Goal: Task Accomplishment & Management: Complete application form

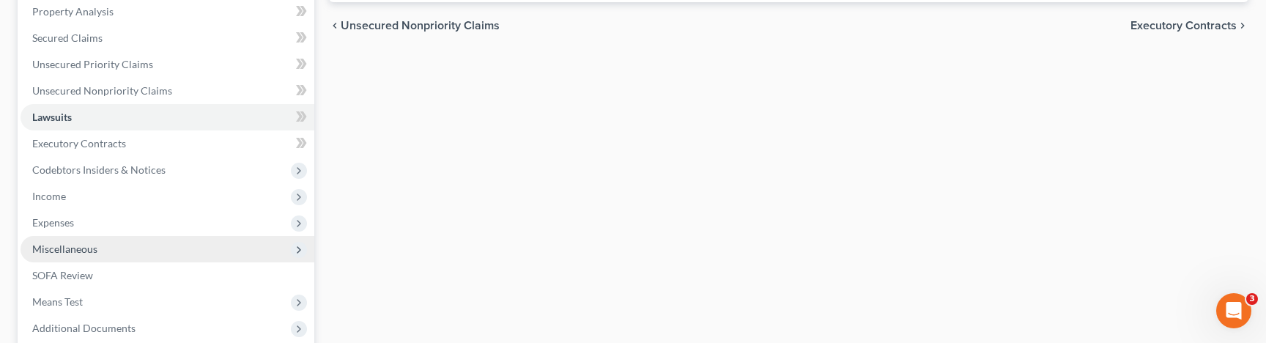
scroll to position [293, 0]
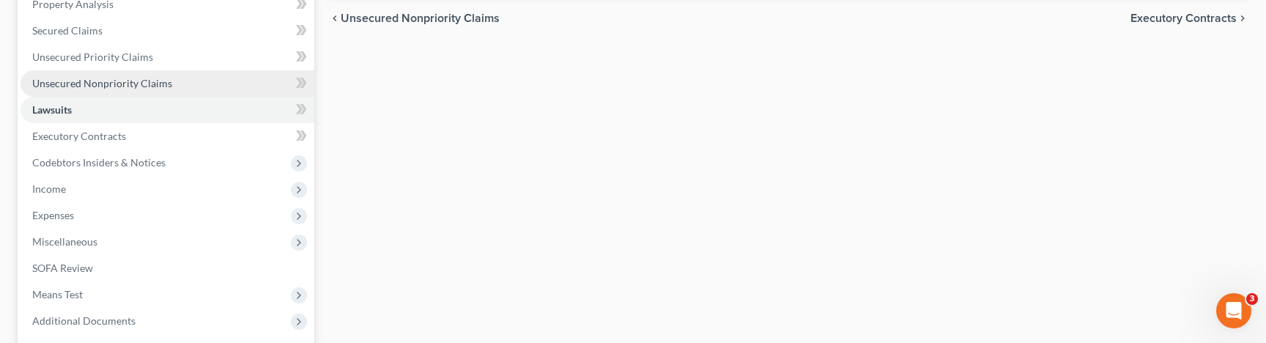
click at [144, 78] on span "Unsecured Nonpriority Claims" at bounding box center [102, 83] width 140 height 12
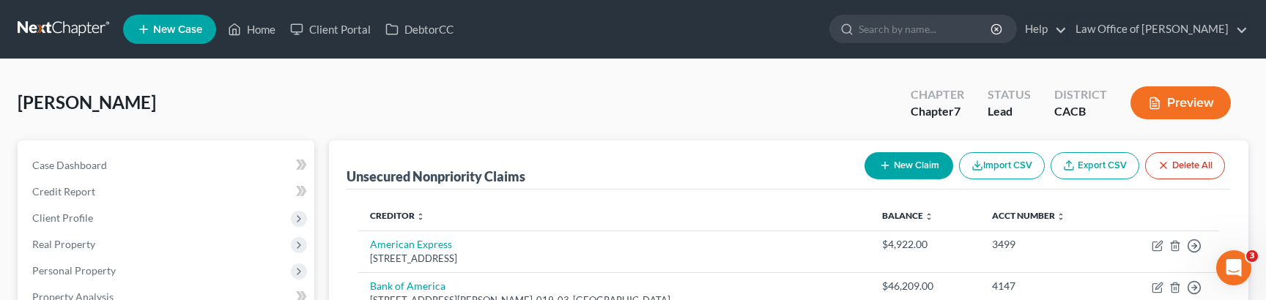
click at [884, 163] on icon "button" at bounding box center [885, 166] width 12 height 12
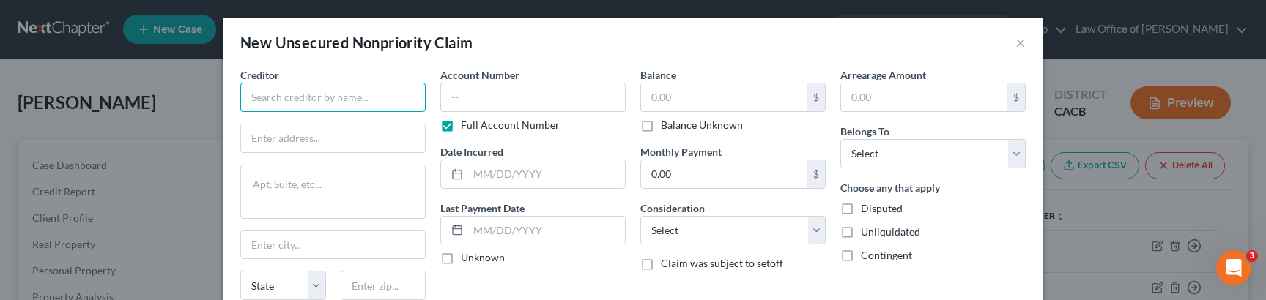
click at [322, 88] on input "text" at bounding box center [332, 97] width 185 height 29
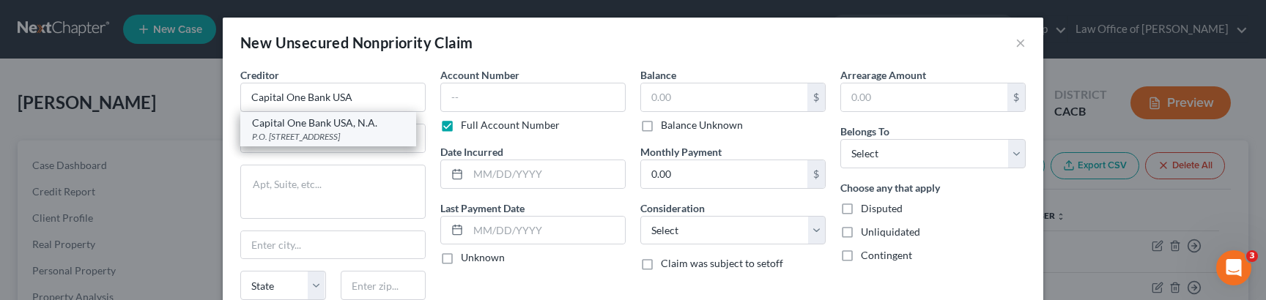
click at [369, 131] on div "P.O. [STREET_ADDRESS]" at bounding box center [328, 136] width 152 height 12
type input "Capital One Bank USA, N.A."
type input "P.O. Box 31293"
type input "Salt Lake City"
select select "46"
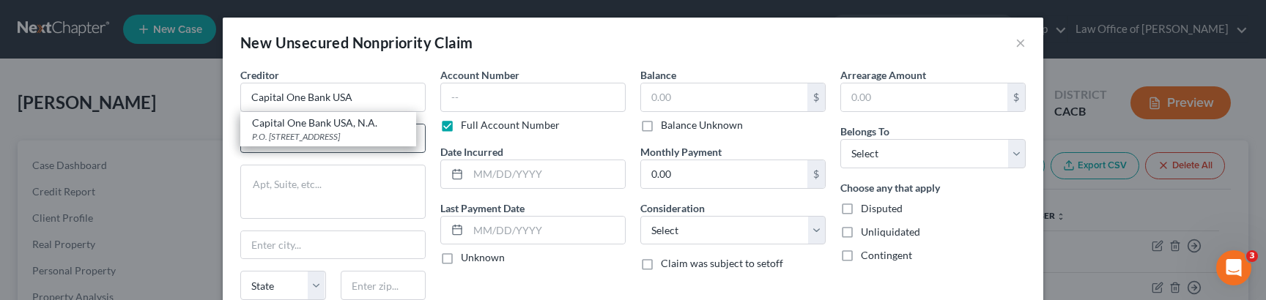
type input "84131"
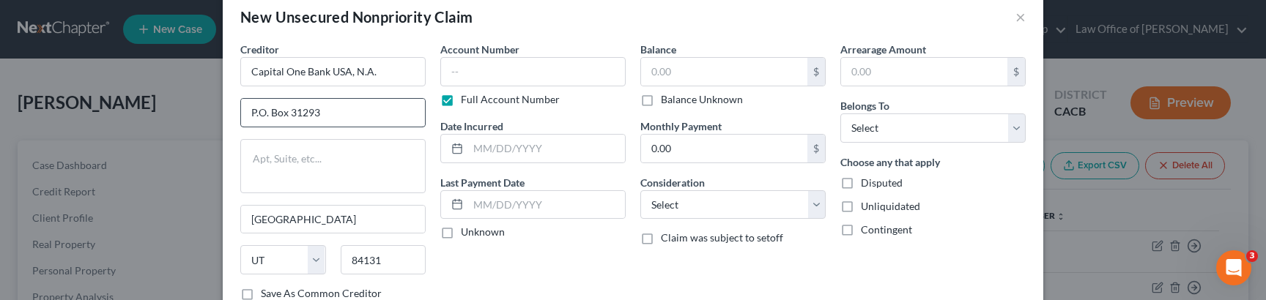
scroll to position [21, 0]
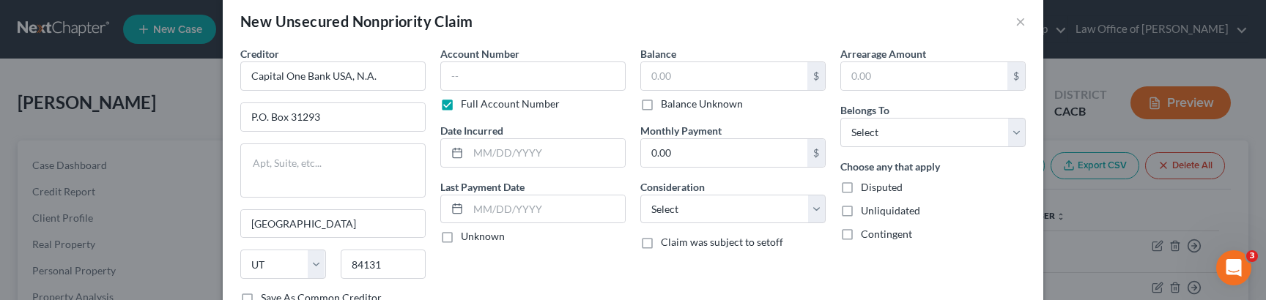
click at [492, 51] on label "Account Number" at bounding box center [479, 53] width 79 height 15
click at [498, 73] on input "text" at bounding box center [532, 76] width 185 height 29
click at [463, 101] on label "Full Account Number" at bounding box center [510, 104] width 99 height 15
click at [467, 101] on input "Full Account Number" at bounding box center [472, 102] width 10 height 10
click at [465, 74] on input "text" at bounding box center [532, 76] width 185 height 29
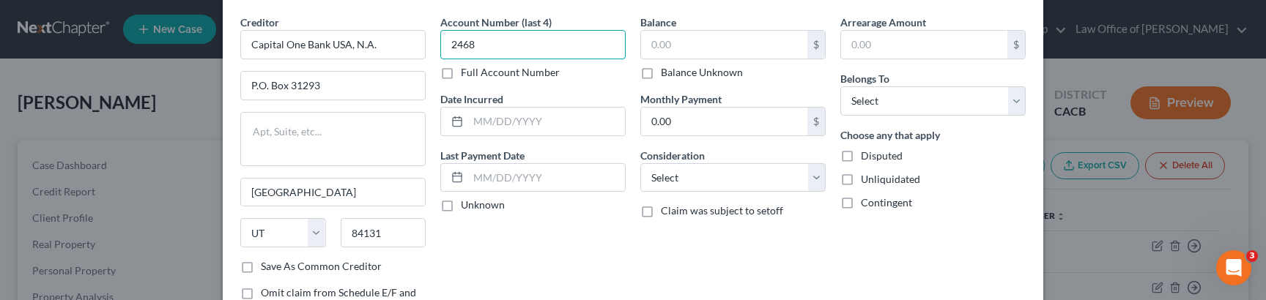
scroll to position [55, 0]
type input "2468"
click at [527, 121] on input "text" at bounding box center [546, 119] width 157 height 28
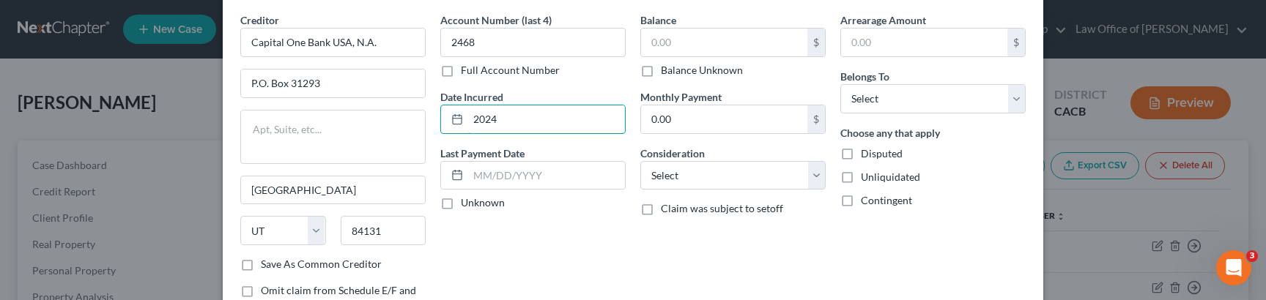
type input "2024"
click at [566, 249] on div "Account Number (last 4) 2468 Full Account Number Date Incurred 2024 Last Paymen…" at bounding box center [533, 181] width 200 height 338
click at [742, 45] on input "text" at bounding box center [724, 43] width 166 height 28
type input "400"
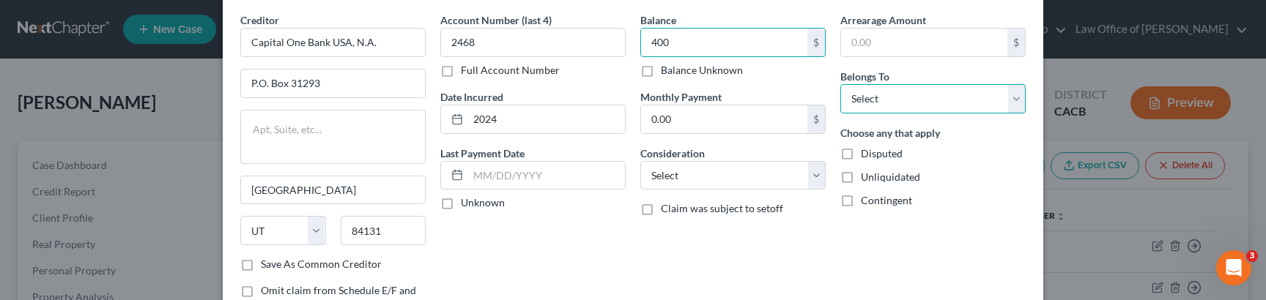
click at [897, 95] on select "Select Debtor 1 Only Debtor 2 Only Debtor 1 And Debtor 2 Only At Least One Of T…" at bounding box center [932, 98] width 185 height 29
select select "0"
click at [840, 84] on select "Select Debtor 1 Only Debtor 2 Only Debtor 1 And Debtor 2 Only At Least One Of T…" at bounding box center [932, 98] width 185 height 29
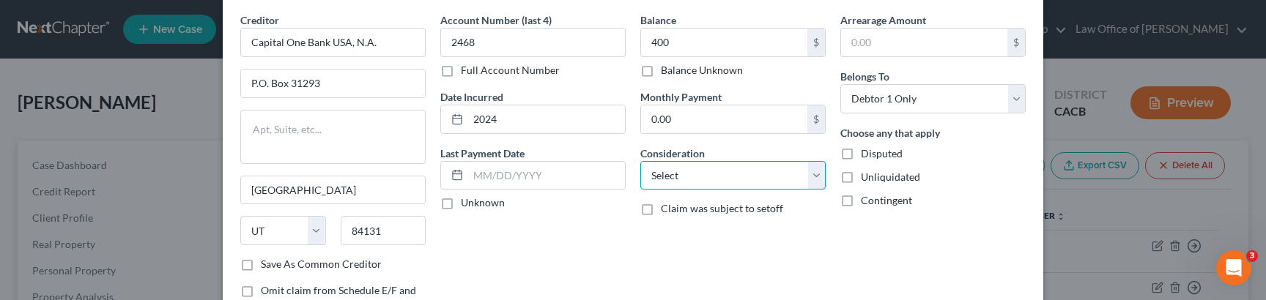
click at [684, 165] on select "Select Cable / Satellite Services Collection Agency Credit Card Debt Debt Couns…" at bounding box center [732, 175] width 185 height 29
select select "2"
click at [640, 161] on select "Select Cable / Satellite Services Collection Agency Credit Card Debt Debt Couns…" at bounding box center [732, 175] width 185 height 29
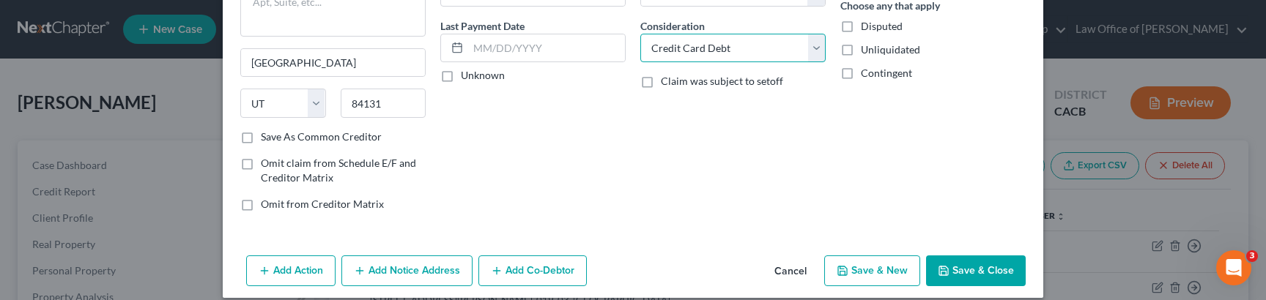
scroll to position [198, 0]
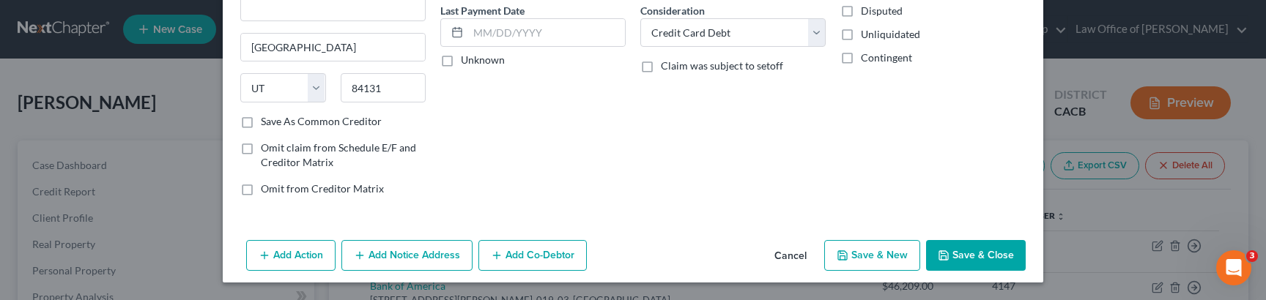
click at [984, 250] on button "Save & Close" at bounding box center [976, 255] width 100 height 31
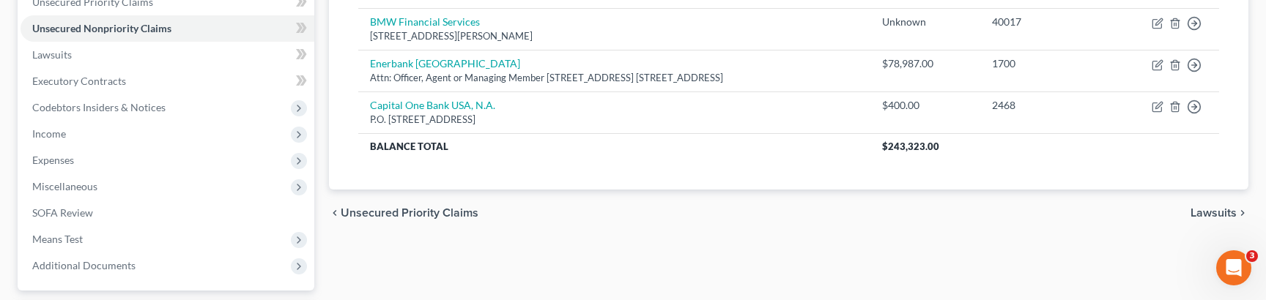
scroll to position [343, 0]
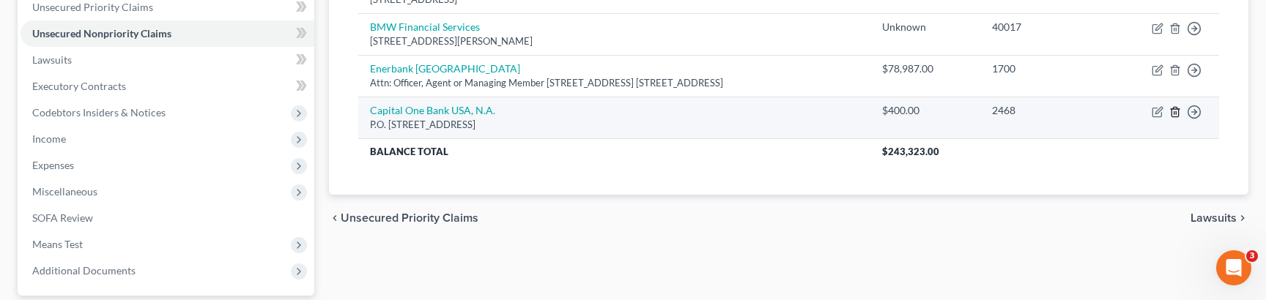
click at [1175, 112] on icon "button" at bounding box center [1175, 112] width 12 height 12
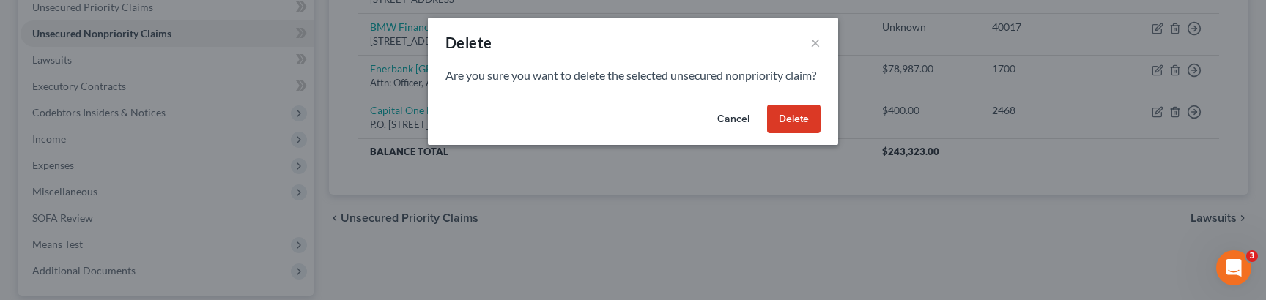
click at [799, 134] on button "Delete" at bounding box center [793, 119] width 53 height 29
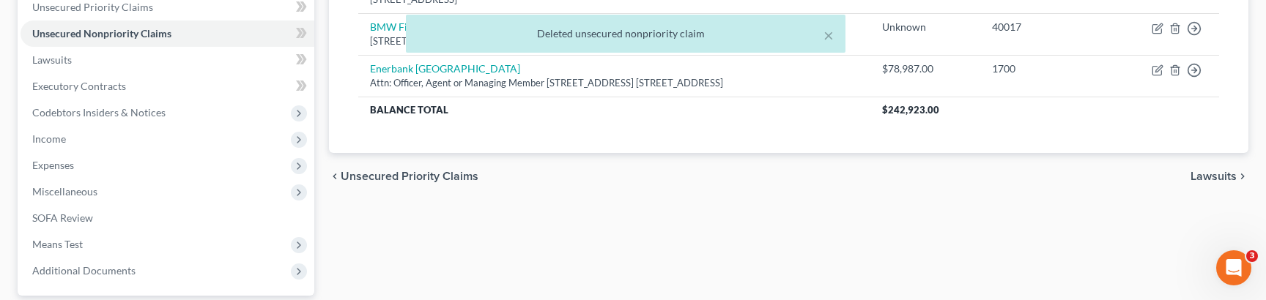
scroll to position [0, 0]
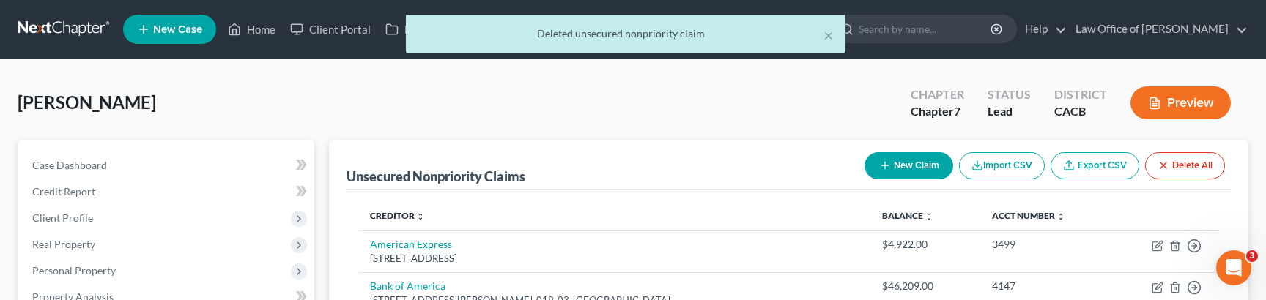
click at [46, 33] on div "× Deleted unsecured nonpriority claim" at bounding box center [626, 37] width 1266 height 45
click at [61, 29] on div "× Deleted unsecured nonpriority claim" at bounding box center [626, 37] width 1266 height 45
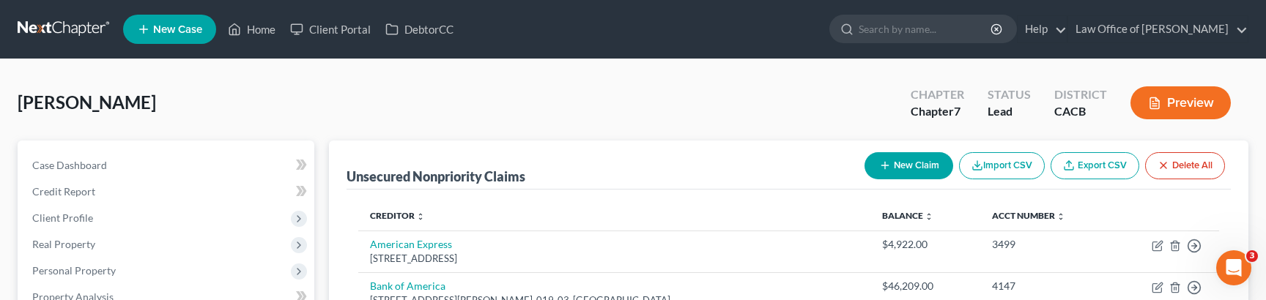
click at [61, 29] on link at bounding box center [65, 29] width 94 height 26
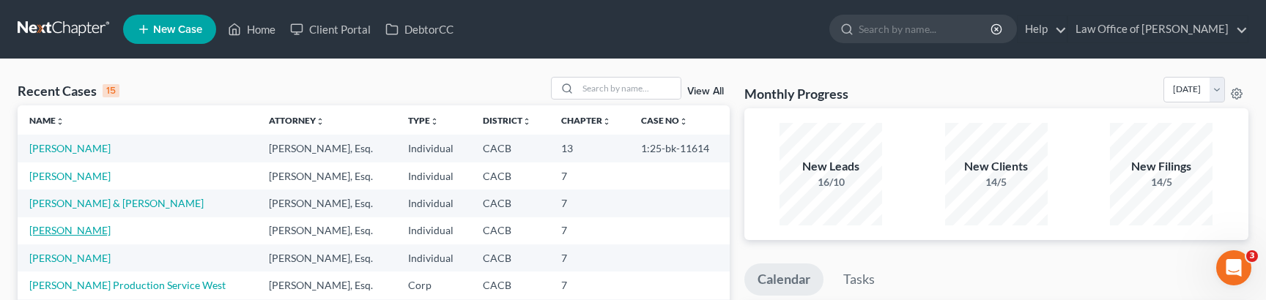
click at [75, 234] on link "[PERSON_NAME]" at bounding box center [69, 230] width 81 height 12
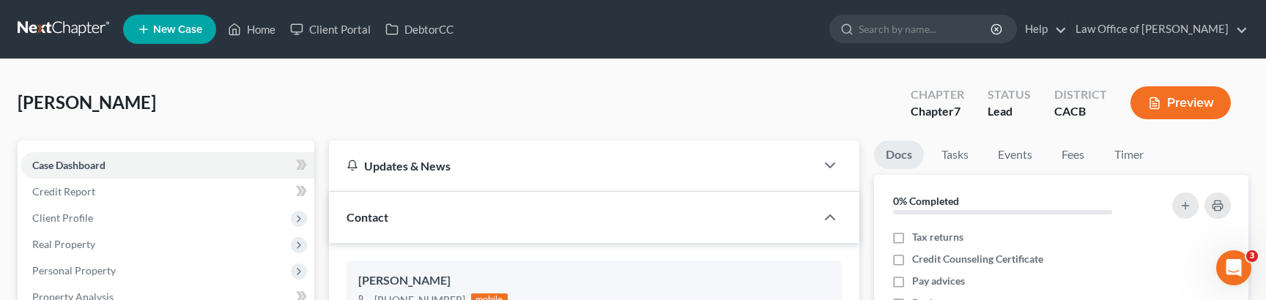
click at [43, 29] on link at bounding box center [65, 29] width 94 height 26
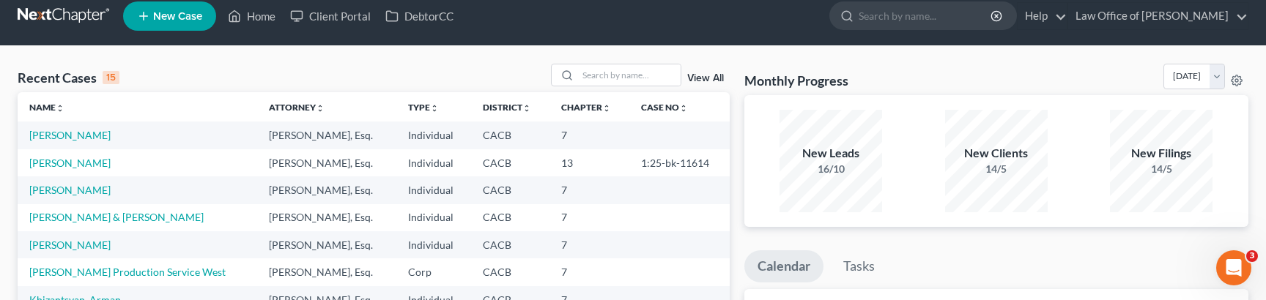
scroll to position [15, 0]
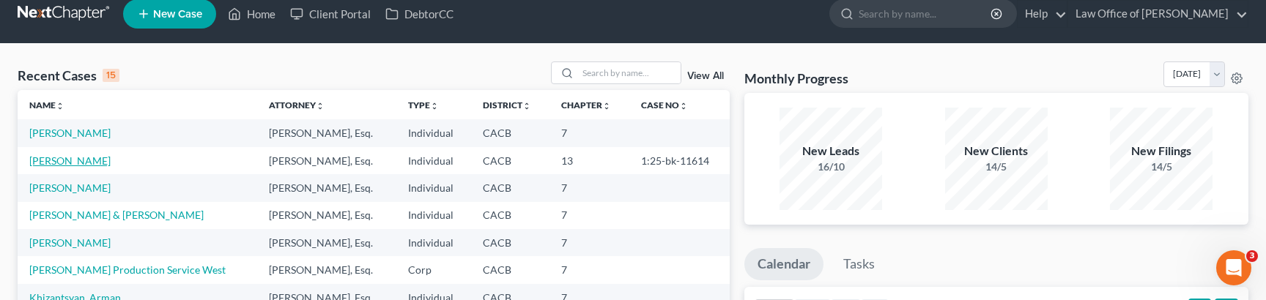
click at [84, 163] on link "[PERSON_NAME]" at bounding box center [69, 161] width 81 height 12
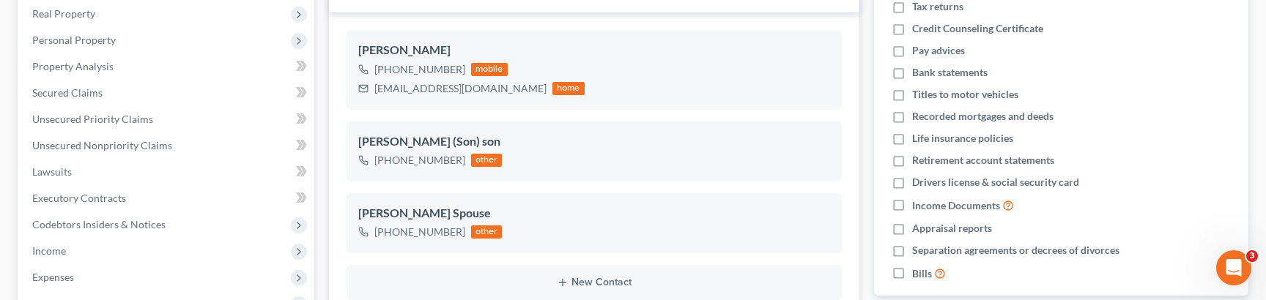
scroll to position [234, 0]
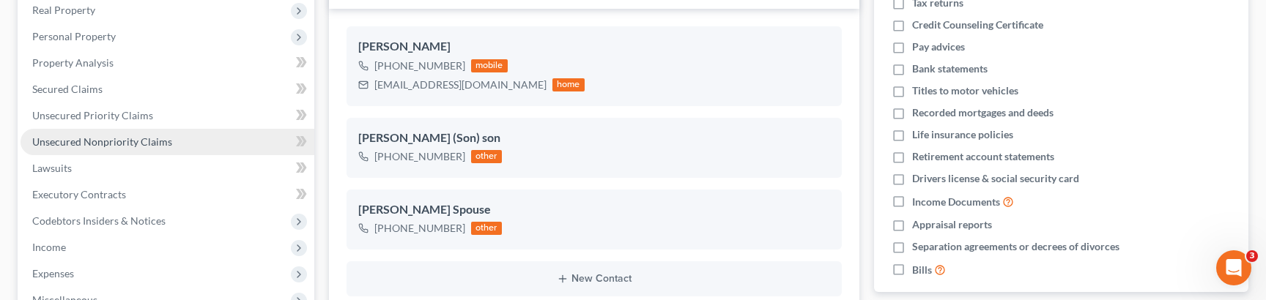
click at [114, 148] on link "Unsecured Nonpriority Claims" at bounding box center [168, 142] width 294 height 26
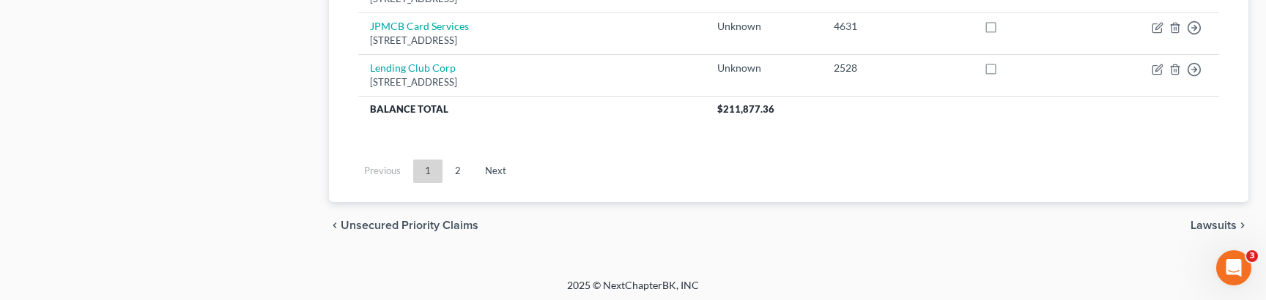
scroll to position [1395, 0]
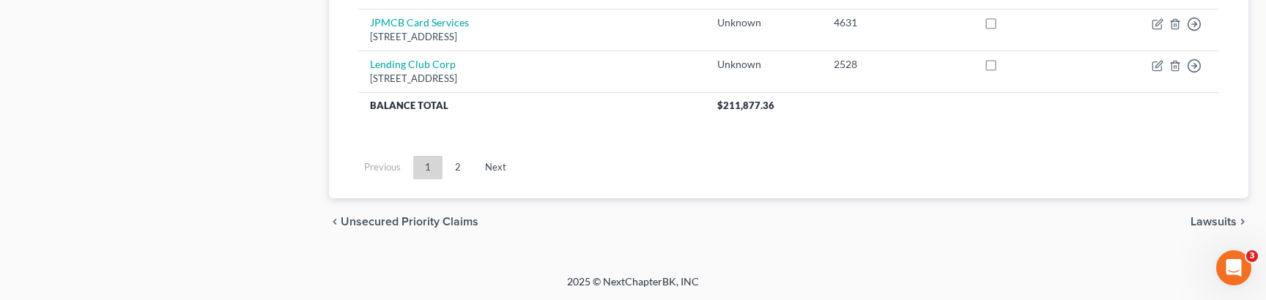
click at [456, 174] on link "2" at bounding box center [457, 167] width 29 height 23
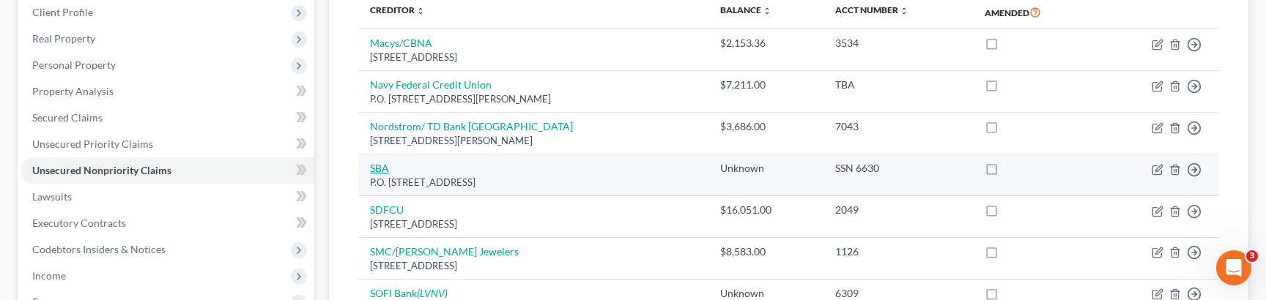
scroll to position [199, 0]
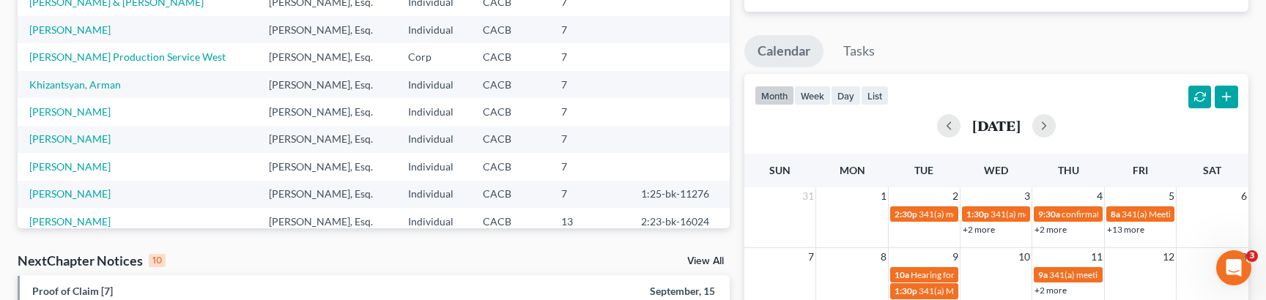
scroll to position [225, 0]
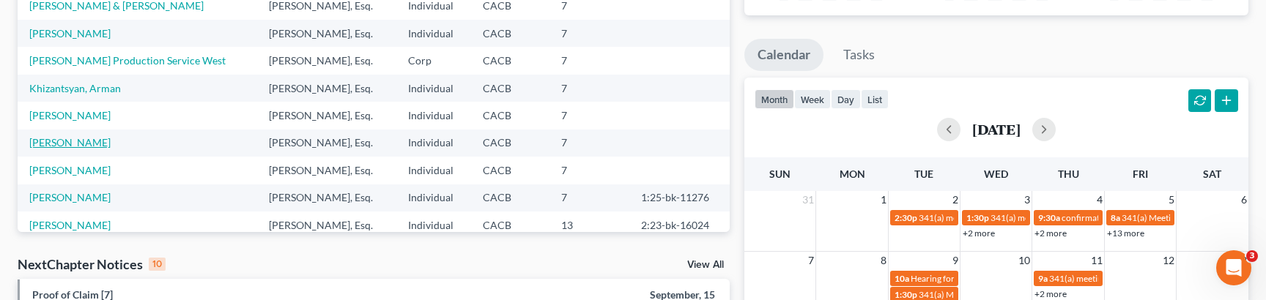
click at [95, 147] on link "[PERSON_NAME]" at bounding box center [69, 142] width 81 height 12
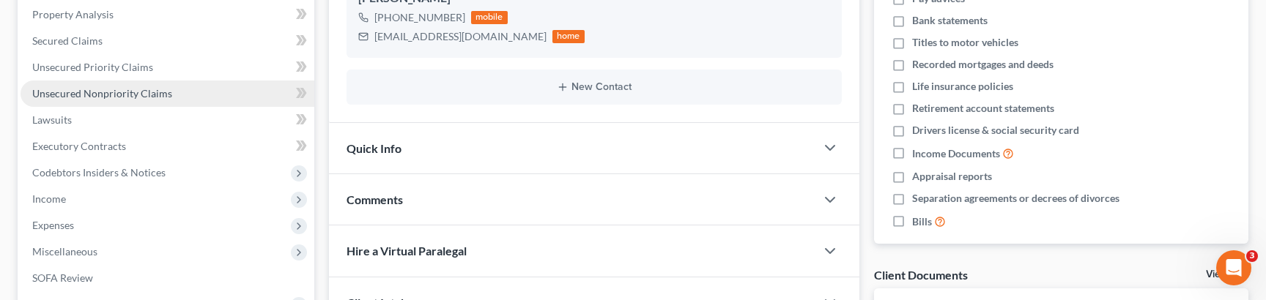
click at [134, 92] on span "Unsecured Nonpriority Claims" at bounding box center [102, 93] width 140 height 12
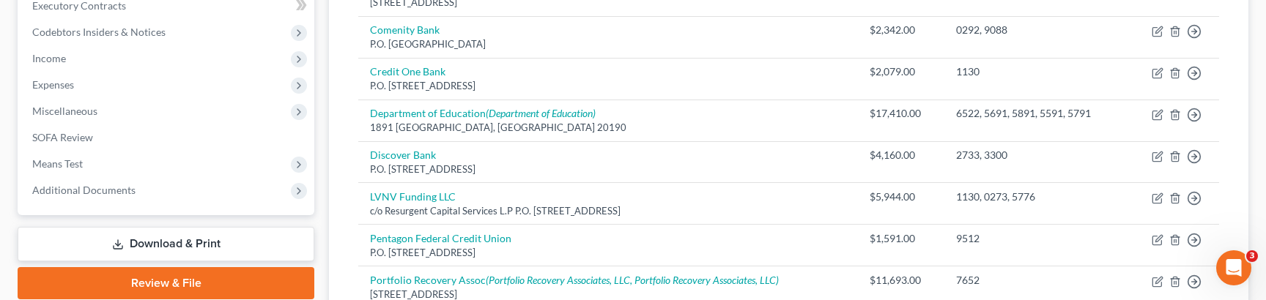
scroll to position [389, 0]
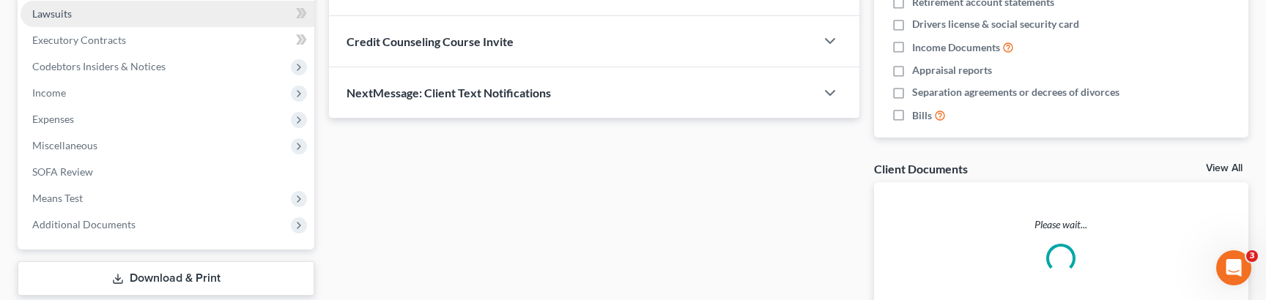
scroll to position [283, 0]
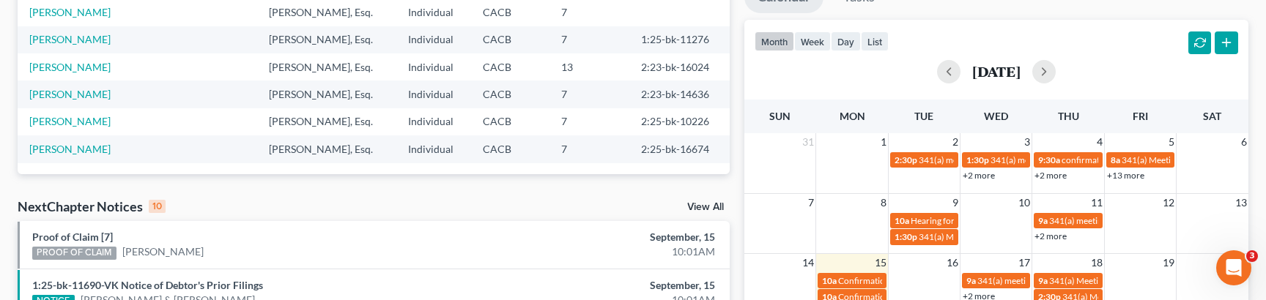
scroll to position [303, 0]
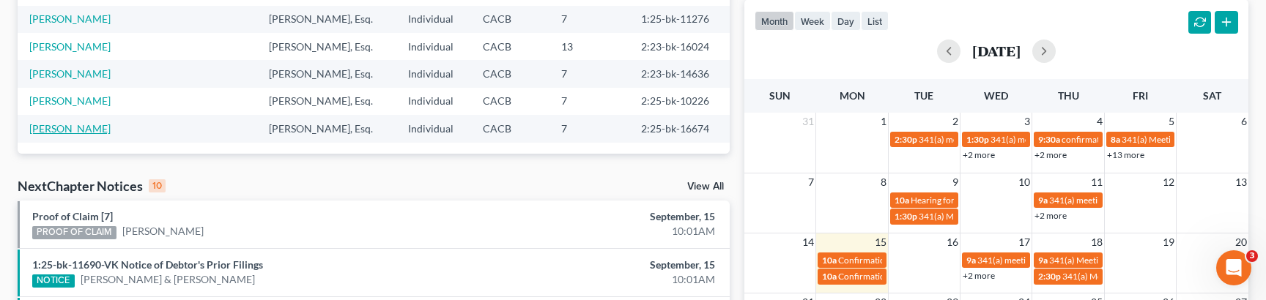
click at [56, 128] on link "[PERSON_NAME]" at bounding box center [69, 128] width 81 height 12
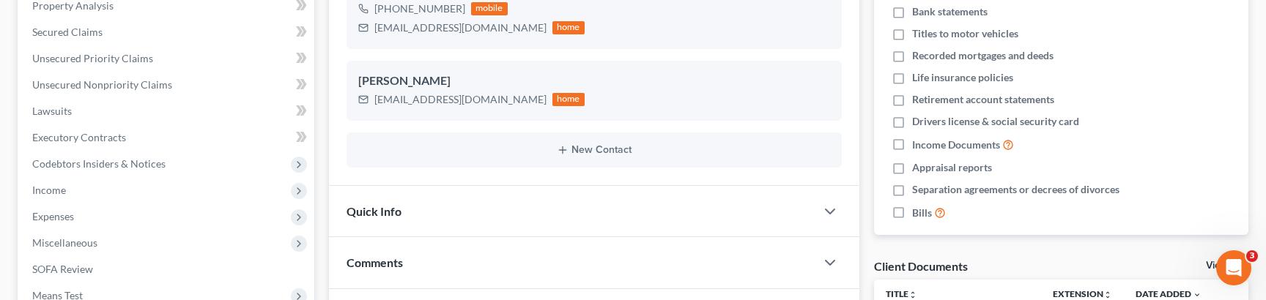
scroll to position [284, 0]
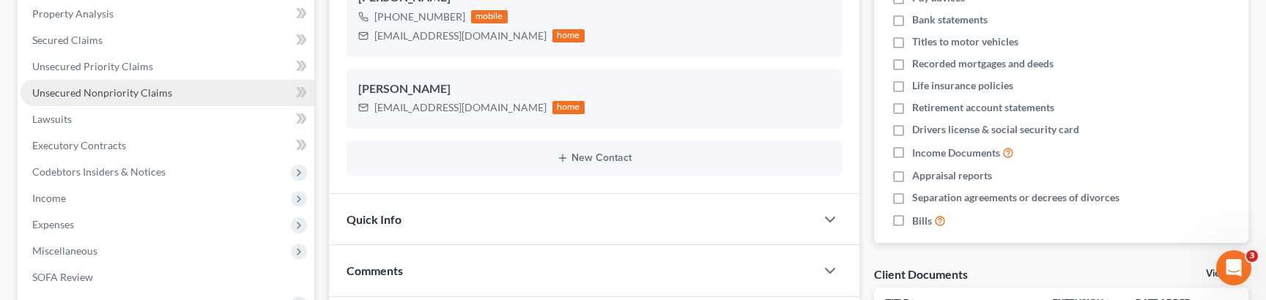
click at [108, 92] on span "Unsecured Nonpriority Claims" at bounding box center [102, 92] width 140 height 12
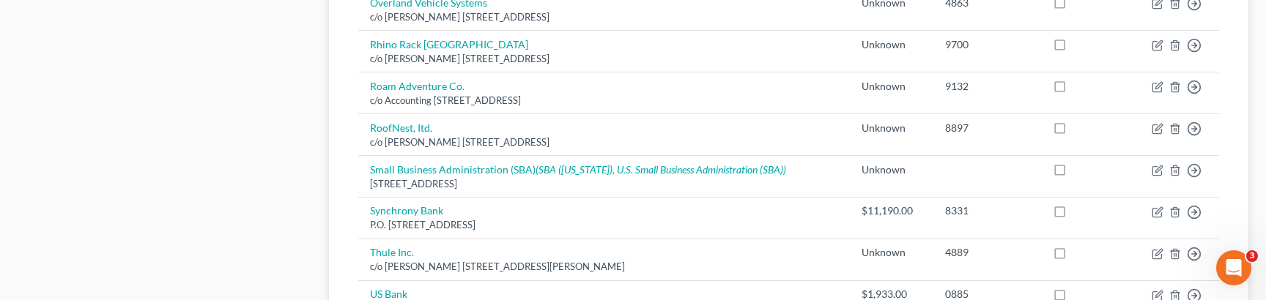
scroll to position [930, 0]
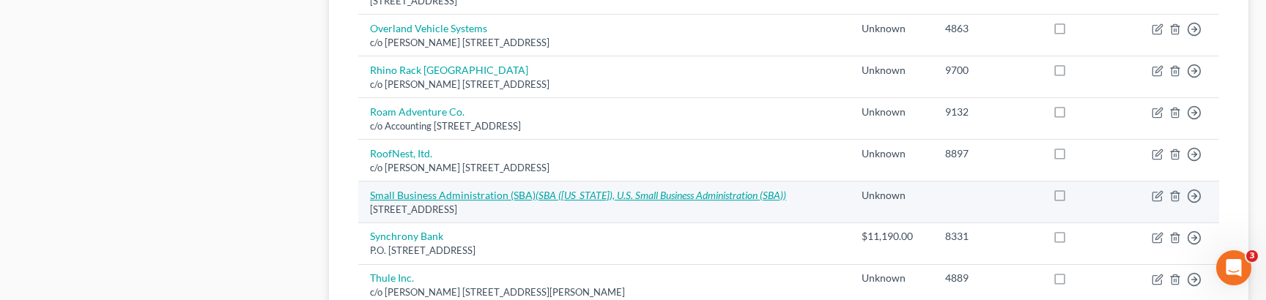
click at [624, 193] on icon "(SBA (Texas), U.S. Small Business Administration (SBA))" at bounding box center [661, 195] width 251 height 12
select select "45"
select select "14"
select select "3"
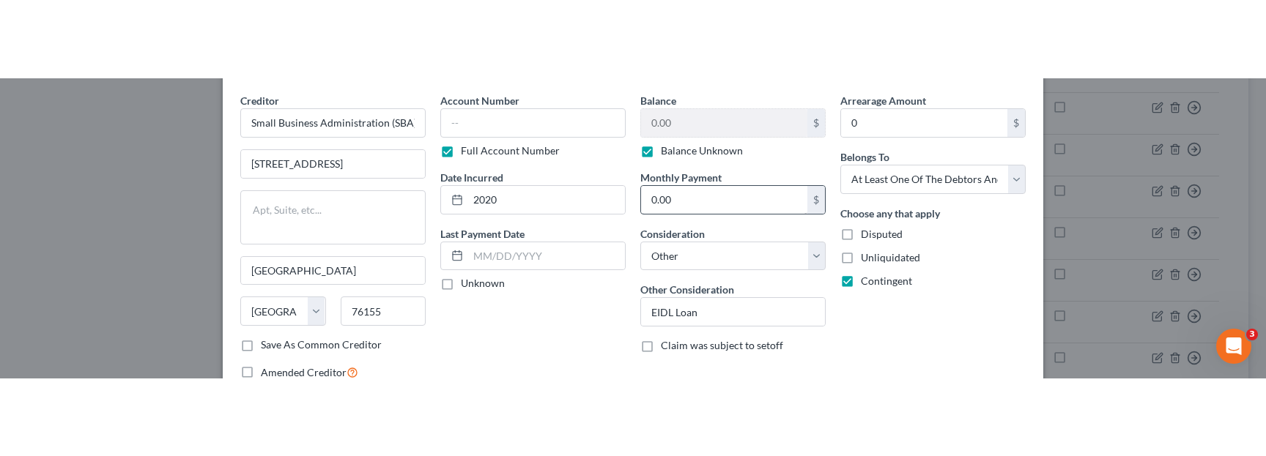
scroll to position [73, 0]
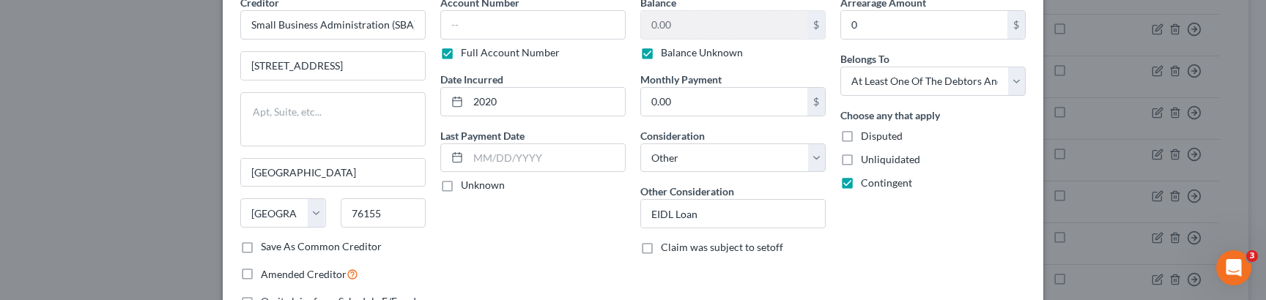
click at [716, 298] on div "Balance 0.00 $ Balance Unknown Balance Undetermined 0.00 $ Balance Unknown Mont…" at bounding box center [733, 178] width 200 height 367
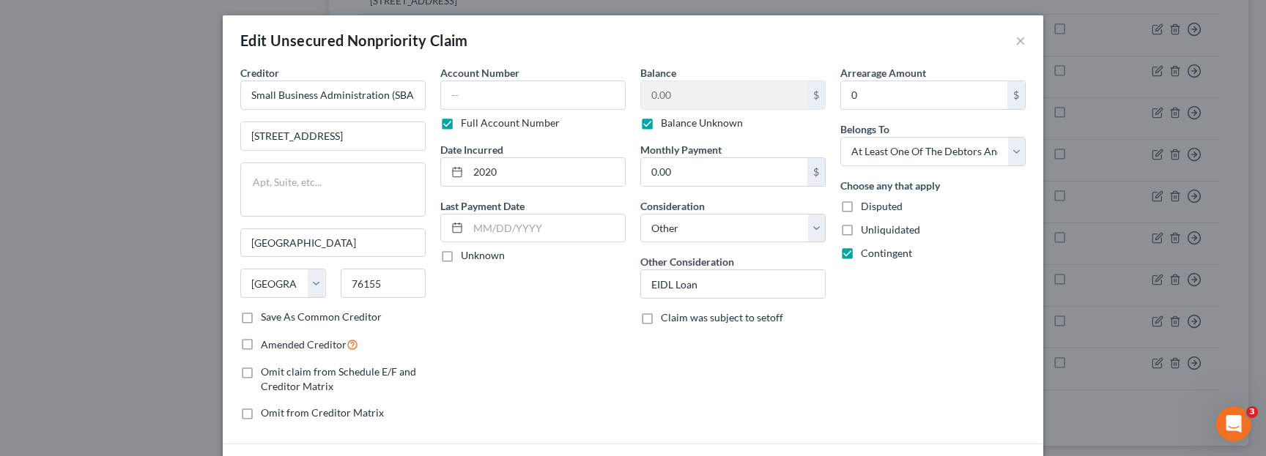
scroll to position [0, 0]
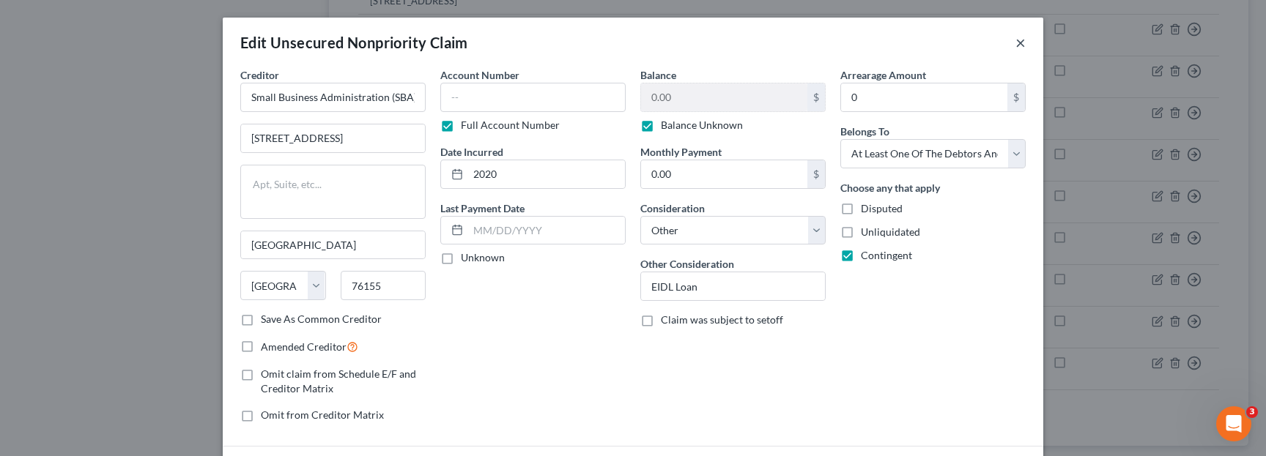
click at [1016, 39] on button "×" at bounding box center [1020, 43] width 10 height 18
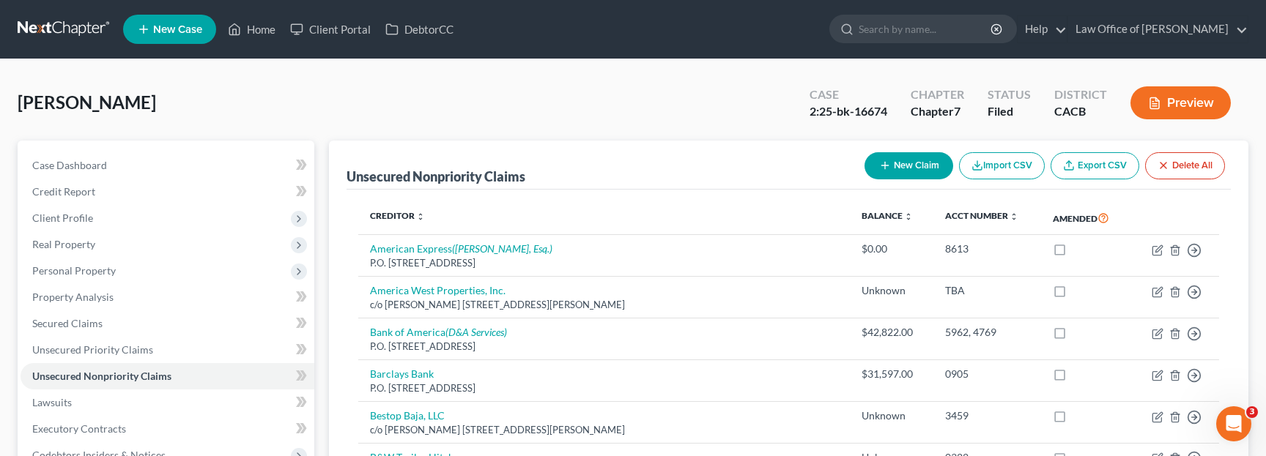
click at [40, 29] on link at bounding box center [65, 29] width 94 height 26
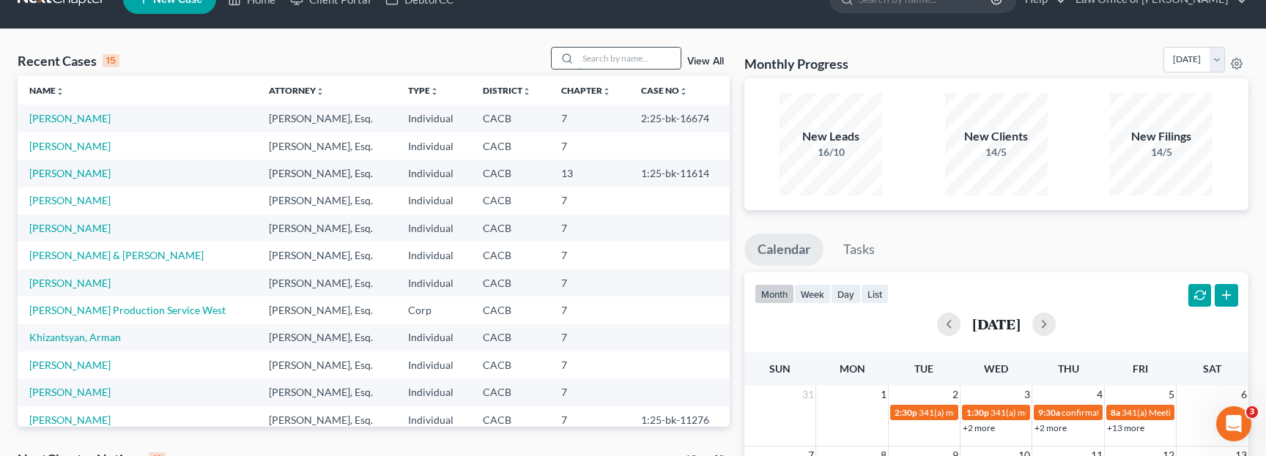
click at [643, 59] on input "search" at bounding box center [629, 58] width 103 height 21
type input "E"
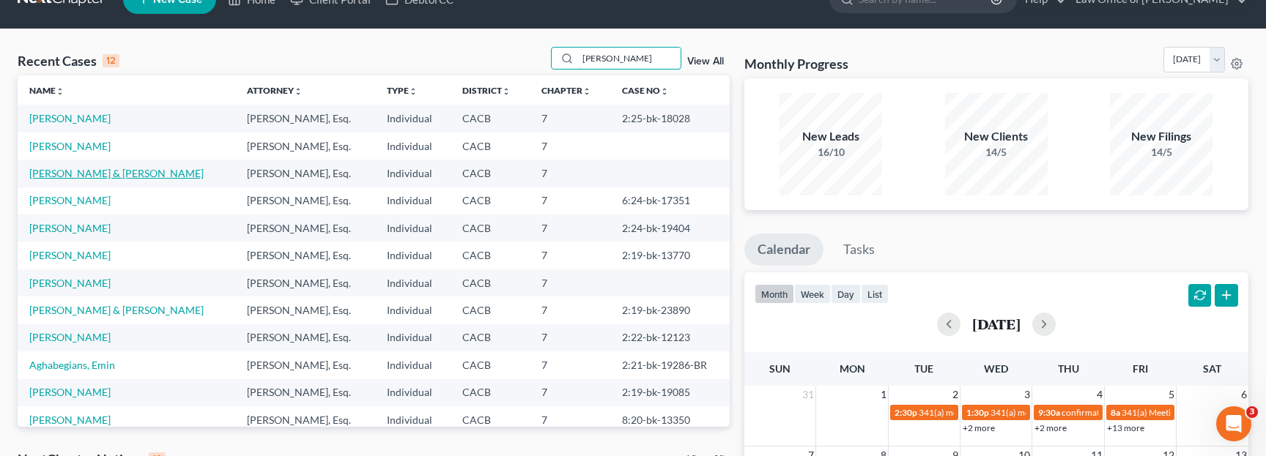
type input "aram"
click at [116, 174] on link "Grigoryan, Anahit & Aram" at bounding box center [116, 173] width 174 height 12
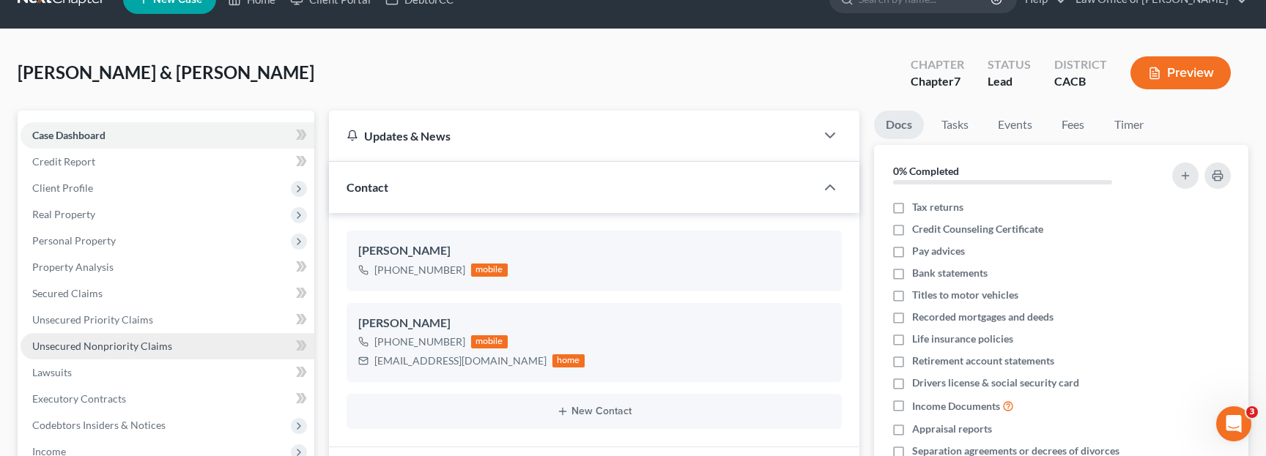
click at [123, 346] on span "Unsecured Nonpriority Claims" at bounding box center [102, 346] width 140 height 12
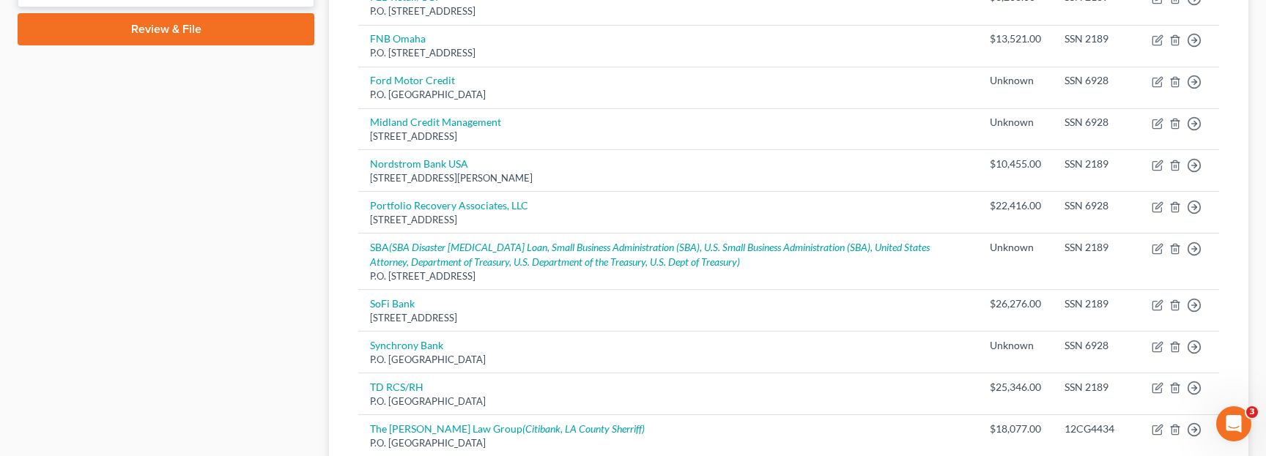
scroll to position [866, 0]
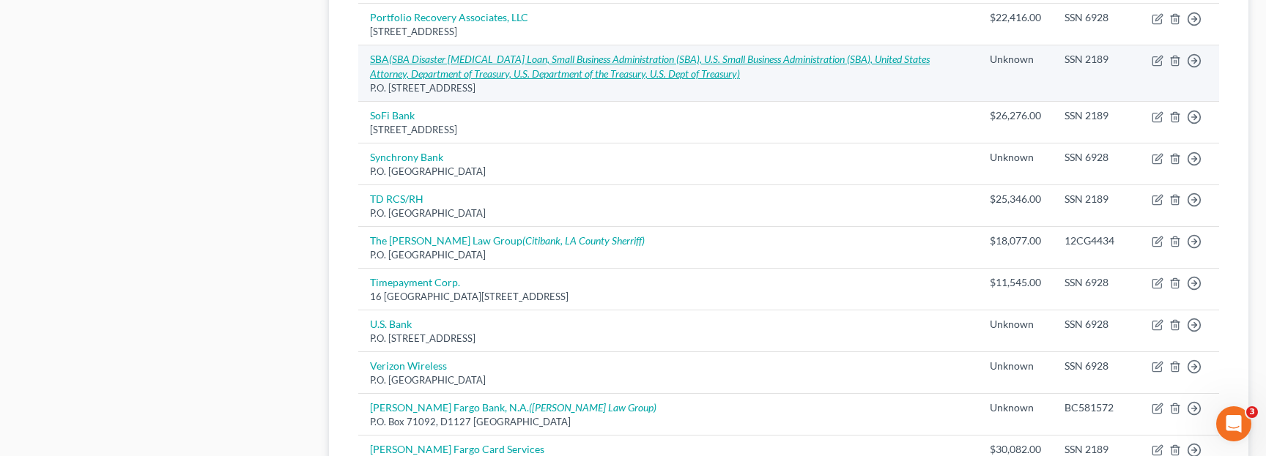
click at [617, 74] on icon "(SBA Disaster Covid Loan, Small Business Administration (SBA), U.S. Small Busin…" at bounding box center [650, 66] width 560 height 27
select select "38"
select select "14"
select select "0"
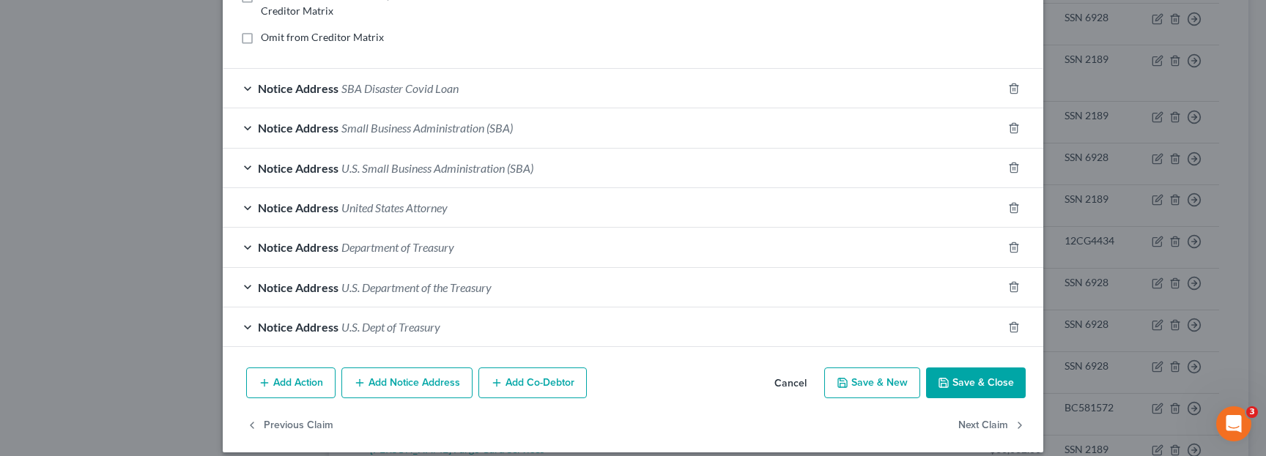
scroll to position [346, 0]
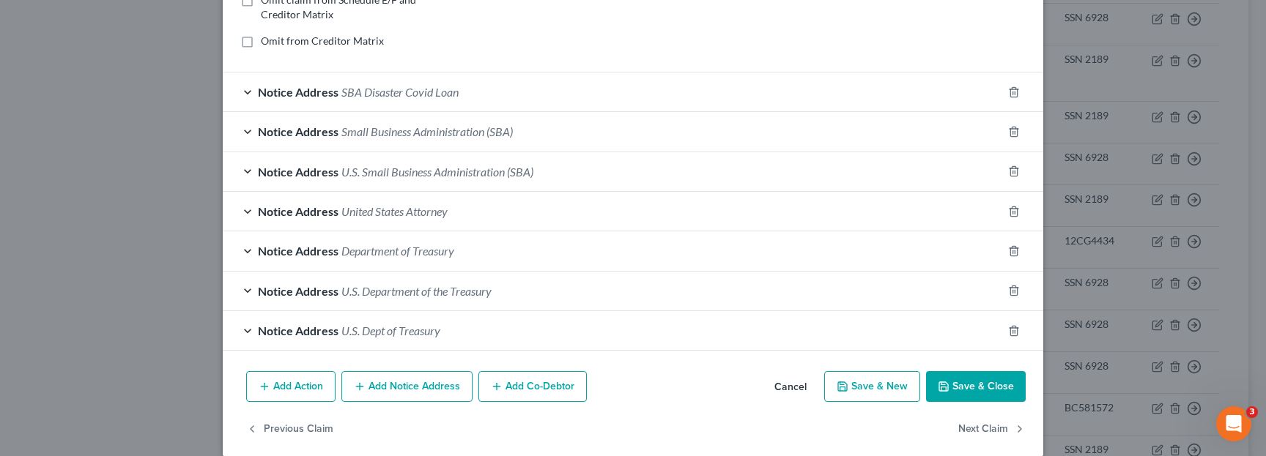
click at [400, 204] on span "United States Attorney" at bounding box center [394, 211] width 106 height 14
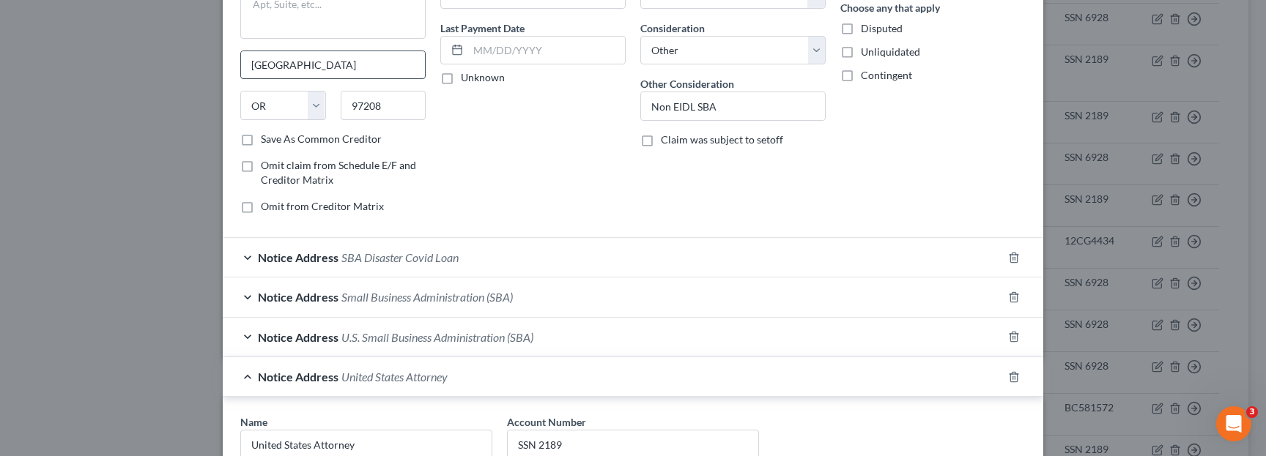
scroll to position [311, 0]
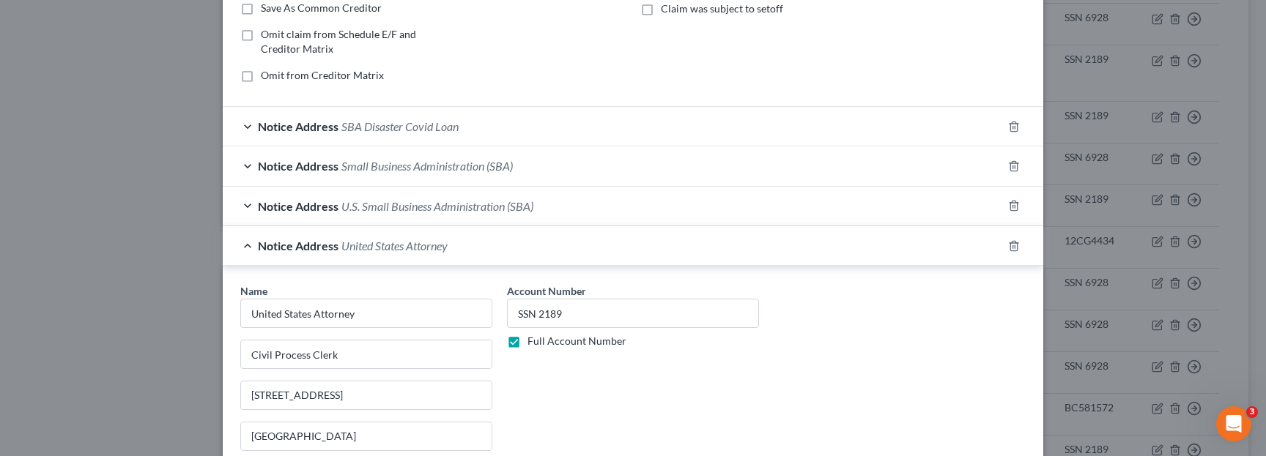
click at [385, 130] on span "SBA Disaster Covid Loan" at bounding box center [399, 126] width 117 height 14
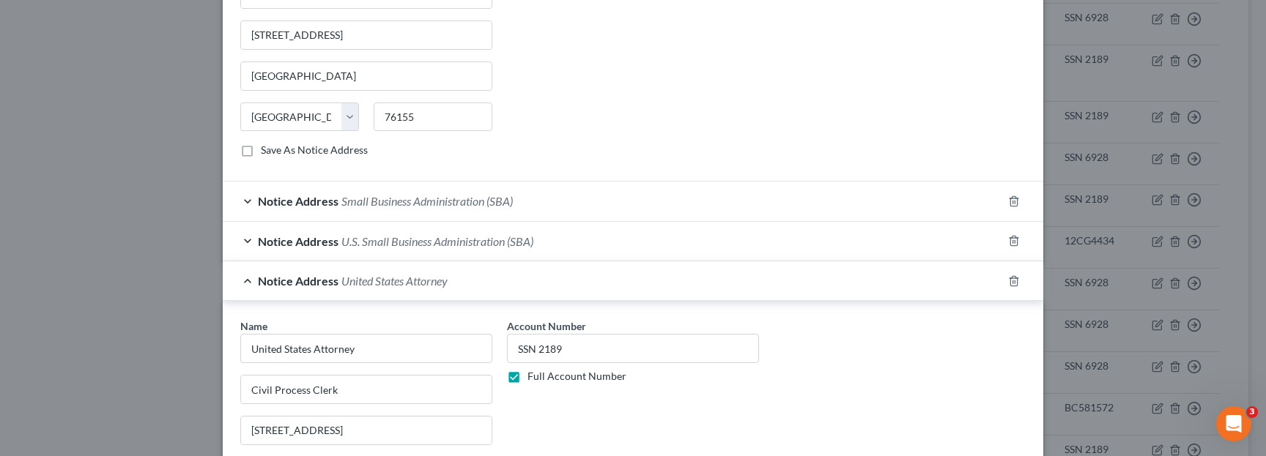
scroll to position [915, 0]
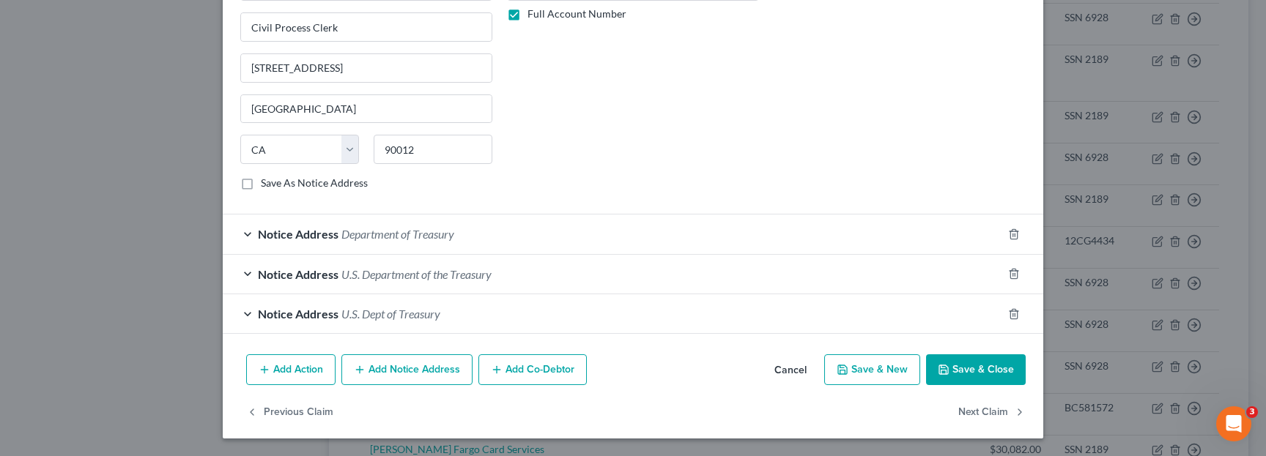
click at [421, 372] on button "Add Notice Address" at bounding box center [406, 370] width 131 height 31
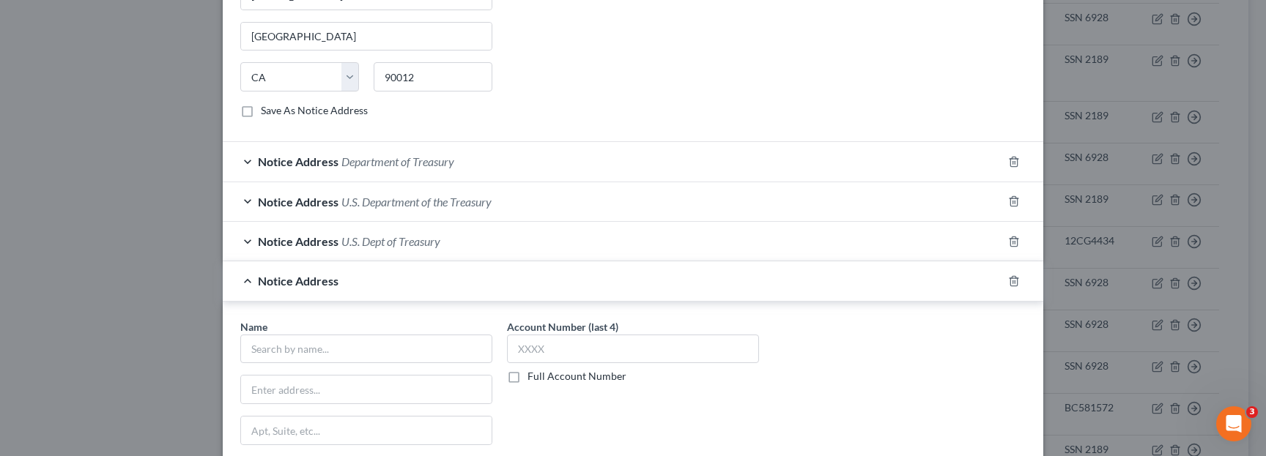
scroll to position [1082, 0]
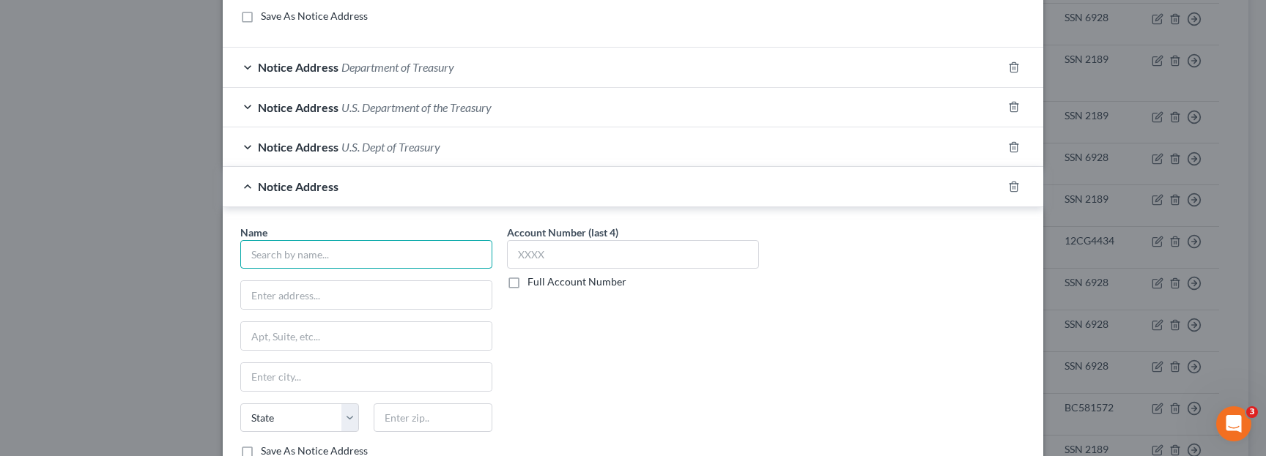
click at [282, 264] on input "text" at bounding box center [366, 254] width 252 height 29
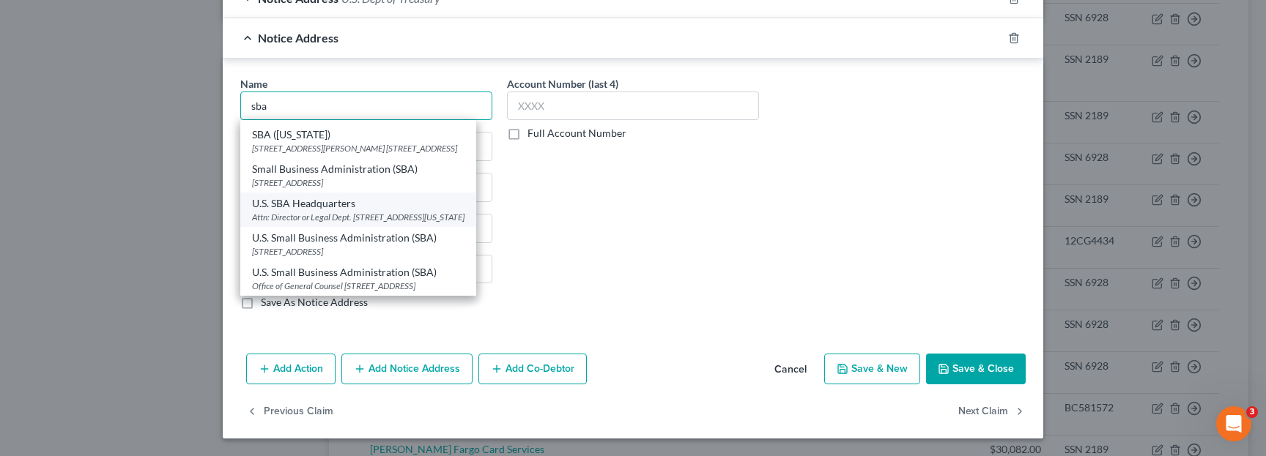
scroll to position [116, 0]
type input "sba"
click at [1014, 35] on polyline "button" at bounding box center [1014, 35] width 9 height 0
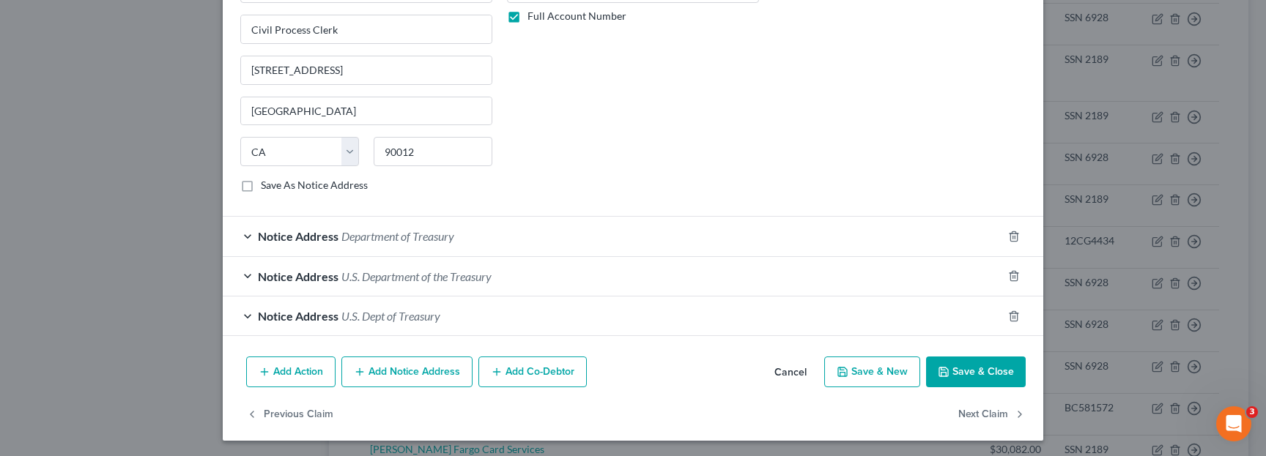
scroll to position [915, 0]
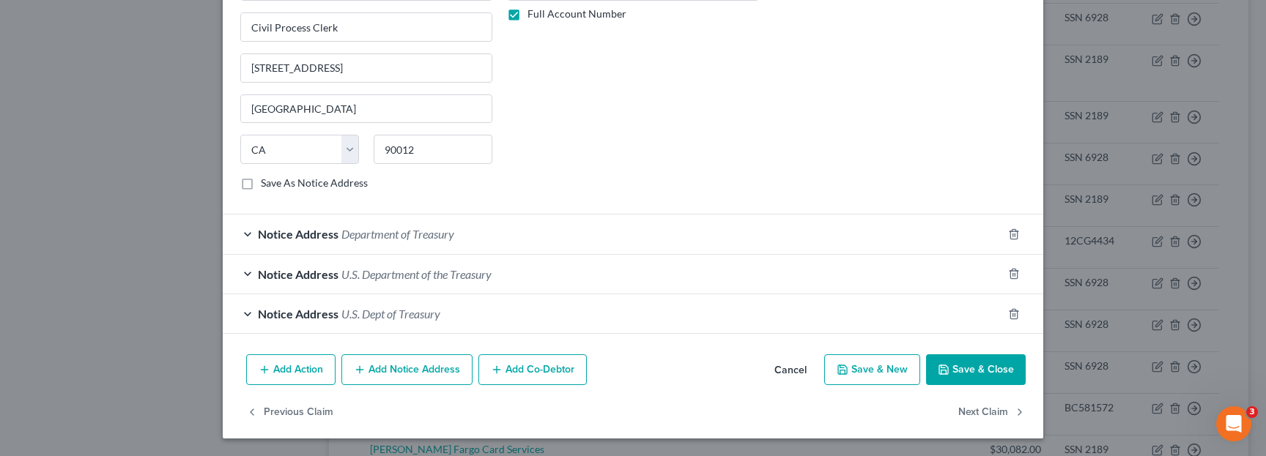
click at [424, 316] on span "U.S. Dept of Treasury" at bounding box center [390, 314] width 99 height 14
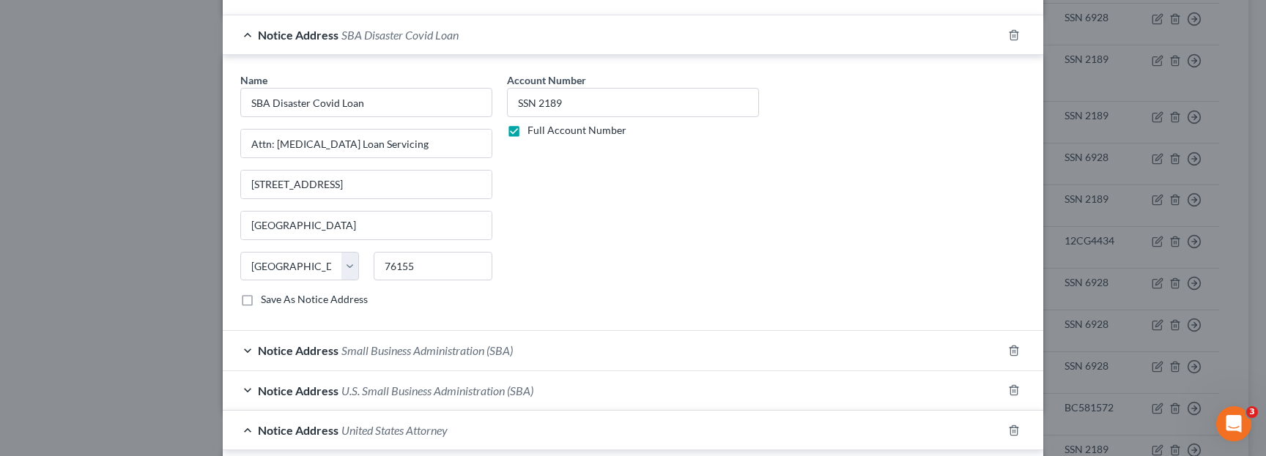
scroll to position [456, 0]
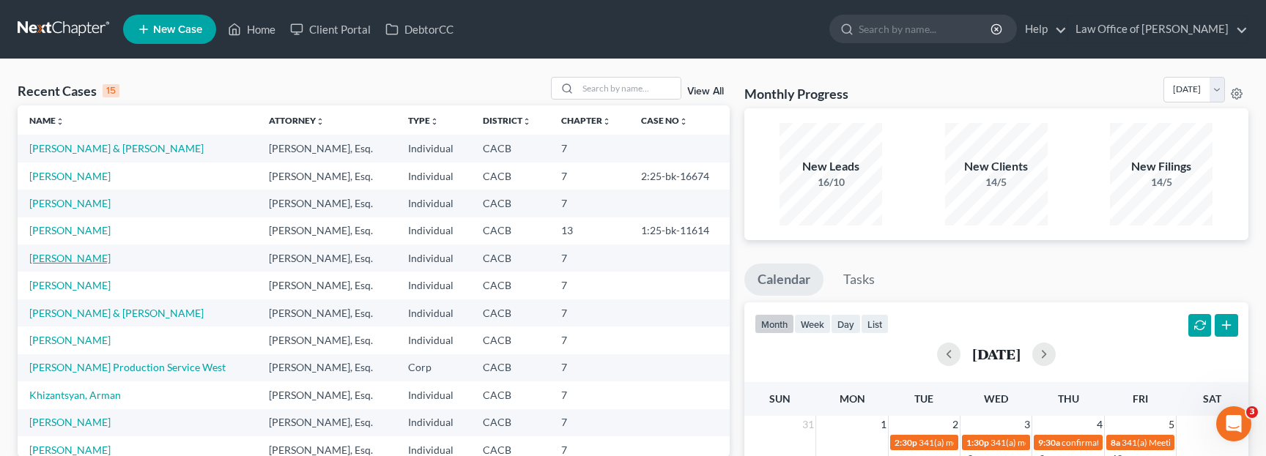
click at [86, 259] on link "[PERSON_NAME]" at bounding box center [69, 258] width 81 height 12
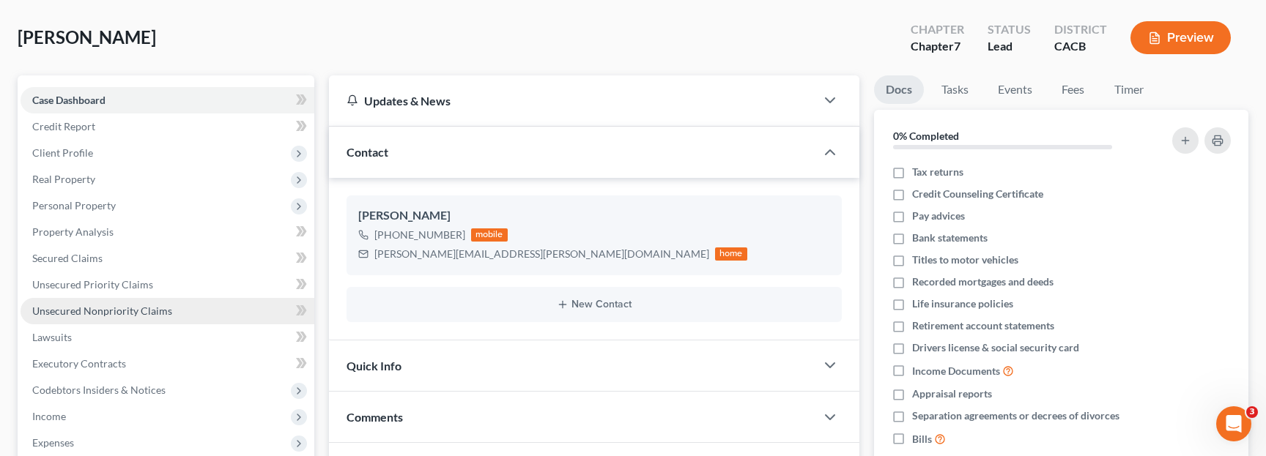
click at [114, 308] on span "Unsecured Nonpriority Claims" at bounding box center [102, 311] width 140 height 12
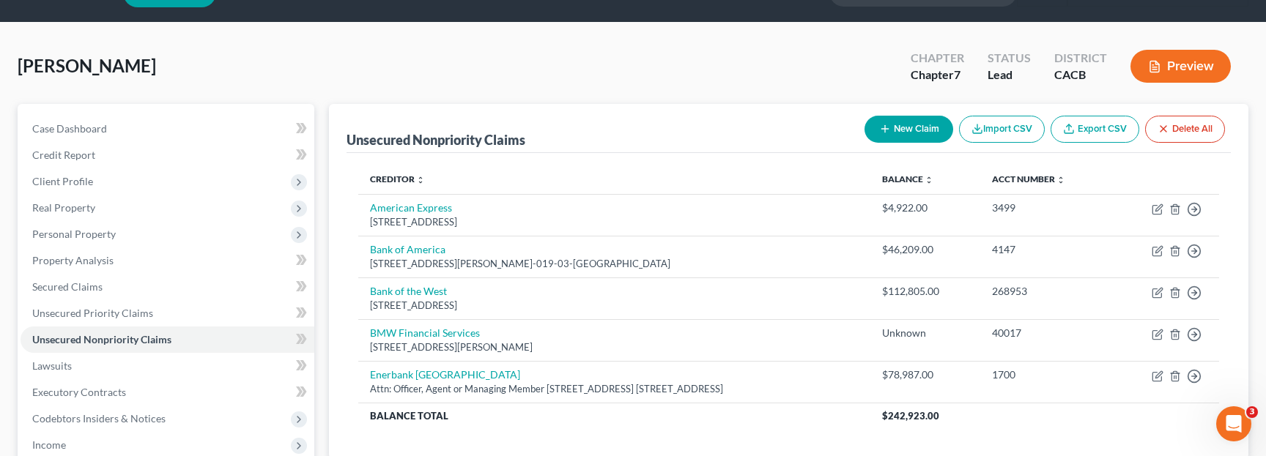
scroll to position [38, 0]
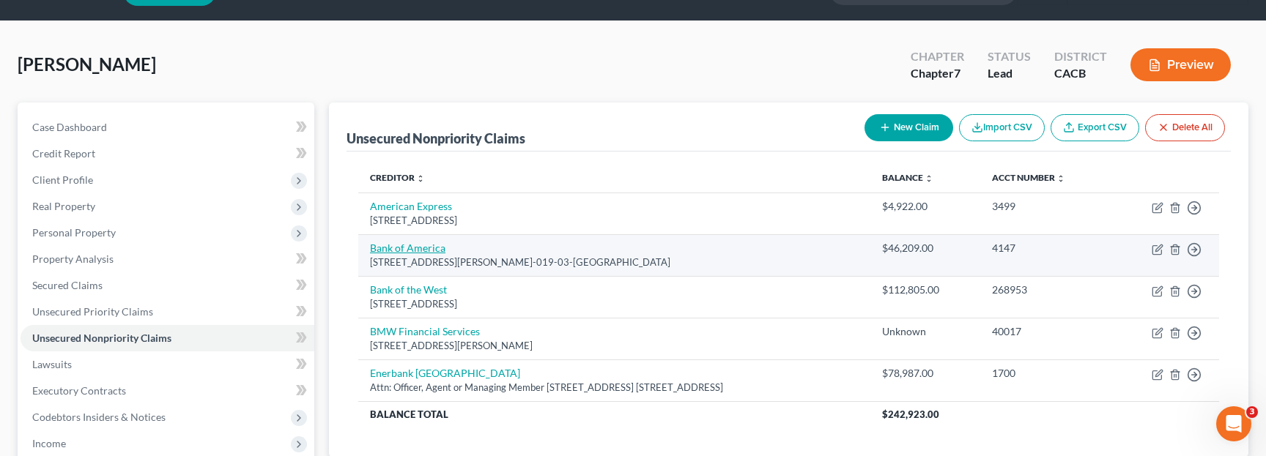
click at [418, 246] on link "Bank of America" at bounding box center [407, 248] width 75 height 12
select select "7"
select select "2"
select select "0"
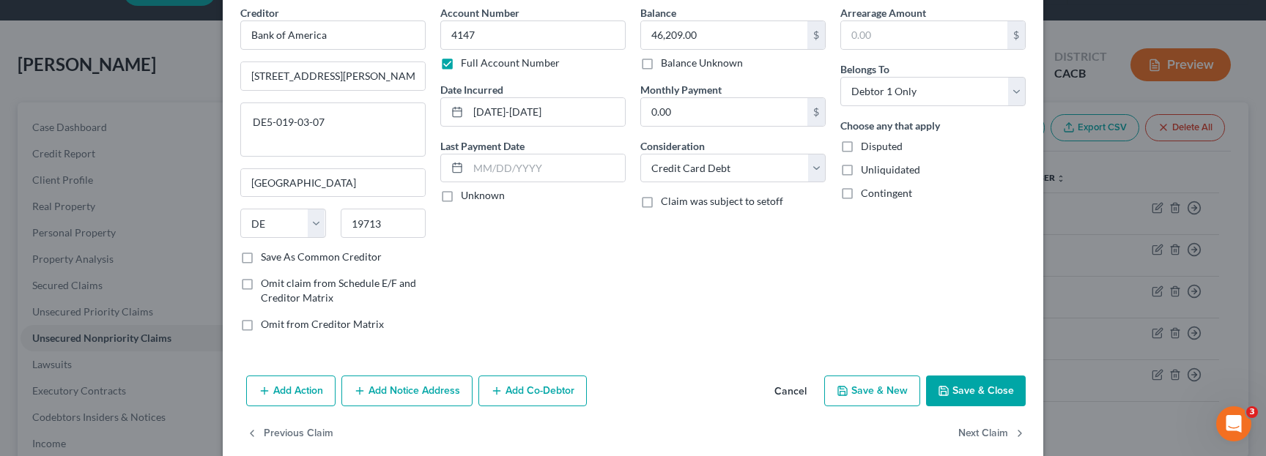
scroll to position [84, 0]
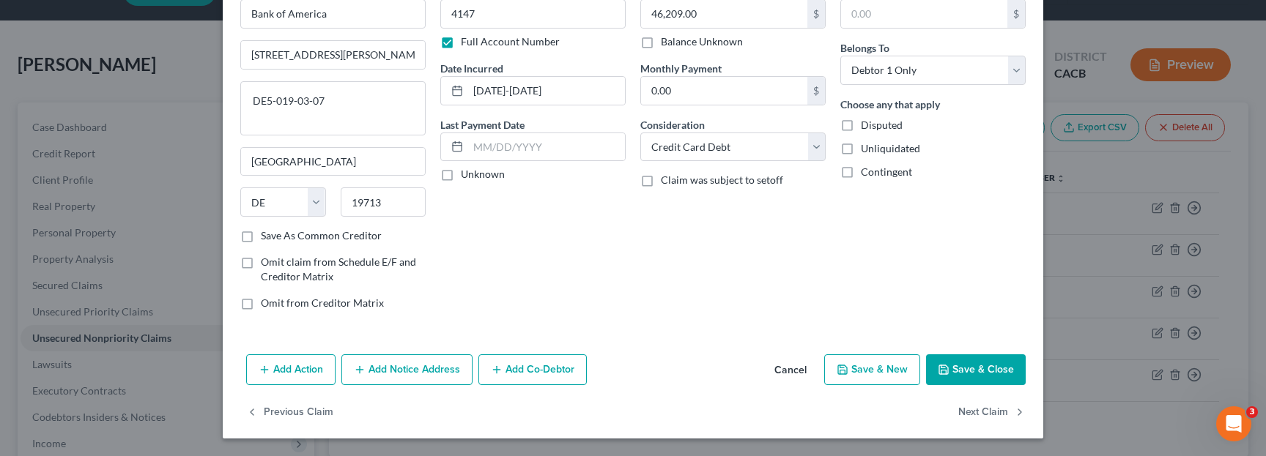
click at [530, 374] on button "Add Co-Debtor" at bounding box center [532, 370] width 108 height 31
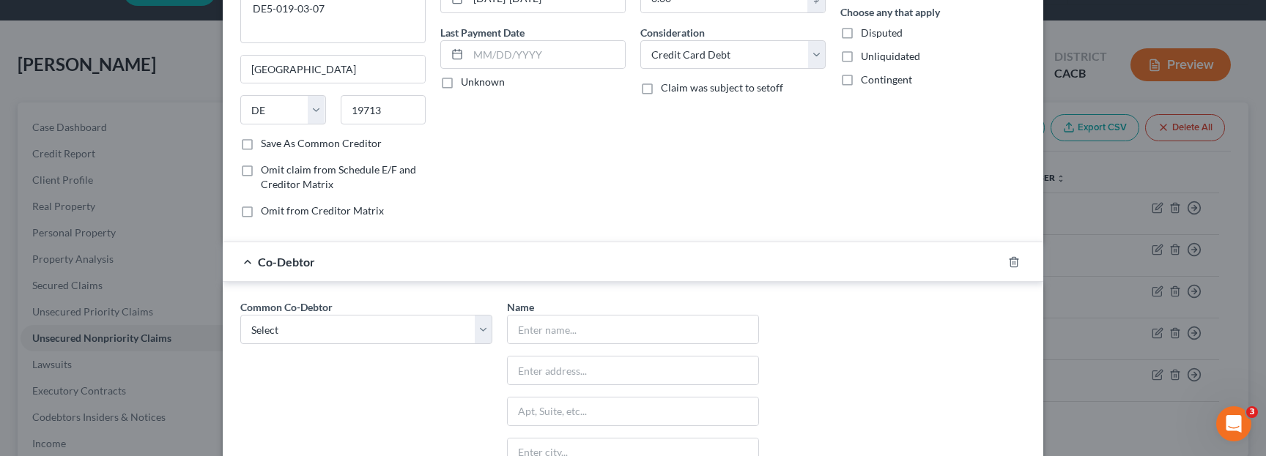
scroll to position [185, 0]
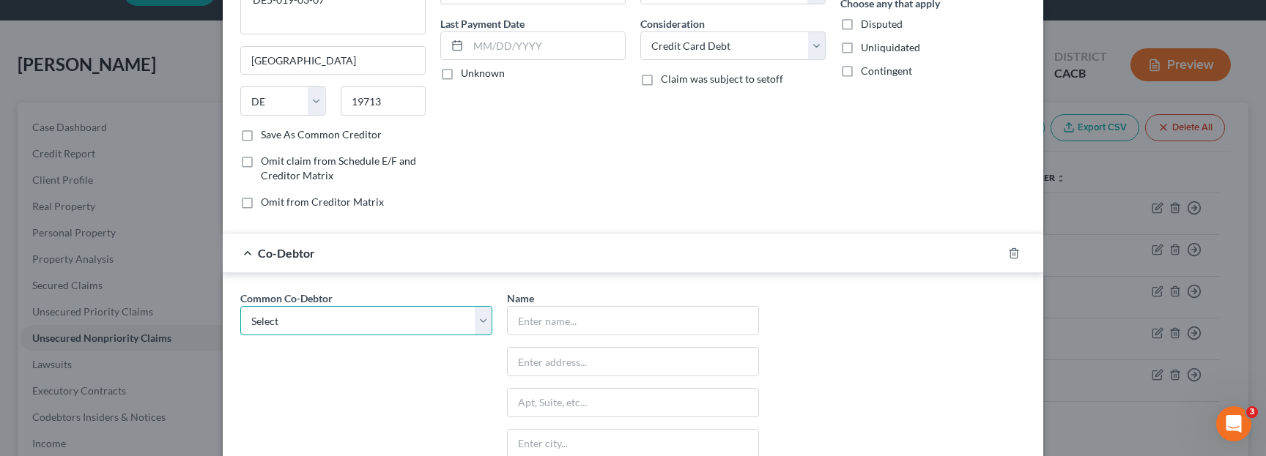
click at [434, 322] on select "Select Classic Hardwood Flooring Inc." at bounding box center [366, 320] width 252 height 29
select select "0"
click at [240, 306] on select "Select Classic Hardwood Flooring Inc." at bounding box center [366, 320] width 252 height 29
type input "Classic Hardwood Flooring Inc."
type input "Attn: Officer, Agent Manager"
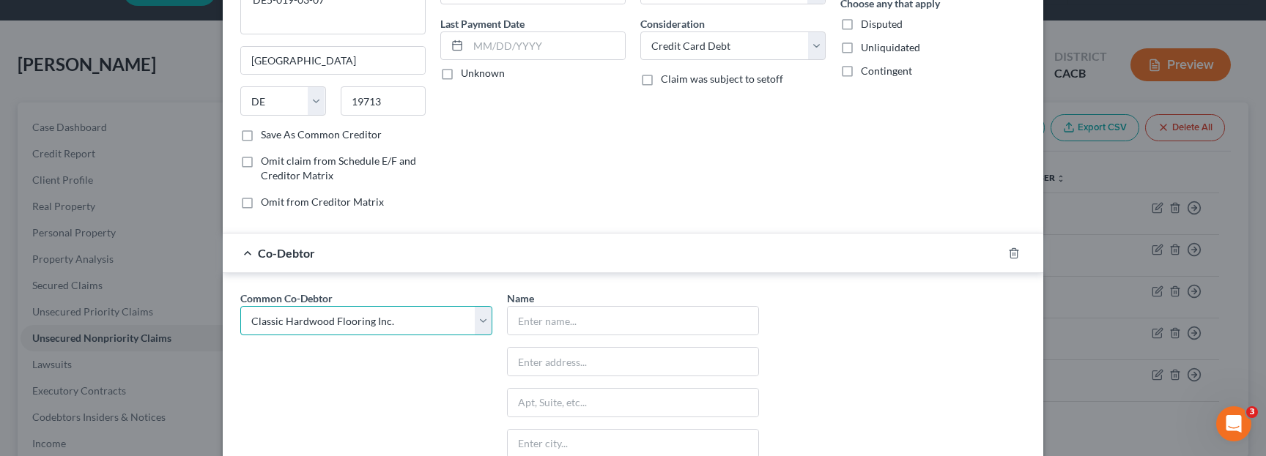
type input "7834 LAUREL CYN BLVD"
type input "North Hollywood"
select select "4"
type input "91605"
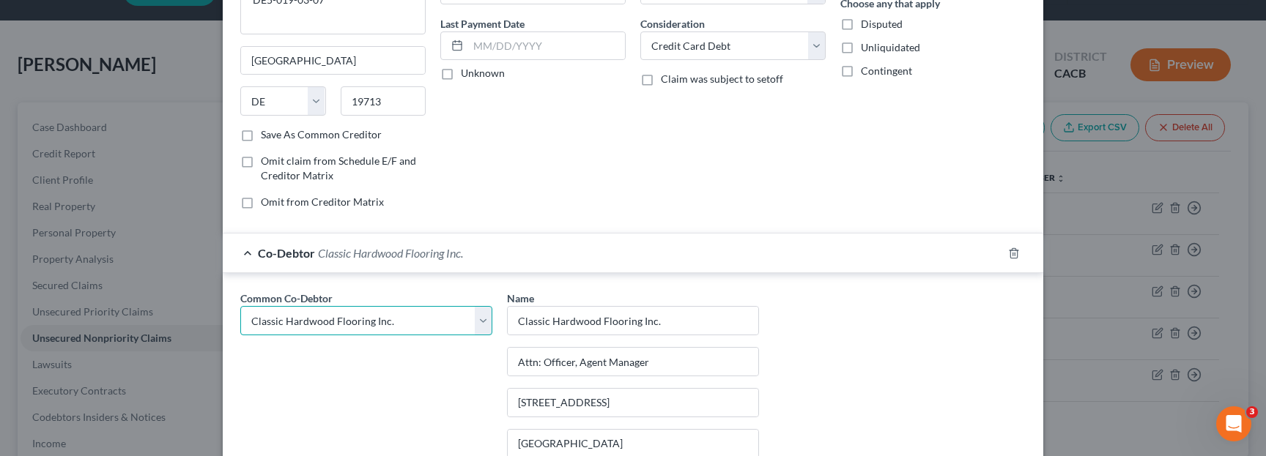
scroll to position [426, 0]
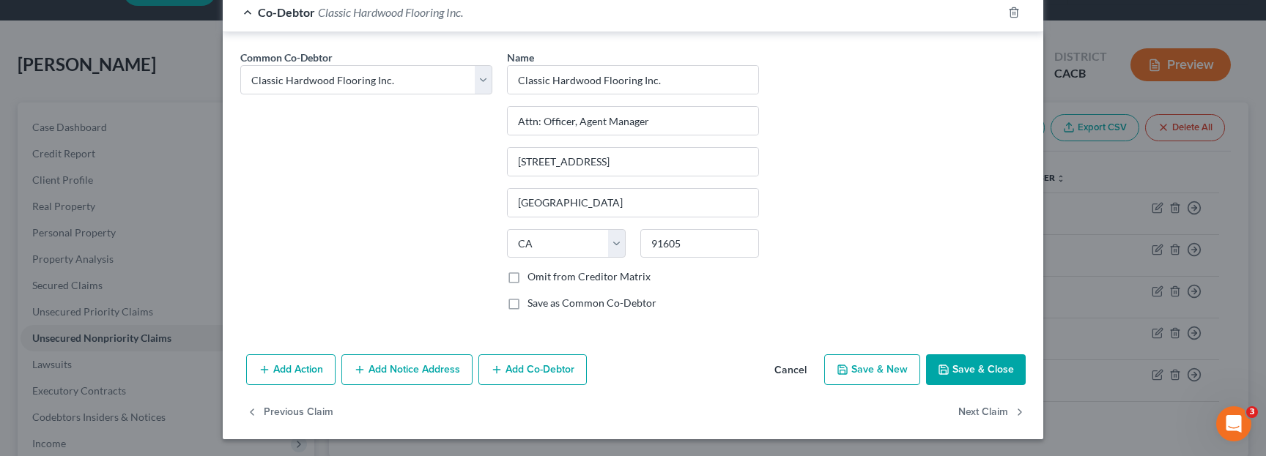
click at [964, 366] on button "Save & Close" at bounding box center [976, 370] width 100 height 31
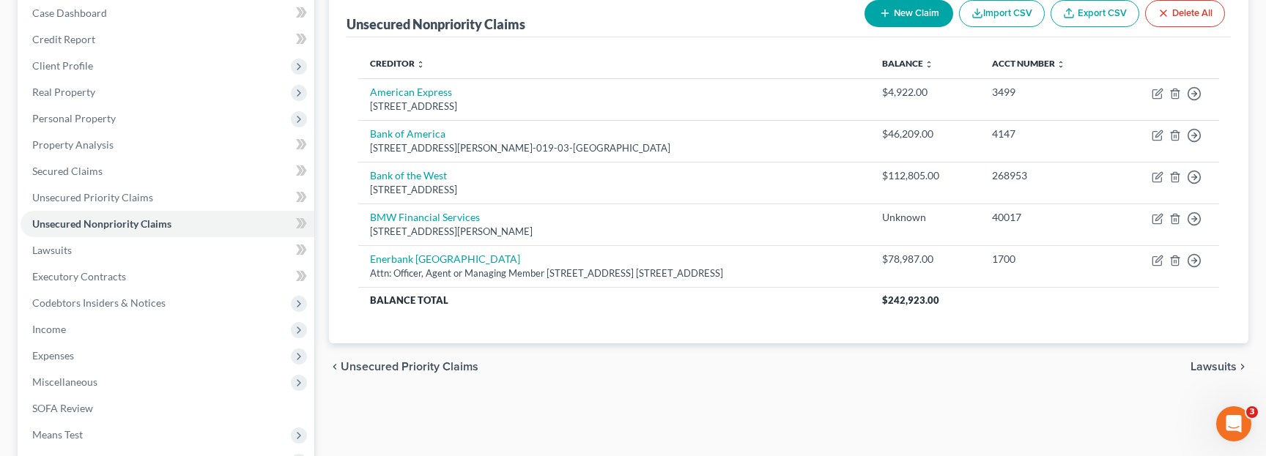
scroll to position [155, 0]
click at [919, 12] on button "New Claim" at bounding box center [909, 11] width 89 height 27
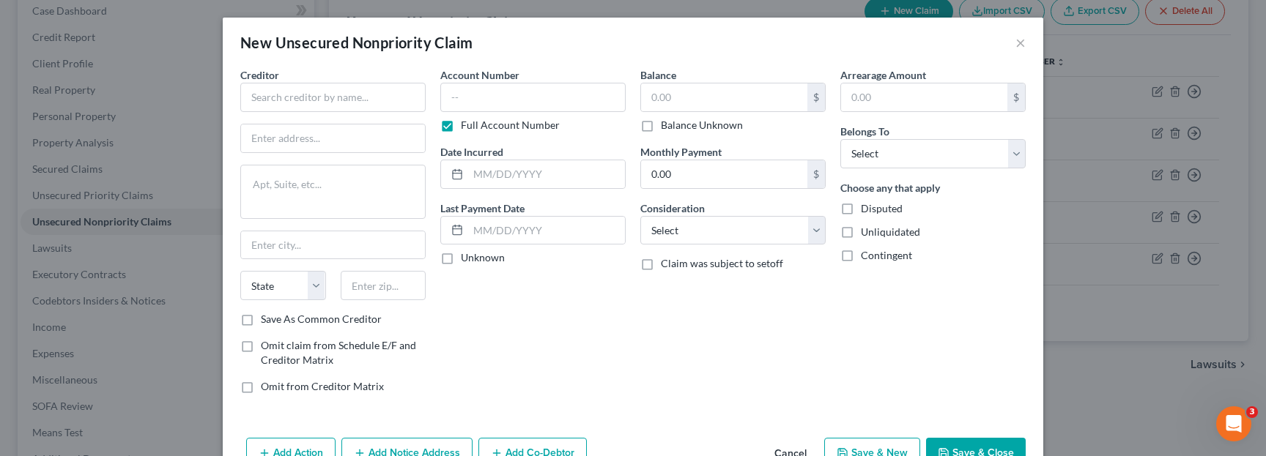
click at [295, 116] on div "Creditor * State AL AK AR AZ CA CO CT DE DC FL GA GU HI ID IL IN IA KS KY LA ME…" at bounding box center [332, 189] width 185 height 245
click at [299, 111] on input "text" at bounding box center [332, 97] width 185 height 29
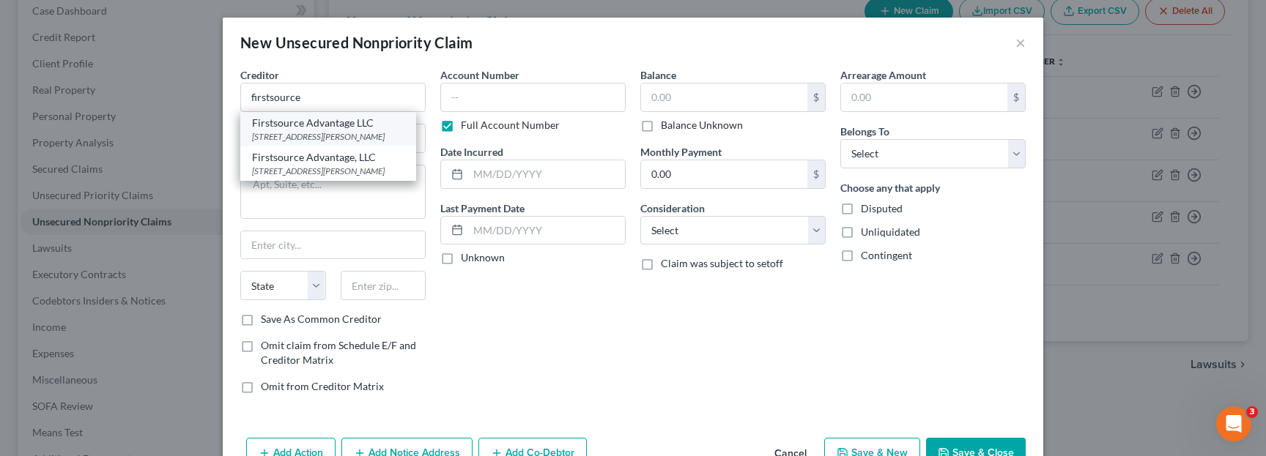
click at [404, 136] on div "205 Bryant Woods South, Amherst, NY 14228" at bounding box center [328, 136] width 152 height 12
type input "Firstsource Advantage LLC"
type input "205 Bryant Woods South"
type input "Amherst"
select select "35"
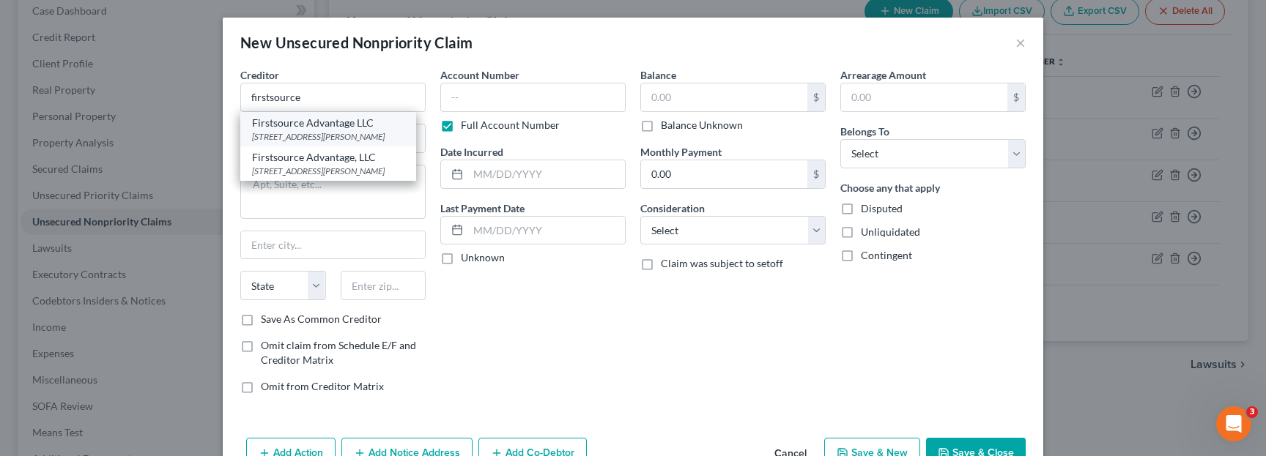
type input "14228"
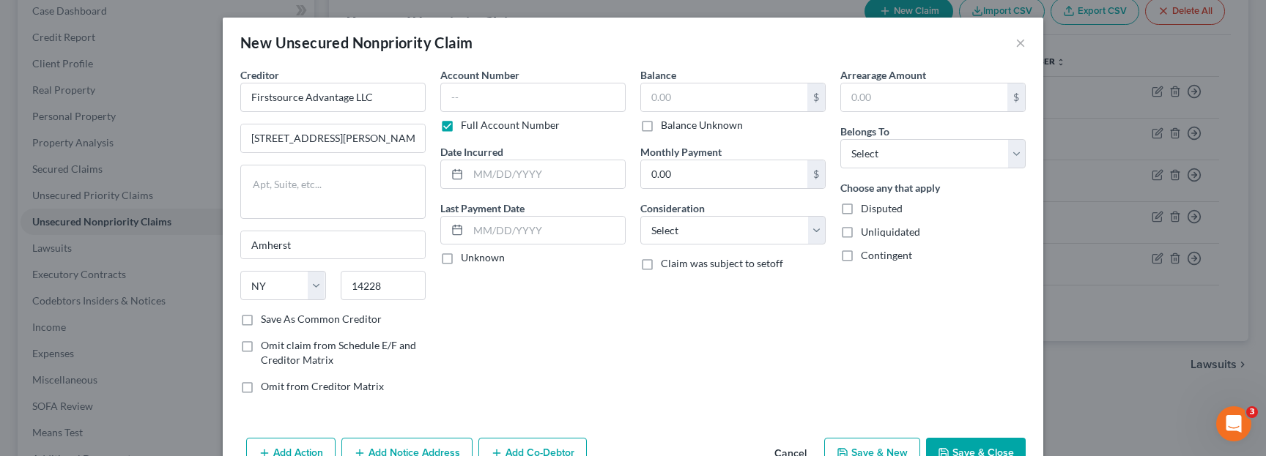
scroll to position [18, 0]
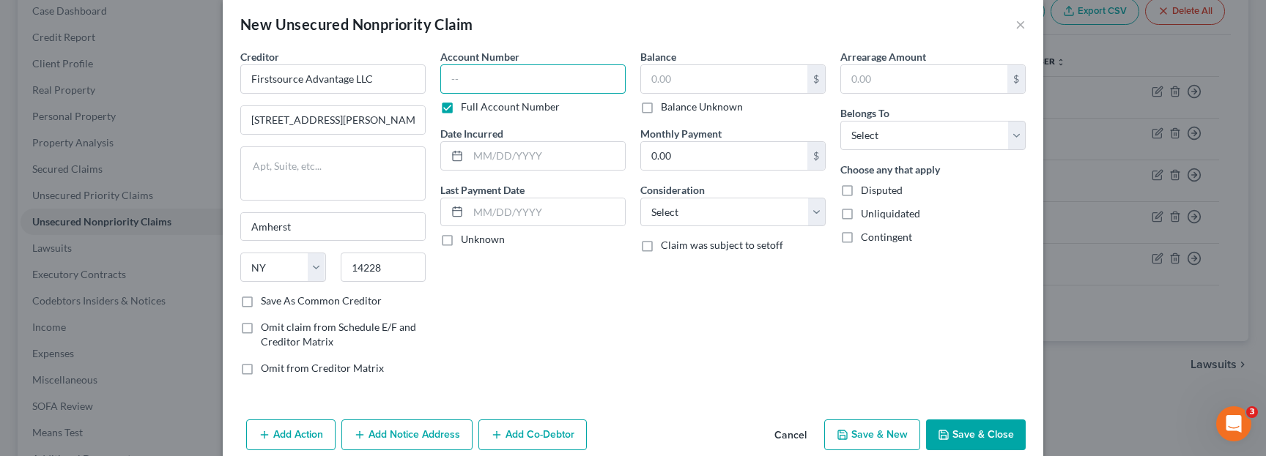
click at [516, 81] on input "text" at bounding box center [532, 78] width 185 height 29
type input "54604572"
click at [947, 138] on select "Select Debtor 1 Only Debtor 2 Only Debtor 1 And Debtor 2 Only At Least One Of T…" at bounding box center [932, 135] width 185 height 29
select select "0"
click at [840, 121] on select "Select Debtor 1 Only Debtor 2 Only Debtor 1 And Debtor 2 Only At Least One Of T…" at bounding box center [932, 135] width 185 height 29
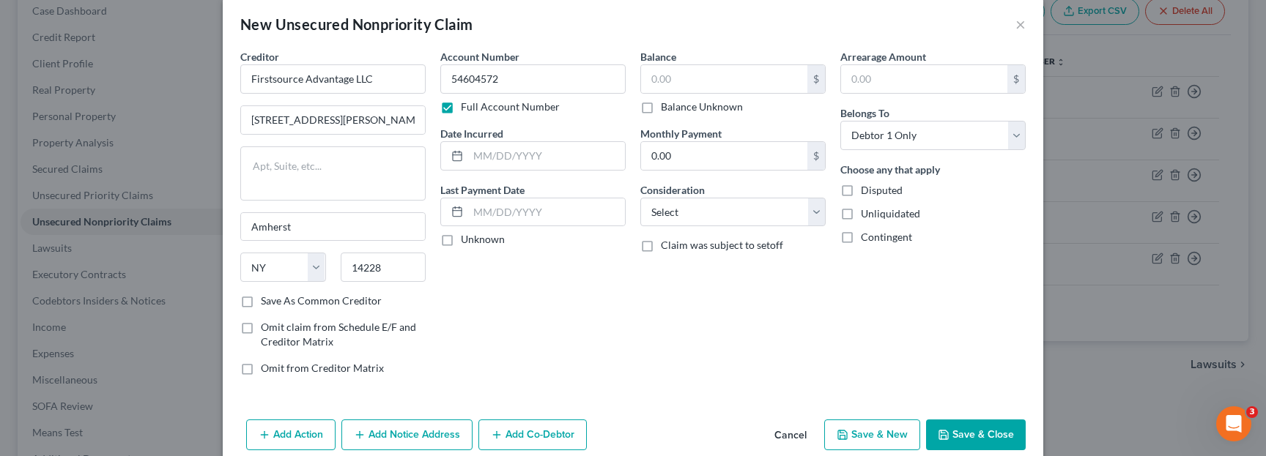
click at [725, 111] on label "Balance Unknown" at bounding box center [702, 107] width 82 height 15
click at [676, 109] on input "Balance Unknown" at bounding box center [672, 105] width 10 height 10
checkbox input "true"
type input "0.00"
click at [582, 157] on input "text" at bounding box center [546, 156] width 157 height 28
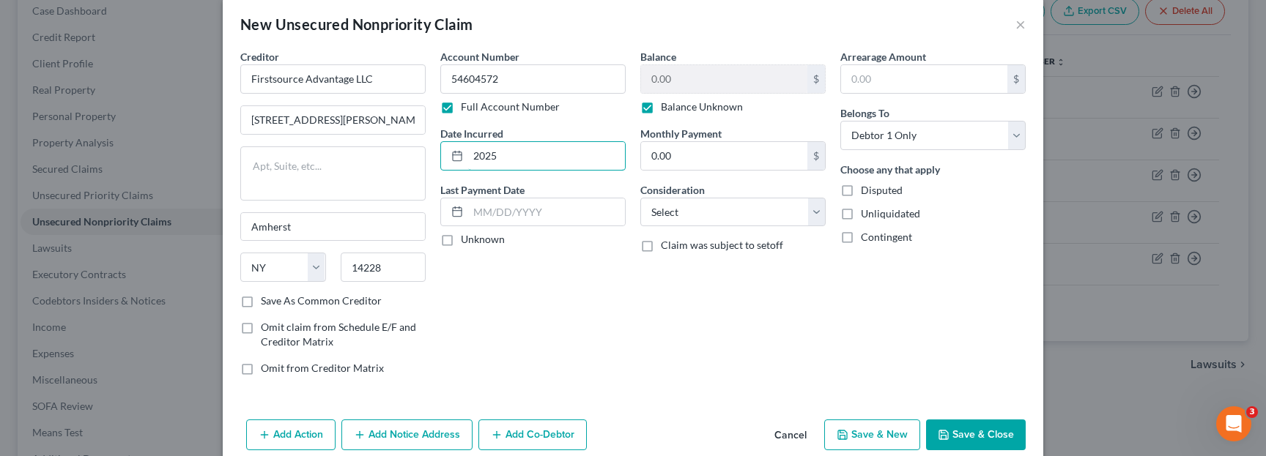
type input "2025"
click at [734, 193] on div "Consideration Select Cable / Satellite Services Collection Agency Credit Card D…" at bounding box center [732, 204] width 185 height 45
click at [734, 204] on select "Select Cable / Satellite Services Collection Agency Credit Card Debt Debt Couns…" at bounding box center [732, 212] width 185 height 29
select select "2"
click at [640, 198] on select "Select Cable / Satellite Services Collection Agency Credit Card Debt Debt Couns…" at bounding box center [732, 212] width 185 height 29
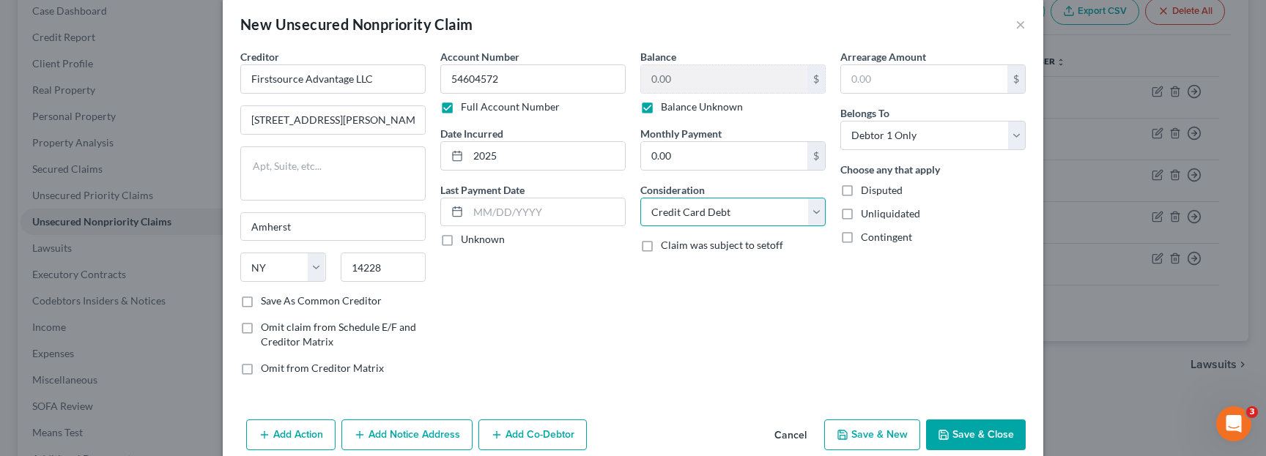
scroll to position [42, 0]
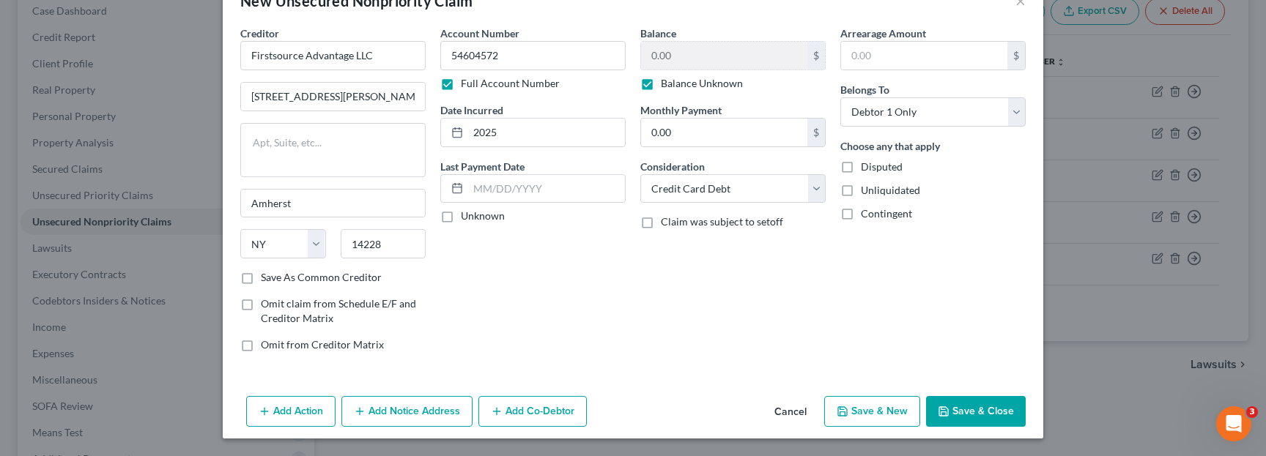
click at [976, 407] on button "Save & Close" at bounding box center [976, 411] width 100 height 31
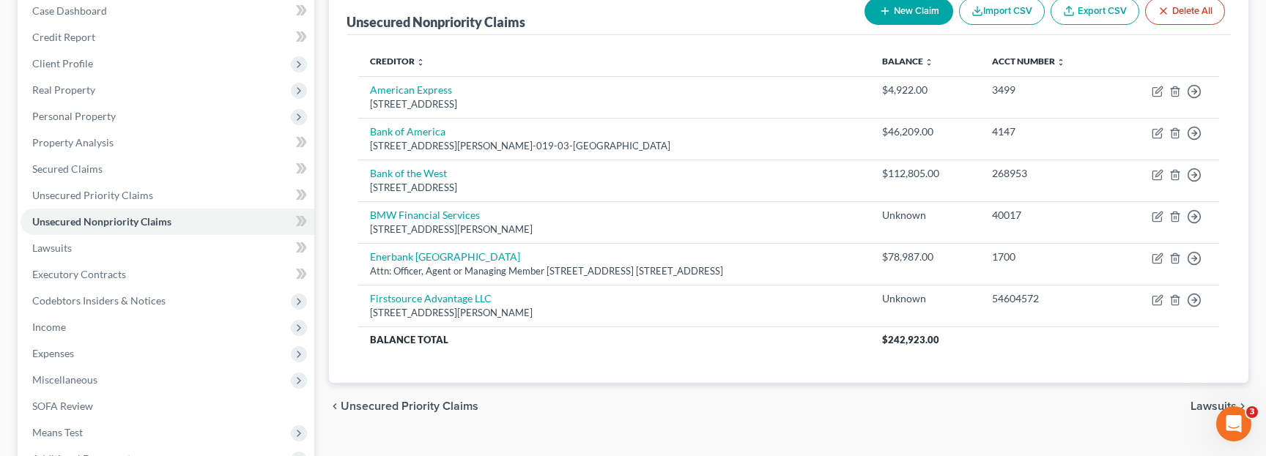
click at [914, 18] on button "New Claim" at bounding box center [909, 11] width 89 height 27
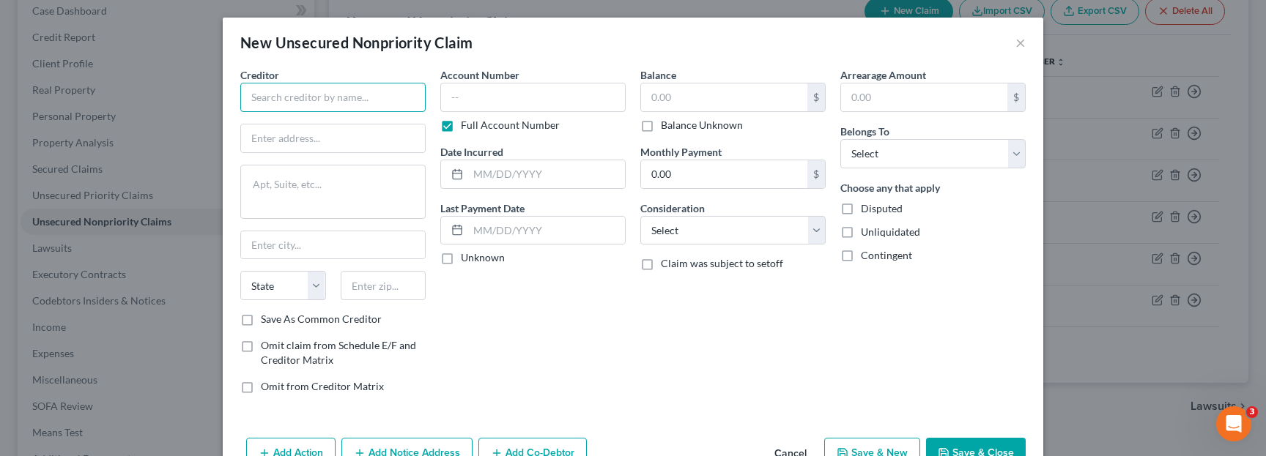
click at [396, 103] on input "text" at bounding box center [332, 97] width 185 height 29
click at [536, 89] on input "text" at bounding box center [532, 97] width 185 height 29
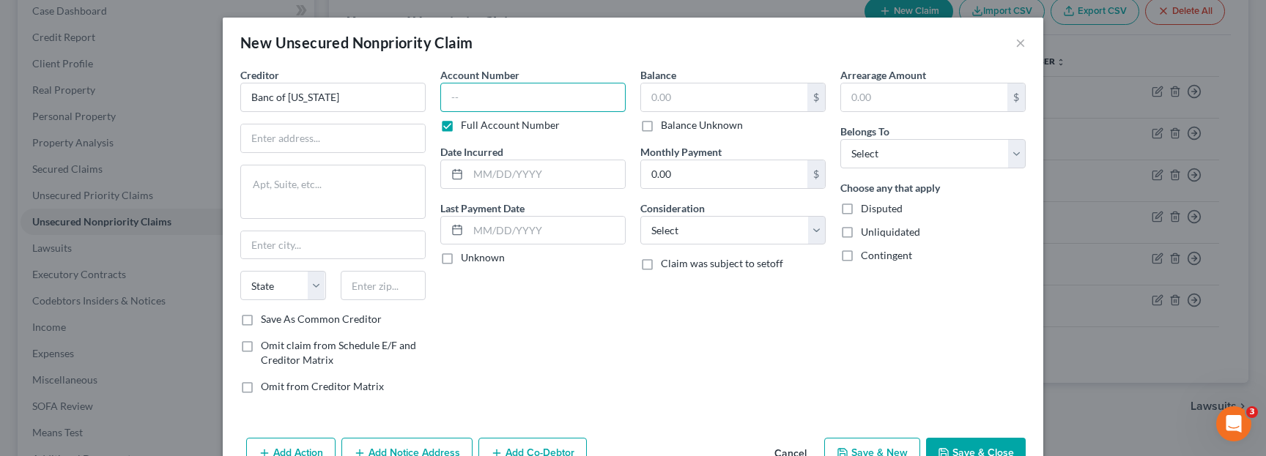
type input "Banc of California"
click at [520, 108] on input "text" at bounding box center [532, 97] width 185 height 29
click at [510, 125] on label "Full Account Number" at bounding box center [510, 125] width 99 height 15
click at [476, 125] on input "Full Account Number" at bounding box center [472, 123] width 10 height 10
click at [522, 99] on input "text" at bounding box center [532, 97] width 185 height 29
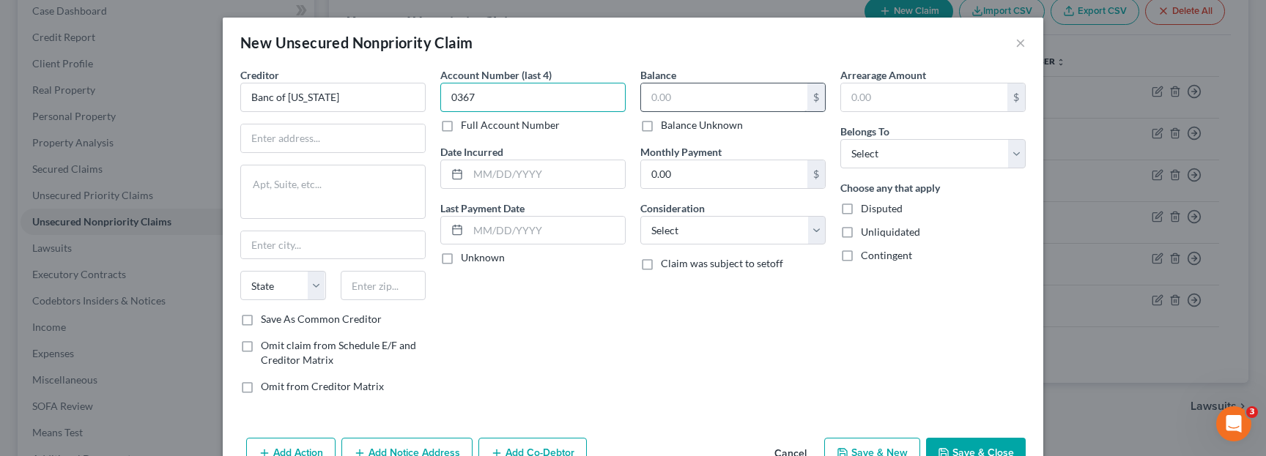
type input "0367"
click at [691, 95] on input "text" at bounding box center [724, 98] width 166 height 28
type input "28,053"
click at [877, 152] on select "Select Debtor 1 Only Debtor 2 Only Debtor 1 And Debtor 2 Only At Least One Of T…" at bounding box center [932, 153] width 185 height 29
select select "0"
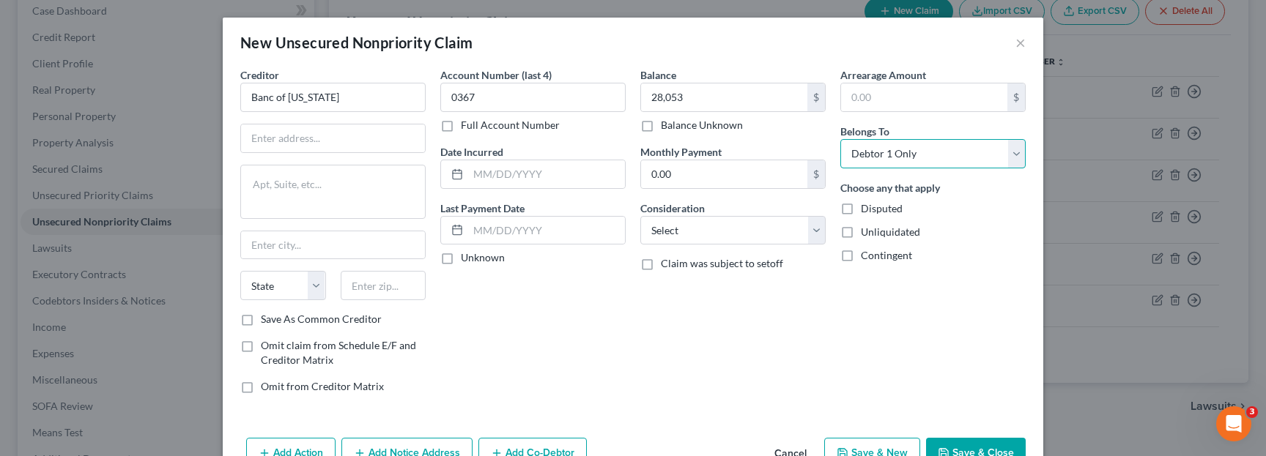
click at [840, 139] on select "Select Debtor 1 Only Debtor 2 Only Debtor 1 And Debtor 2 Only At Least One Of T…" at bounding box center [932, 153] width 185 height 29
click at [607, 168] on input "text" at bounding box center [546, 174] width 157 height 28
type input "2021"
click at [569, 396] on div "Account Number (last 4) 0367 Full Account Number Date Incurred 2021 Last Paymen…" at bounding box center [533, 236] width 200 height 338
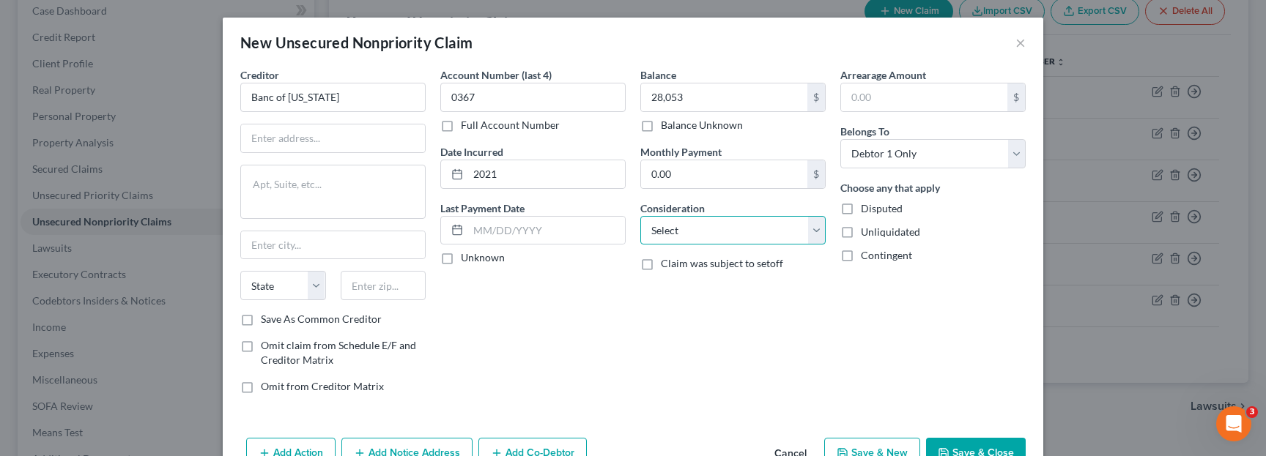
click at [707, 234] on select "Select Cable / Satellite Services Collection Agency Credit Card Debt Debt Couns…" at bounding box center [732, 230] width 185 height 29
select select "2"
click at [640, 216] on select "Select Cable / Satellite Services Collection Agency Credit Card Debt Debt Couns…" at bounding box center [732, 230] width 185 height 29
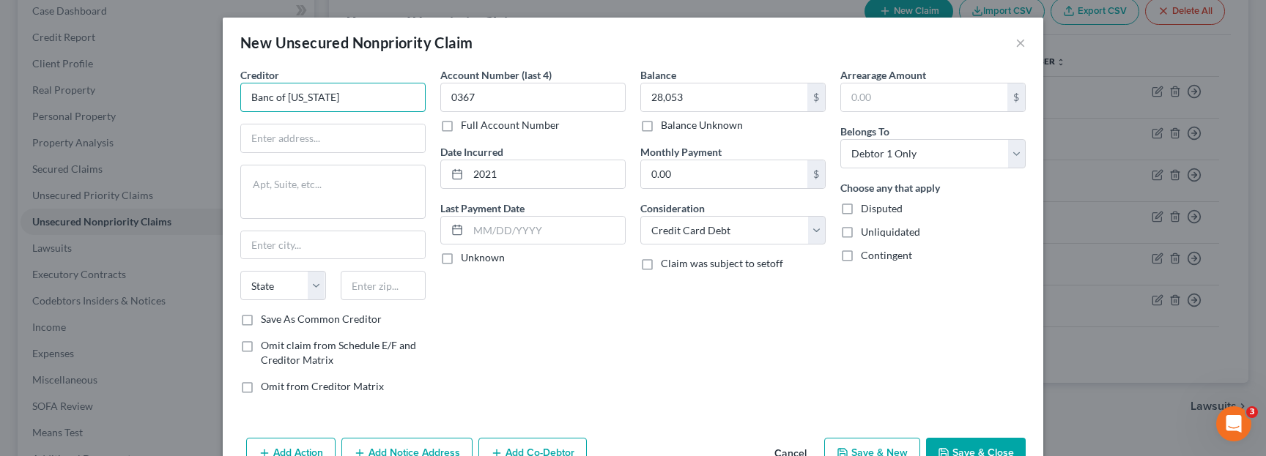
click at [359, 103] on input "Banc of California" at bounding box center [332, 97] width 185 height 29
click at [374, 105] on input "Banc of California" at bounding box center [332, 97] width 185 height 29
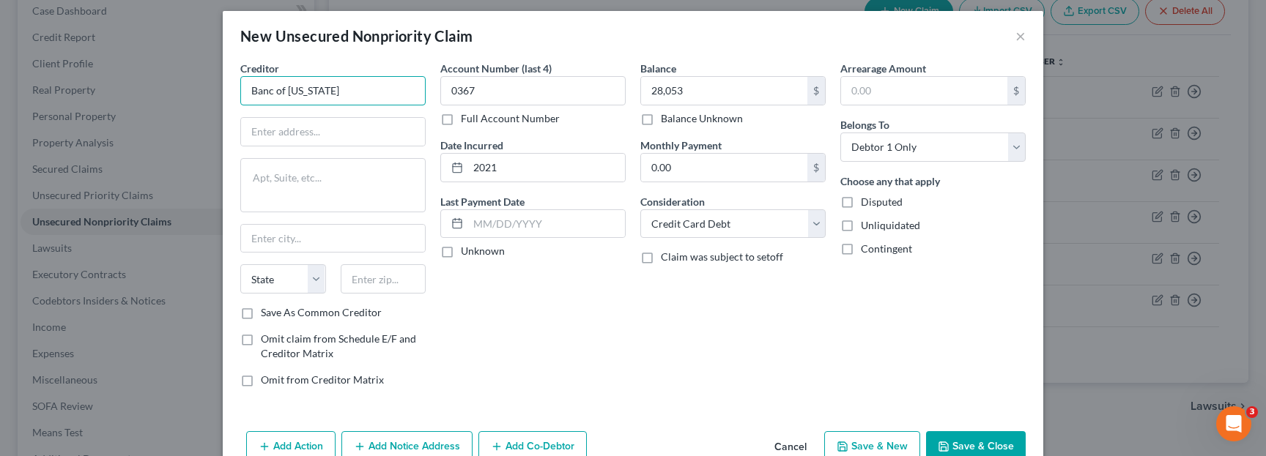
scroll to position [7, 0]
click at [330, 124] on input "text" at bounding box center [333, 131] width 184 height 28
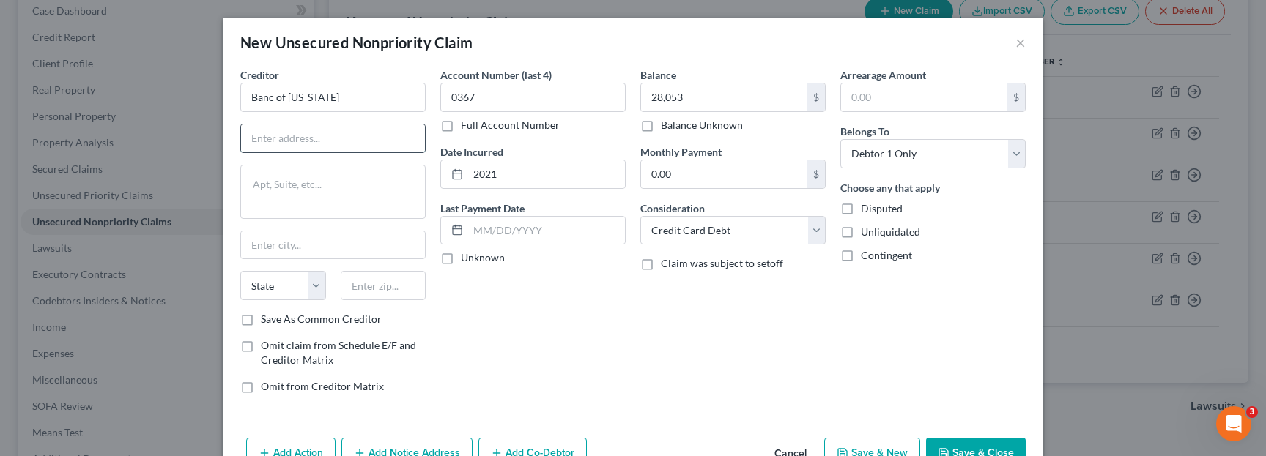
click at [357, 137] on input "text" at bounding box center [333, 139] width 184 height 28
type input "11611 San Vicente Blvd"
click at [322, 225] on div "Creditor * Banc of California 11611 San Vicente Blvd State AL AK AR AZ CA CO CT…" at bounding box center [332, 189] width 185 height 245
click at [339, 184] on textarea at bounding box center [332, 192] width 185 height 54
type textarea "Suite 500"
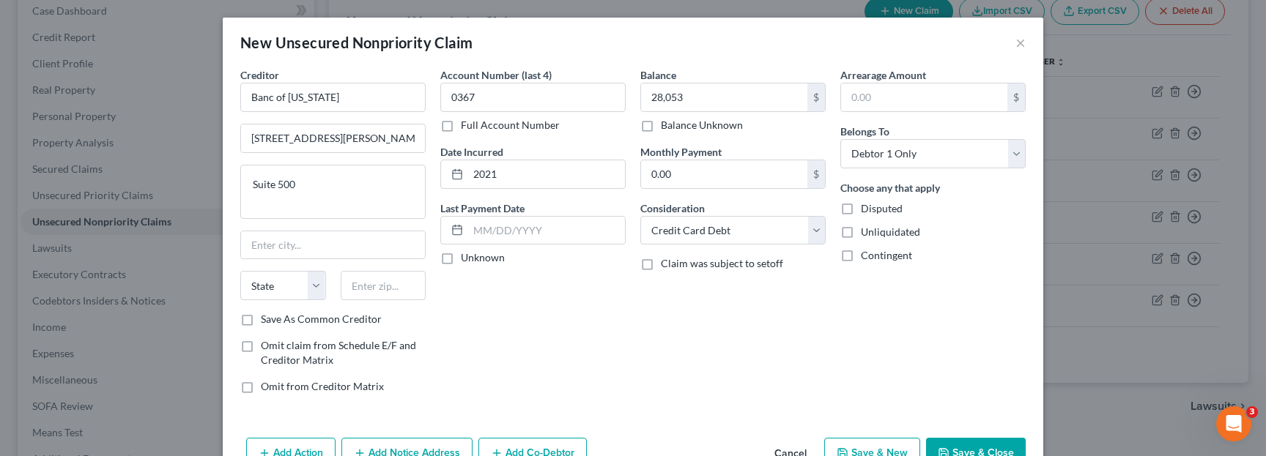
click at [338, 264] on div "Creditor * Banc of California 11611 San Vicente Blvd Suite 500 State AL AK AR A…" at bounding box center [332, 189] width 185 height 245
click at [351, 233] on input "text" at bounding box center [333, 246] width 184 height 28
click at [352, 233] on input "text" at bounding box center [333, 246] width 184 height 28
type input "K"
type input "[GEOGRAPHIC_DATA]"
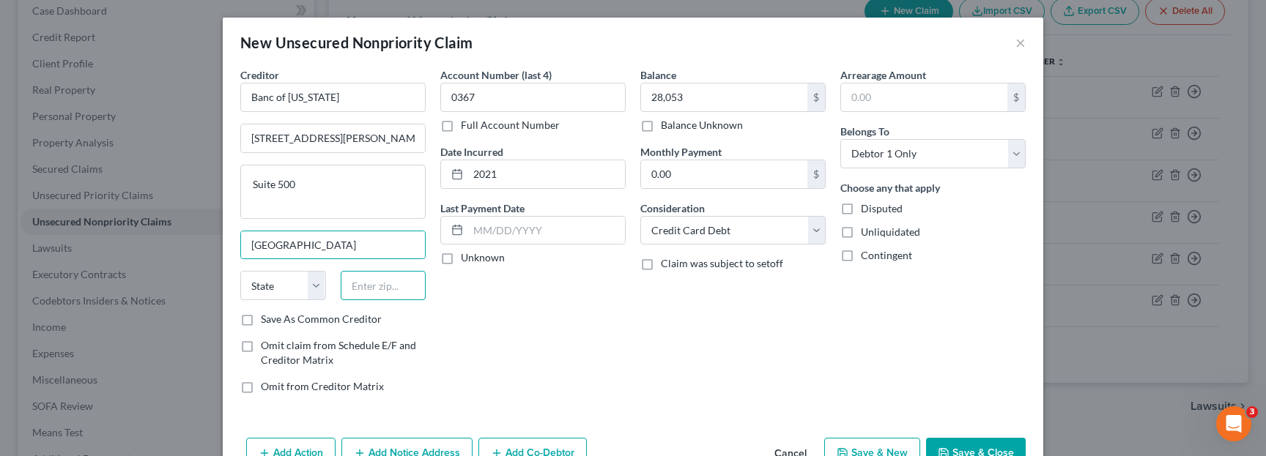
click at [383, 293] on input "text" at bounding box center [384, 285] width 86 height 29
type input "90049"
click at [506, 338] on div "Account Number (last 4) 0367 Full Account Number Date Incurred 2021 Last Paymen…" at bounding box center [533, 236] width 200 height 338
select select "4"
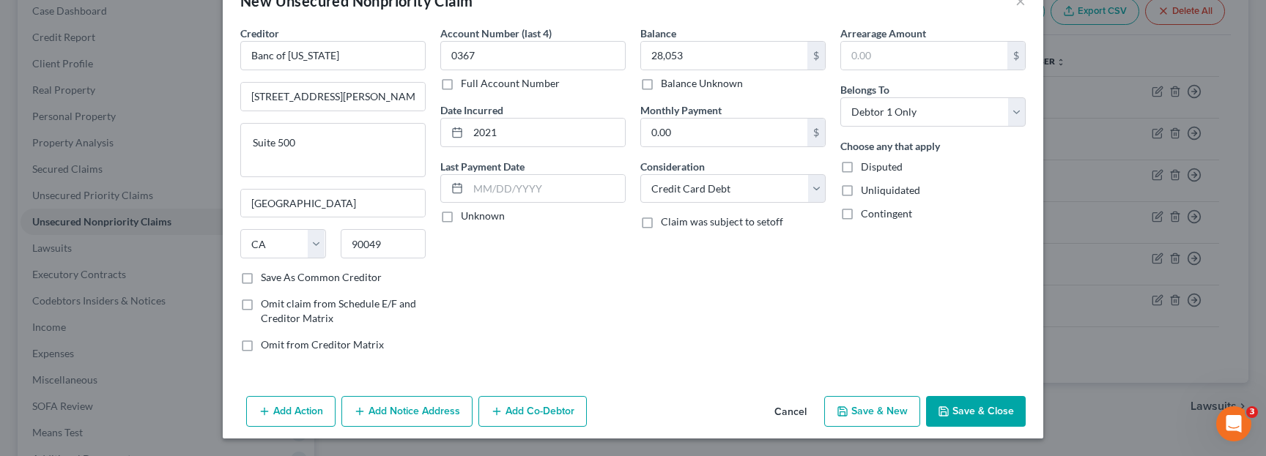
click at [966, 418] on button "Save & Close" at bounding box center [976, 411] width 100 height 31
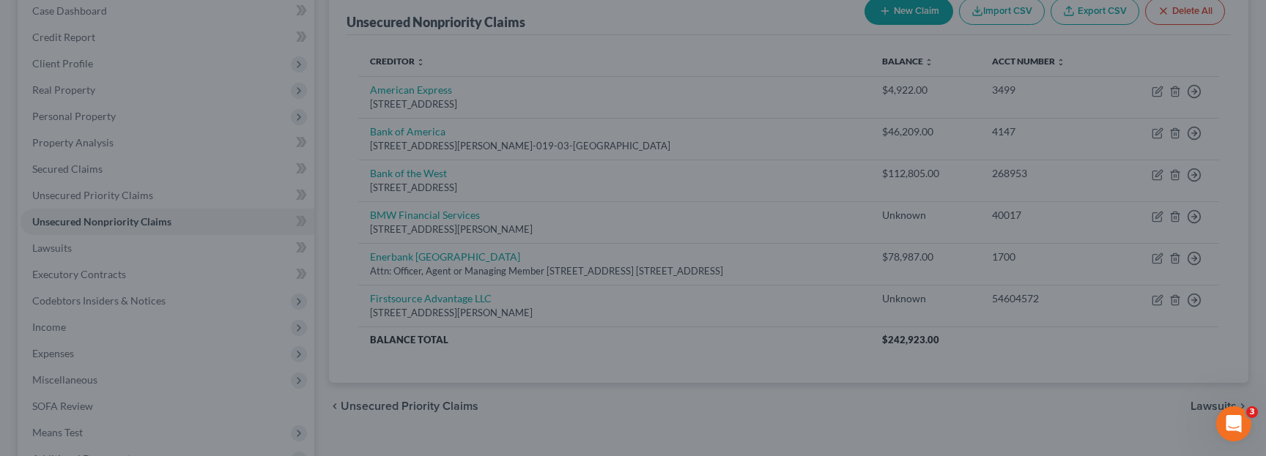
type input "28,053.00"
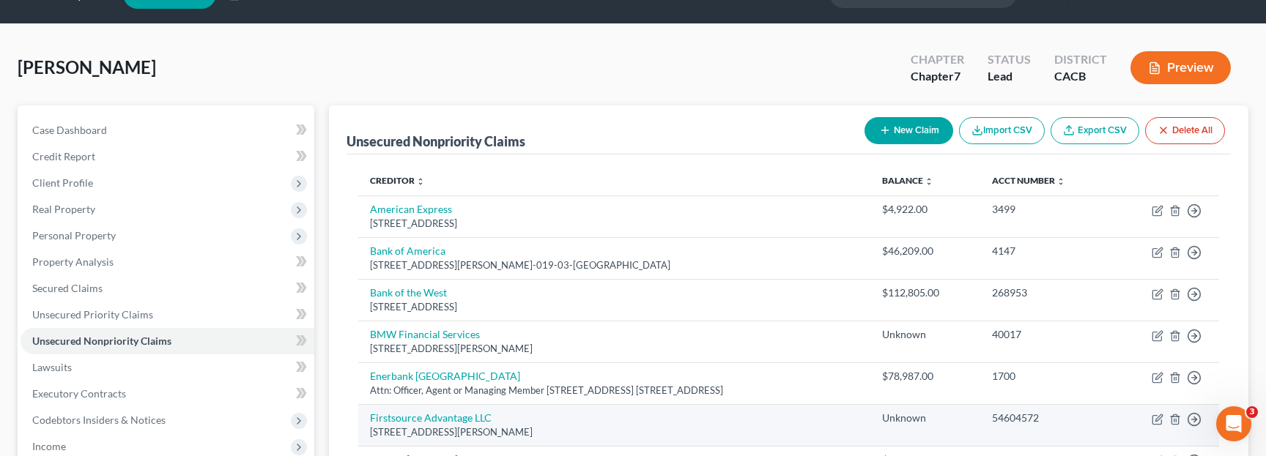
scroll to position [0, 0]
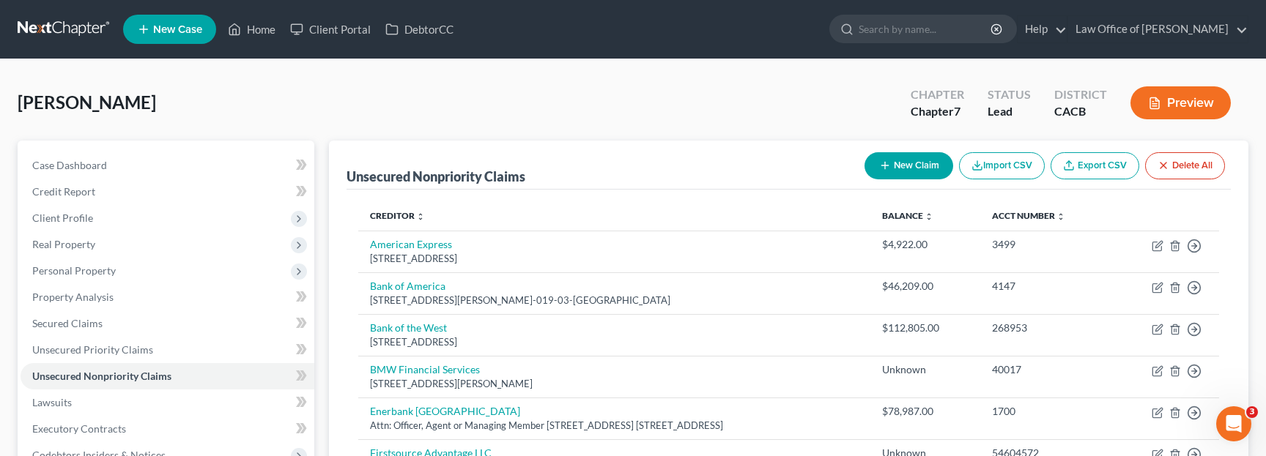
click at [910, 159] on button "New Claim" at bounding box center [909, 165] width 89 height 27
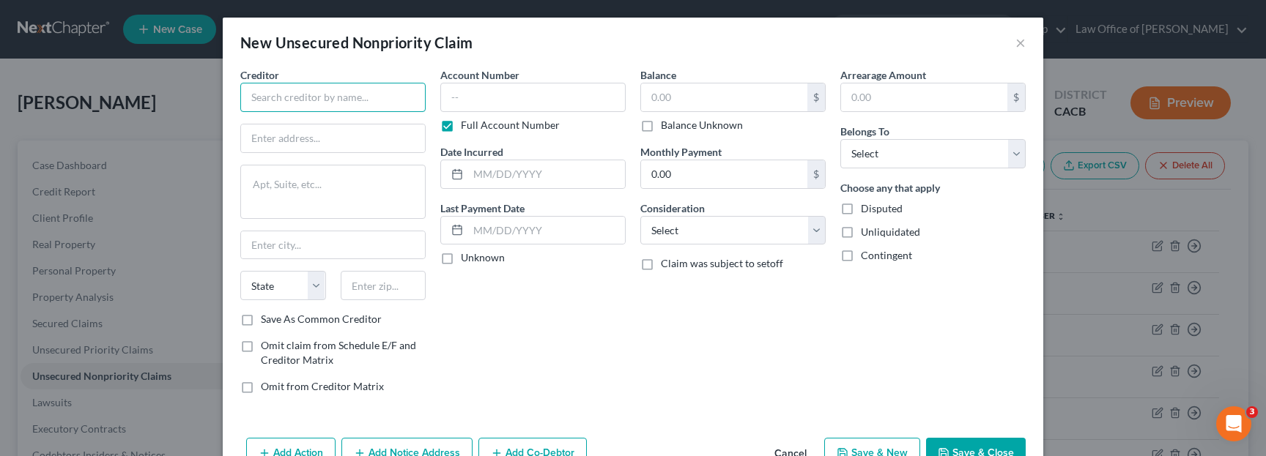
click at [371, 104] on input "text" at bounding box center [332, 97] width 185 height 29
type input "Home Improv"
click at [488, 75] on label "Account Number" at bounding box center [479, 74] width 79 height 15
type input "Regions Home Improvement Financing"
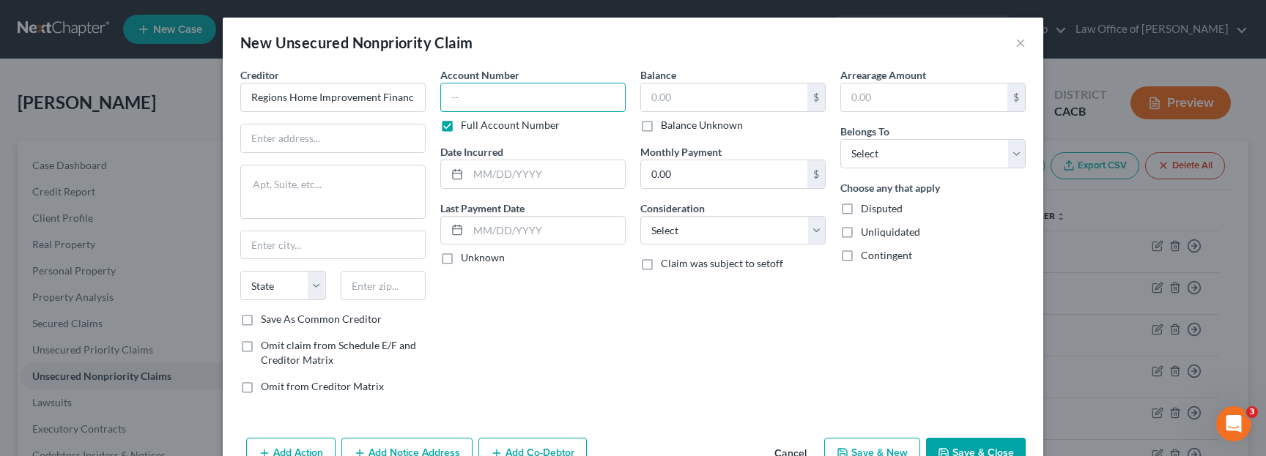
click at [488, 92] on input "text" at bounding box center [532, 97] width 185 height 29
type input "497097000.174059"
click at [573, 366] on div "Account Number 497097000.174059 Full Account Number Date Incurred Last Payment …" at bounding box center [533, 236] width 200 height 338
click at [672, 121] on label "Balance Unknown" at bounding box center [702, 125] width 82 height 15
click at [672, 121] on input "Balance Unknown" at bounding box center [672, 123] width 10 height 10
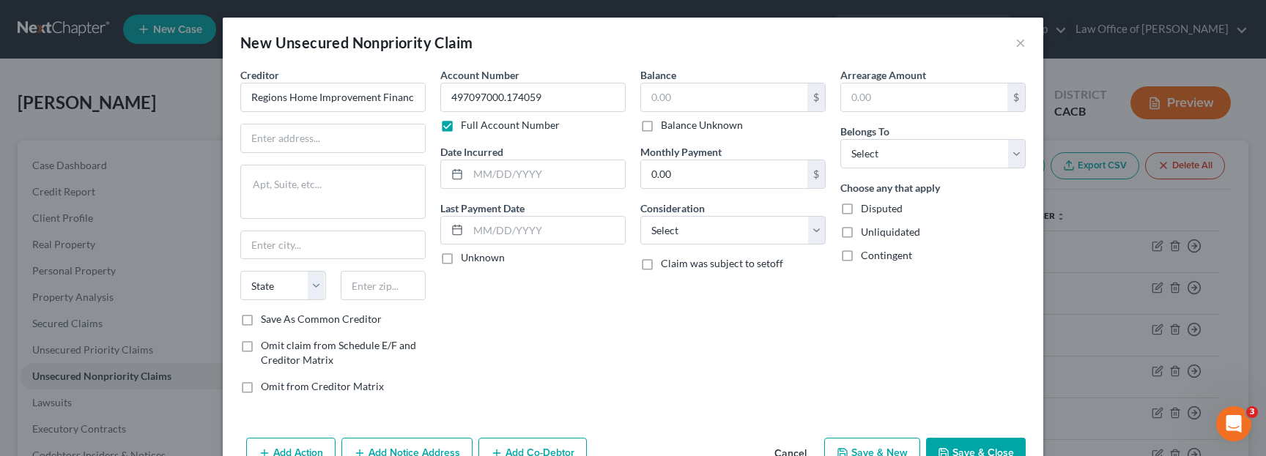
checkbox input "true"
type input "0.00"
click at [912, 159] on select "Select Debtor 1 Only Debtor 2 Only Debtor 1 And Debtor 2 Only At Least One Of T…" at bounding box center [932, 153] width 185 height 29
select select "0"
click at [840, 139] on select "Select Debtor 1 Only Debtor 2 Only Debtor 1 And Debtor 2 Only At Least One Of T…" at bounding box center [932, 153] width 185 height 29
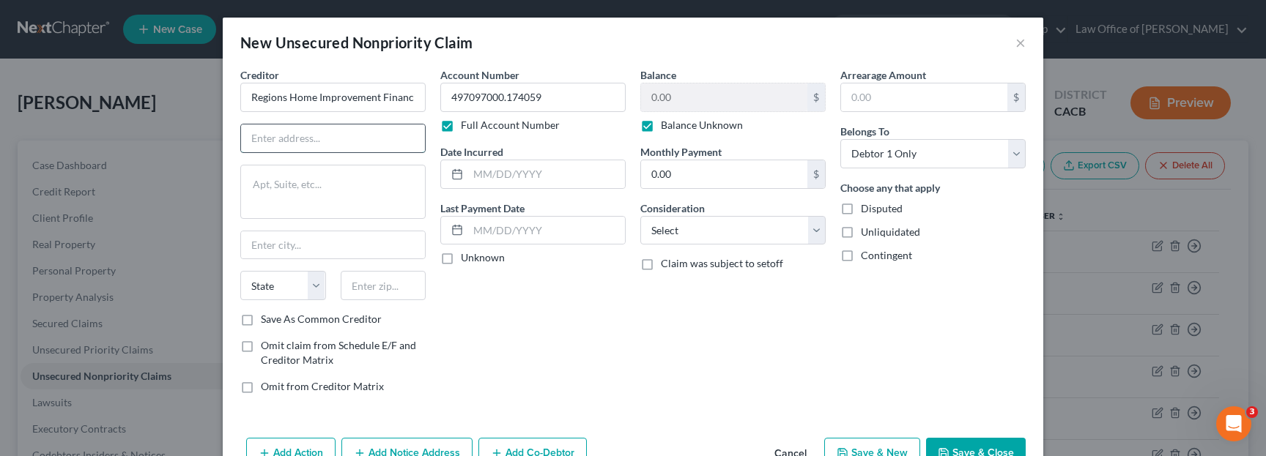
click at [393, 141] on input "text" at bounding box center [333, 139] width 184 height 28
click at [358, 95] on input "Regions Home Improvement Financing" at bounding box center [332, 97] width 185 height 29
click at [330, 129] on input "text" at bounding box center [333, 139] width 184 height 28
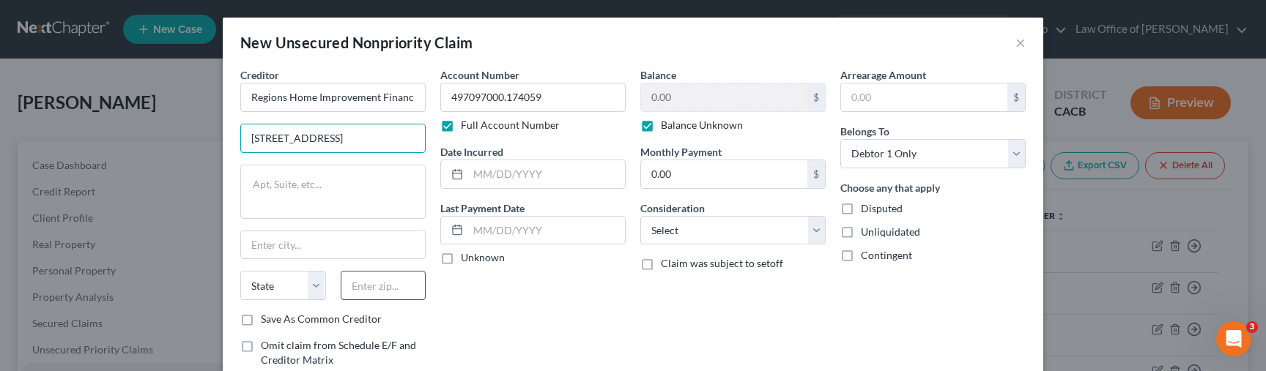
type input "1900 5th Ave."
click at [367, 279] on input "text" at bounding box center [384, 285] width 86 height 29
type input "35203"
click at [503, 311] on div "Account Number 497097000.174059 Full Account Number Date Incurred Last Payment …" at bounding box center [533, 236] width 200 height 338
type input "[GEOGRAPHIC_DATA]"
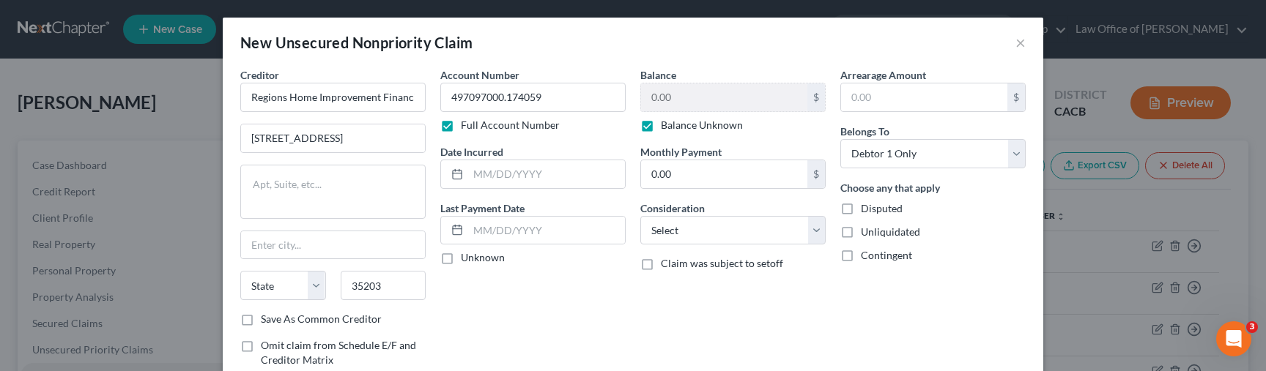
select select "0"
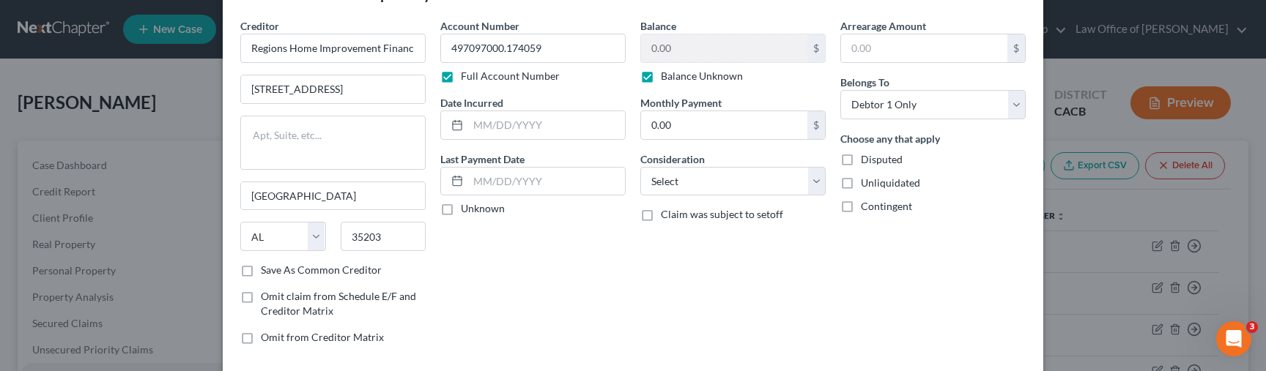
scroll to position [50, 0]
click at [403, 94] on input "1900 5th Ave." at bounding box center [333, 89] width 184 height 28
click at [250, 196] on input "[GEOGRAPHIC_DATA]" at bounding box center [333, 196] width 184 height 28
type input "North Birmingham"
click at [651, 363] on div "Creditor * Regions Home Improvement Financing 1900 5th Ave. North Birmingham St…" at bounding box center [633, 200] width 821 height 365
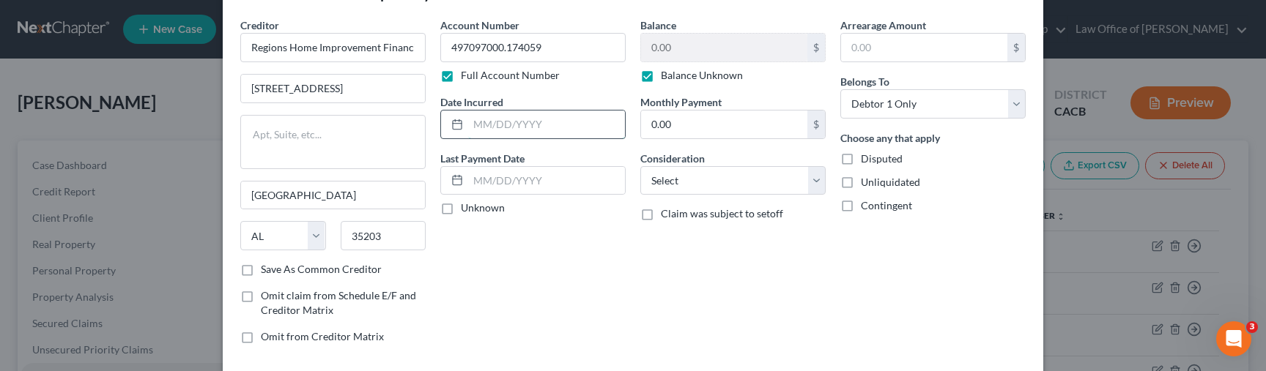
click at [599, 118] on input "text" at bounding box center [546, 125] width 157 height 28
type input "2025"
click at [649, 300] on div "Balance 0.00 $ Balance Unknown Balance Undetermined 0.00 $ Balance Unknown Mont…" at bounding box center [733, 187] width 200 height 338
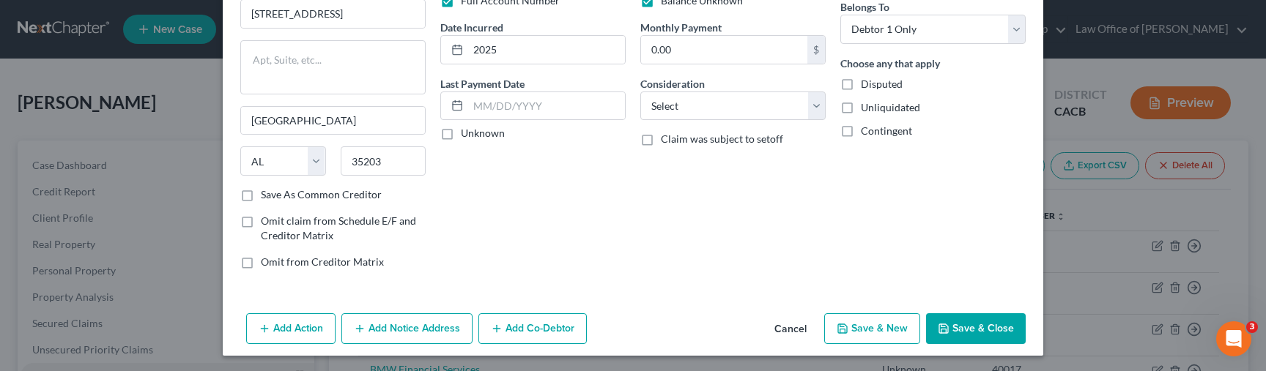
scroll to position [95, 0]
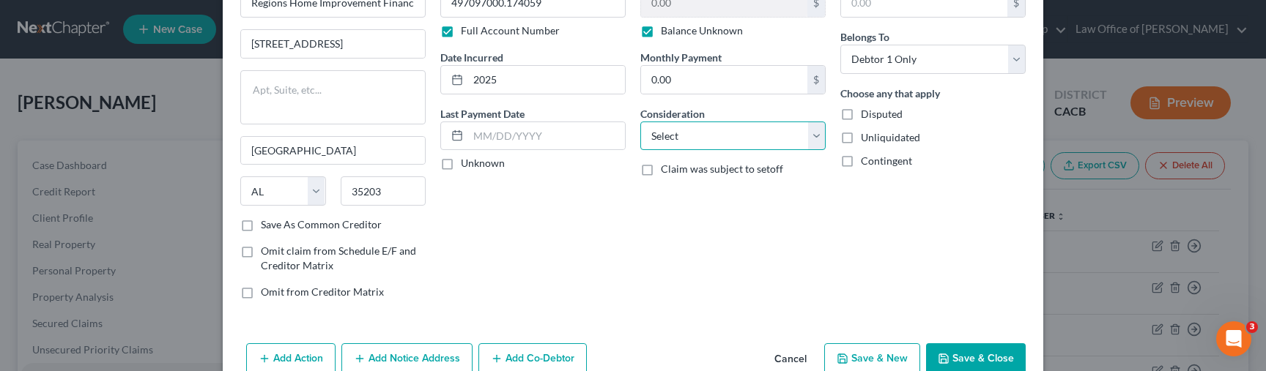
click at [771, 144] on select "Select Cable / Satellite Services Collection Agency Credit Card Debt Debt Couns…" at bounding box center [732, 136] width 185 height 29
select select "6"
click at [640, 122] on select "Select Cable / Satellite Services Collection Agency Credit Card Debt Debt Couns…" at bounding box center [732, 136] width 185 height 29
click at [734, 139] on select "Select Cable / Satellite Services Collection Agency Credit Card Debt Debt Couns…" at bounding box center [732, 136] width 185 height 29
click at [640, 122] on select "Select Cable / Satellite Services Collection Agency Credit Card Debt Debt Couns…" at bounding box center [732, 136] width 185 height 29
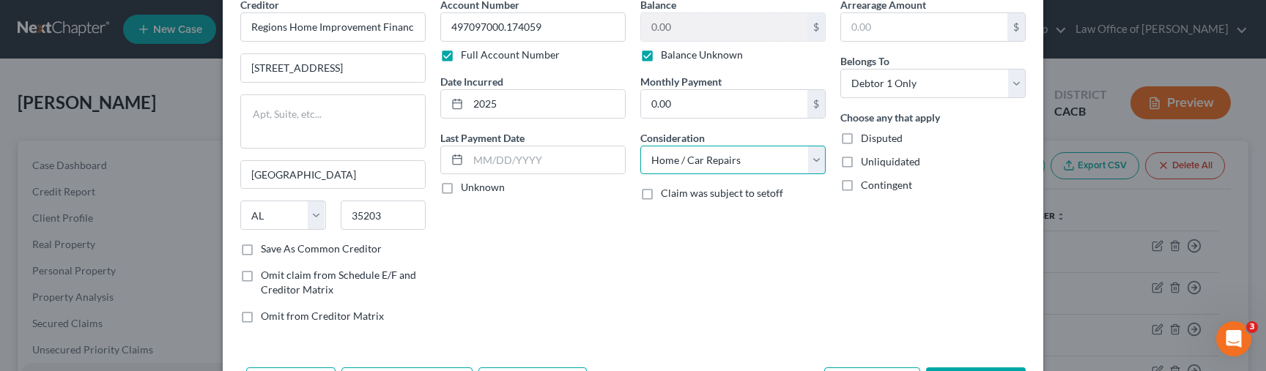
scroll to position [127, 0]
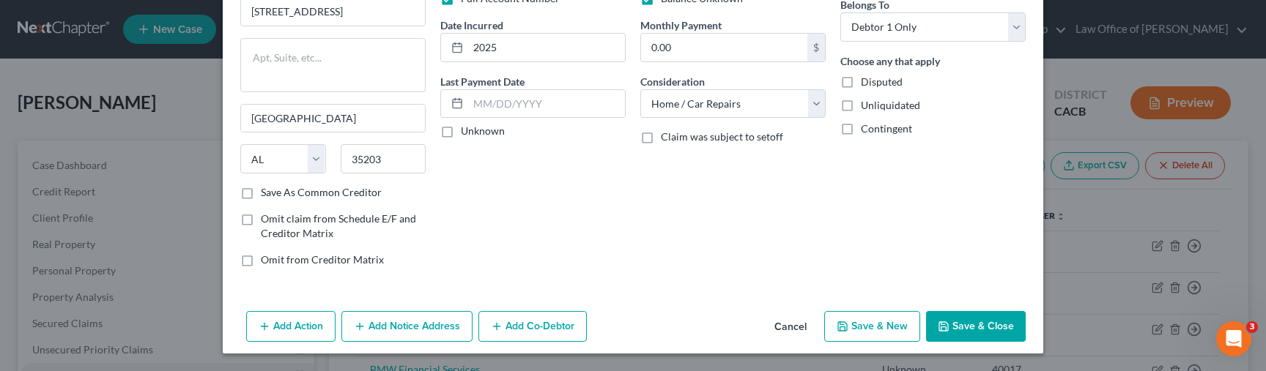
click at [958, 325] on button "Save & Close" at bounding box center [976, 326] width 100 height 31
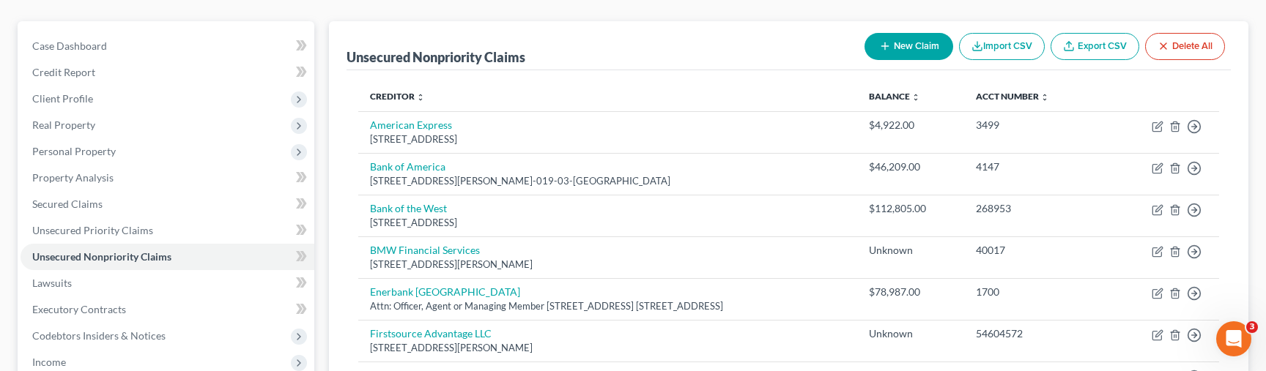
scroll to position [90, 0]
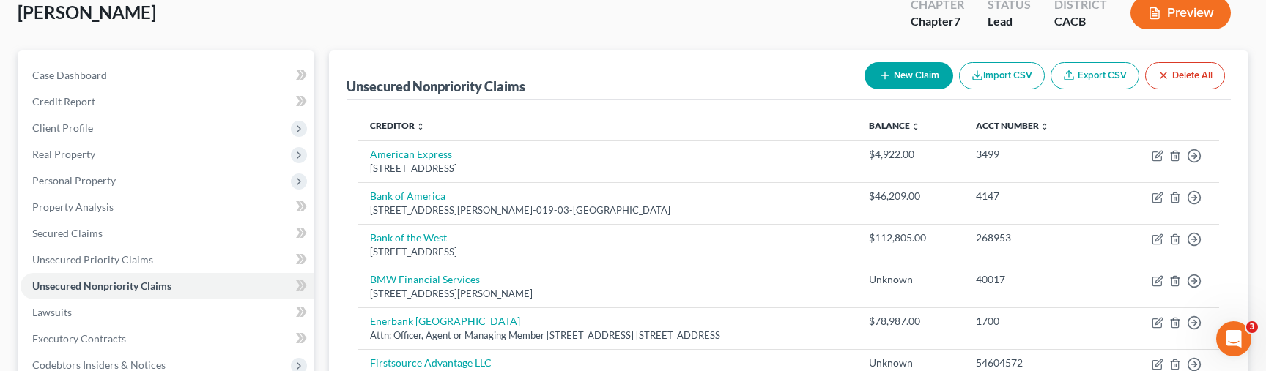
click at [893, 78] on button "New Claim" at bounding box center [909, 75] width 89 height 27
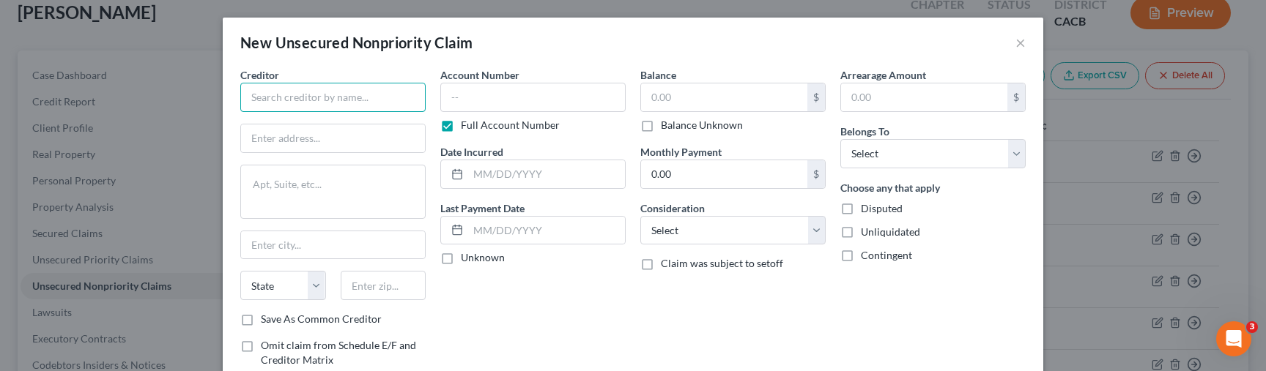
click at [371, 92] on input "text" at bounding box center [332, 97] width 185 height 29
type input "R"
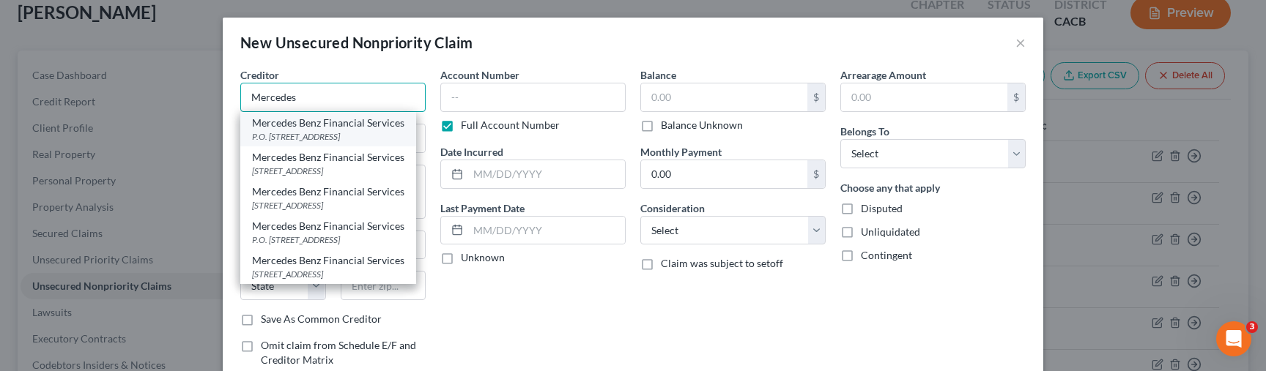
scroll to position [0, 0]
click at [367, 100] on input "Mercedes" at bounding box center [332, 97] width 185 height 29
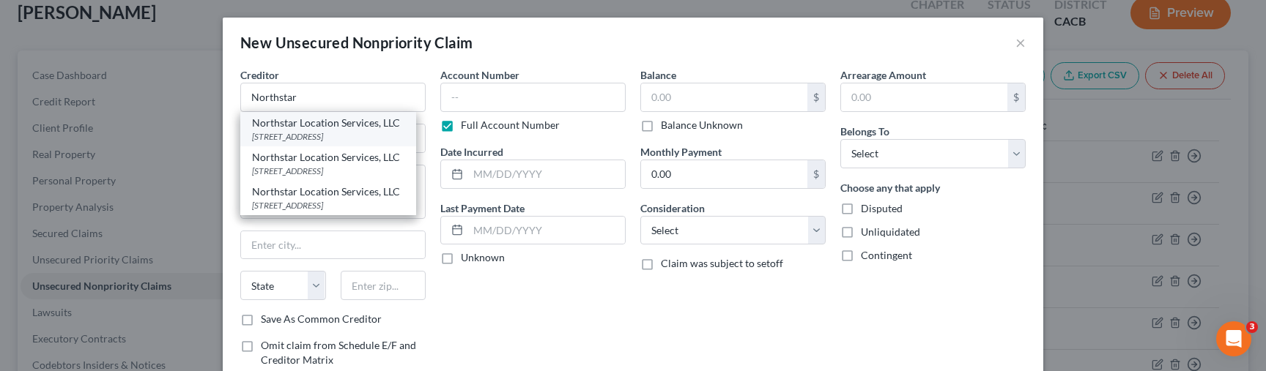
click at [396, 132] on div "4285 Genesee St., Cheektowaga, NY 14225" at bounding box center [328, 136] width 152 height 12
type input "Northstar Location Services, LLC"
type input "4285 Genesee St."
type input "Cheektowaga"
select select "35"
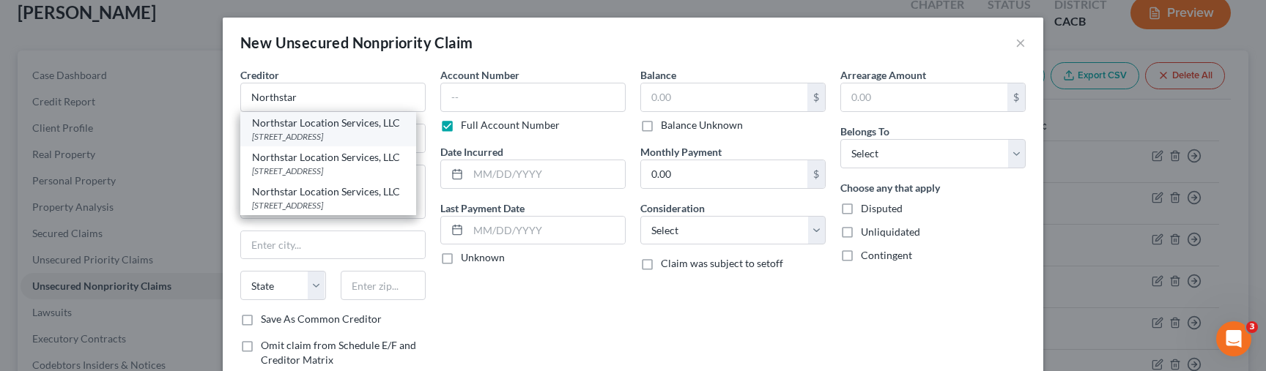
type input "14225"
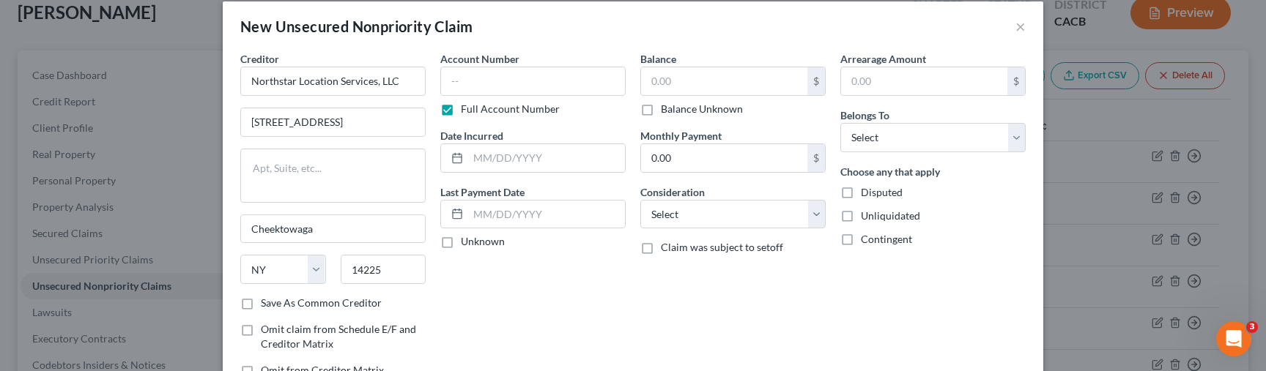
scroll to position [27, 0]
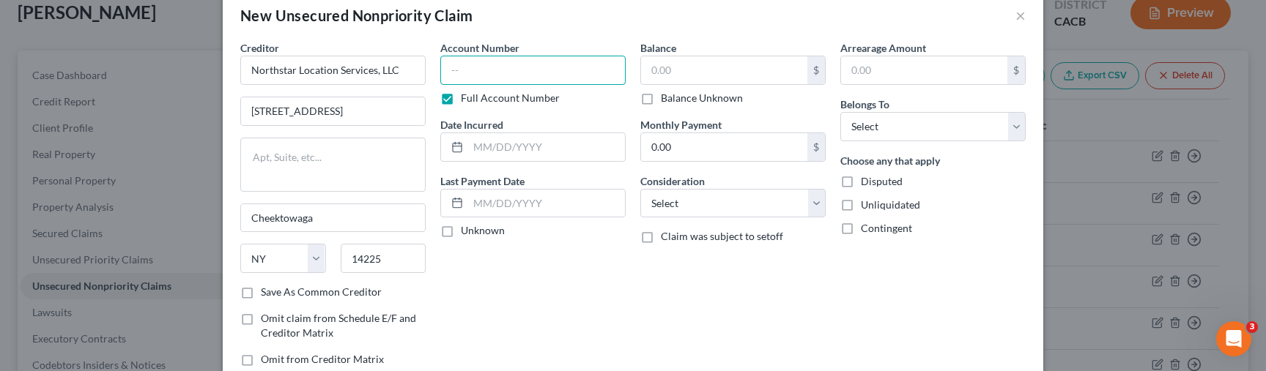
click at [502, 77] on input "text" at bounding box center [532, 70] width 185 height 29
type input "5001807523001"
click at [690, 70] on input "text" at bounding box center [724, 70] width 166 height 28
type input "75,575.83"
click at [692, 286] on div "Balance 75,575.83 $ Balance Unknown Balance Undetermined 75,575.83 $ Balance Un…" at bounding box center [733, 209] width 200 height 338
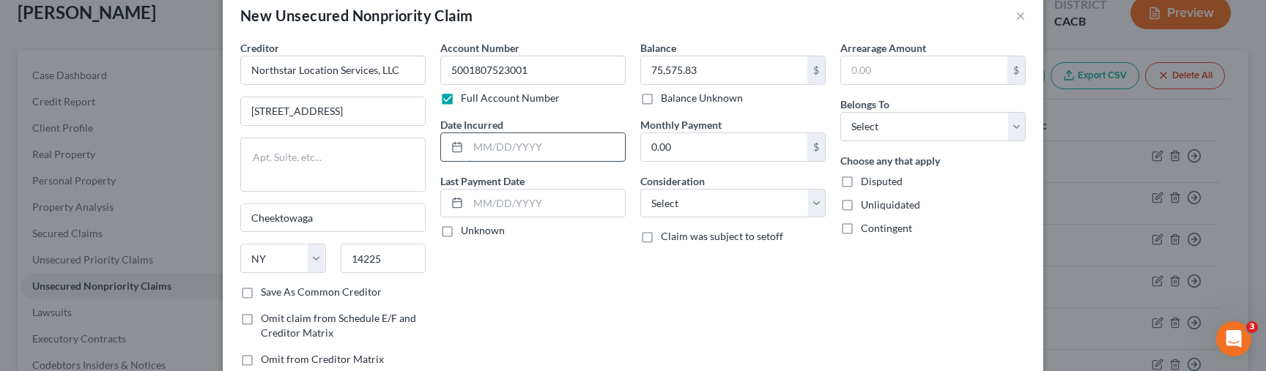
click at [539, 149] on input "text" at bounding box center [546, 147] width 157 height 28
type input "2025"
click at [577, 333] on div "Account Number 5001807523001 Full Account Number Date Incurred 2025 Last Paymen…" at bounding box center [533, 209] width 200 height 338
click at [709, 206] on select "Select Cable / Satellite Services Collection Agency Credit Card Debt Debt Couns…" at bounding box center [732, 203] width 185 height 29
select select "1"
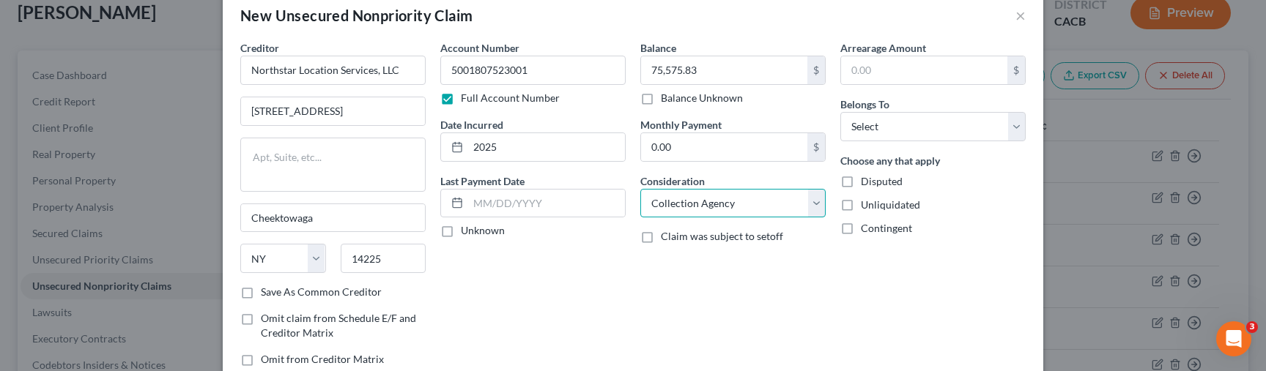
click at [640, 189] on select "Select Cable / Satellite Services Collection Agency Credit Card Debt Debt Couns…" at bounding box center [732, 203] width 185 height 29
click at [741, 193] on select "Select Cable / Satellite Services Collection Agency Credit Card Debt Debt Couns…" at bounding box center [732, 203] width 185 height 29
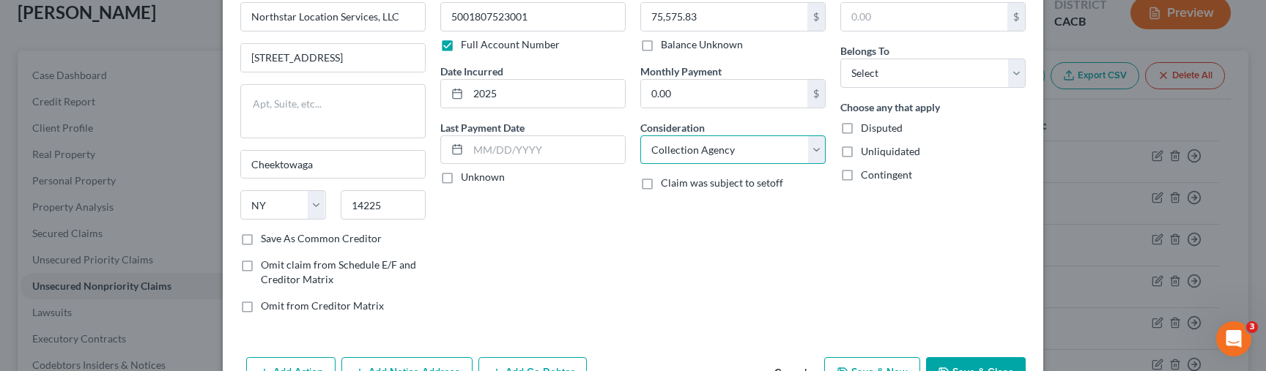
scroll to position [84, 0]
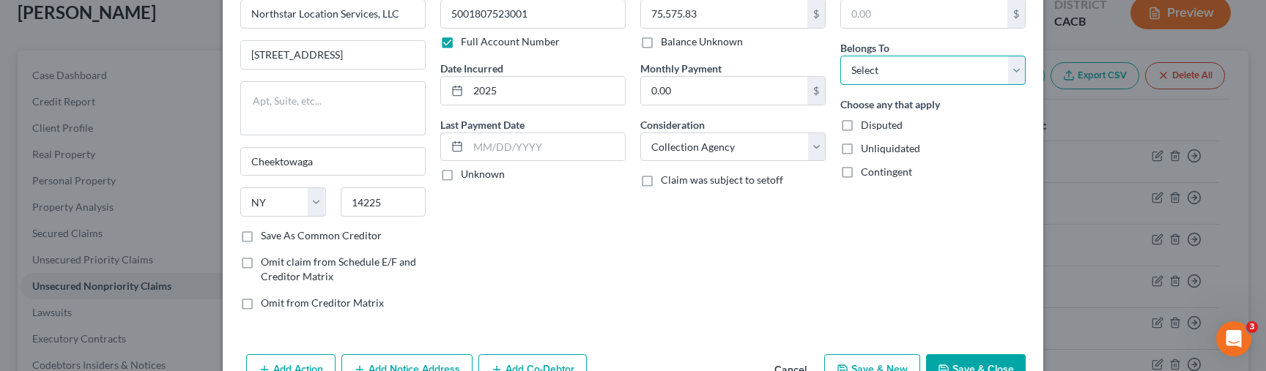
click at [898, 77] on select "Select Debtor 1 Only Debtor 2 Only Debtor 1 And Debtor 2 Only At Least One Of T…" at bounding box center [932, 70] width 185 height 29
select select "0"
click at [840, 56] on select "Select Debtor 1 Only Debtor 2 Only Debtor 1 And Debtor 2 Only At Least One Of T…" at bounding box center [932, 70] width 185 height 29
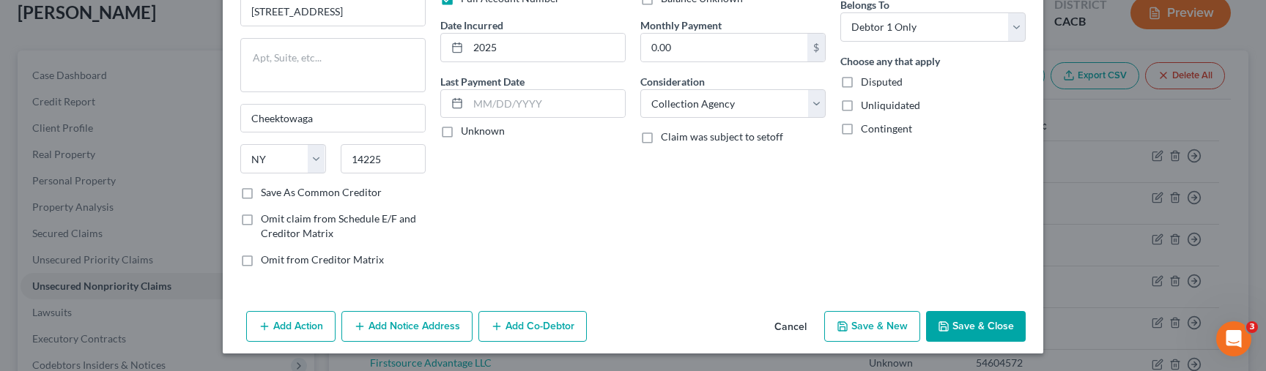
click at [943, 319] on button "Save & Close" at bounding box center [976, 326] width 100 height 31
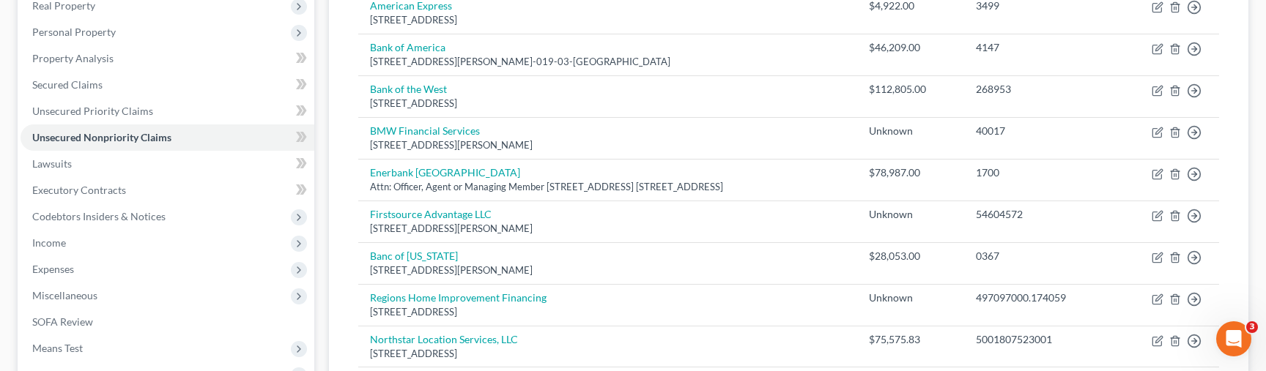
scroll to position [237, 0]
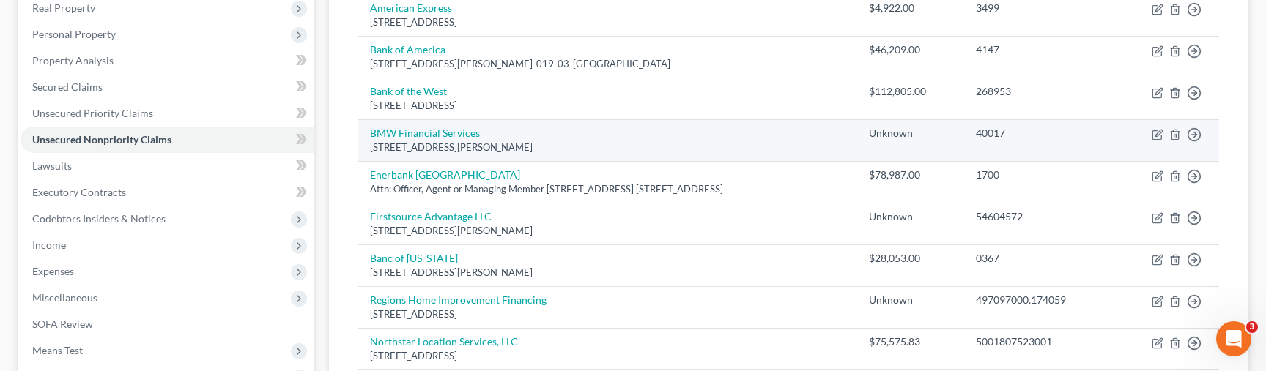
click at [451, 138] on link "BMW Financial Services" at bounding box center [425, 133] width 110 height 12
select select "36"
select select "4"
select select "0"
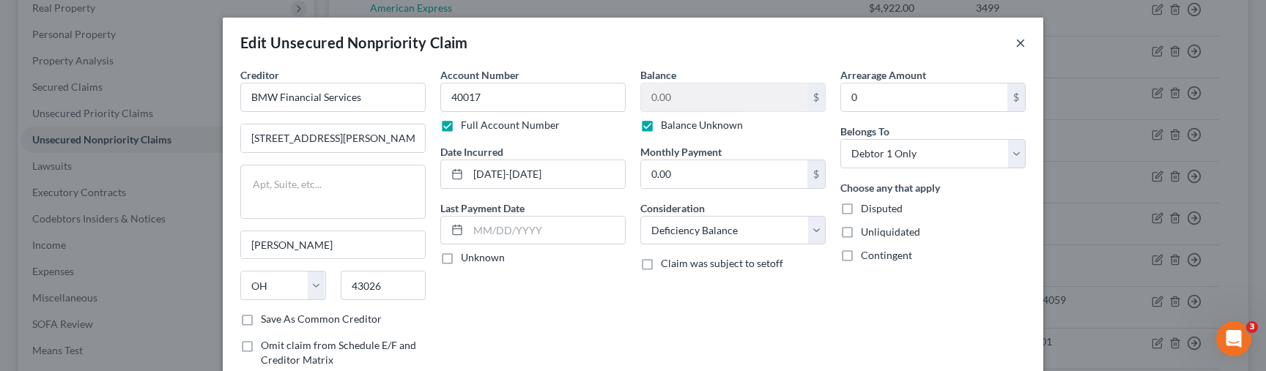
click at [1023, 44] on button "×" at bounding box center [1020, 43] width 10 height 18
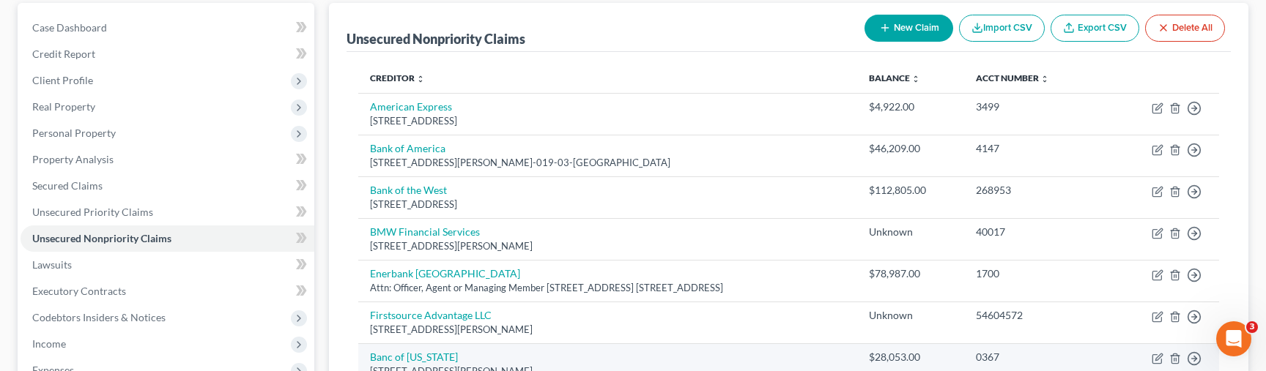
scroll to position [0, 0]
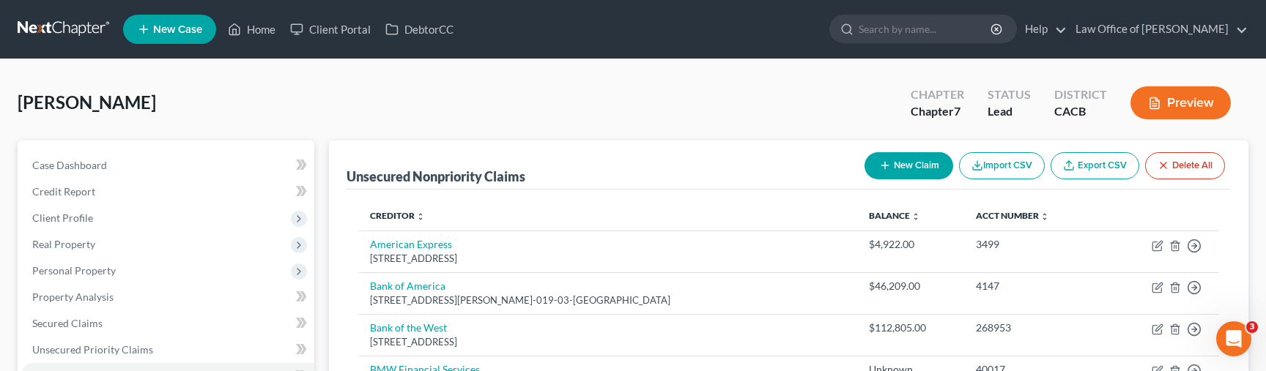
click at [925, 160] on button "New Claim" at bounding box center [909, 165] width 89 height 27
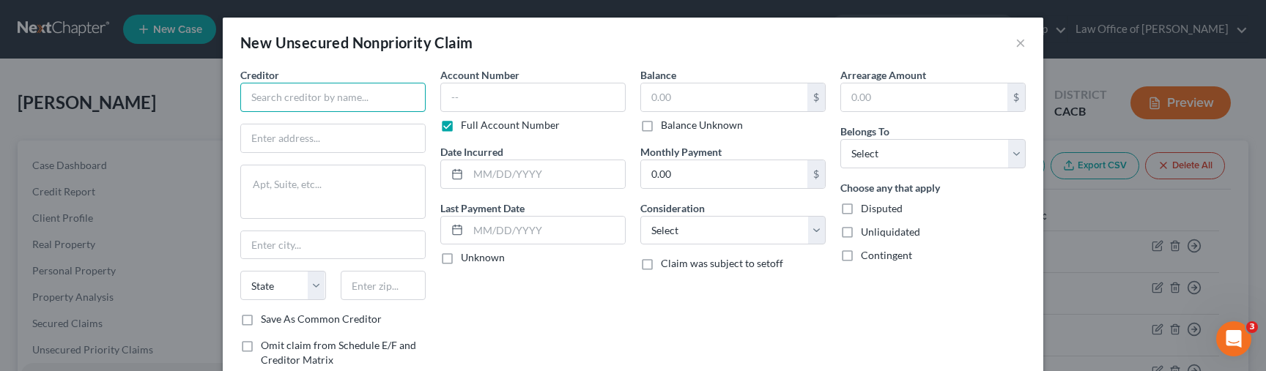
click at [393, 103] on input "text" at bounding box center [332, 97] width 185 height 29
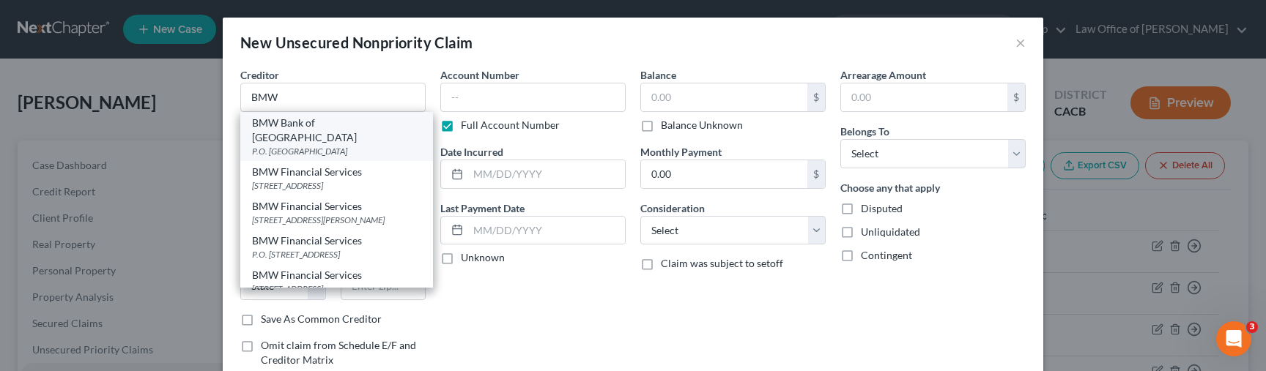
click at [387, 145] on div "P.O. Box 78066, Phoenix, AZ 85062" at bounding box center [336, 151] width 169 height 12
type input "BMW Bank of North America"
type input "P.O. Box 78066"
type input "Phoenix"
select select "3"
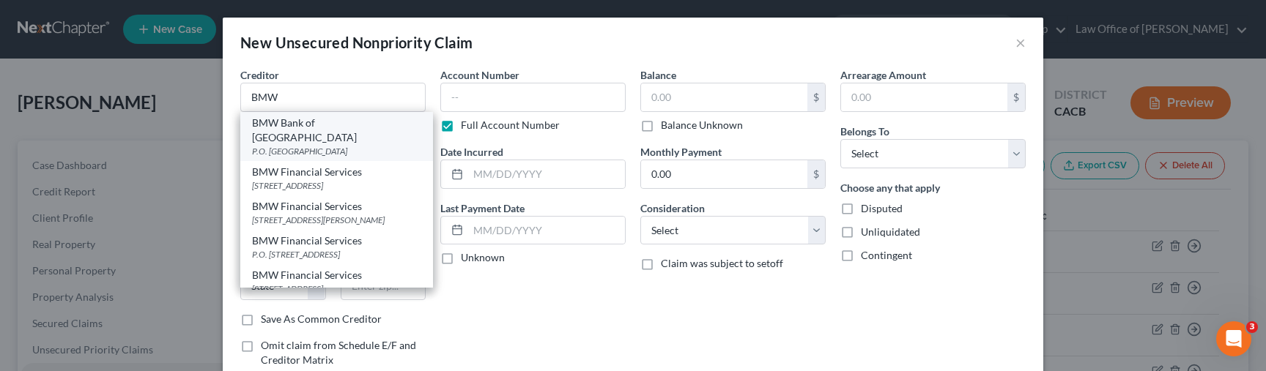
type input "85062"
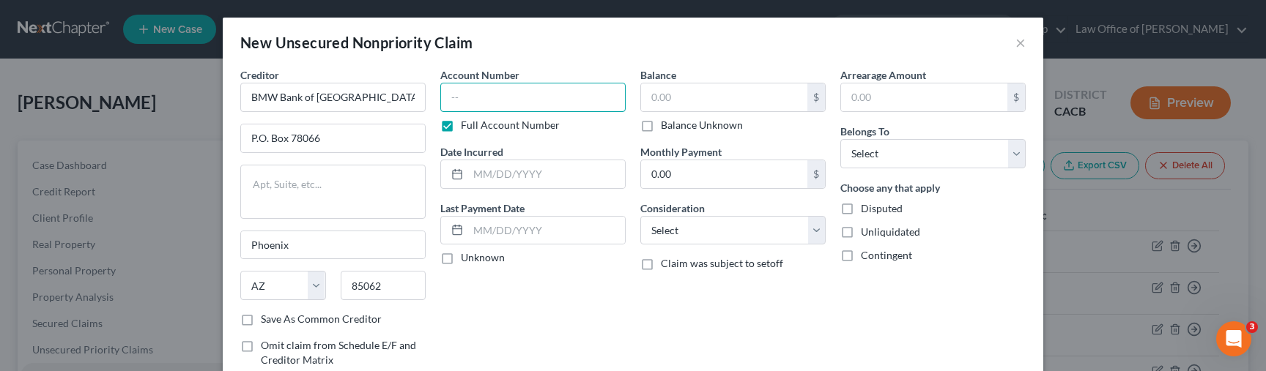
click at [500, 105] on input "text" at bounding box center [532, 97] width 185 height 29
type input "1004525522"
click at [684, 98] on input "text" at bounding box center [724, 98] width 166 height 28
type input "77,974.09"
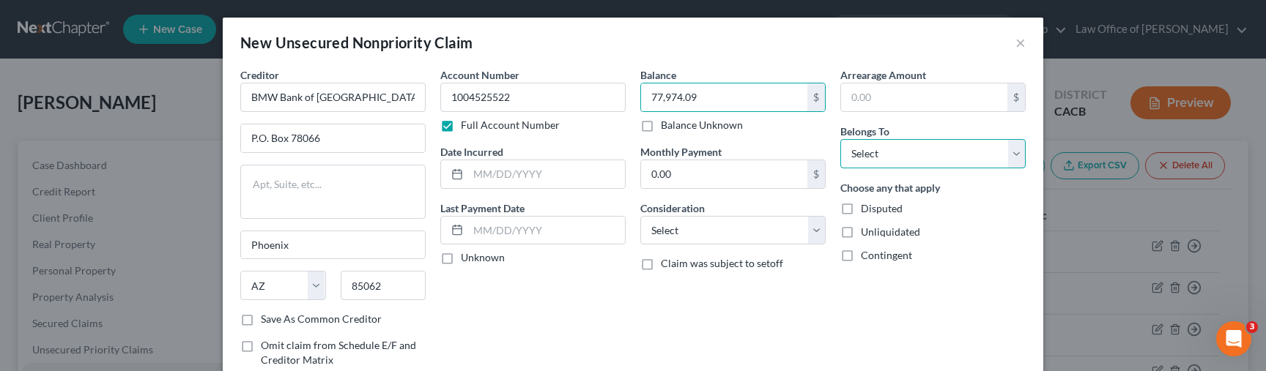
click at [862, 157] on select "Select Debtor 1 Only Debtor 2 Only Debtor 1 And Debtor 2 Only At Least One Of T…" at bounding box center [932, 153] width 185 height 29
select select "0"
click at [840, 139] on select "Select Debtor 1 Only Debtor 2 Only Debtor 1 And Debtor 2 Only At Least One Of T…" at bounding box center [932, 153] width 185 height 29
click at [546, 173] on input "text" at bounding box center [546, 174] width 157 height 28
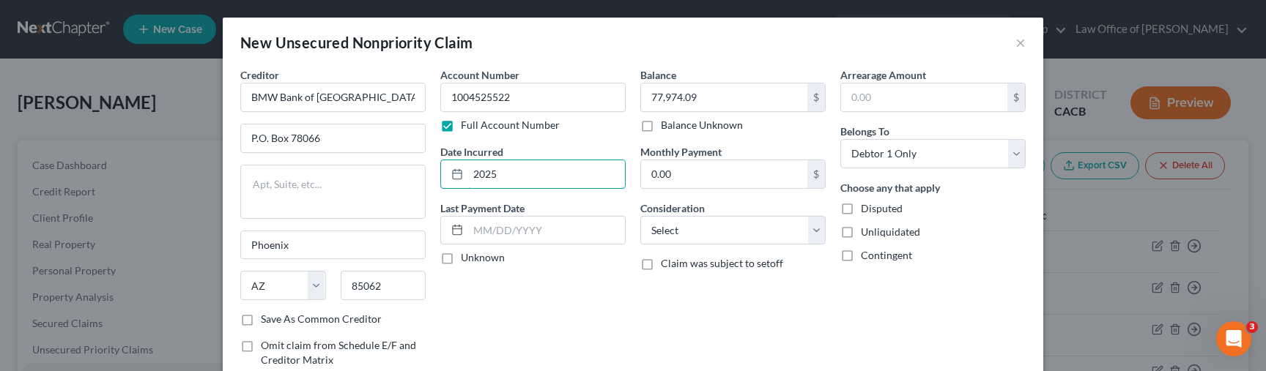
type input "2025"
click at [558, 289] on div "Account Number 1004525522 Full Account Number Date Incurred 2025 Last Payment D…" at bounding box center [533, 236] width 200 height 338
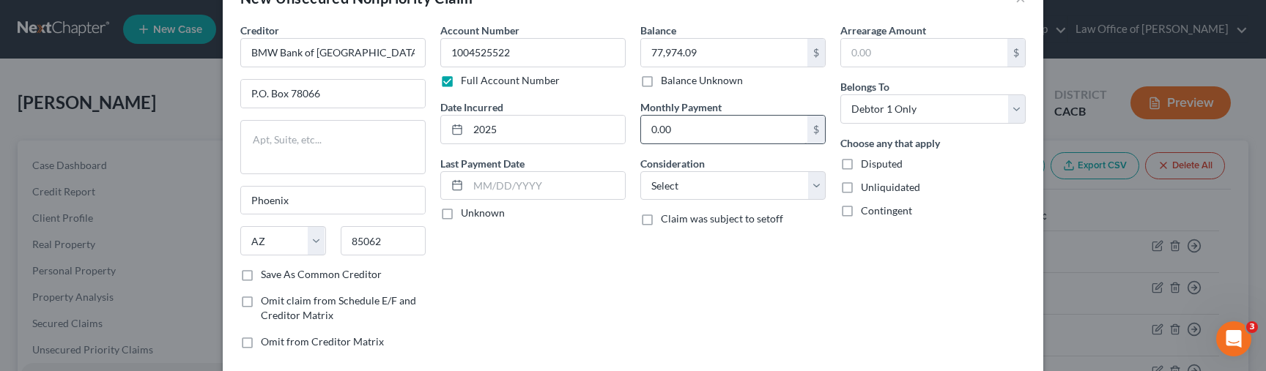
scroll to position [46, 0]
click at [752, 175] on select "Select Cable / Satellite Services Collection Agency Credit Card Debt Debt Couns…" at bounding box center [732, 184] width 185 height 29
select select "6"
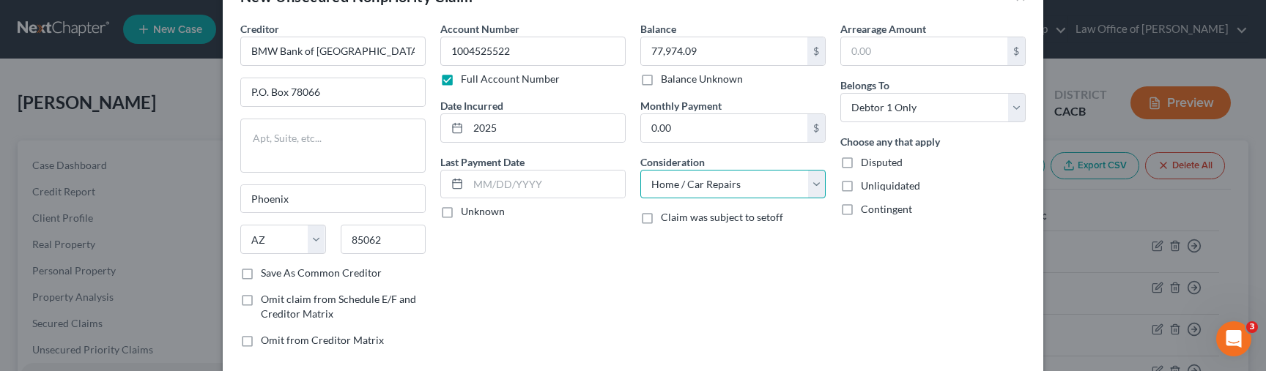
click at [640, 170] on select "Select Cable / Satellite Services Collection Agency Credit Card Debt Debt Couns…" at bounding box center [732, 184] width 185 height 29
click at [778, 177] on select "Select Cable / Satellite Services Collection Agency Credit Card Debt Debt Couns…" at bounding box center [732, 184] width 185 height 29
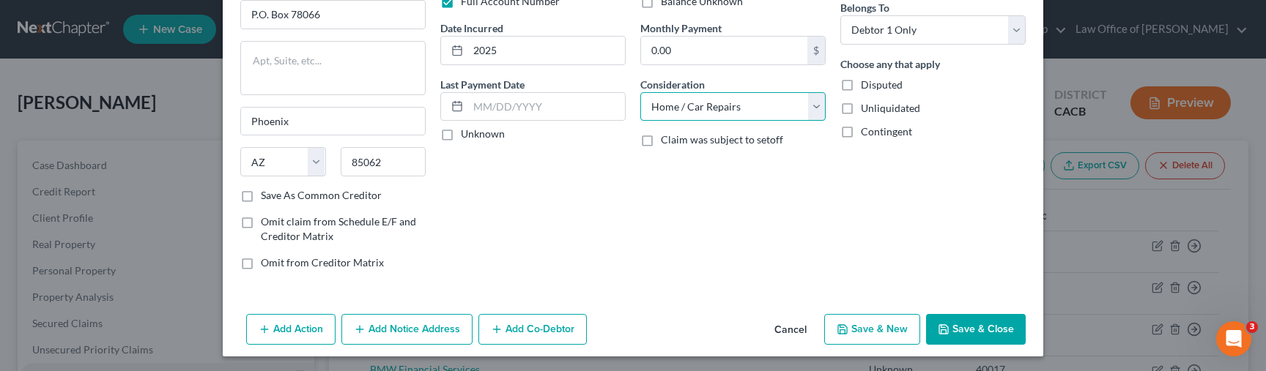
scroll to position [127, 0]
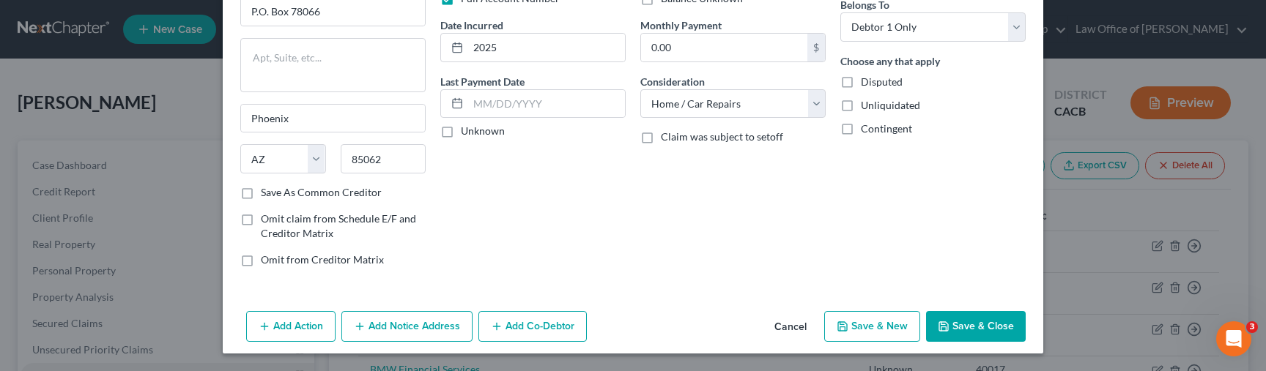
click at [956, 316] on button "Save & Close" at bounding box center [976, 326] width 100 height 31
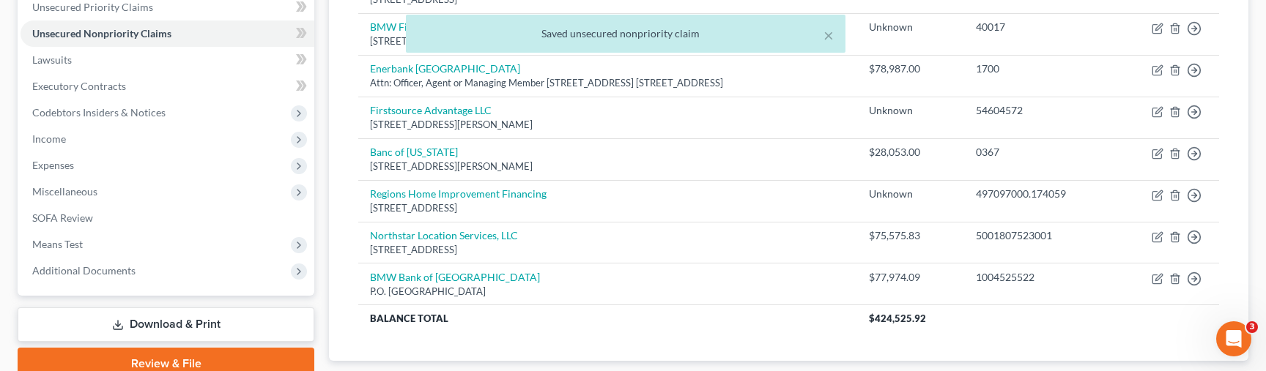
scroll to position [341, 0]
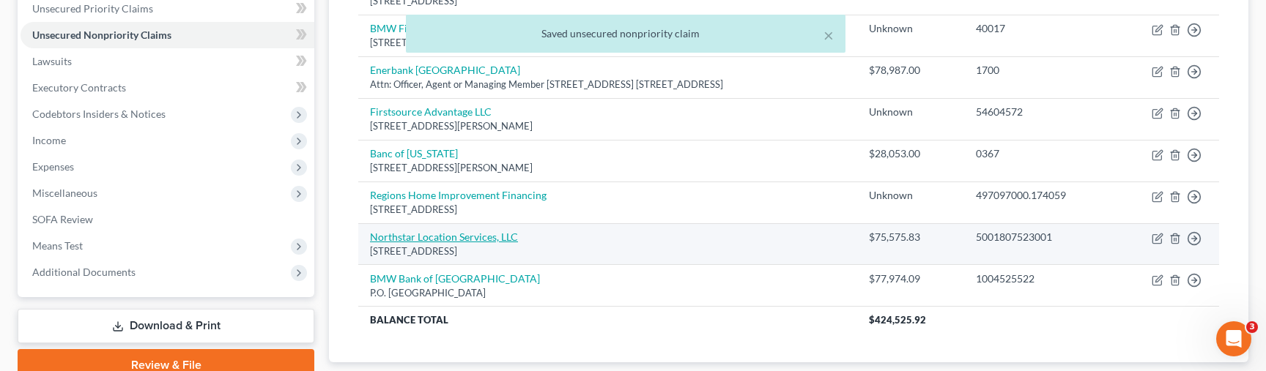
click at [478, 240] on link "Northstar Location Services, LLC" at bounding box center [444, 237] width 148 height 12
select select "35"
select select "1"
select select "0"
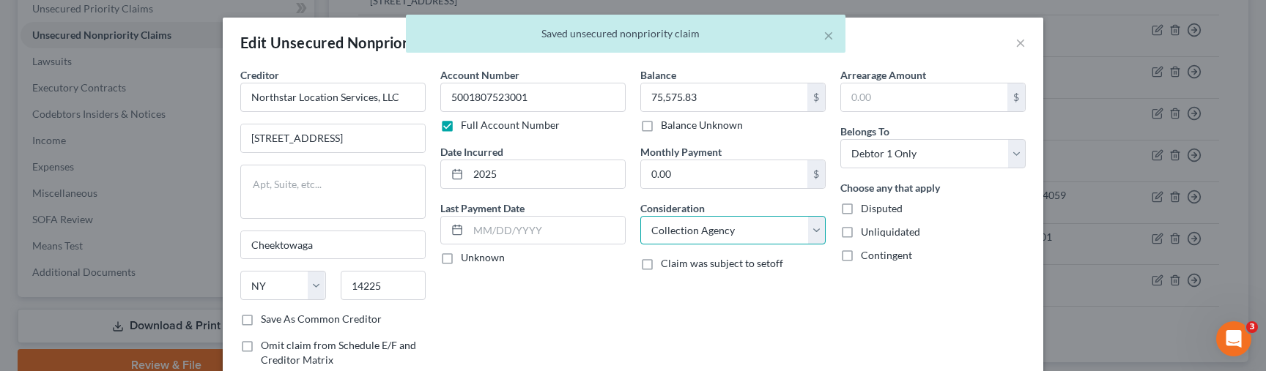
click at [744, 235] on select "Select Cable / Satellite Services Collection Agency Credit Card Debt Debt Couns…" at bounding box center [732, 230] width 185 height 29
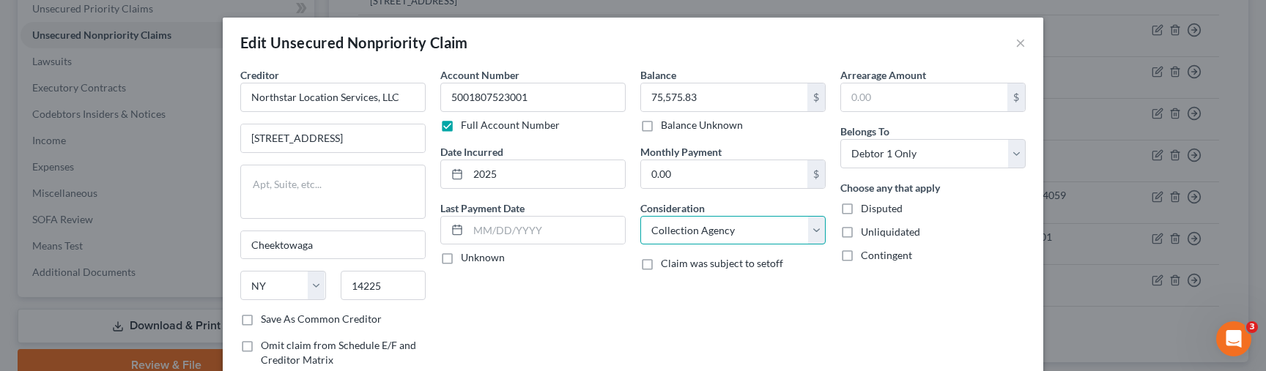
select select "6"
click at [640, 216] on select "Select Cable / Satellite Services Collection Agency Credit Card Debt Debt Couns…" at bounding box center [732, 230] width 185 height 29
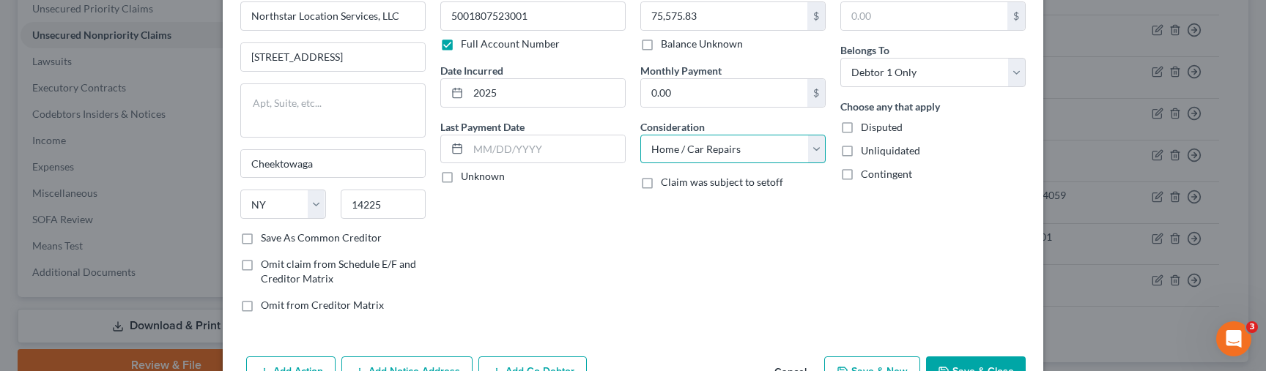
scroll to position [169, 0]
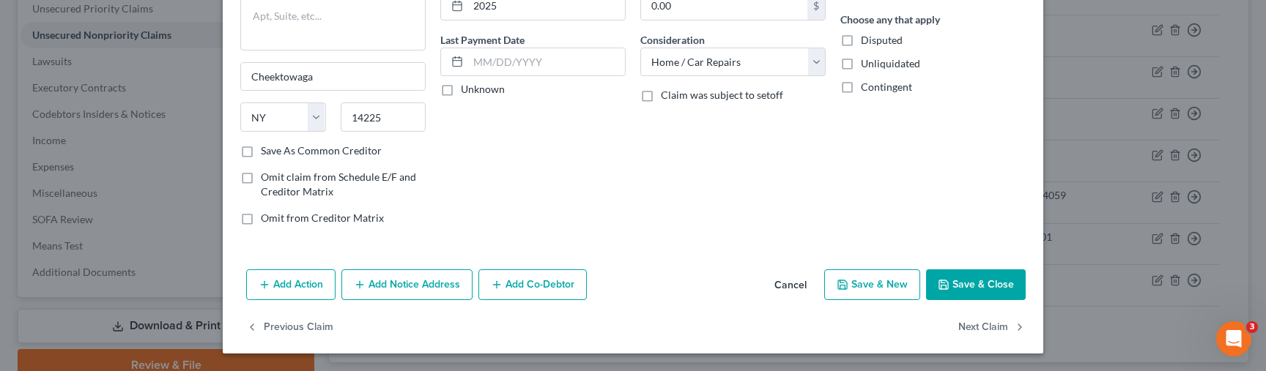
click at [981, 275] on button "Save & Close" at bounding box center [976, 285] width 100 height 31
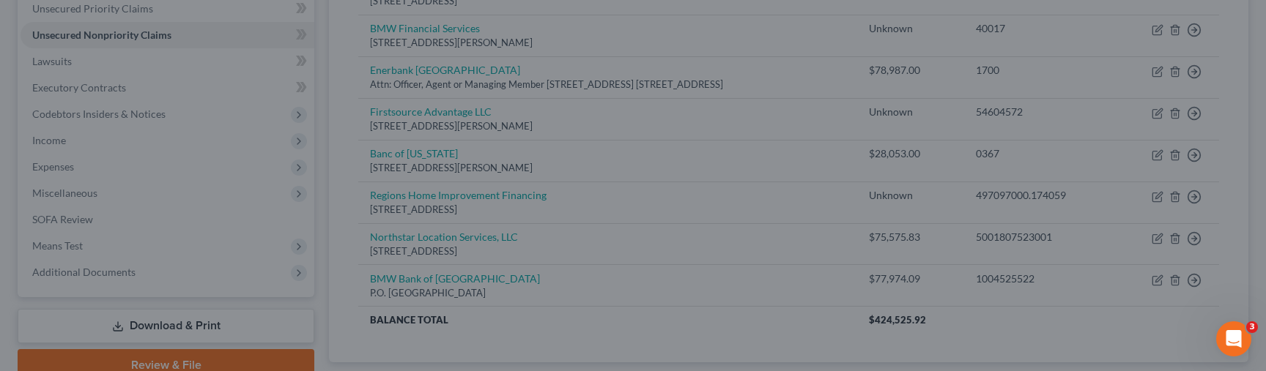
type input "0"
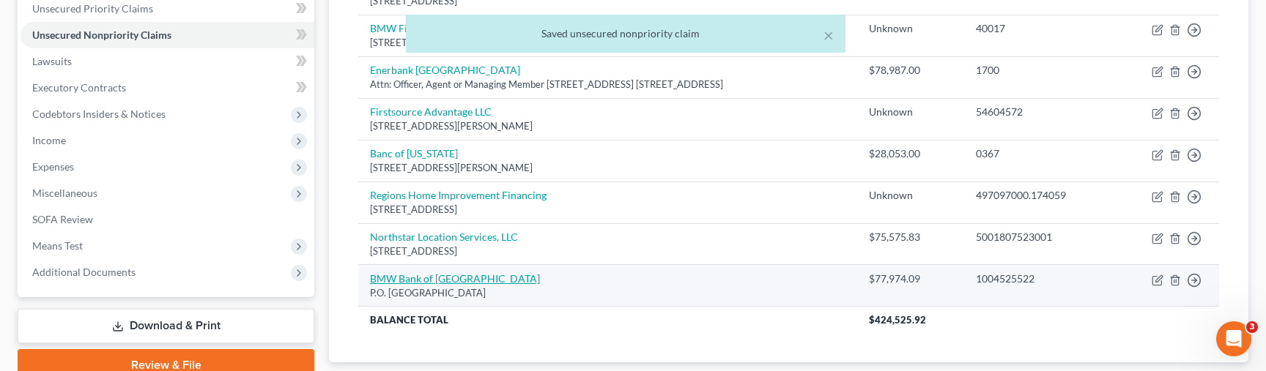
click at [478, 275] on link "BMW Bank of North America" at bounding box center [455, 279] width 170 height 12
select select "3"
select select "6"
select select "0"
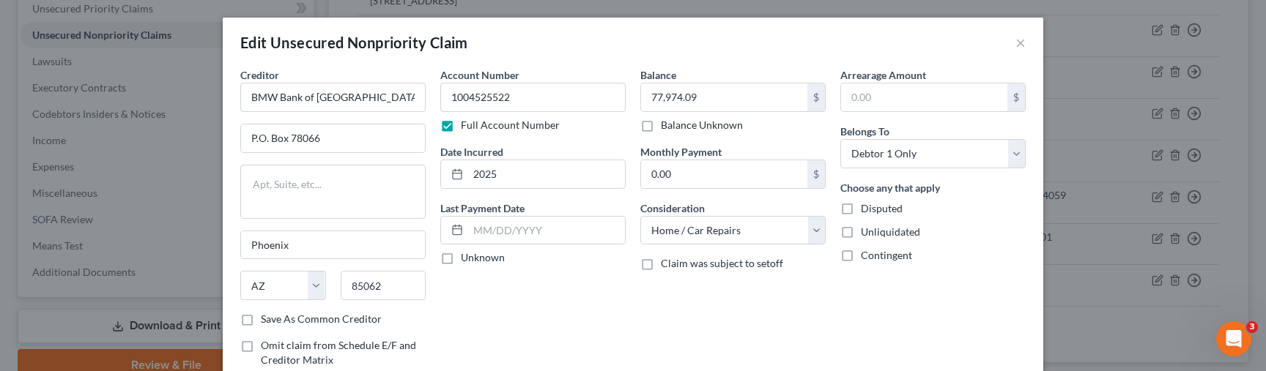
click at [1028, 37] on div "Edit Unsecured Nonpriority Claim ×" at bounding box center [633, 43] width 821 height 50
click at [1020, 43] on button "×" at bounding box center [1020, 43] width 10 height 18
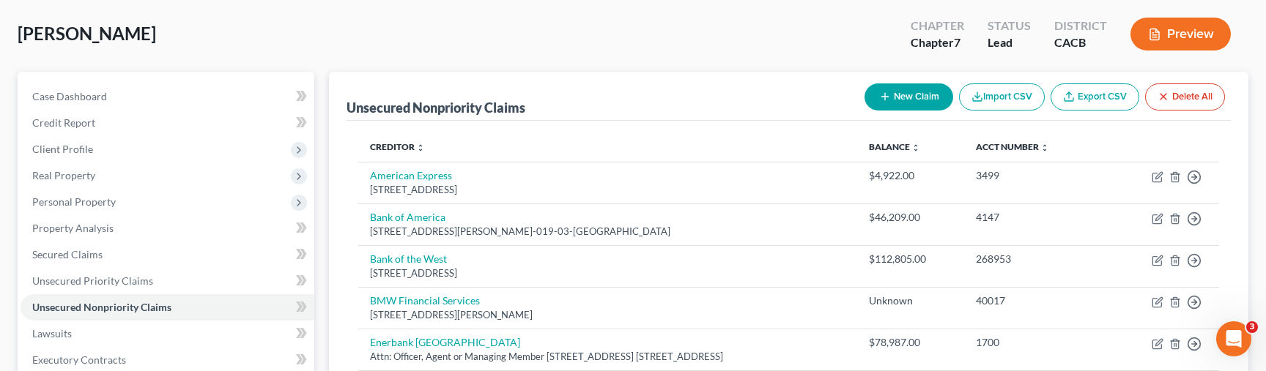
scroll to position [0, 0]
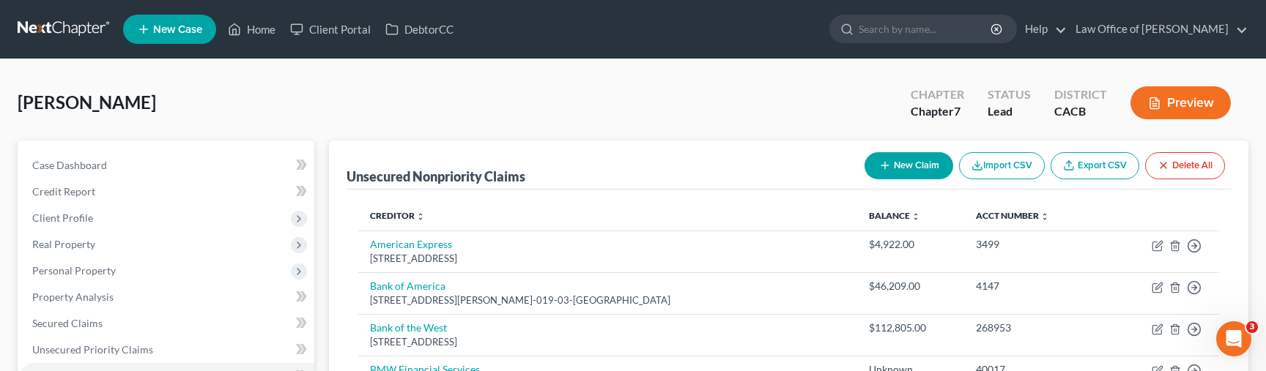
click at [882, 174] on button "New Claim" at bounding box center [909, 165] width 89 height 27
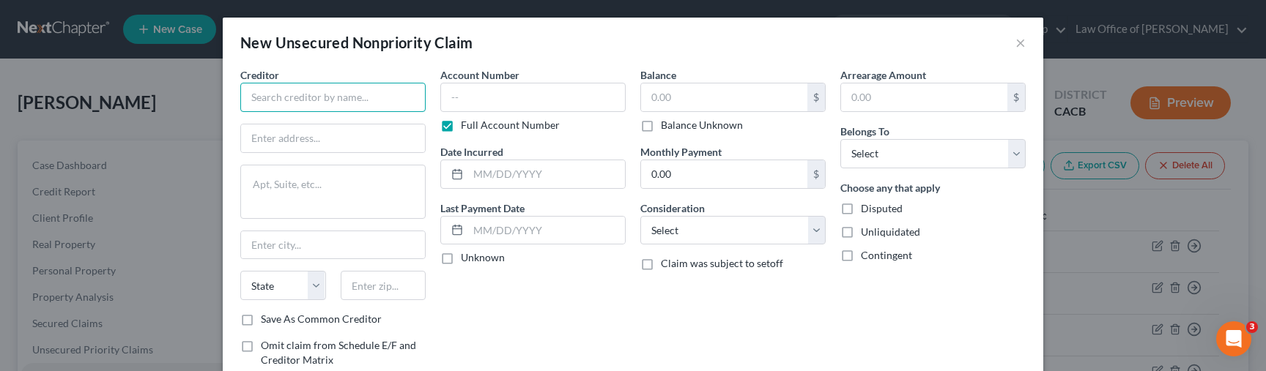
click at [308, 93] on input "text" at bounding box center [332, 97] width 185 height 29
click at [306, 92] on input "sba" at bounding box center [332, 97] width 185 height 29
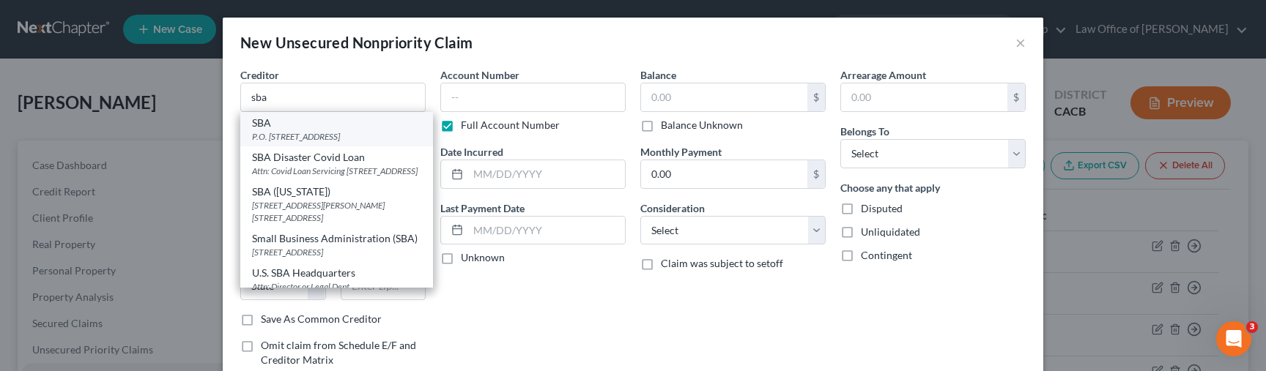
click at [343, 133] on div "P.O. [STREET_ADDRESS]" at bounding box center [336, 136] width 169 height 12
type input "SBA"
type input "P.O. Box 3918"
type input "[GEOGRAPHIC_DATA]"
select select "38"
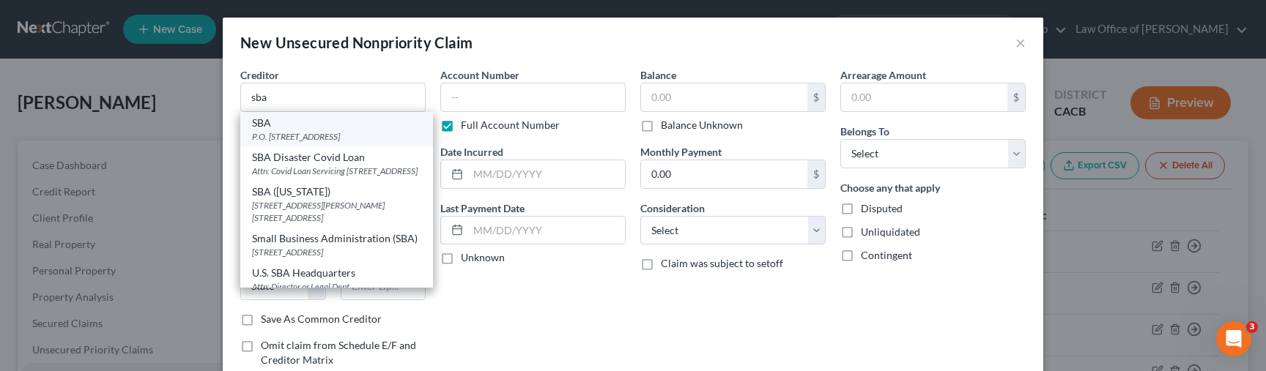
type input "97208"
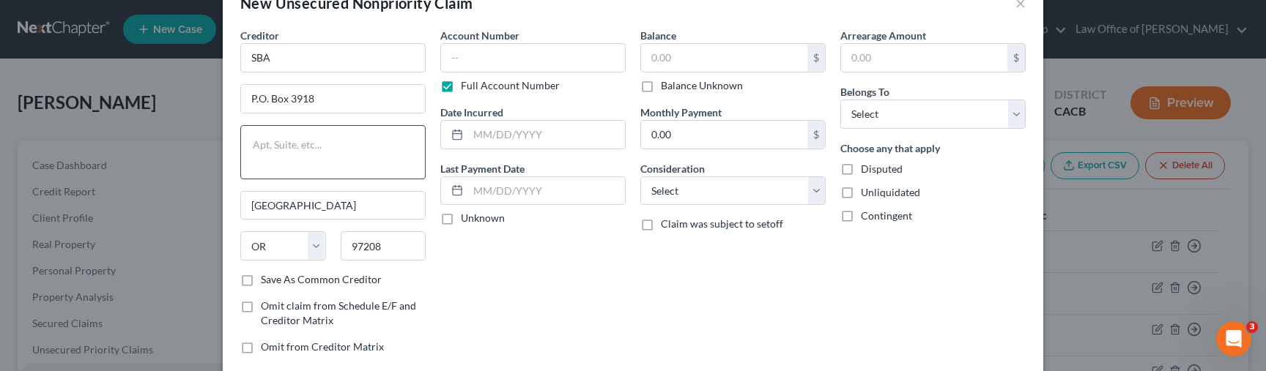
scroll to position [43, 0]
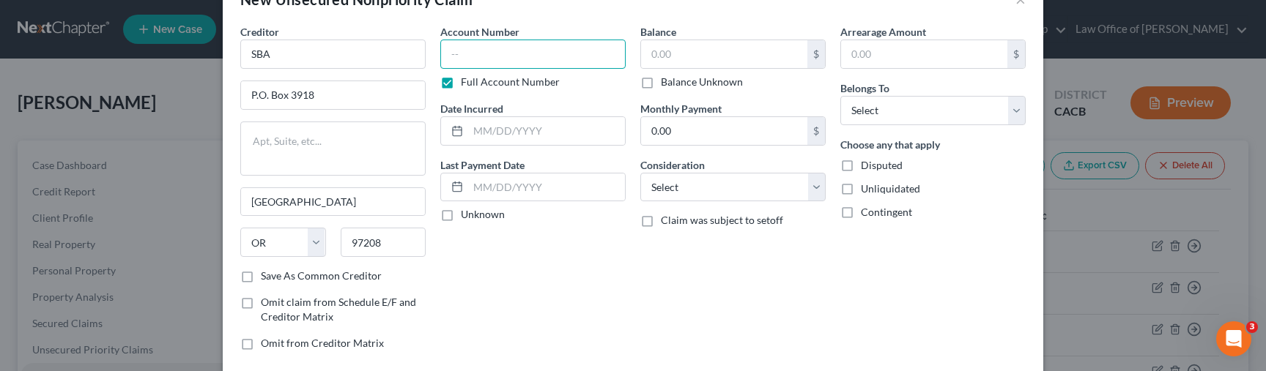
click at [489, 64] on input "text" at bounding box center [532, 54] width 185 height 29
click at [477, 56] on input "7904,8001" at bounding box center [532, 54] width 185 height 29
type input "7904, 8001"
click at [541, 69] on div "Account Number 7904, 8001 Full Account Number" at bounding box center [532, 56] width 185 height 65
click at [734, 50] on input "text" at bounding box center [724, 54] width 166 height 28
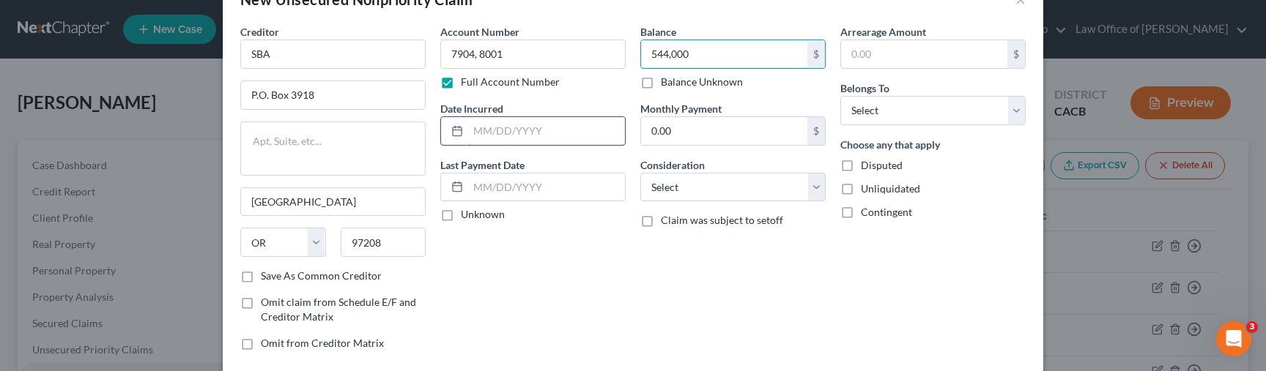
type input "544,000"
click at [515, 135] on input "text" at bounding box center [546, 131] width 157 height 28
type input "2022"
click at [719, 299] on div "Balance 544,000.00 $ Balance Unknown Balance Undetermined 544,000 $ Balance Unk…" at bounding box center [733, 193] width 200 height 338
click at [895, 118] on select "Select Debtor 1 Only Debtor 2 Only Debtor 1 And Debtor 2 Only At Least One Of T…" at bounding box center [932, 110] width 185 height 29
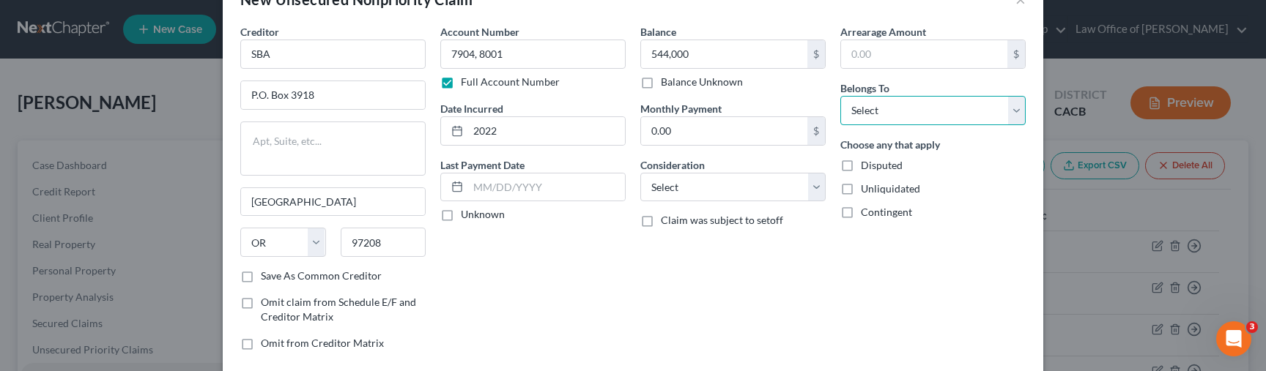
select select "0"
click at [840, 96] on select "Select Debtor 1 Only Debtor 2 Only Debtor 1 And Debtor 2 Only At Least One Of T…" at bounding box center [932, 110] width 185 height 29
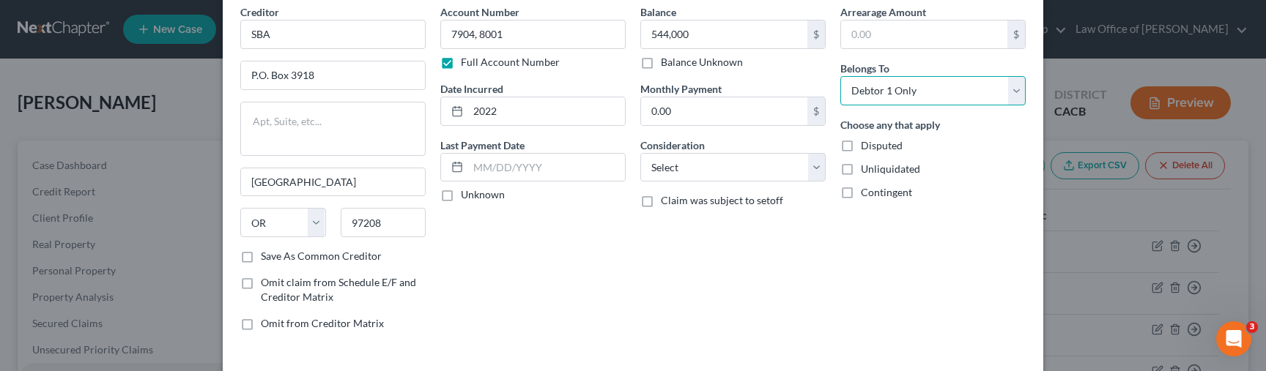
scroll to position [70, 0]
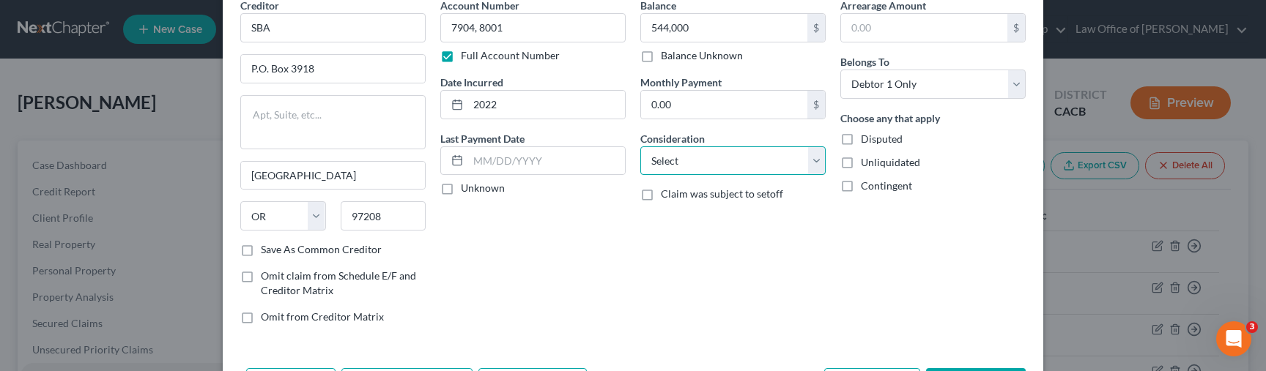
click at [677, 156] on select "Select Cable / Satellite Services Collection Agency Credit Card Debt Debt Couns…" at bounding box center [732, 161] width 185 height 29
select select "14"
click at [640, 147] on select "Select Cable / Satellite Services Collection Agency Credit Card Debt Debt Couns…" at bounding box center [732, 161] width 185 height 29
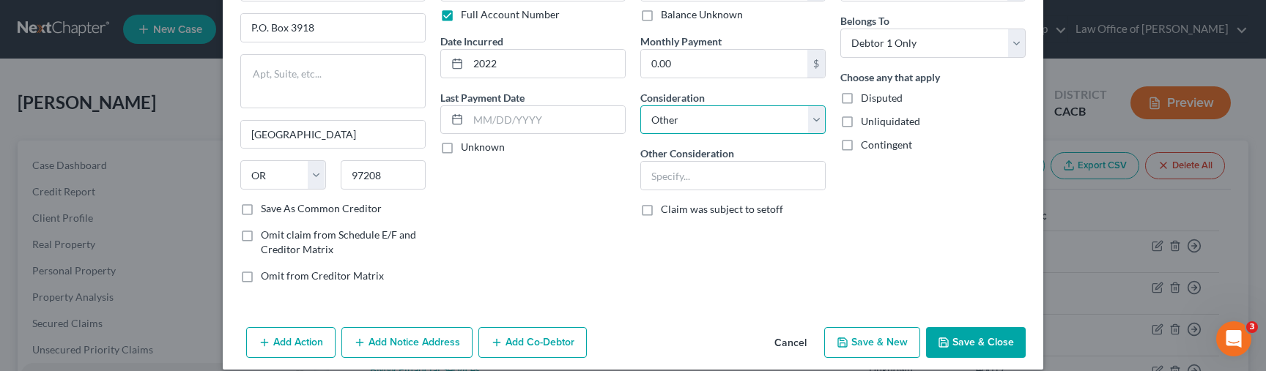
scroll to position [127, 0]
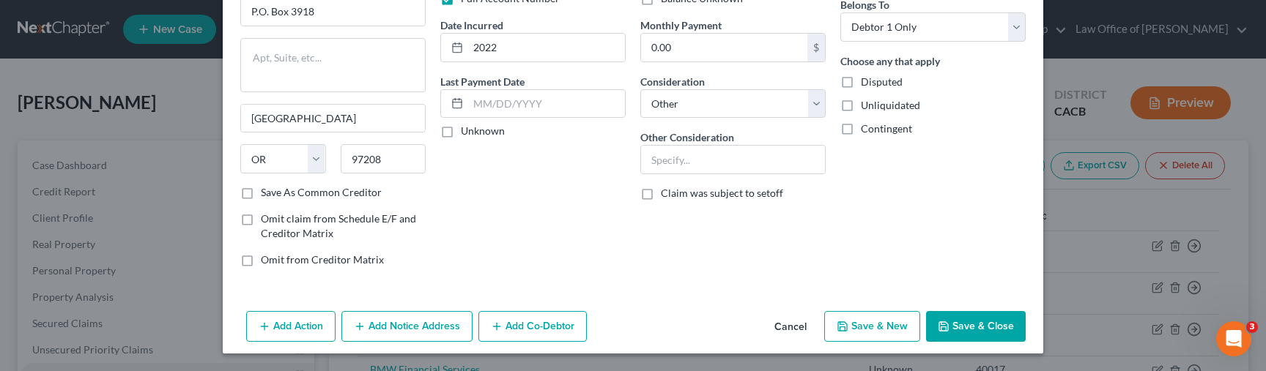
click at [421, 323] on button "Add Notice Address" at bounding box center [406, 326] width 131 height 31
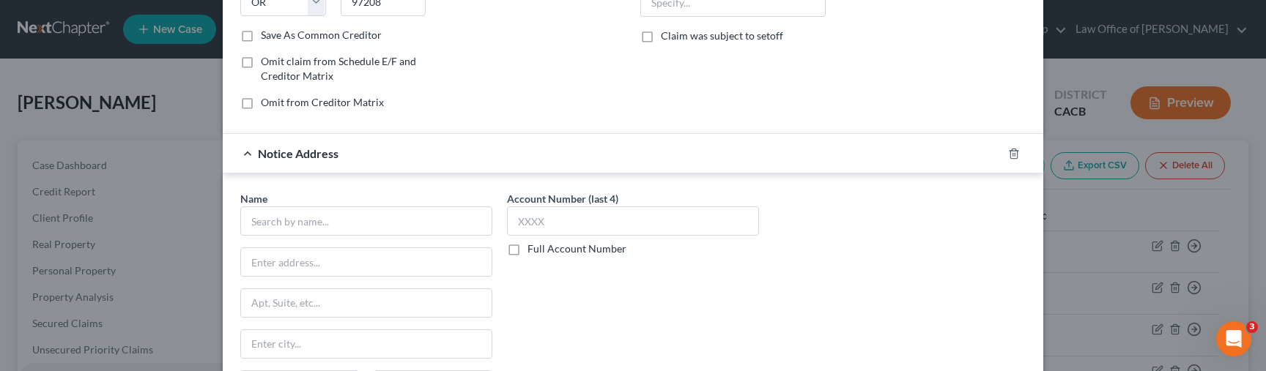
scroll to position [300, 0]
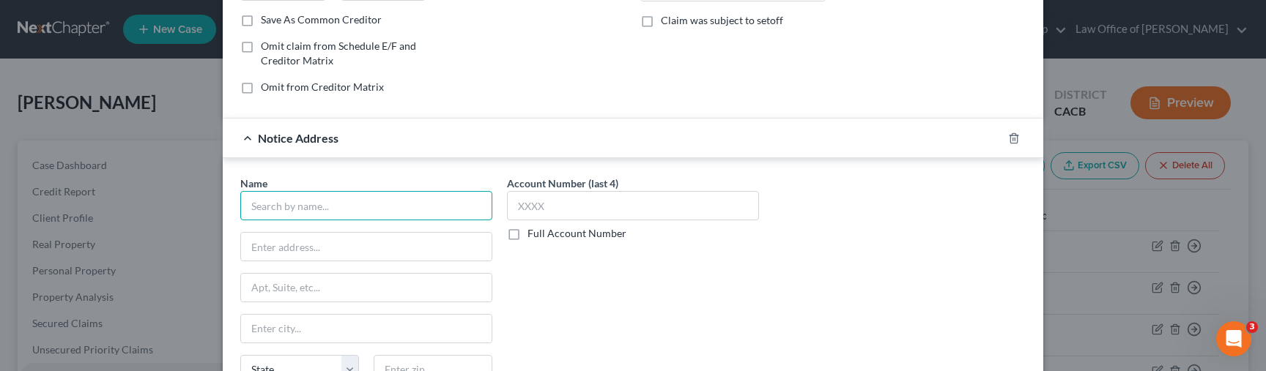
click at [340, 204] on input "text" at bounding box center [366, 205] width 252 height 29
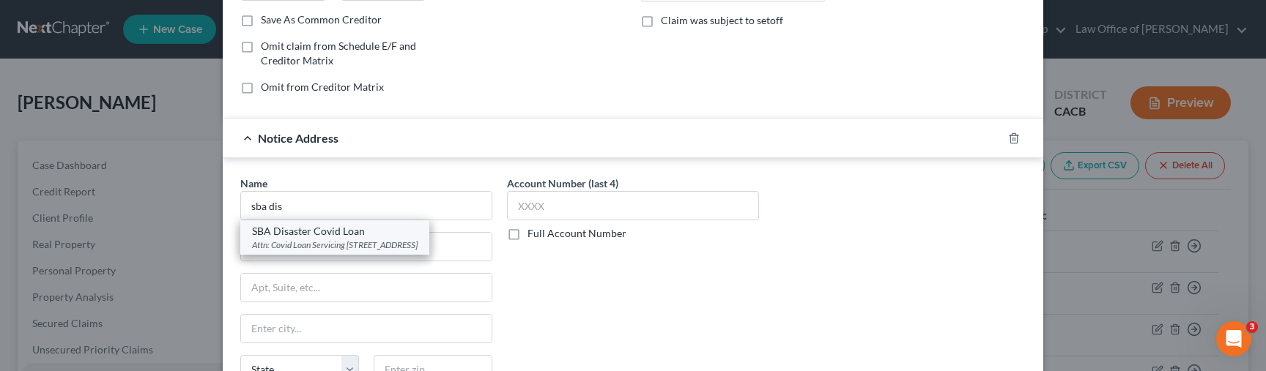
click at [371, 247] on div "Attn: Covid Loan Servicing 14925 Kingsport Rd., Fort Worth, TX 76155" at bounding box center [335, 245] width 166 height 12
type input "SBA Disaster Covid Loan"
type input "Attn: Covid Loan Servicing"
type input "[STREET_ADDRESS]"
type input "[GEOGRAPHIC_DATA]"
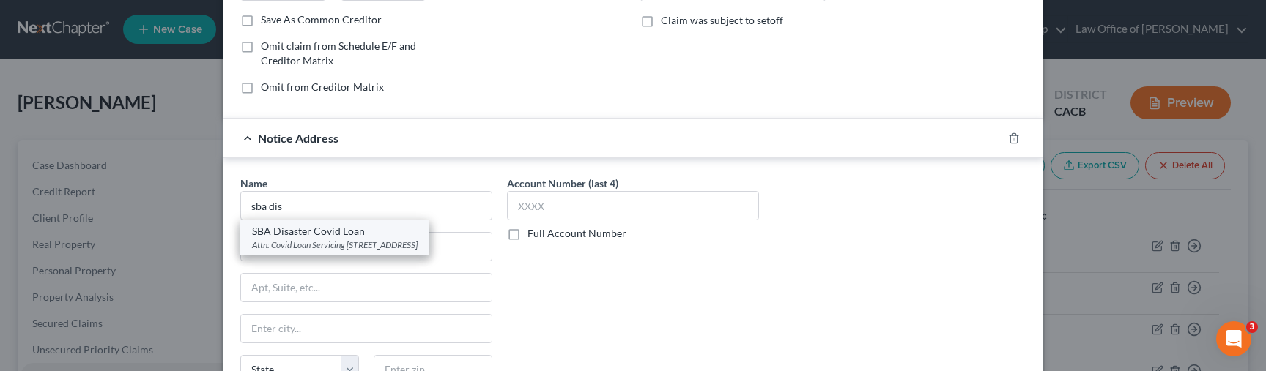
select select "45"
type input "76155"
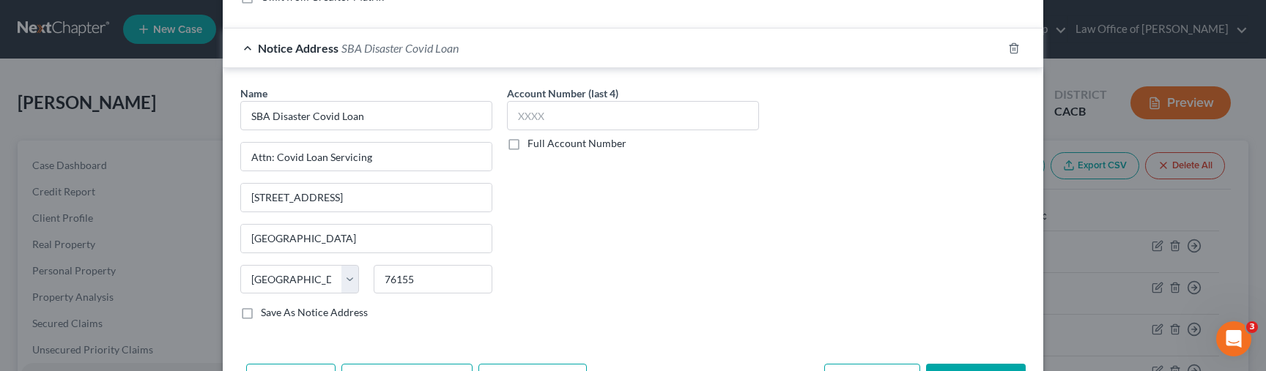
scroll to position [399, 0]
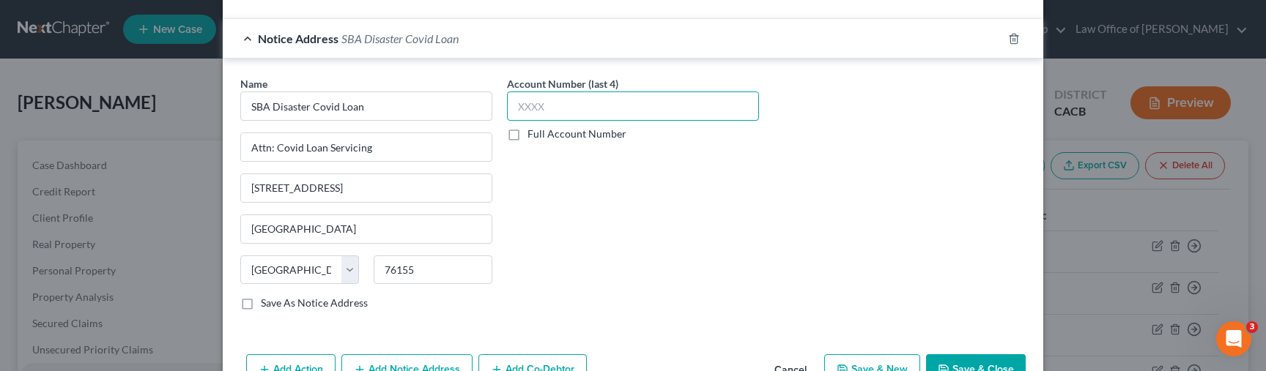
click at [609, 112] on input "text" at bounding box center [633, 106] width 252 height 29
click at [564, 129] on label "Full Account Number" at bounding box center [576, 134] width 99 height 15
click at [543, 129] on input "Full Account Number" at bounding box center [538, 132] width 10 height 10
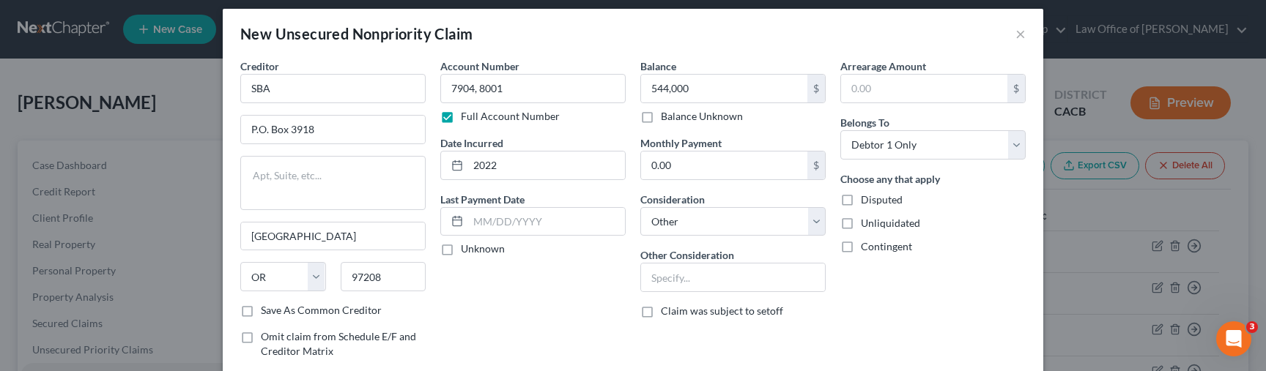
scroll to position [0, 0]
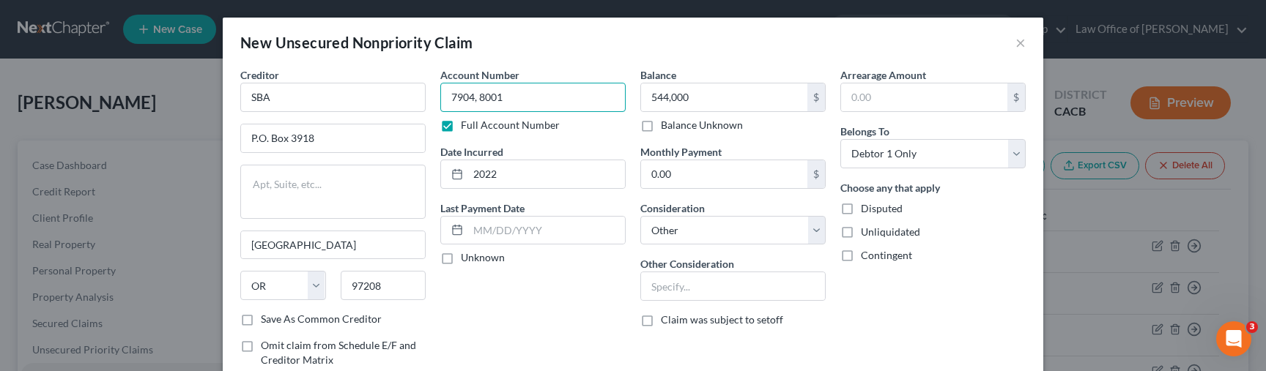
click at [554, 97] on input "7904, 8001" at bounding box center [532, 97] width 185 height 29
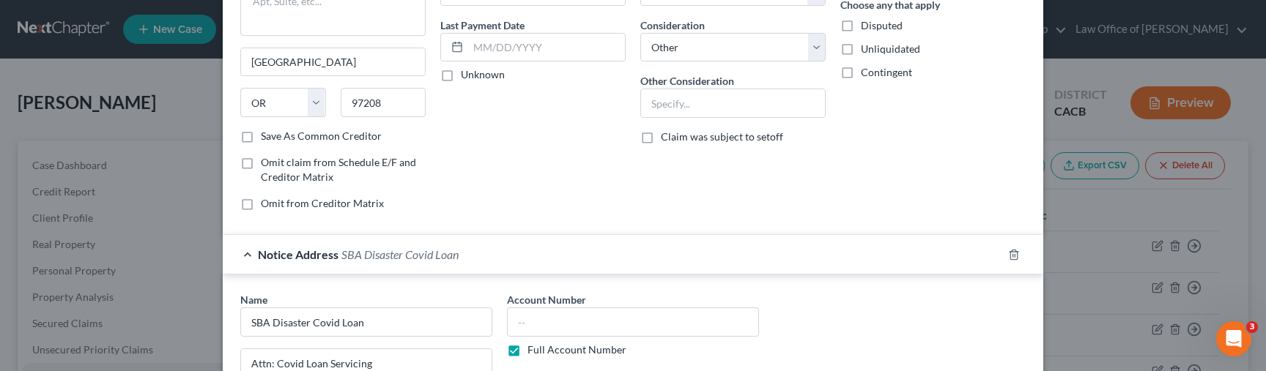
scroll to position [443, 0]
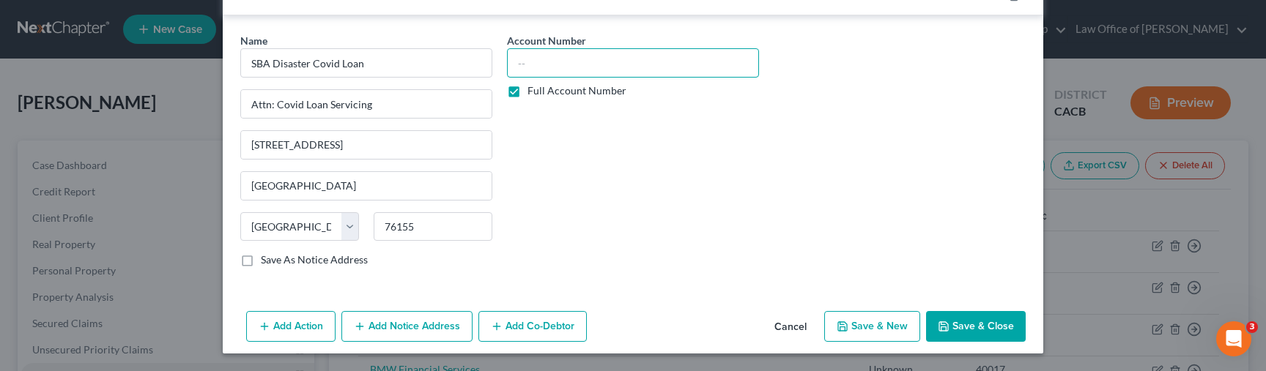
click at [570, 73] on input "text" at bounding box center [633, 62] width 252 height 29
paste input "7904, 8001"
type input "7904, 8001"
click at [440, 319] on button "Add Notice Address" at bounding box center [406, 326] width 131 height 31
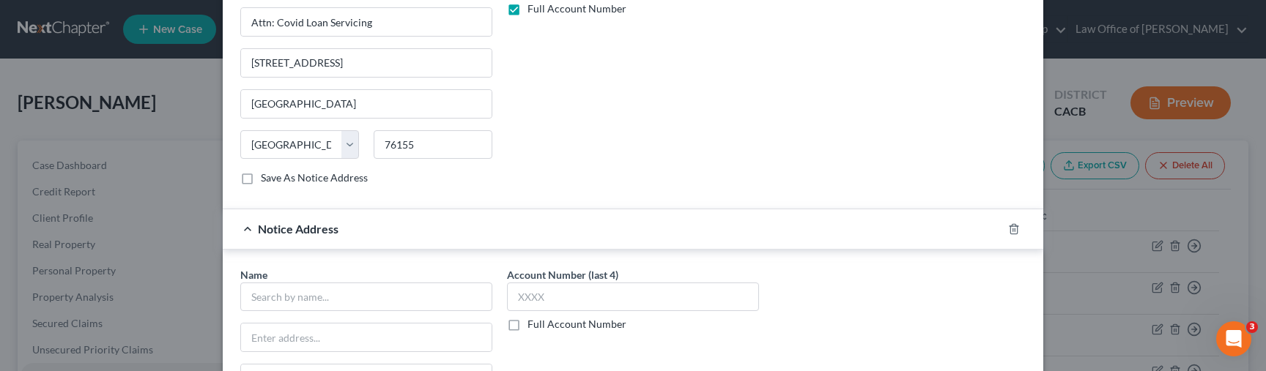
scroll to position [526, 0]
click at [338, 297] on input "text" at bounding box center [366, 295] width 252 height 29
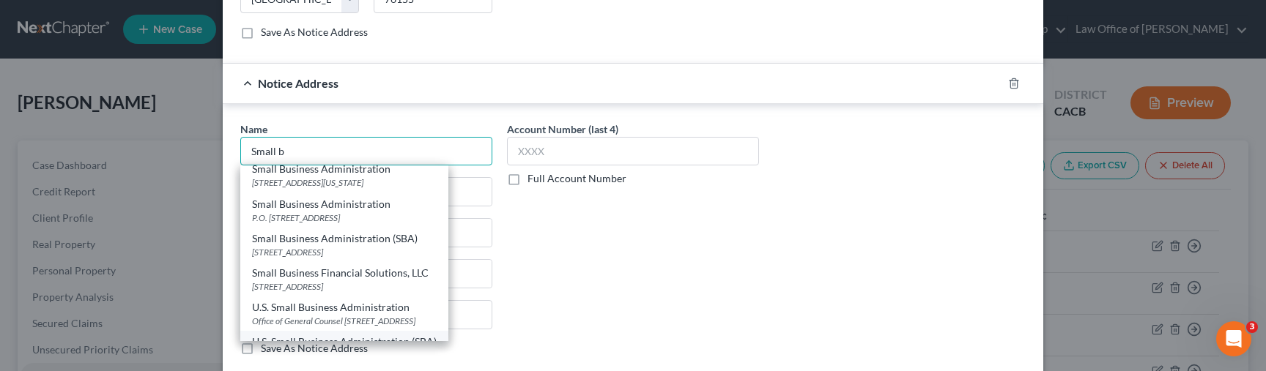
scroll to position [0, 0]
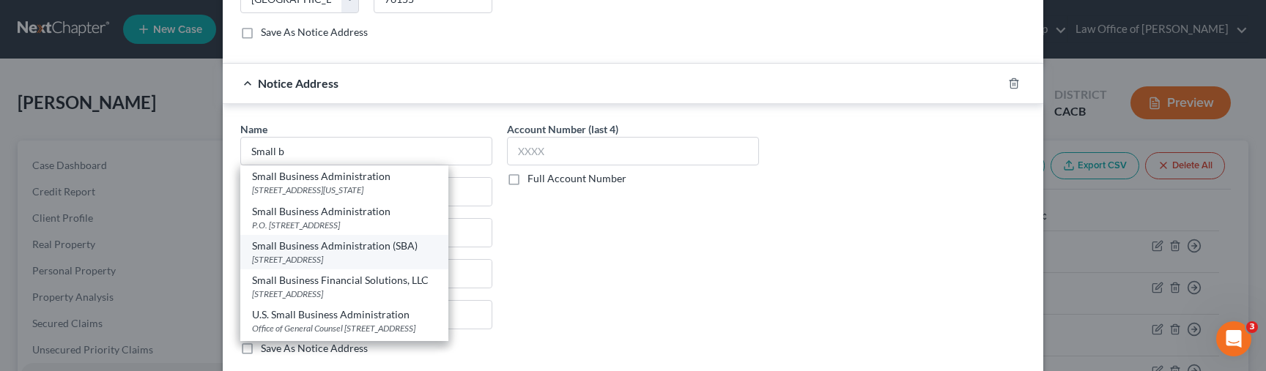
click at [377, 251] on div "Small Business Administration (SBA)" at bounding box center [344, 246] width 185 height 15
type input "Small Business Administration (SBA)"
type input "[STREET_ADDRESS]"
type input "[GEOGRAPHIC_DATA]"
select select "45"
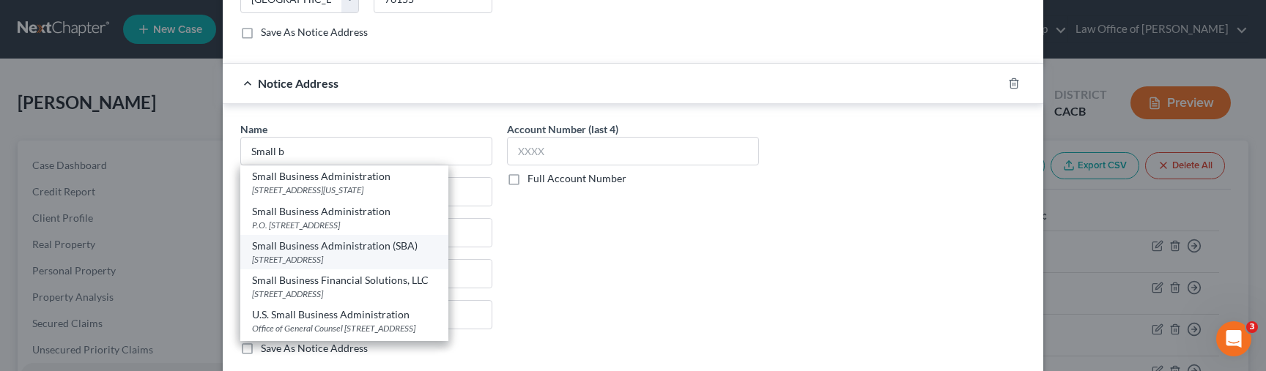
type input "76155"
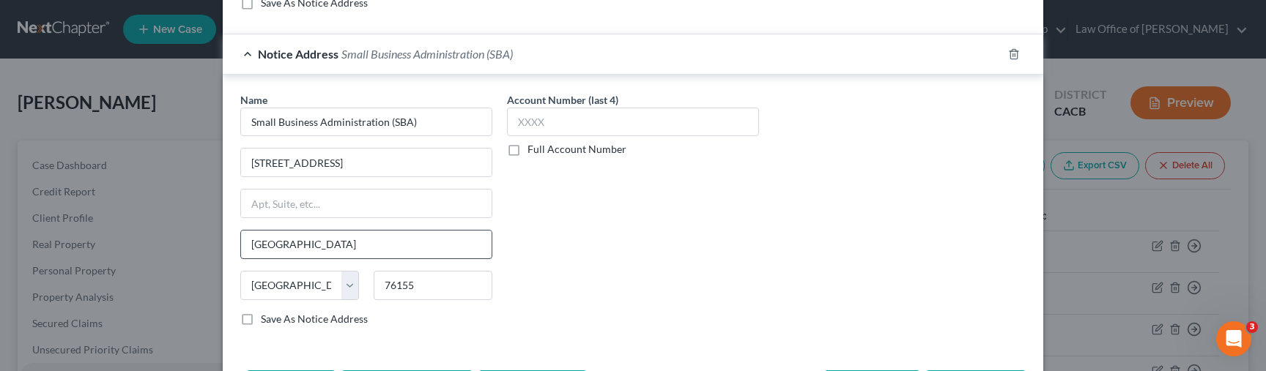
scroll to position [712, 0]
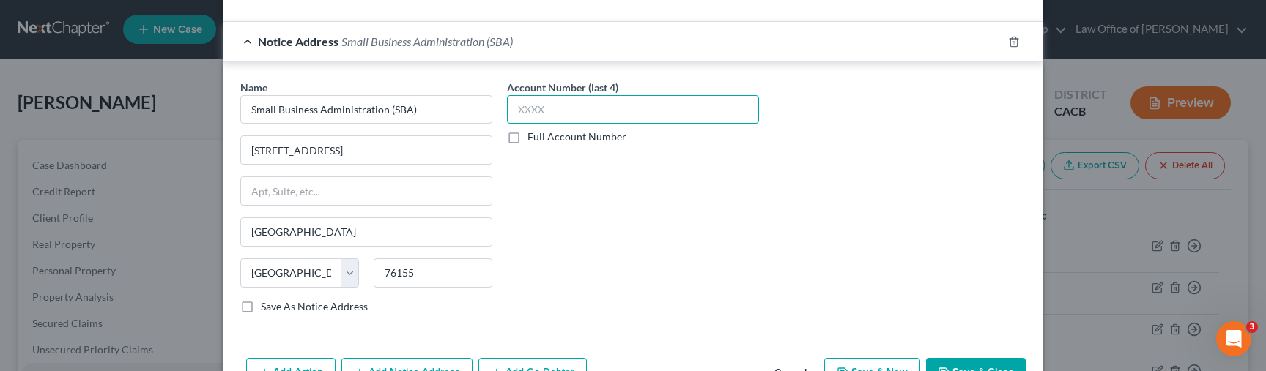
click at [582, 111] on input "text" at bounding box center [633, 109] width 252 height 29
paste input "7904"
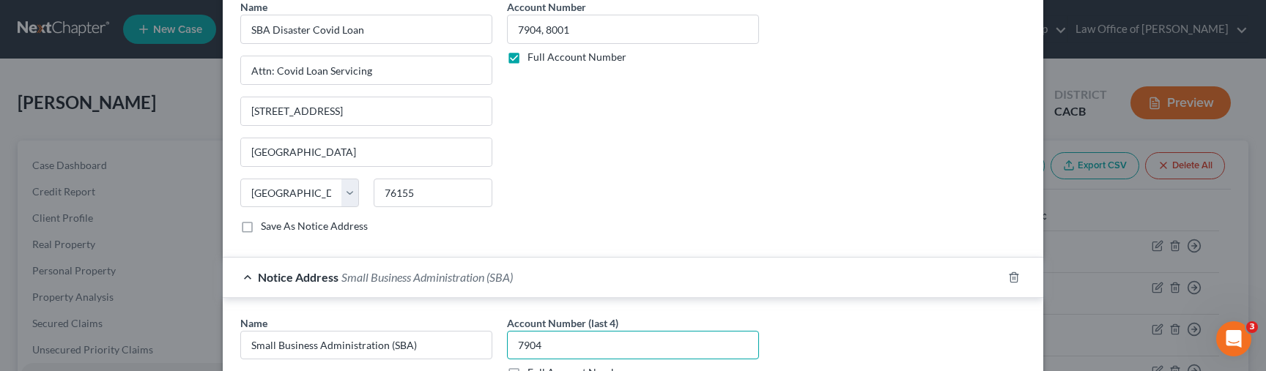
scroll to position [477, 0]
click at [613, 36] on input "7904, 8001" at bounding box center [633, 28] width 252 height 29
click at [597, 345] on input "7904" at bounding box center [633, 344] width 252 height 29
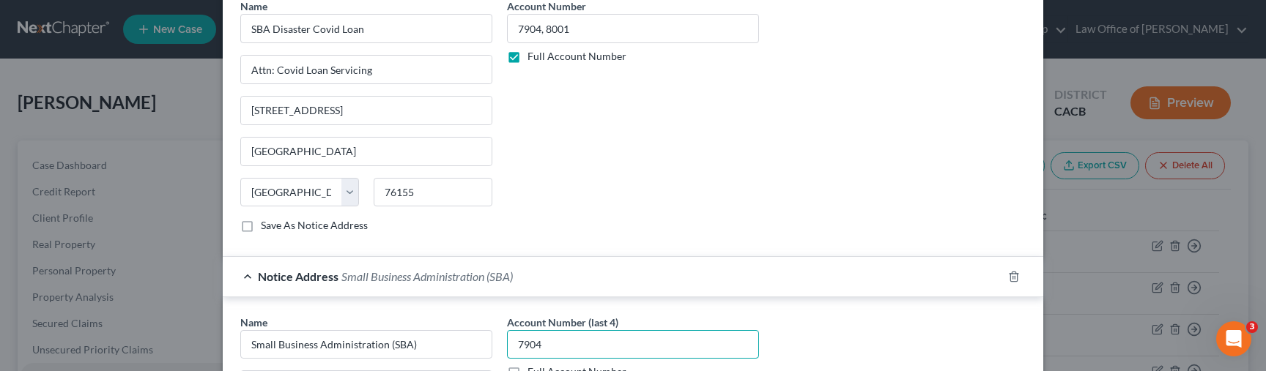
click at [597, 345] on input "7904" at bounding box center [633, 344] width 252 height 29
paste input "text"
type input "7904"
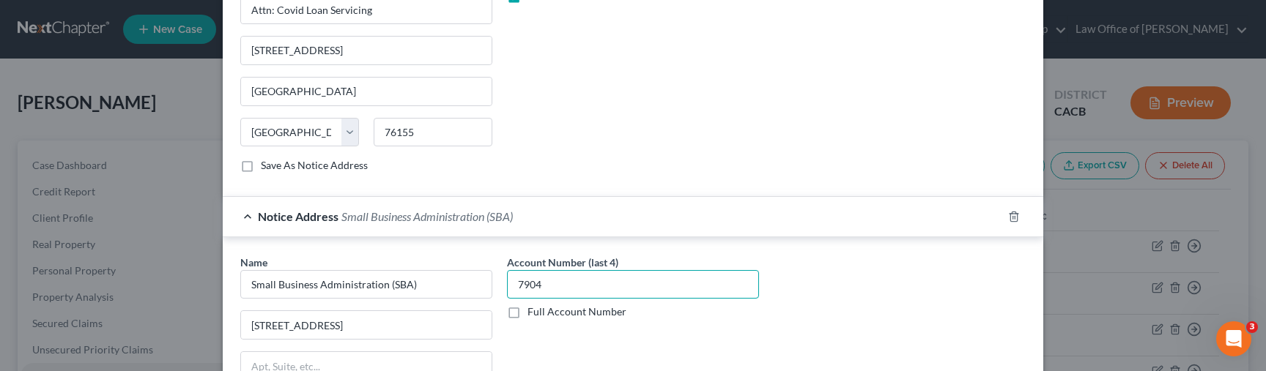
scroll to position [555, 0]
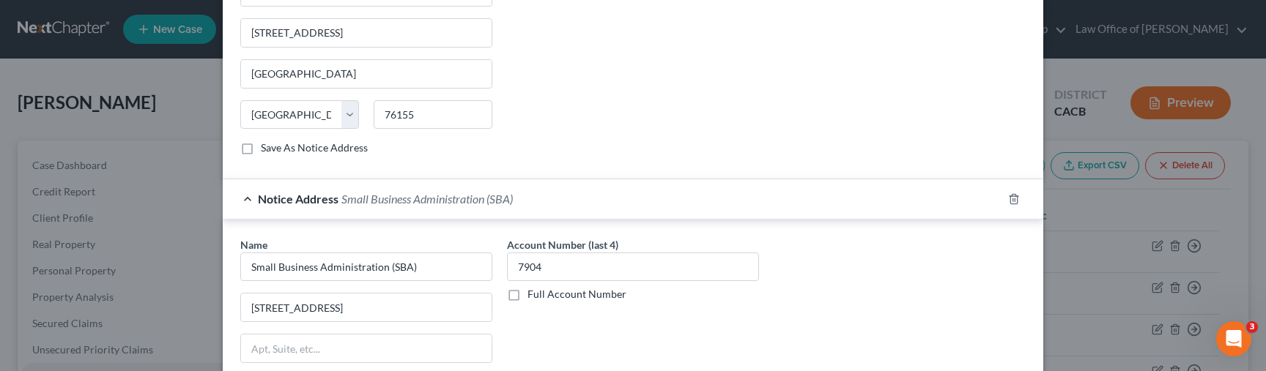
click at [578, 296] on label "Full Account Number" at bounding box center [576, 294] width 99 height 15
click at [543, 296] on input "Full Account Number" at bounding box center [538, 292] width 10 height 10
click at [591, 272] on input "7904" at bounding box center [633, 267] width 252 height 29
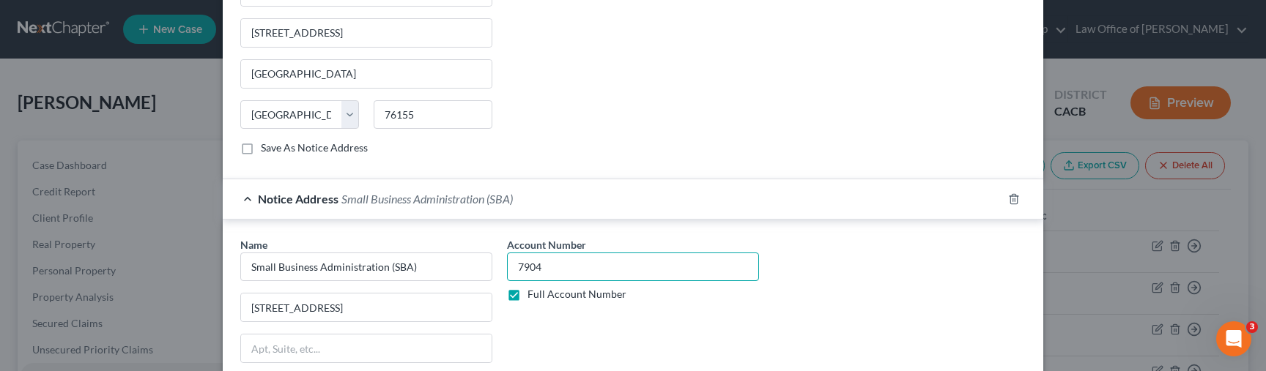
paste input ", 8001"
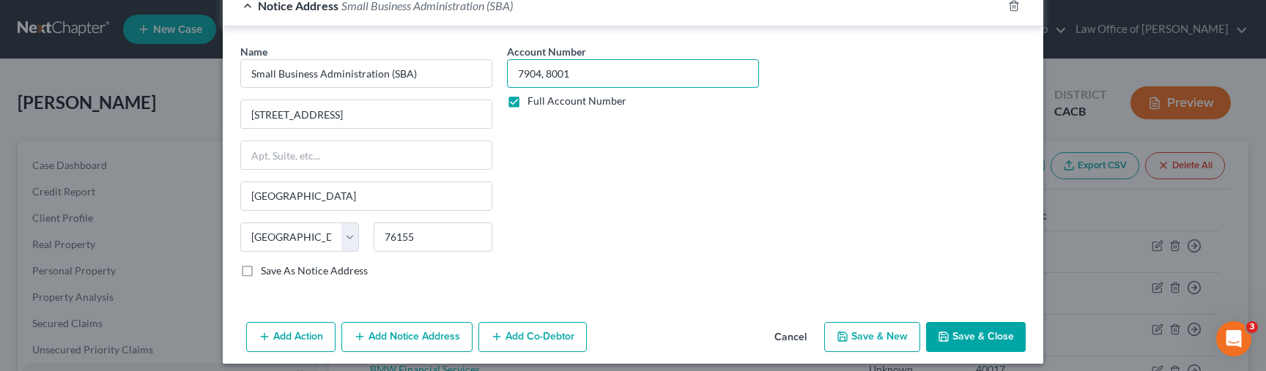
scroll to position [758, 0]
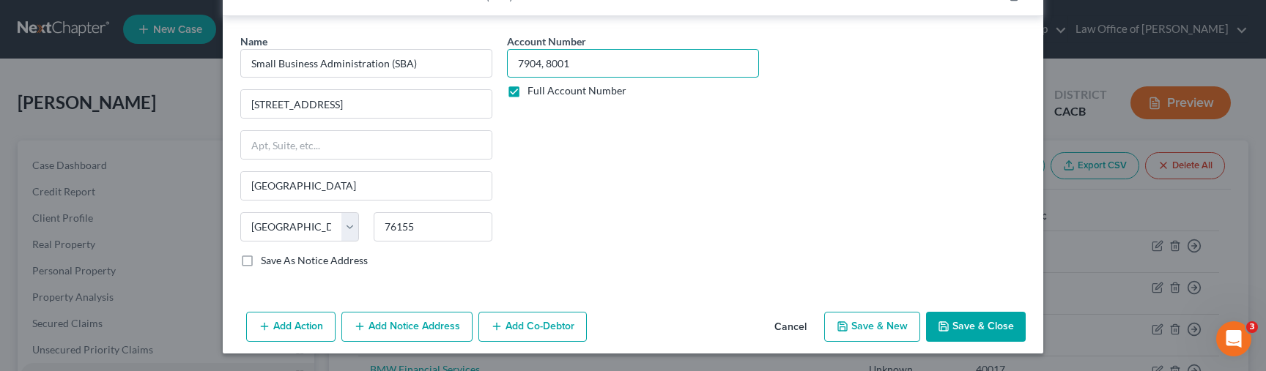
type input "7904, 8001"
click at [451, 327] on button "Add Notice Address" at bounding box center [406, 327] width 131 height 31
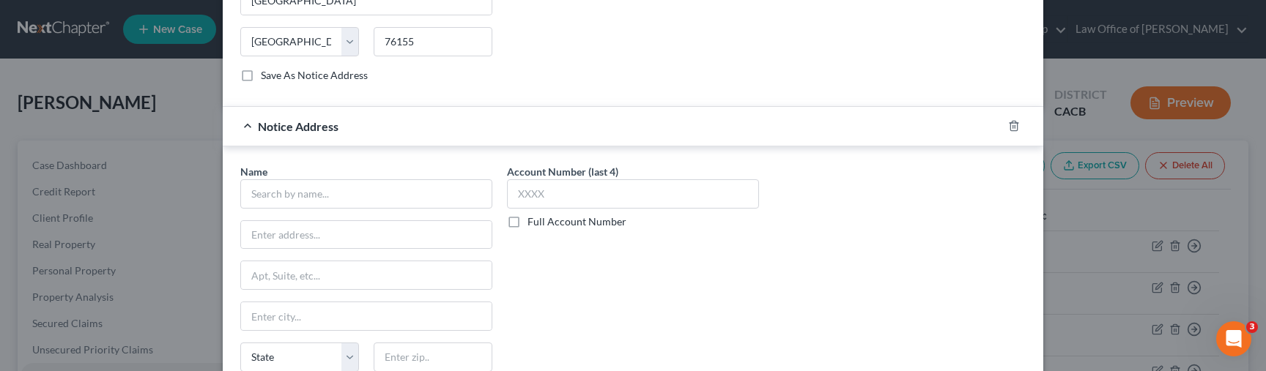
scroll to position [948, 0]
click at [527, 218] on label "Full Account Number" at bounding box center [576, 217] width 99 height 15
click at [533, 218] on input "Full Account Number" at bounding box center [538, 215] width 10 height 10
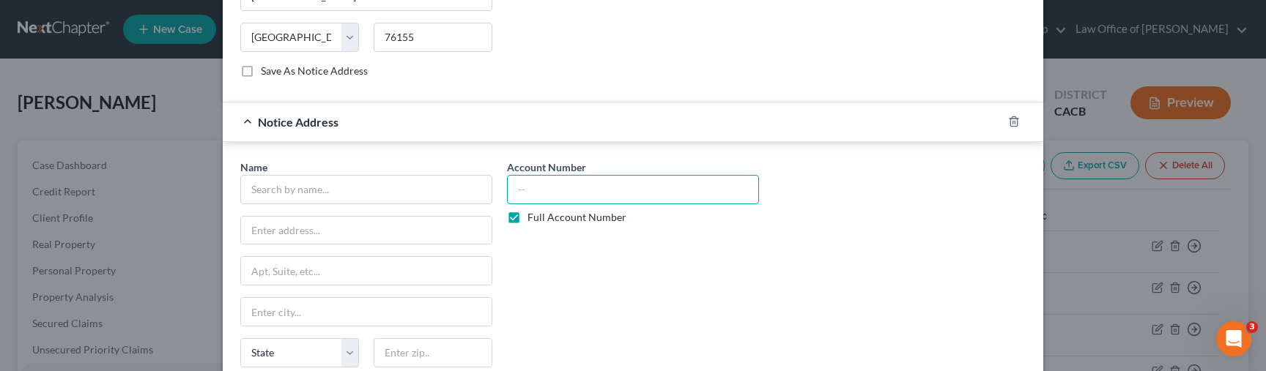
click at [550, 196] on input "text" at bounding box center [633, 189] width 252 height 29
paste input "7904, 8001"
type input "7904, 8001"
click at [319, 189] on input "text" at bounding box center [366, 189] width 252 height 29
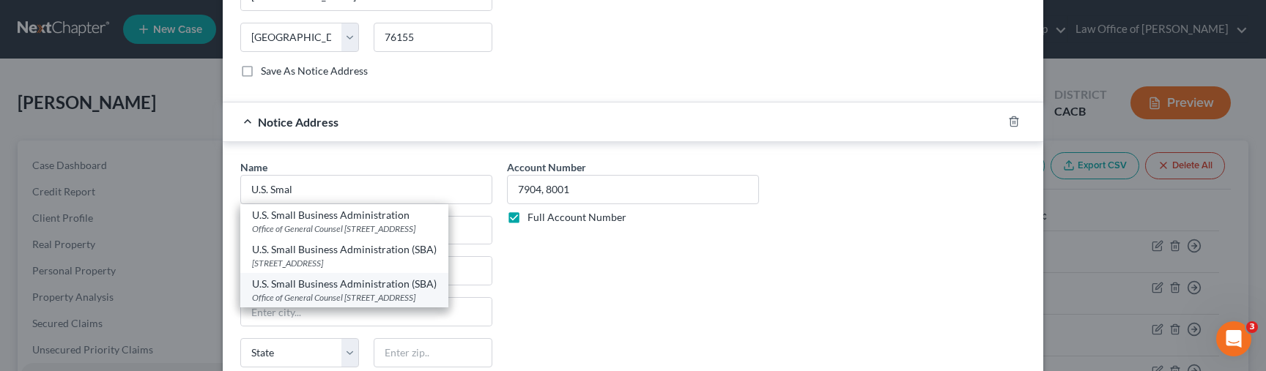
click at [360, 304] on div "Office of General Counsel 312 North Spring Street, 5th Floor, Los Angeles, CA 9…" at bounding box center [344, 298] width 185 height 12
type input "U.S. Small Business Administration (SBA)"
type input "Office of General Counsel"
type input "[STREET_ADDRESS]"
type input "[GEOGRAPHIC_DATA]"
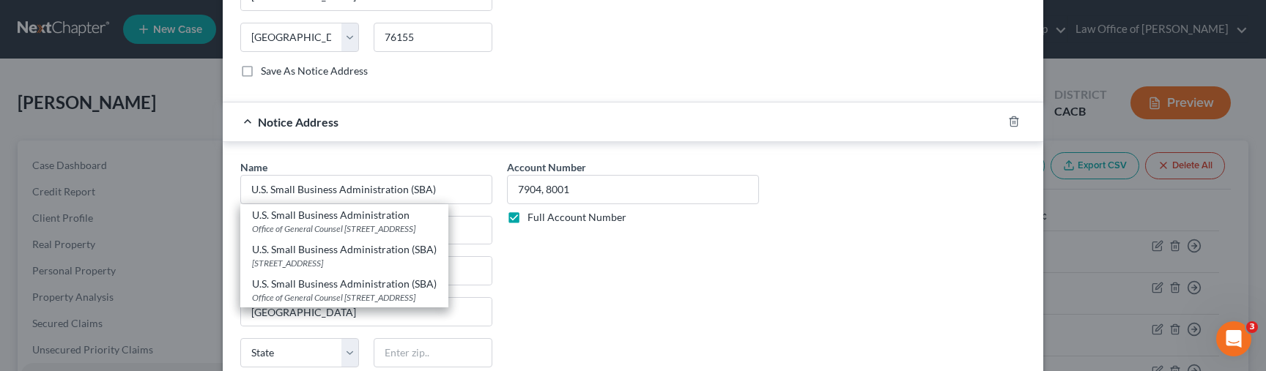
select select "4"
type input "90012"
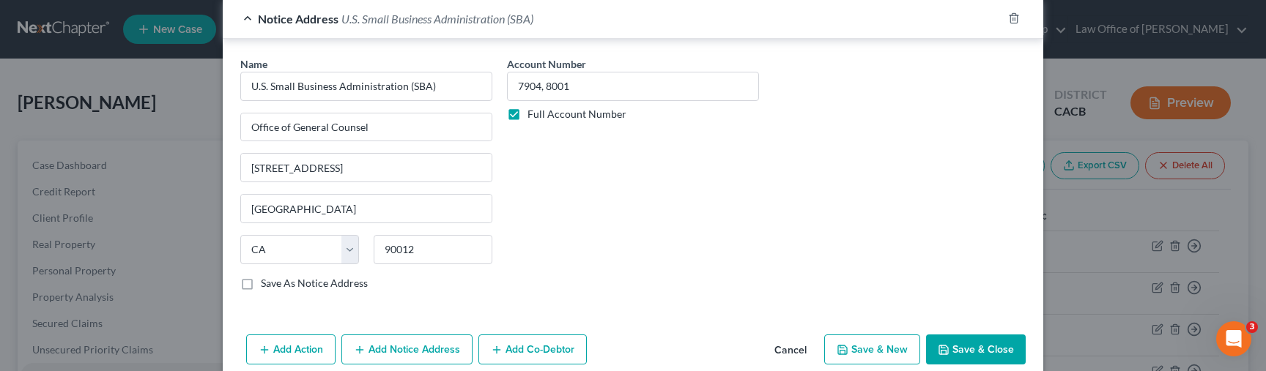
scroll to position [1074, 0]
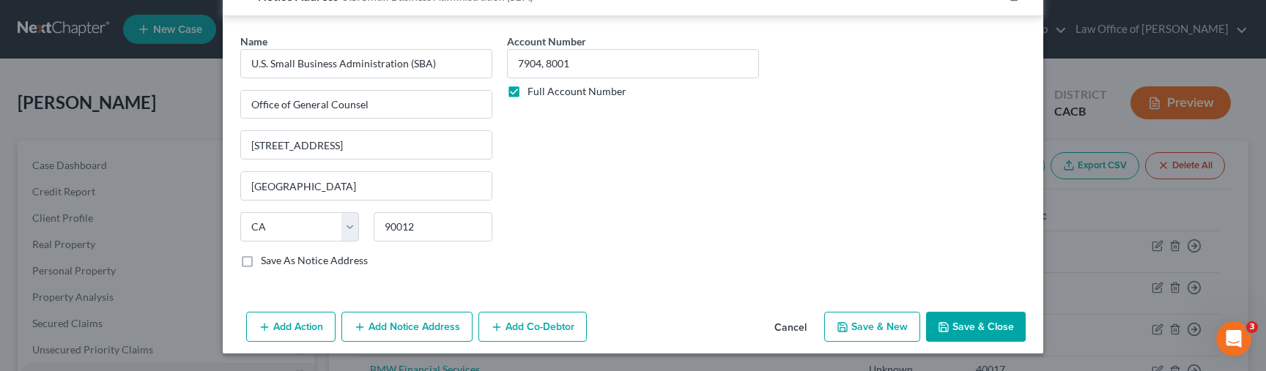
click at [400, 333] on button "Add Notice Address" at bounding box center [406, 327] width 131 height 31
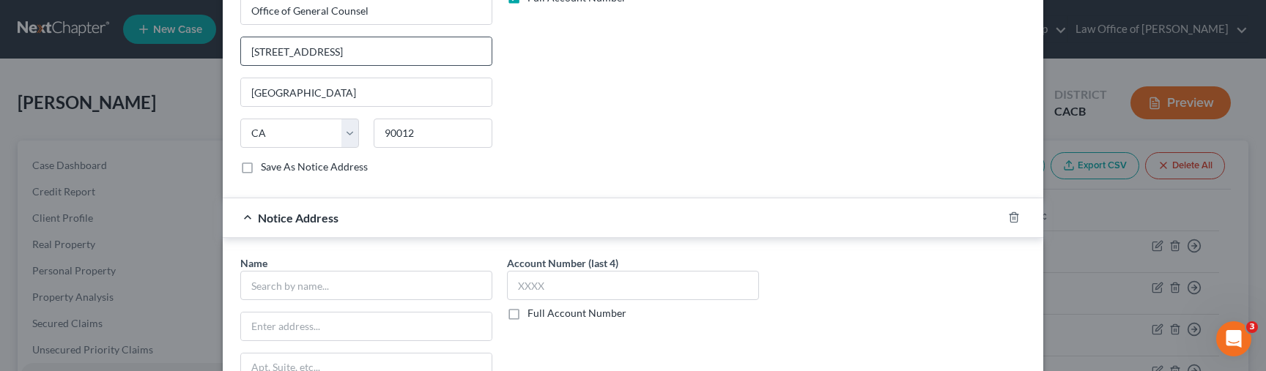
scroll to position [1174, 0]
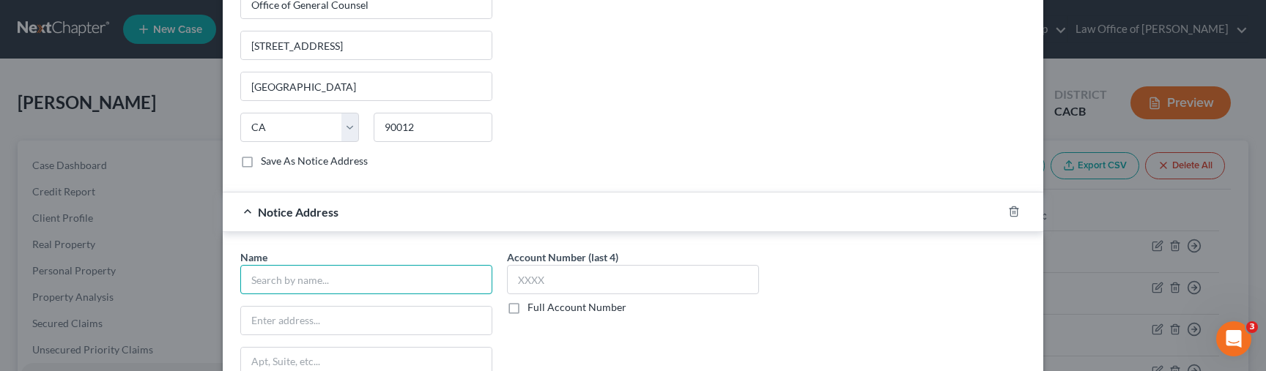
click at [369, 286] on input "text" at bounding box center [366, 279] width 252 height 29
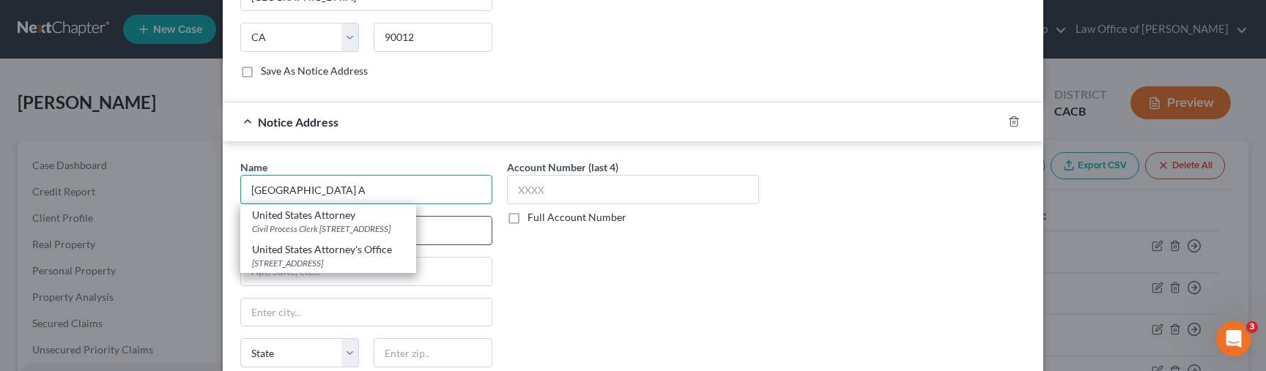
scroll to position [1265, 0]
click at [404, 223] on div "Civil Process Clerk 312 N. Spring Street Suite 1200, Los Angeles, CA 90012" at bounding box center [328, 228] width 152 height 12
type input "United States Attorney"
type input "Civil Process Clerk"
type input "[STREET_ADDRESS]"
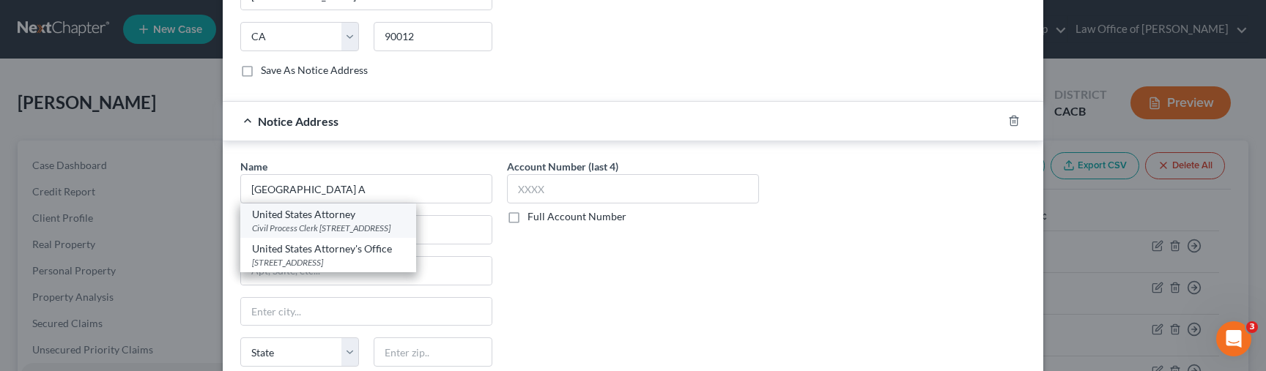
type input "[GEOGRAPHIC_DATA]"
select select "4"
type input "90012"
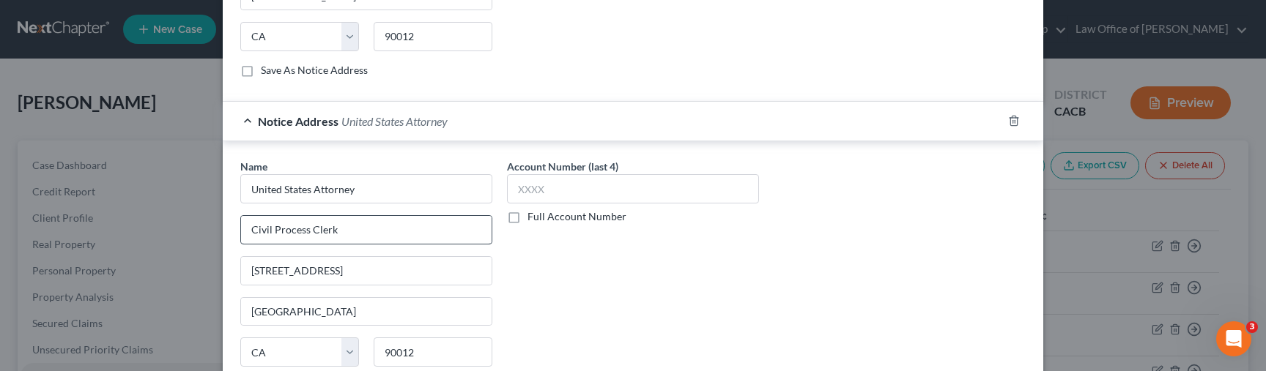
scroll to position [1297, 0]
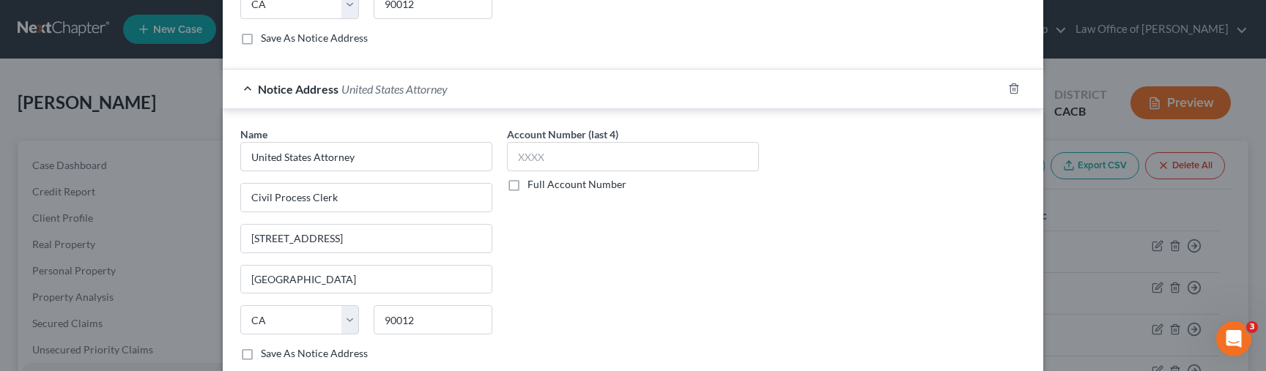
click at [527, 185] on label "Full Account Number" at bounding box center [576, 184] width 99 height 15
click at [533, 185] on input "Full Account Number" at bounding box center [538, 182] width 10 height 10
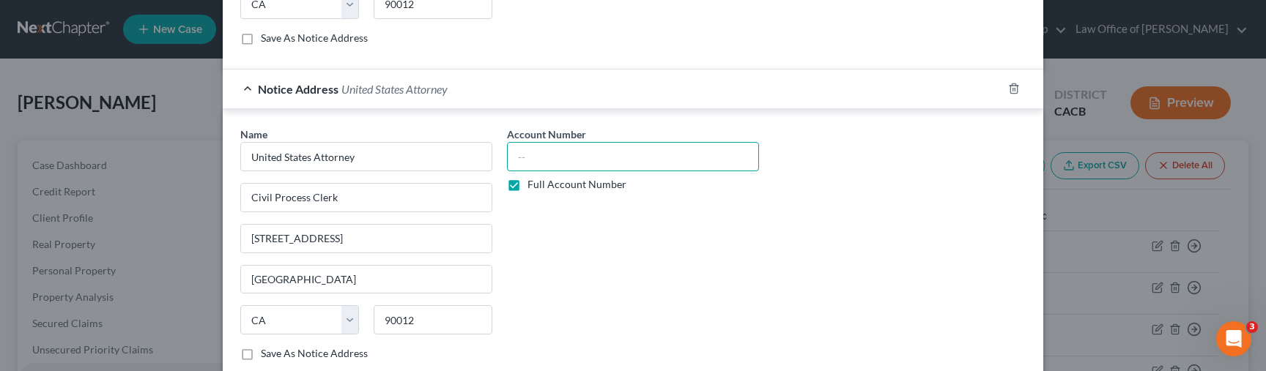
click at [547, 155] on input "text" at bounding box center [633, 156] width 252 height 29
paste input "7904, 8001"
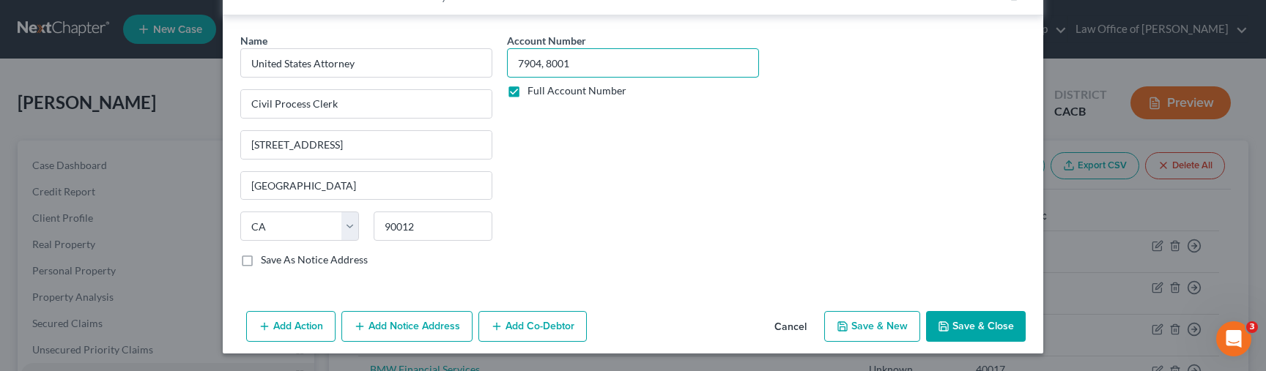
type input "7904, 8001"
click at [402, 328] on button "Add Notice Address" at bounding box center [406, 326] width 131 height 31
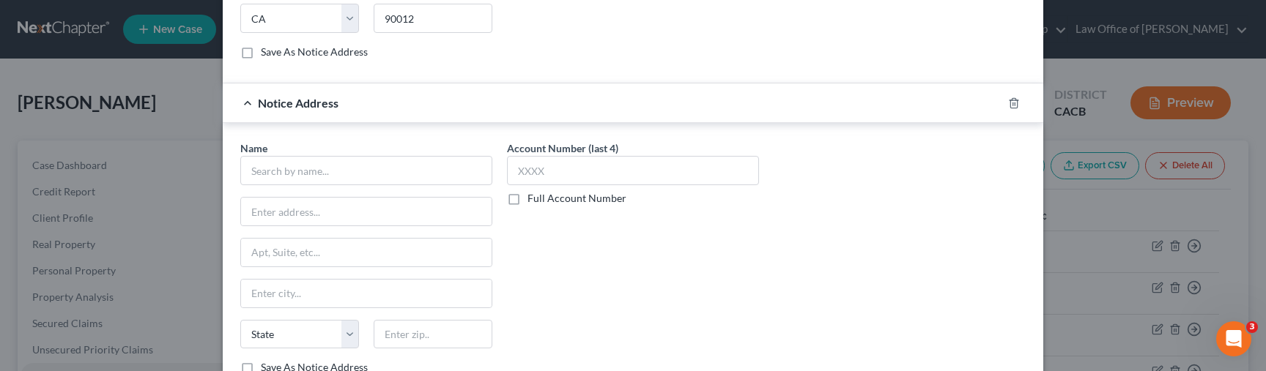
scroll to position [1602, 0]
click at [546, 206] on div "Account Number (last 4) Full Account Number" at bounding box center [633, 261] width 267 height 246
click at [551, 199] on label "Full Account Number" at bounding box center [576, 195] width 99 height 15
click at [543, 198] on input "Full Account Number" at bounding box center [538, 193] width 10 height 10
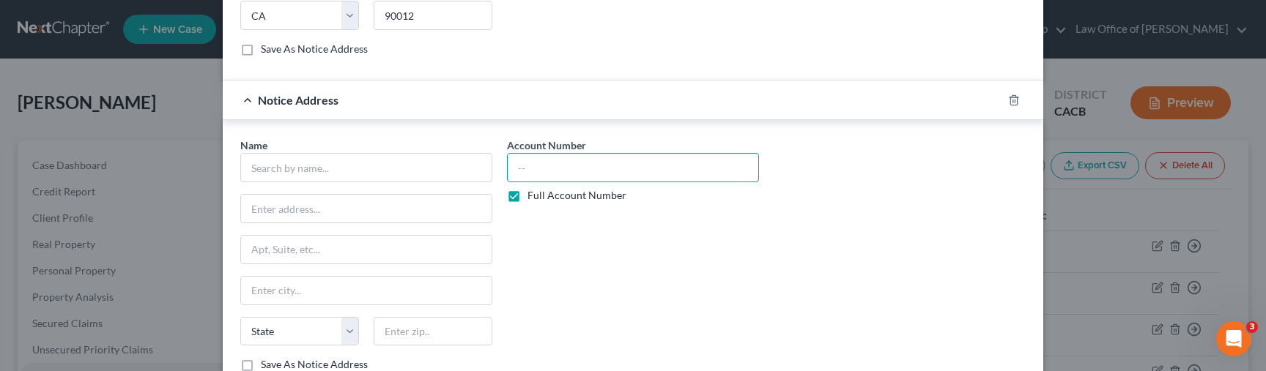
click at [596, 168] on input "text" at bounding box center [633, 167] width 252 height 29
paste input "7904, 8001"
type input "7904, 8001"
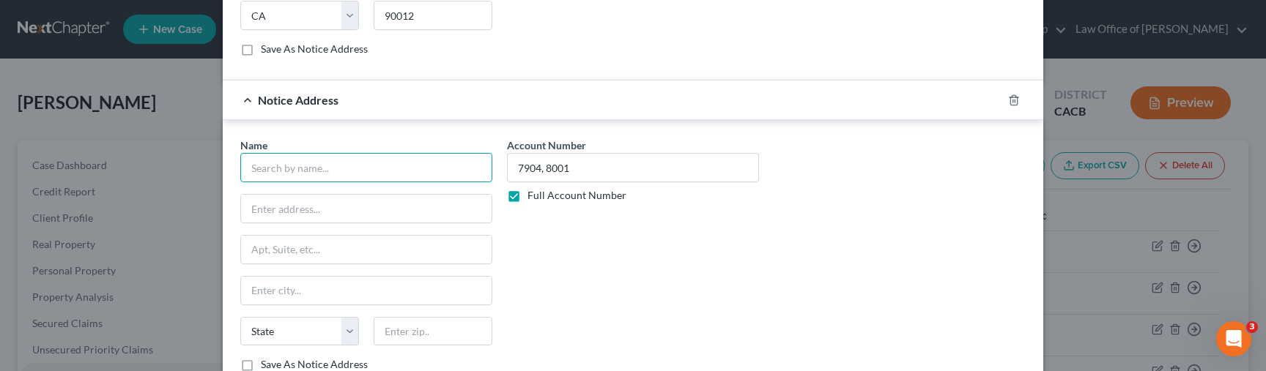
click at [366, 173] on input "text" at bounding box center [366, 167] width 252 height 29
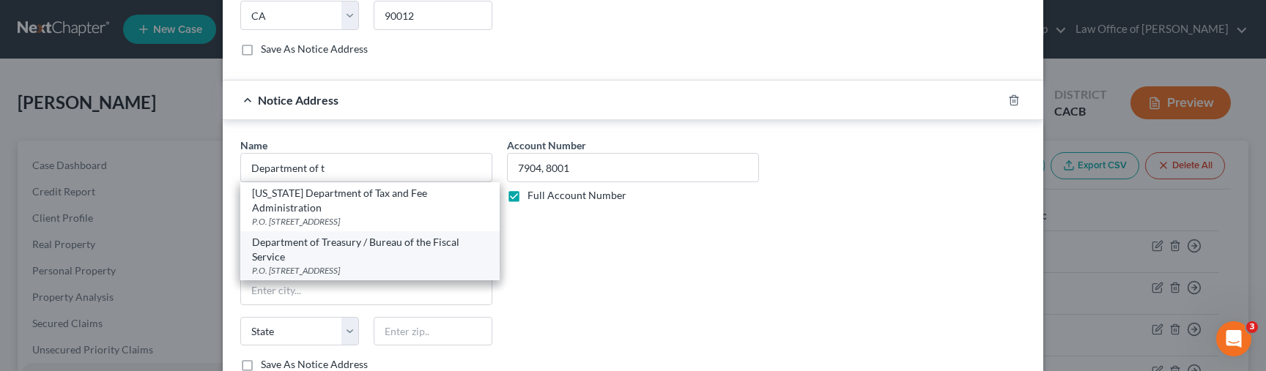
click at [333, 243] on div "Department of Treasury / Bureau of the Fiscal Service" at bounding box center [370, 249] width 236 height 29
type input "Department of Treasury / Bureau of the Fiscal Service"
type input "P.O. Box 830794"
type input "[GEOGRAPHIC_DATA]"
select select "0"
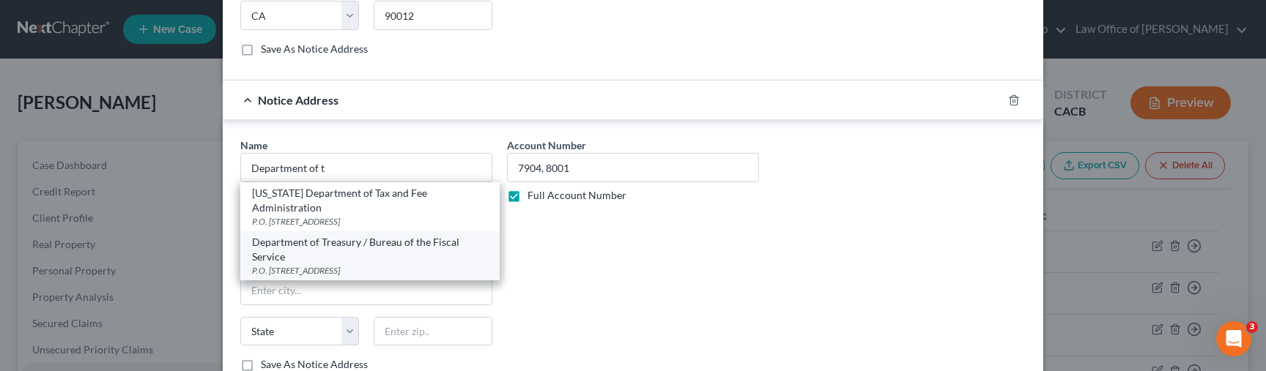
type input "35283"
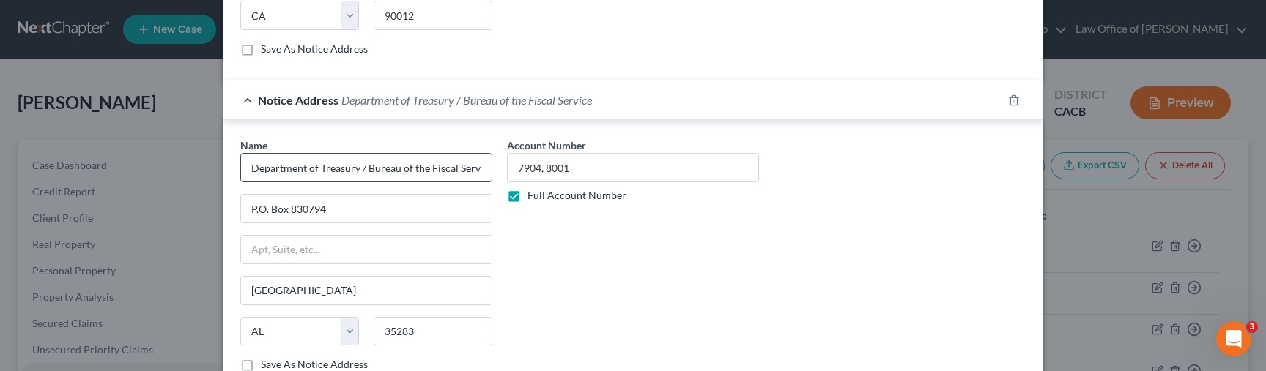
scroll to position [1706, 0]
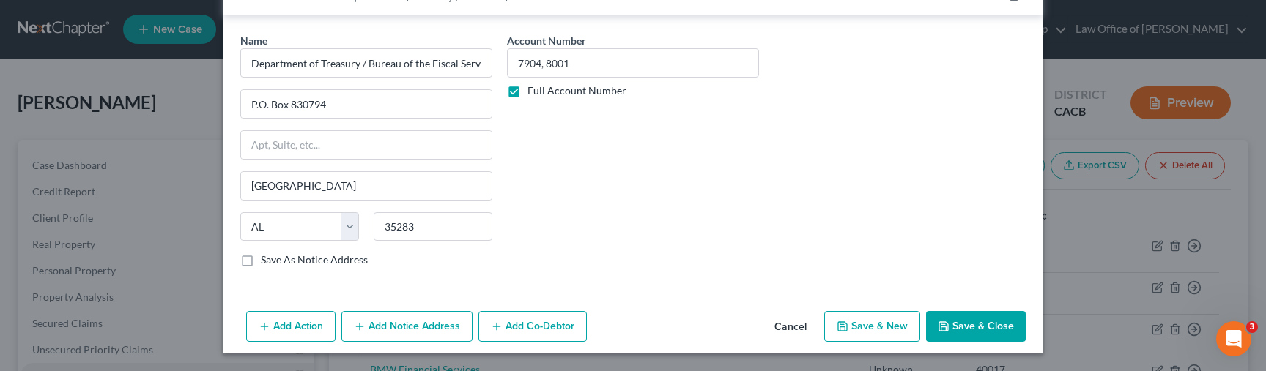
click at [415, 328] on button "Add Notice Address" at bounding box center [406, 326] width 131 height 31
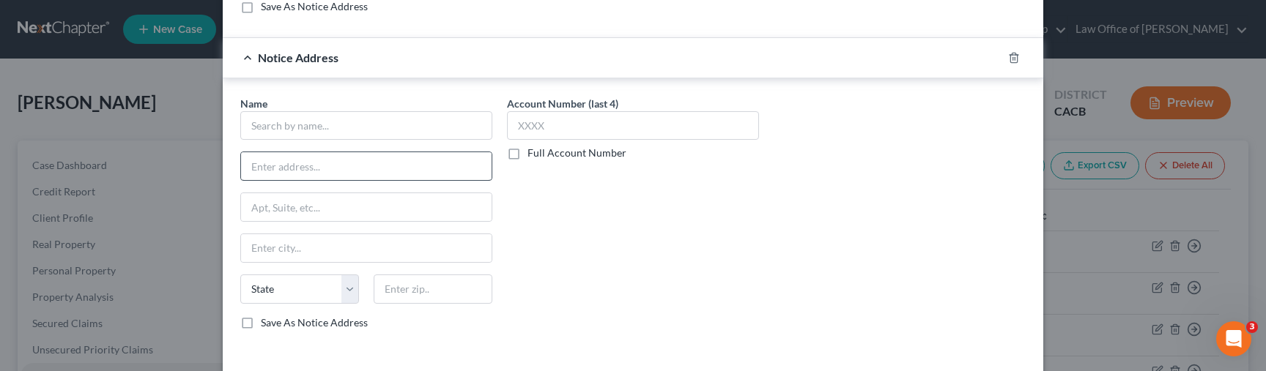
scroll to position [1968, 0]
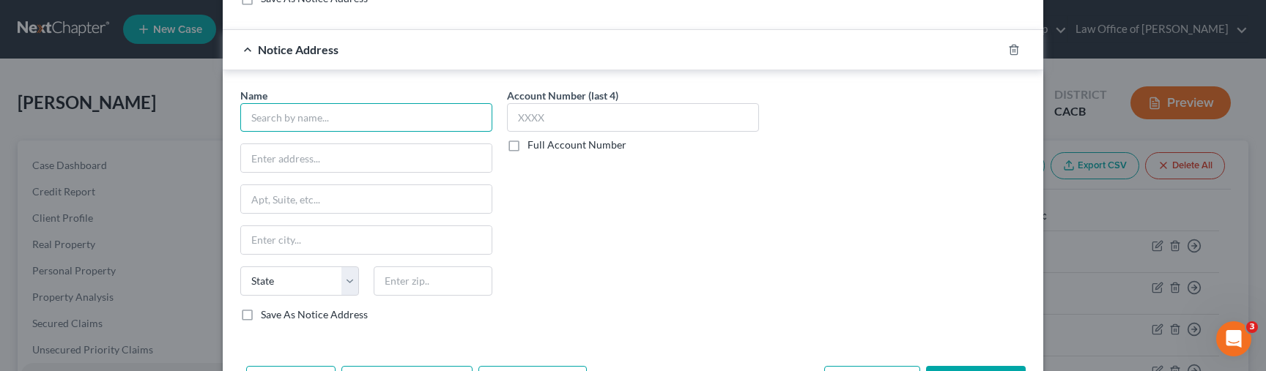
click at [369, 121] on input "text" at bounding box center [366, 117] width 252 height 29
click at [329, 116] on input "U.S. Depar" at bounding box center [366, 117] width 252 height 29
paste input "tment of the Treasury"
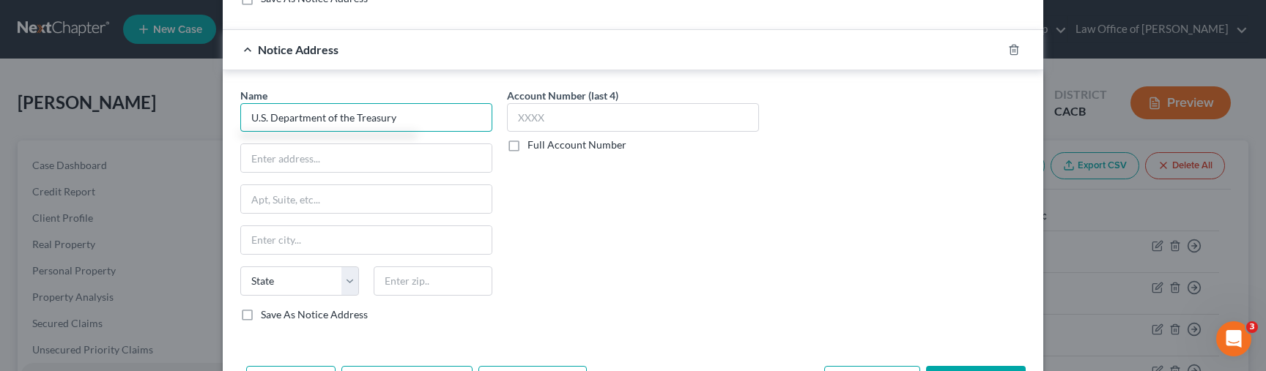
click at [427, 128] on input "U.S. Department of the Treasury" at bounding box center [366, 117] width 252 height 29
type input "U.S. Department of the Treasury"
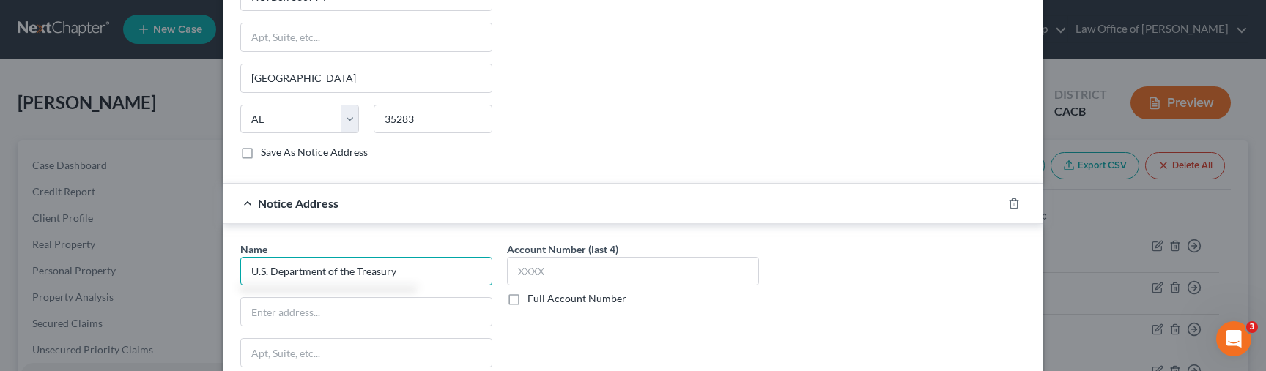
scroll to position [1812, 0]
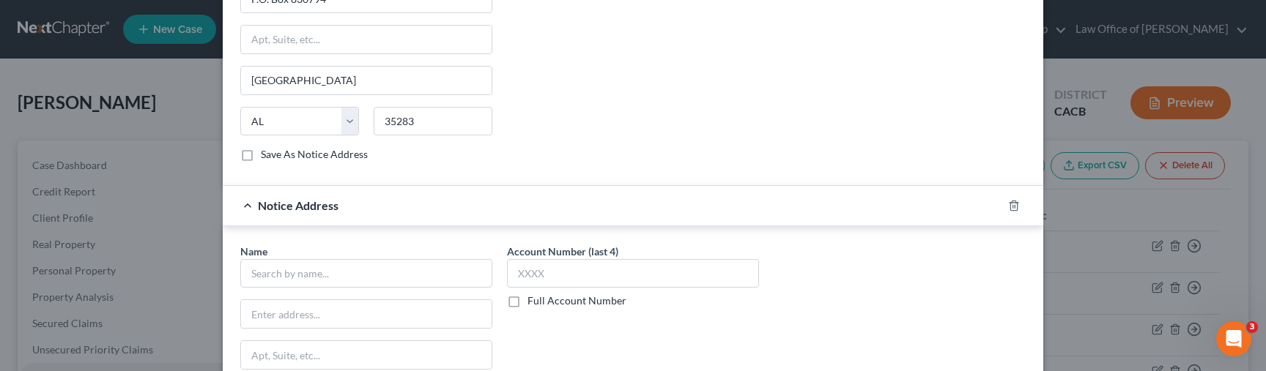
click at [539, 229] on div "Name * State AL AK AR AZ CA CO CT DE DC FL GA GU HI ID IL IN IA KS KY LA ME MD …" at bounding box center [633, 363] width 821 height 275
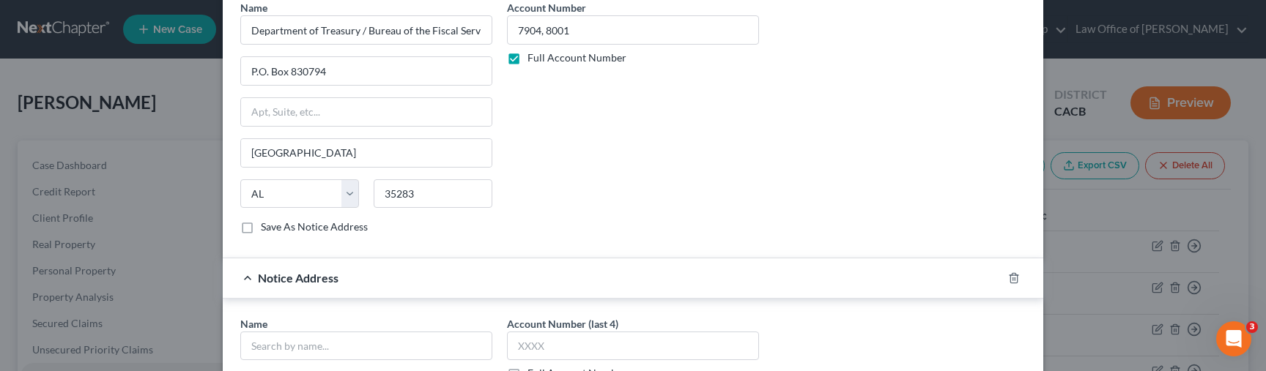
scroll to position [1745, 0]
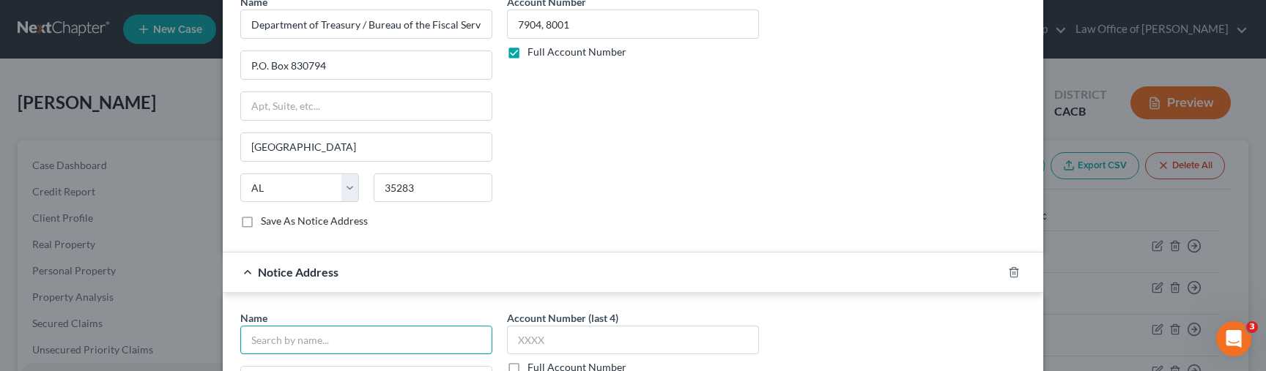
click at [349, 332] on input "text" at bounding box center [366, 340] width 252 height 29
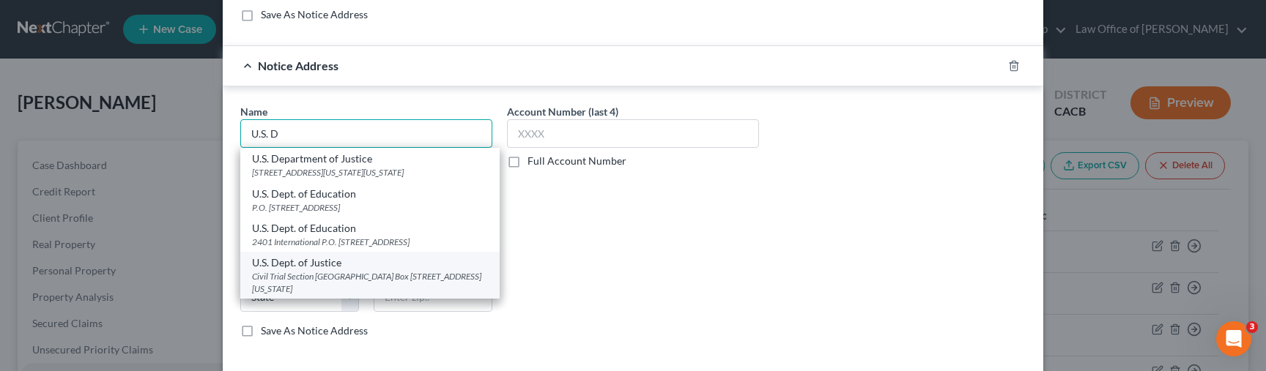
scroll to position [1954, 0]
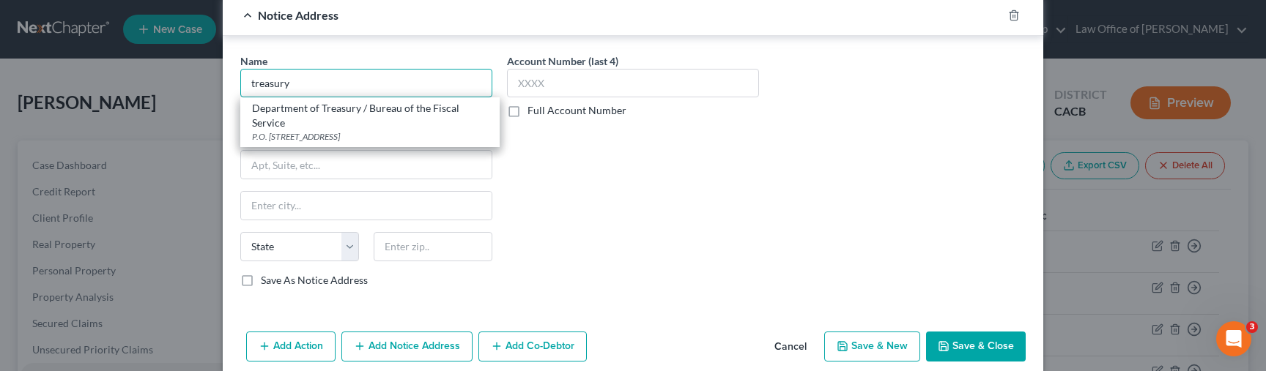
type input "treasury"
click at [617, 237] on div "Account Number (last 4) Full Account Number" at bounding box center [633, 176] width 267 height 246
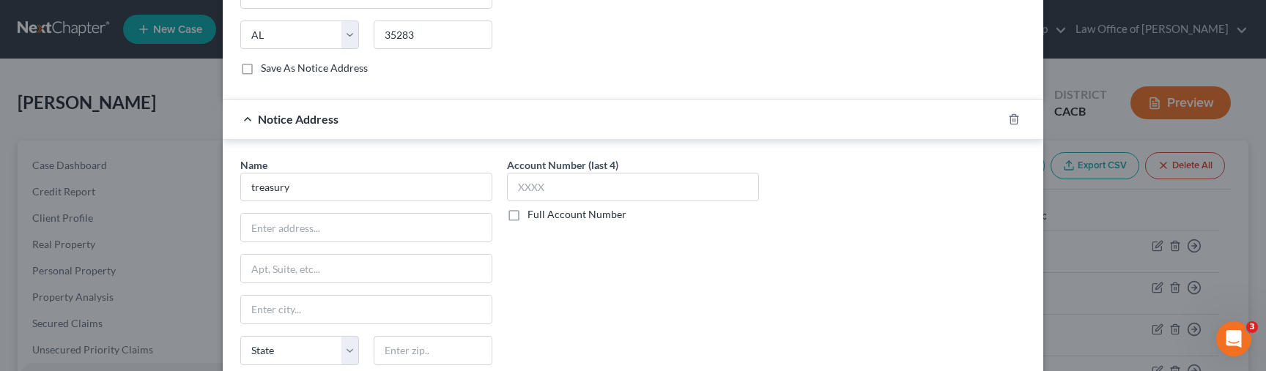
scroll to position [1857, 0]
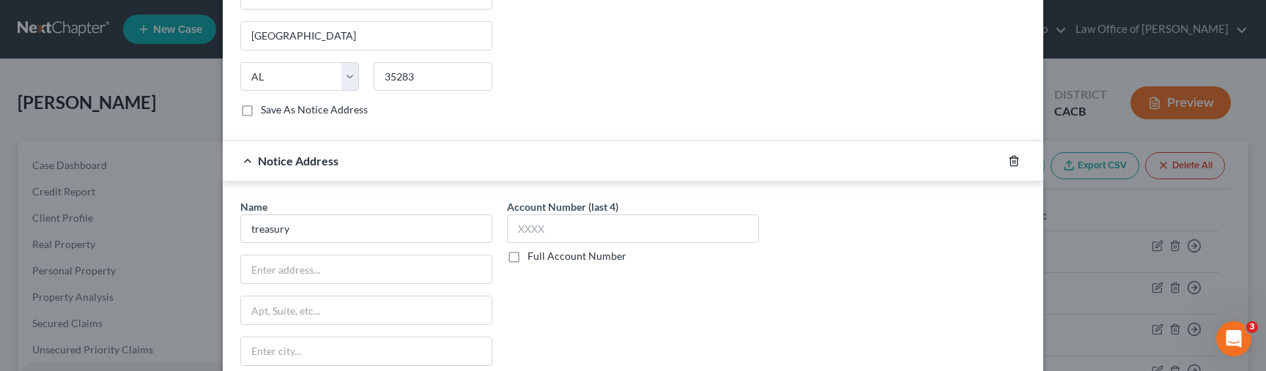
click at [1008, 156] on icon "button" at bounding box center [1014, 161] width 12 height 12
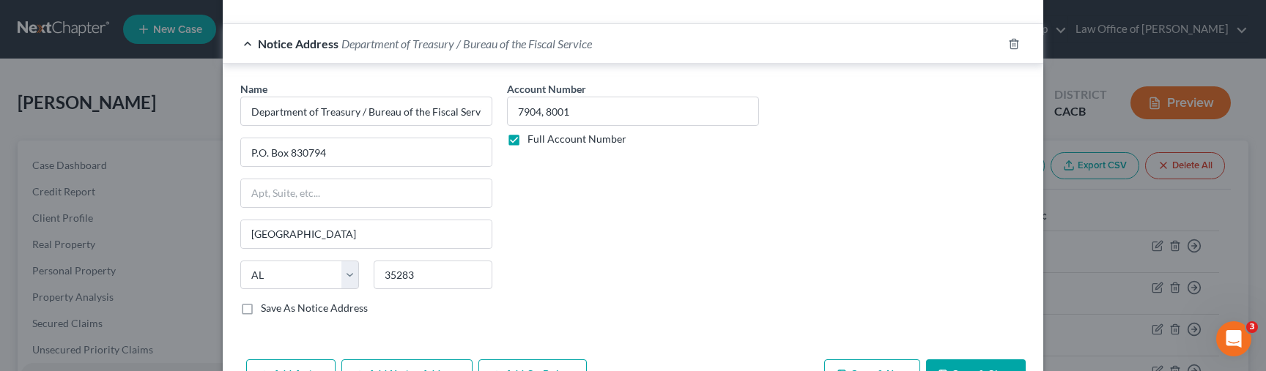
scroll to position [1706, 0]
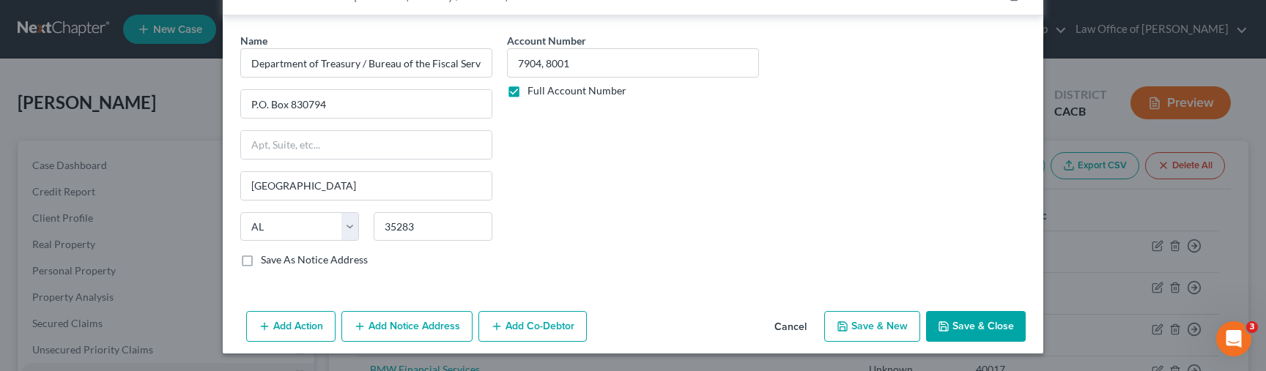
click at [988, 319] on button "Save & Close" at bounding box center [976, 326] width 100 height 31
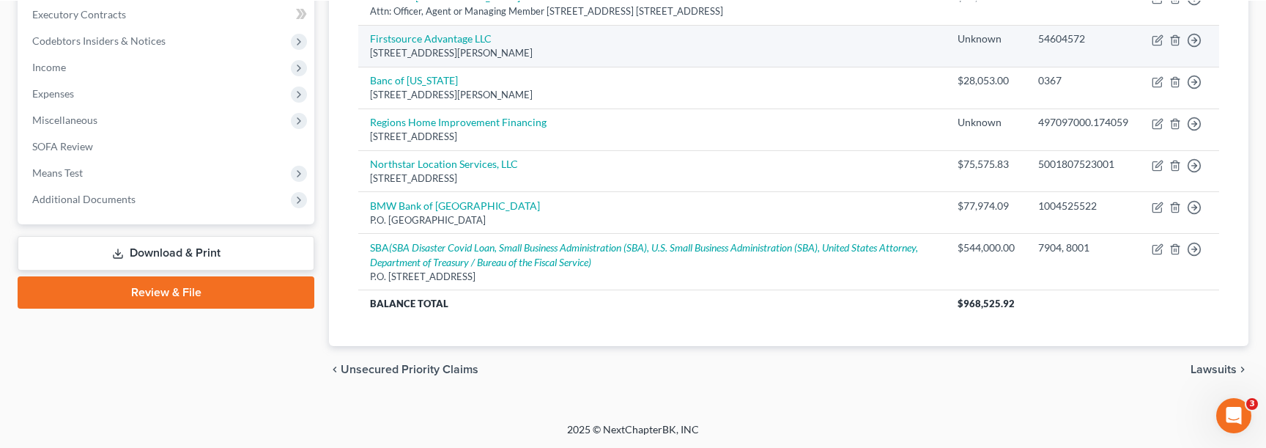
scroll to position [415, 0]
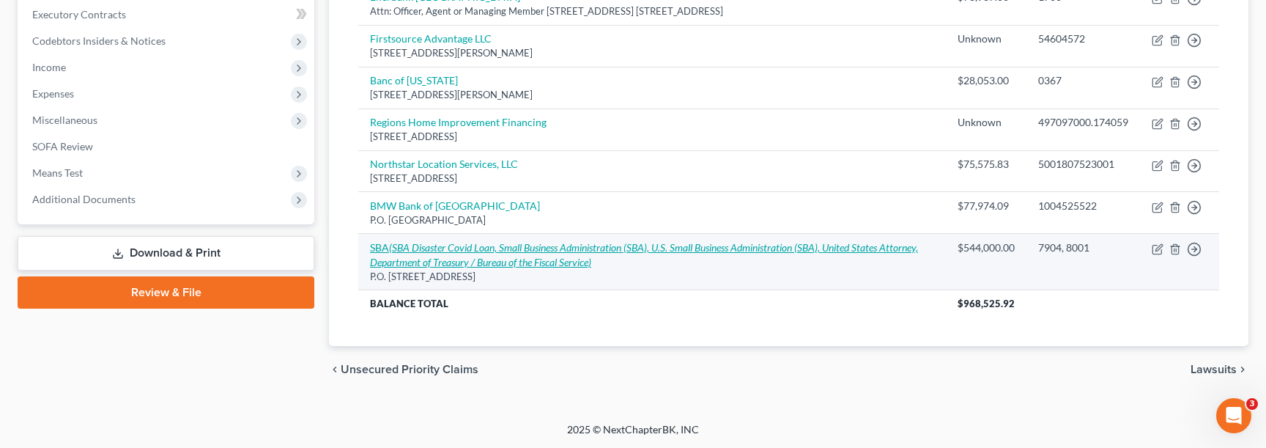
click at [558, 259] on icon "(SBA Disaster Covid Loan, Small Business Administration (SBA), U.S. Small Busin…" at bounding box center [644, 254] width 548 height 27
select select "38"
select select "14"
select select "0"
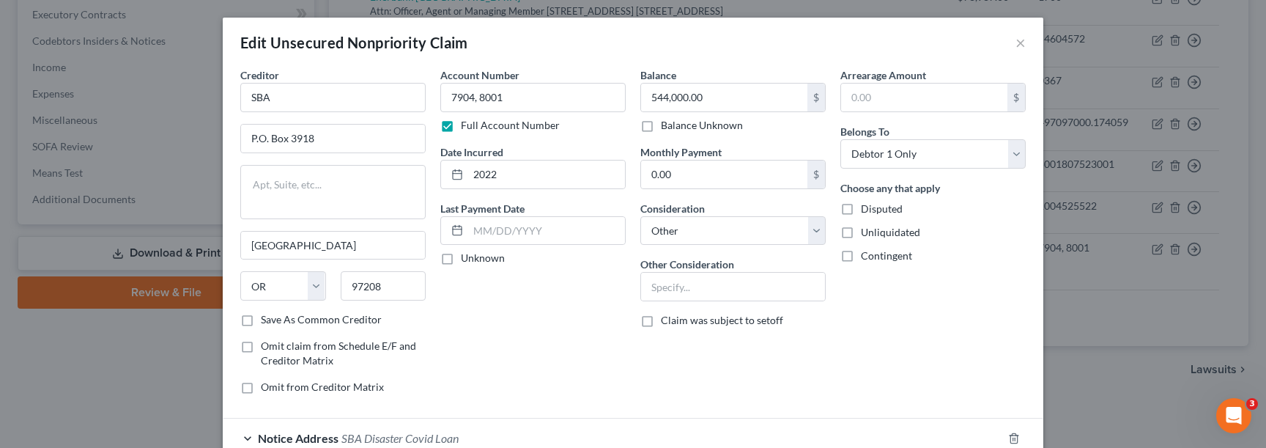
scroll to position [292, 0]
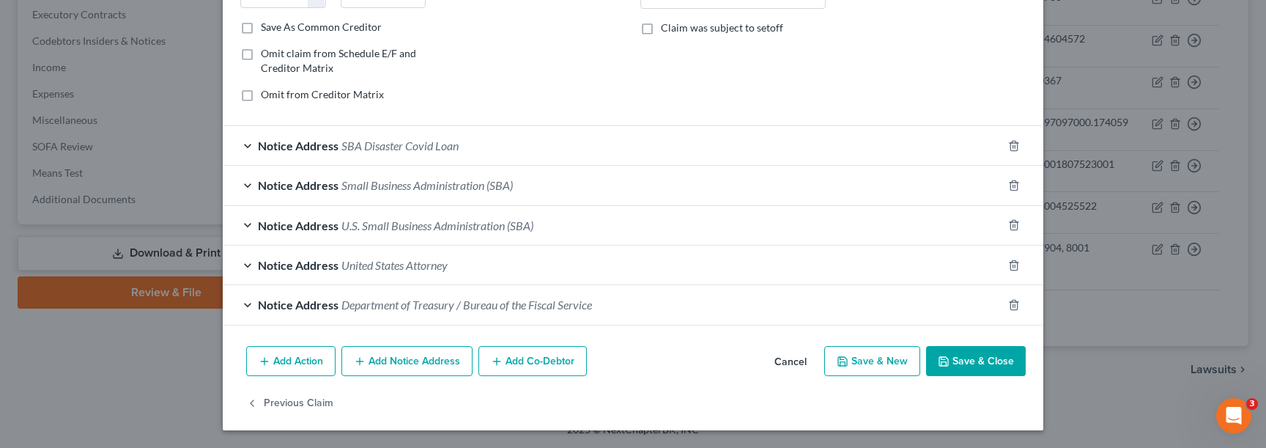
click at [462, 316] on div "Notice Address Department of Treasury / Bureau of the Fiscal Service" at bounding box center [613, 304] width 780 height 39
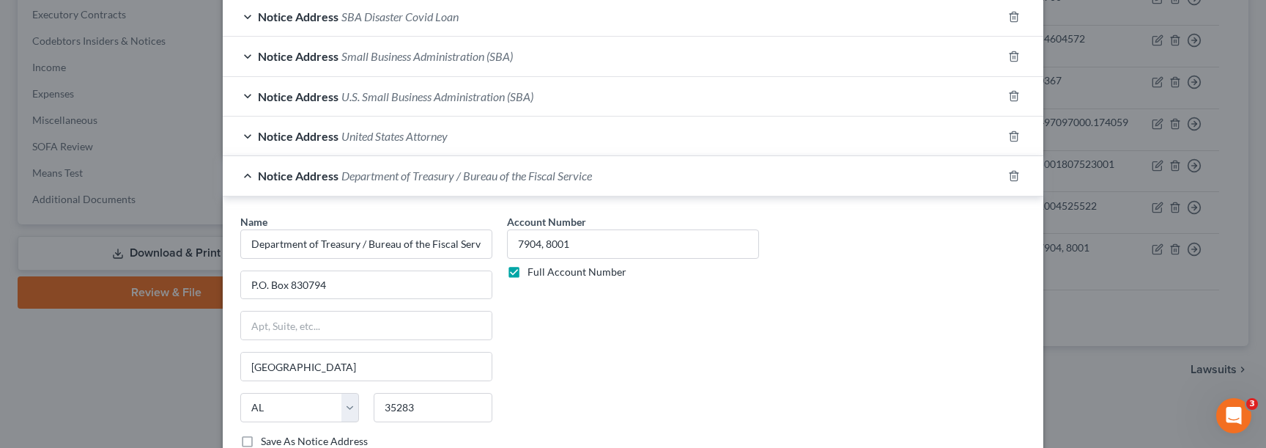
scroll to position [423, 0]
drag, startPoint x: 369, startPoint y: 291, endPoint x: 255, endPoint y: 285, distance: 113.7
click at [254, 286] on input "P.O. Box 830794" at bounding box center [366, 284] width 251 height 28
drag, startPoint x: 345, startPoint y: 288, endPoint x: 240, endPoint y: 286, distance: 104.8
click at [241, 286] on input "P.O. Box 830794" at bounding box center [366, 284] width 251 height 28
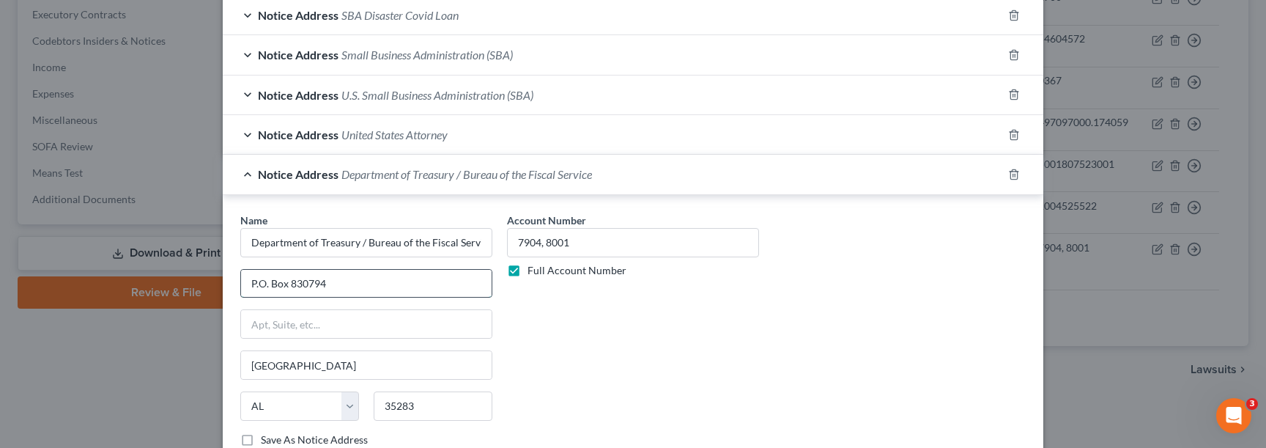
click at [347, 276] on input "P.O. Box 830794" at bounding box center [366, 284] width 251 height 28
drag, startPoint x: 339, startPoint y: 289, endPoint x: 224, endPoint y: 280, distance: 115.4
click at [223, 280] on div "Name * Department of Treasury / Bureau of the Fiscal Service P.O. Box 830794 Bi…" at bounding box center [633, 332] width 821 height 275
click at [273, 321] on input "text" at bounding box center [366, 324] width 251 height 28
paste input "P.O. Box 830794"
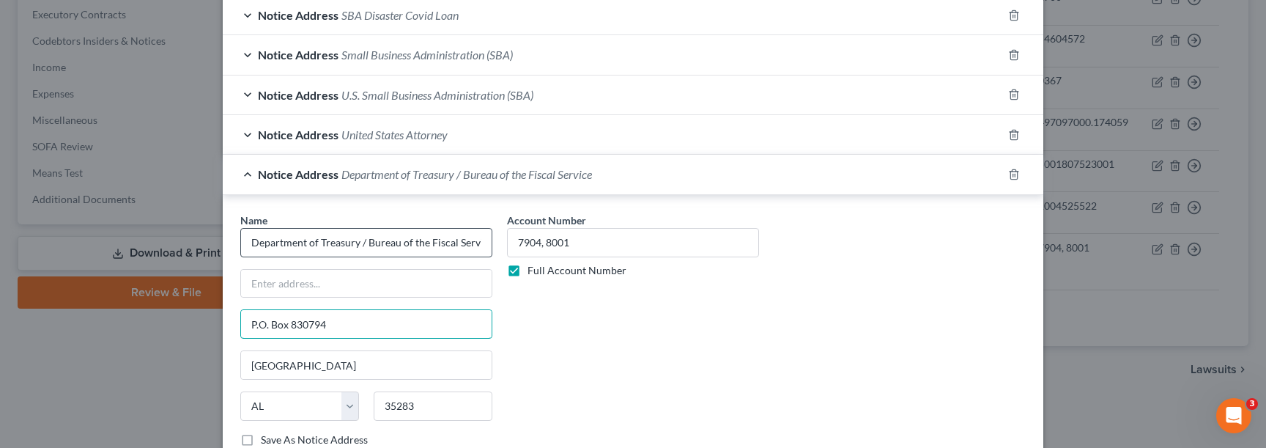
type input "P.O. Box 830794"
click at [370, 243] on input "Department of Treasury / Bureau of the Fiscal Service" at bounding box center [366, 242] width 252 height 29
drag, startPoint x: 368, startPoint y: 243, endPoint x: 494, endPoint y: 238, distance: 126.1
click at [495, 238] on div "Name * Department of Treasury / Bureau of the Fiscal Service P.O. Box 830794 Bi…" at bounding box center [366, 335] width 267 height 246
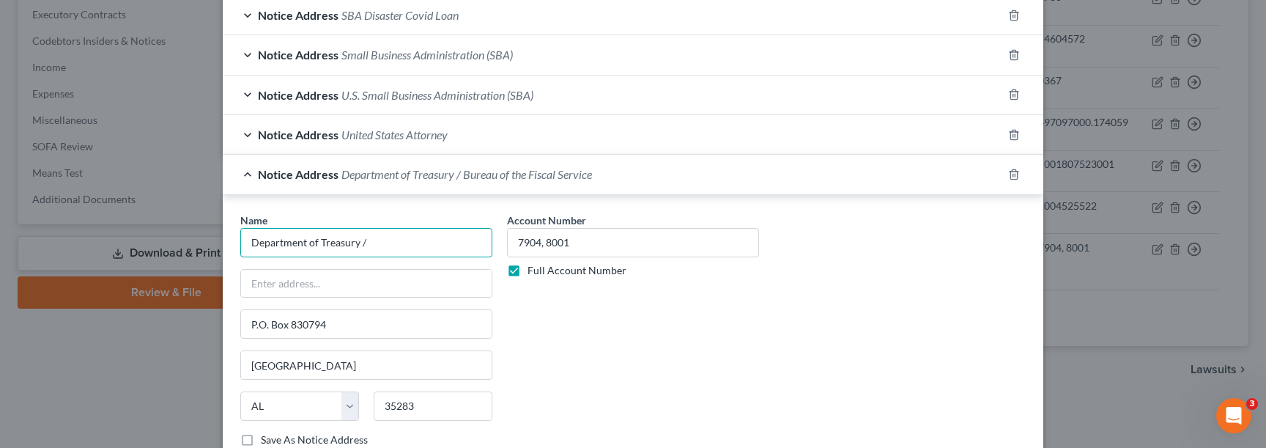
scroll to position [0, 0]
click at [389, 287] on input "text" at bounding box center [366, 284] width 251 height 28
type input "Department of Treasury /"
paste input "Bureau of the Fiscal Service"
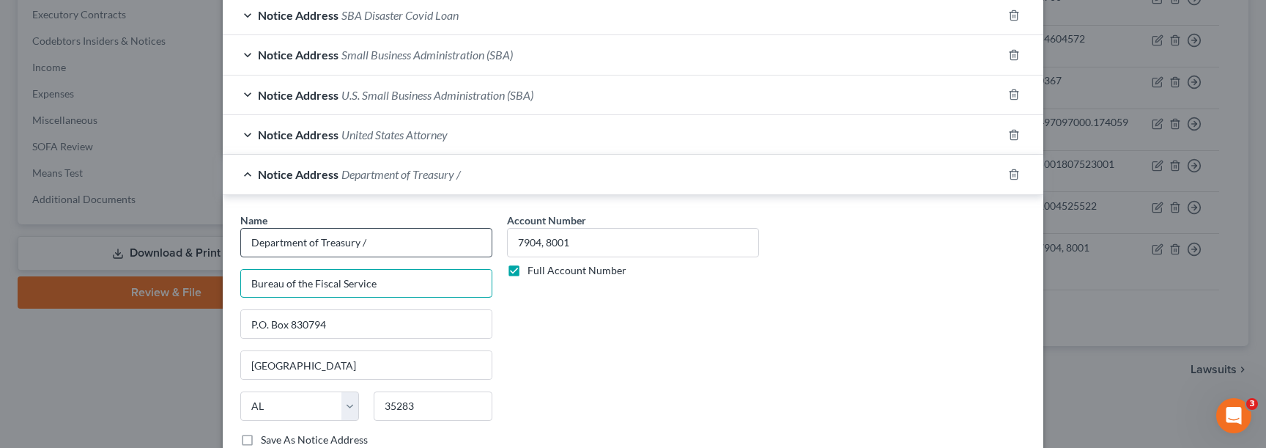
type input "Bureau of the Fiscal Service"
click at [390, 238] on input "Department of Treasury /" at bounding box center [366, 242] width 252 height 29
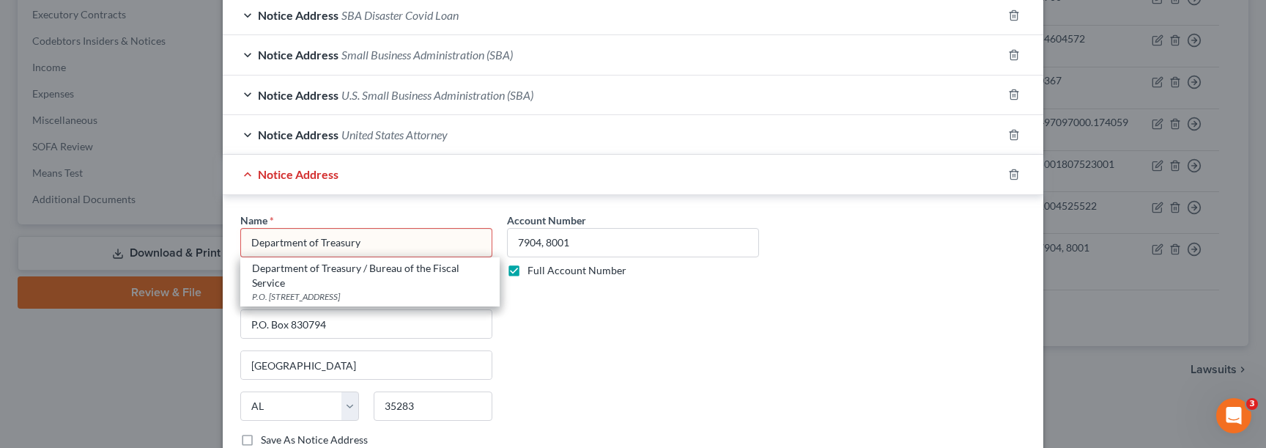
click at [405, 281] on div "Department of Treasury / Bureau of the Fiscal Service" at bounding box center [370, 275] width 236 height 29
type input "Department of Treasury / Bureau of the Fiscal Service"
type input "P.O. Box 830794"
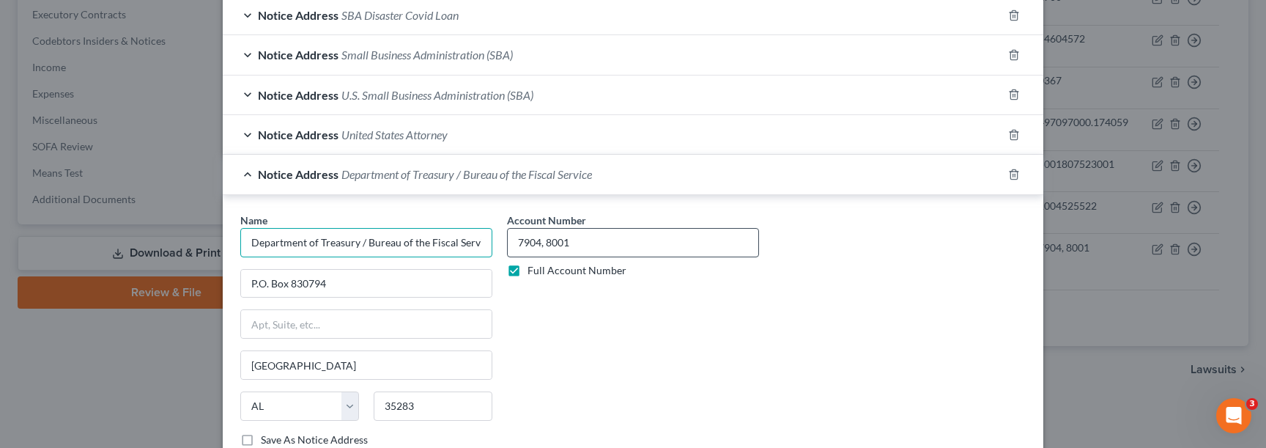
scroll to position [0, 9]
drag, startPoint x: 367, startPoint y: 248, endPoint x: 547, endPoint y: 243, distance: 180.3
click at [544, 245] on div "Name * Department of Treasury / Bureau of the Fiscal Service P.O. Box 830794 Bi…" at bounding box center [633, 335] width 800 height 246
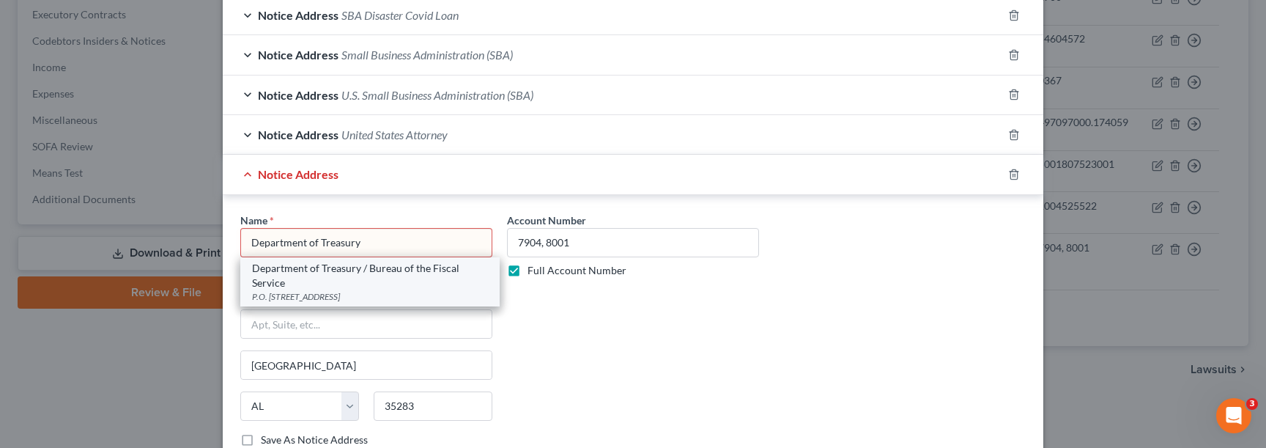
click at [383, 267] on div "Department of Treasury / Bureau of the Fiscal Service" at bounding box center [370, 275] width 236 height 29
type input "Department of Treasury / Bureau of the Fiscal Service"
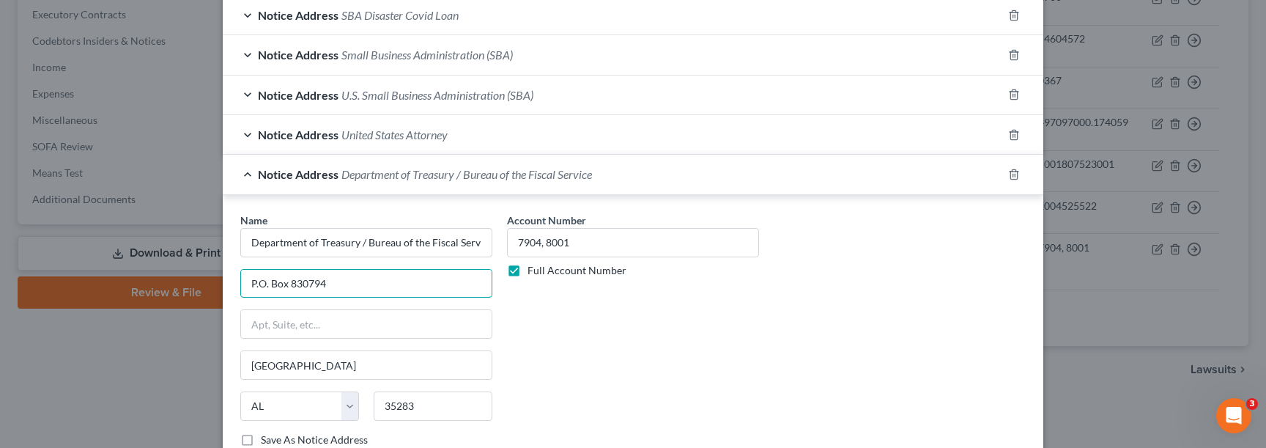
drag, startPoint x: 352, startPoint y: 287, endPoint x: 237, endPoint y: 287, distance: 115.8
click at [237, 287] on div "Name * Department of Treasury / Bureau of the Fiscal Service P.O. Box 830794 Bi…" at bounding box center [366, 335] width 267 height 246
click at [267, 325] on input "text" at bounding box center [366, 324] width 251 height 28
paste input "P.O. Box 830794"
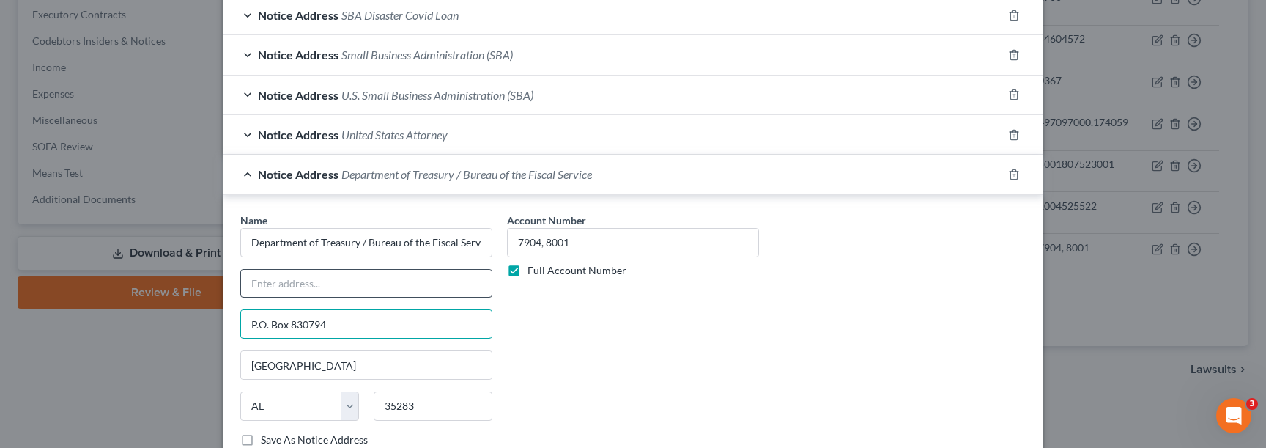
type input "P.O. Box 830794"
click at [313, 281] on input "text" at bounding box center [366, 284] width 251 height 28
type input "Bureau of Fiscal Services"
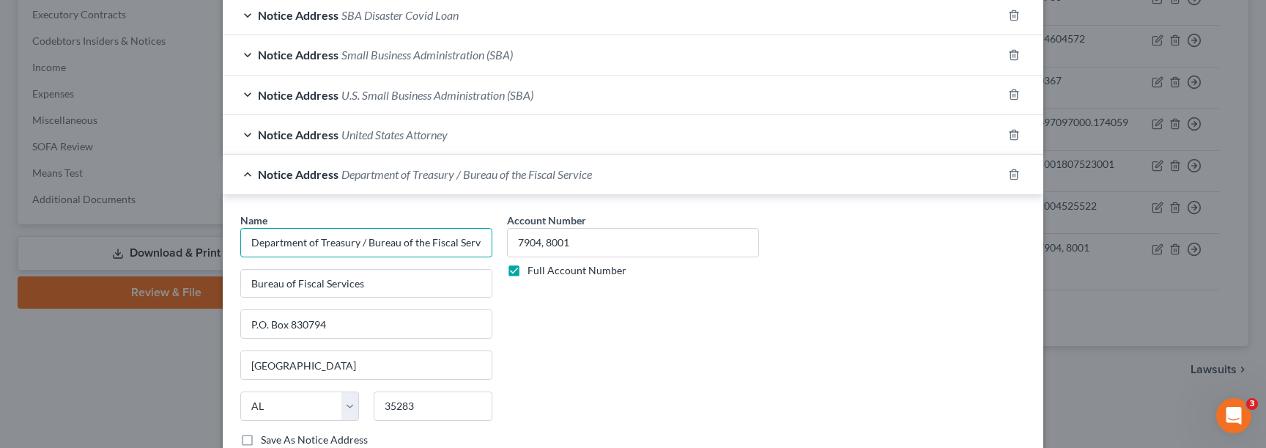
scroll to position [0, 9]
drag, startPoint x: 364, startPoint y: 243, endPoint x: 485, endPoint y: 250, distance: 121.1
click at [485, 250] on input "Department of Treasury / Bureau of the Fiscal Service" at bounding box center [366, 242] width 252 height 29
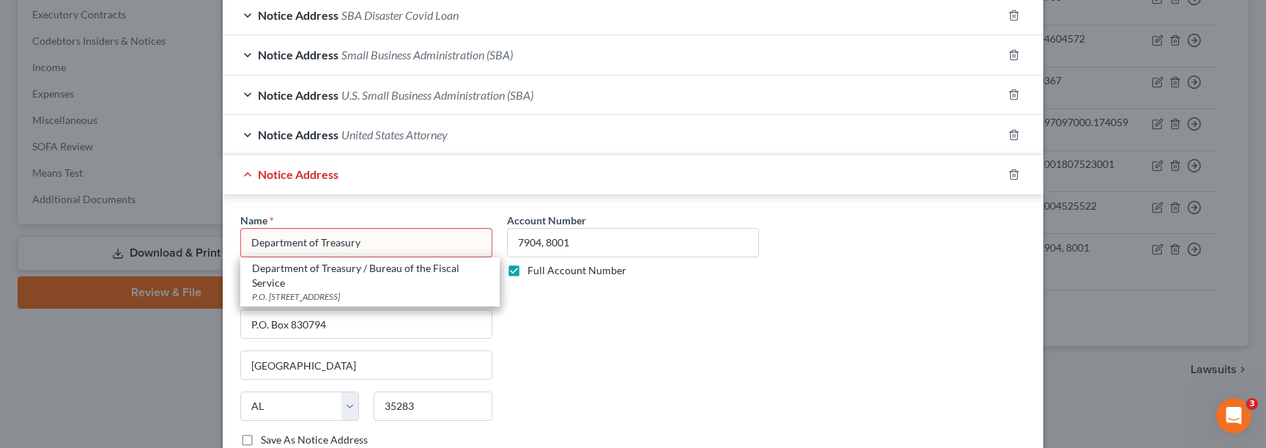
drag, startPoint x: 416, startPoint y: 300, endPoint x: 412, endPoint y: 273, distance: 27.5
click at [412, 273] on div "Department of Treasury / Bureau of the Fiscal Service" at bounding box center [370, 275] width 236 height 29
type input "Department of Treasury / Bureau of the Fiscal Service"
type input "P.O. Box 830794"
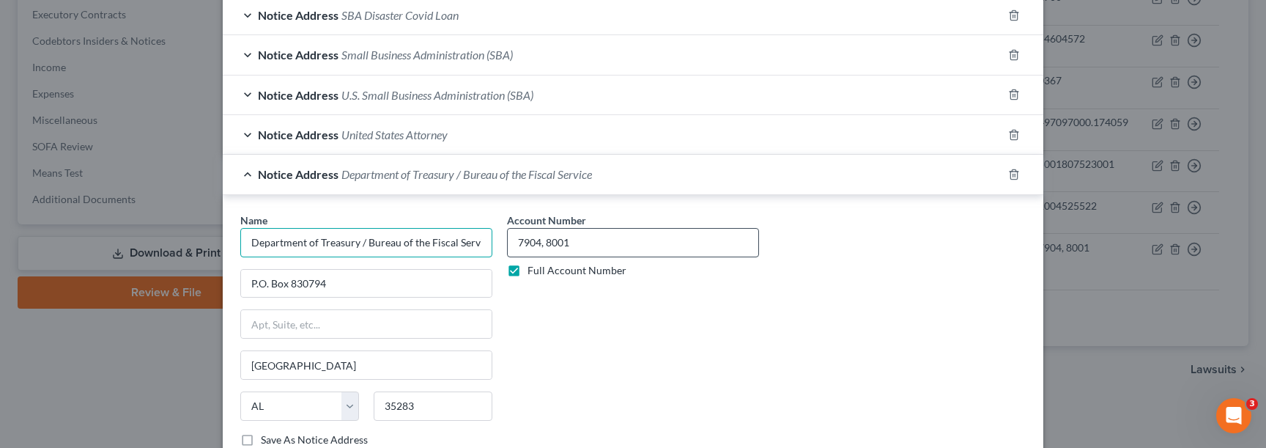
scroll to position [0, 9]
drag, startPoint x: 369, startPoint y: 245, endPoint x: 527, endPoint y: 235, distance: 159.3
click at [527, 235] on div "Name * Department of Treasury / Bureau of the Fiscal Service P.O. Box 830794 Bi…" at bounding box center [633, 335] width 800 height 246
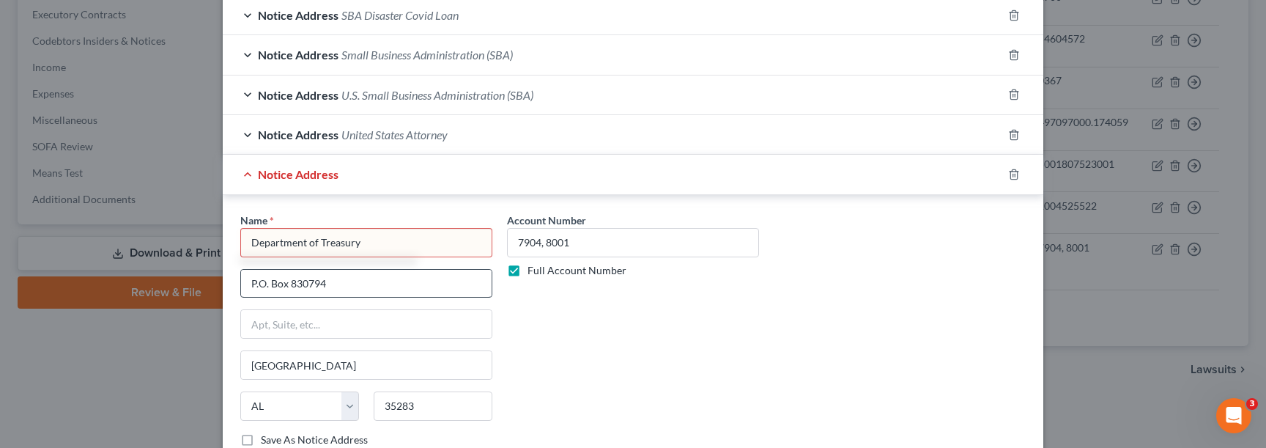
type input "Department of Treasury"
click at [352, 288] on input "P.O. Box 830794" at bounding box center [366, 284] width 251 height 28
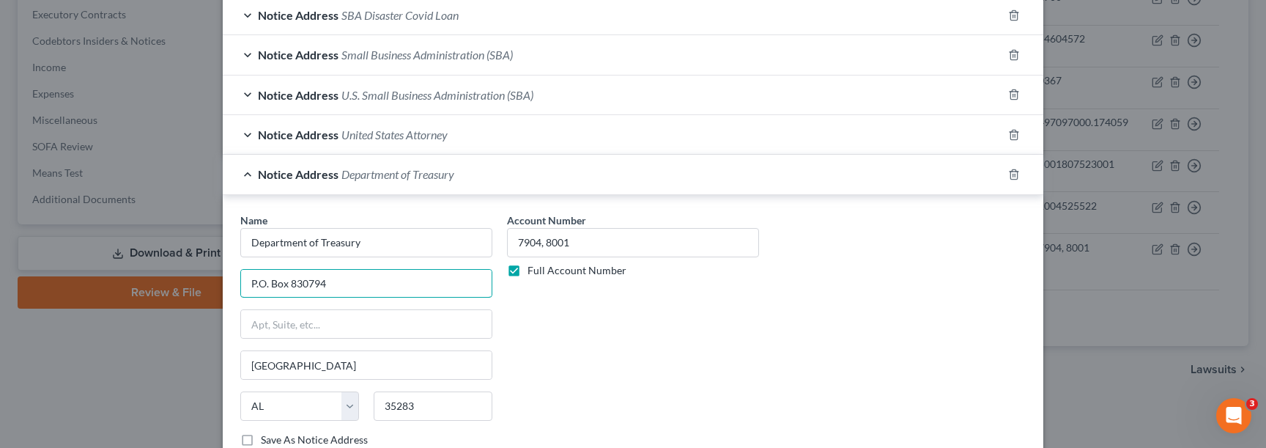
drag, startPoint x: 352, startPoint y: 288, endPoint x: 176, endPoint y: 288, distance: 175.8
click at [176, 288] on div "Edit Unsecured Nonpriority Claim × Creditor * SBA P.O. Box 3918 Portland State …" at bounding box center [633, 224] width 1266 height 448
click at [323, 325] on input "text" at bounding box center [366, 324] width 251 height 28
paste input "P.O. Box 830794"
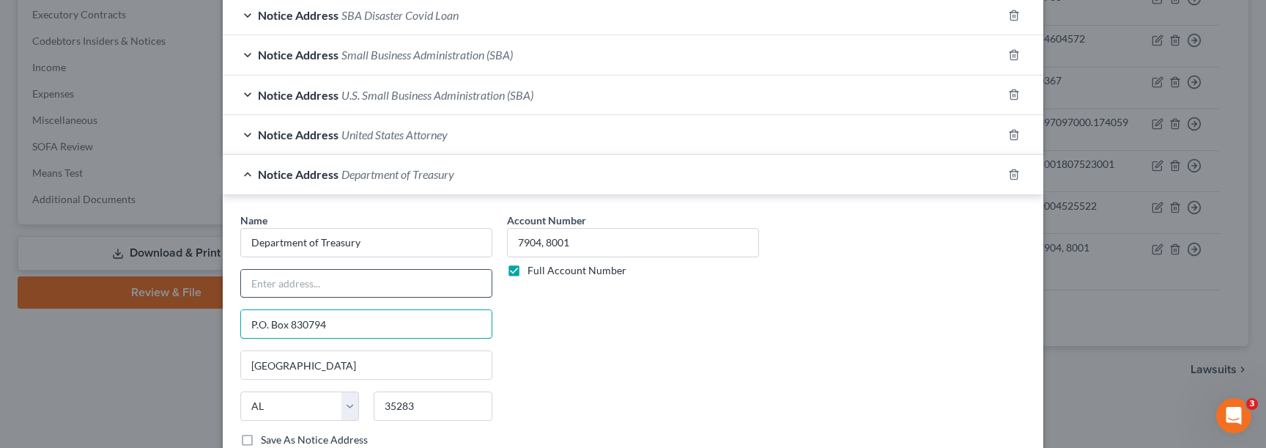
type input "P.O. Box 830794"
click at [306, 278] on input "text" at bounding box center [366, 284] width 251 height 28
type input "j"
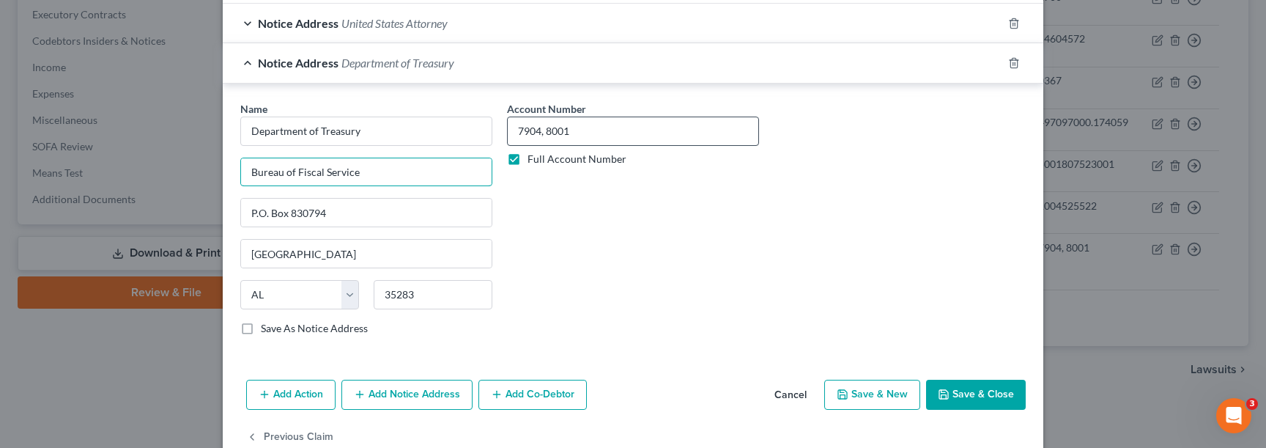
scroll to position [568, 0]
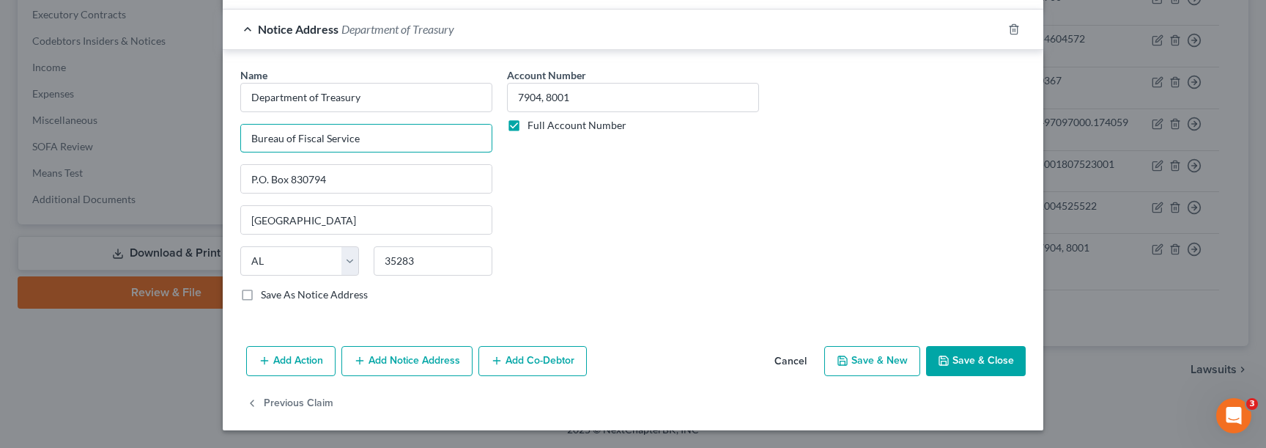
type input "Bureau of Fiscal Service"
click at [974, 365] on button "Save & Close" at bounding box center [976, 361] width 100 height 31
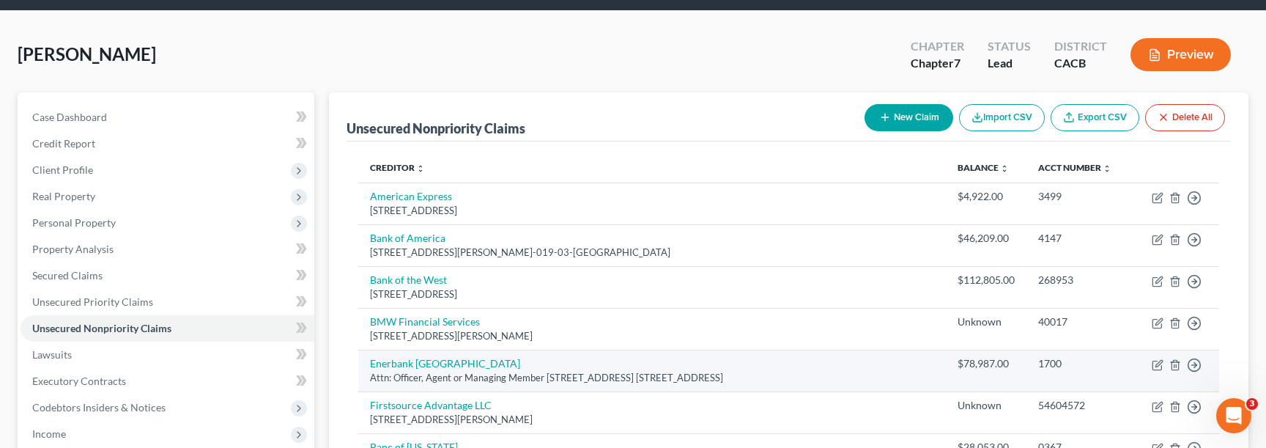
scroll to position [0, 0]
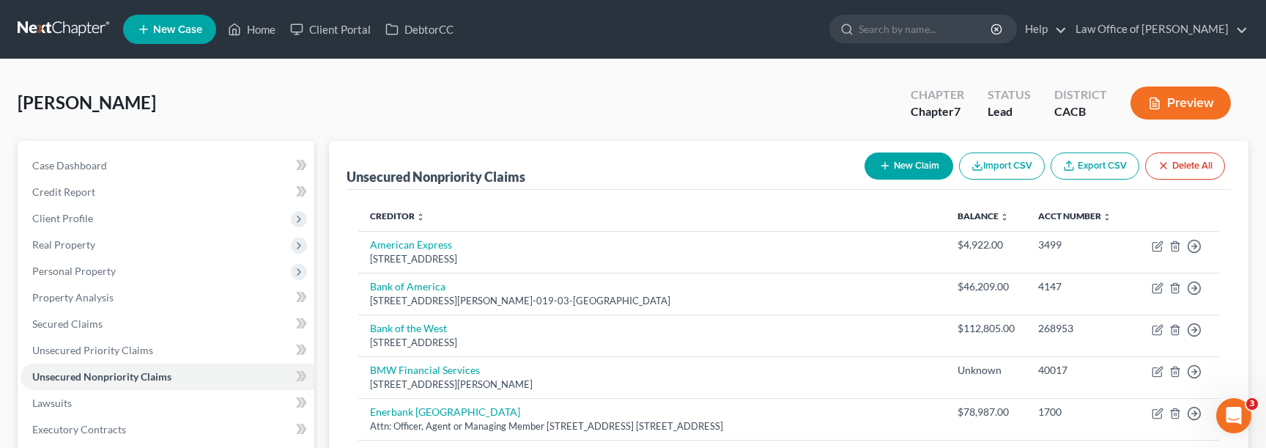
click at [884, 166] on line "button" at bounding box center [884, 166] width 7 height 0
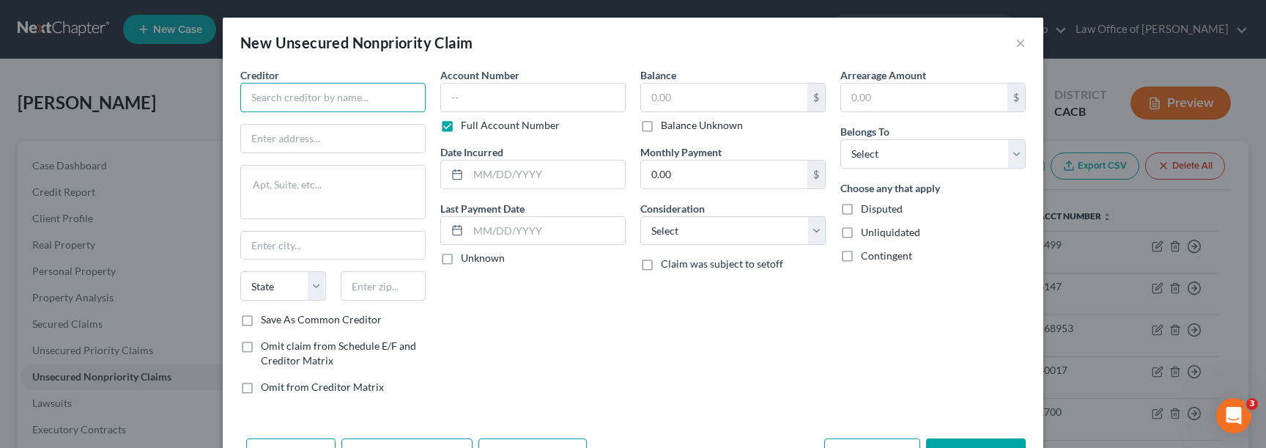
click at [385, 100] on input "text" at bounding box center [332, 97] width 185 height 29
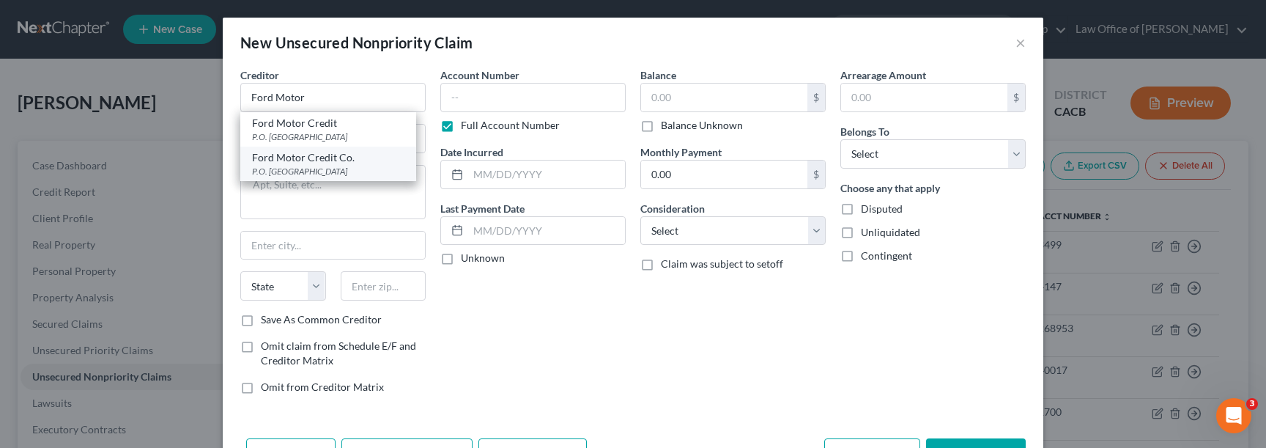
click at [356, 166] on div "P.O. Box 35910, Cleveland, OH 44135" at bounding box center [328, 171] width 152 height 12
type input "Ford Motor Credit Co."
type input "P.O. Box 35910"
type input "Cleveland"
select select "36"
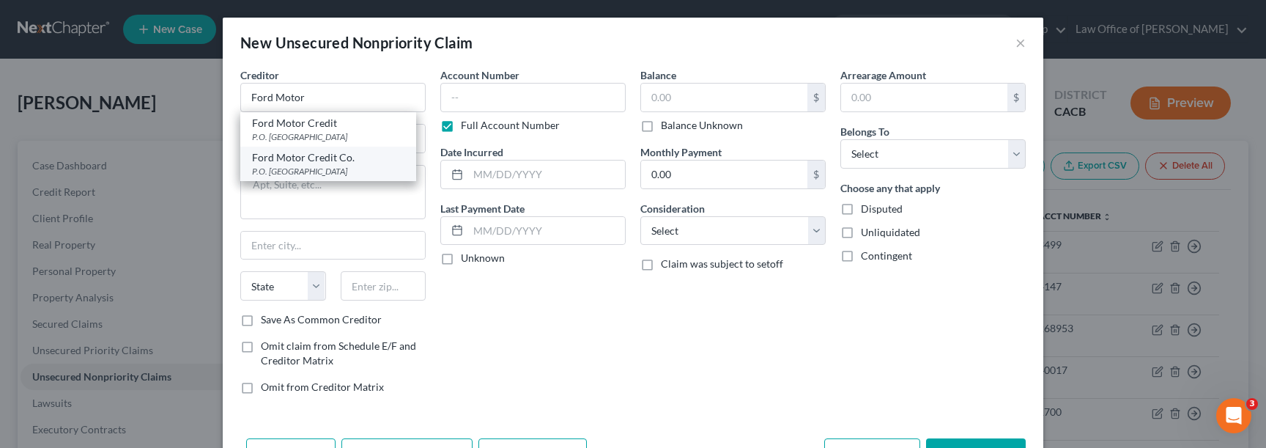
type input "44135"
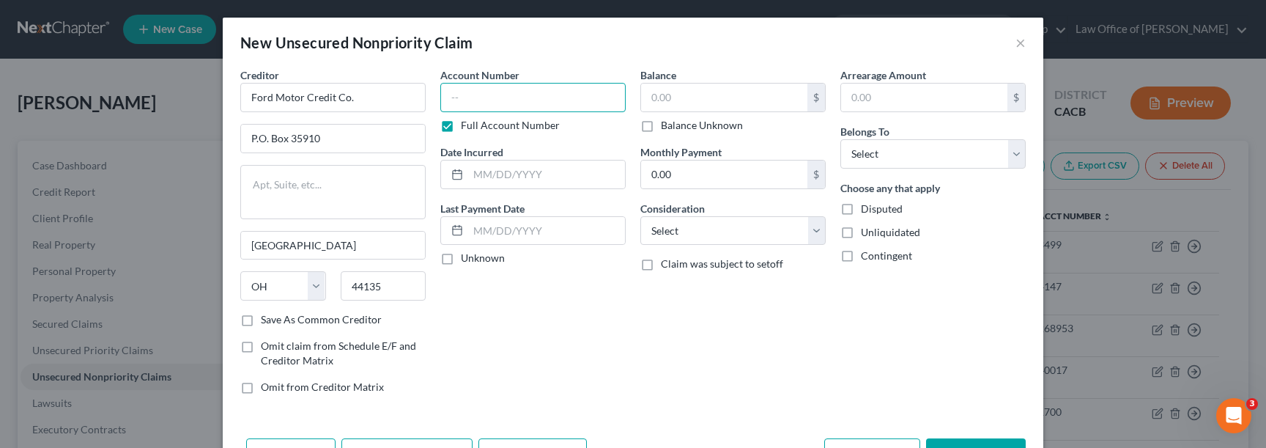
click at [488, 103] on input "text" at bounding box center [532, 97] width 185 height 29
type input "9110"
type input "2022"
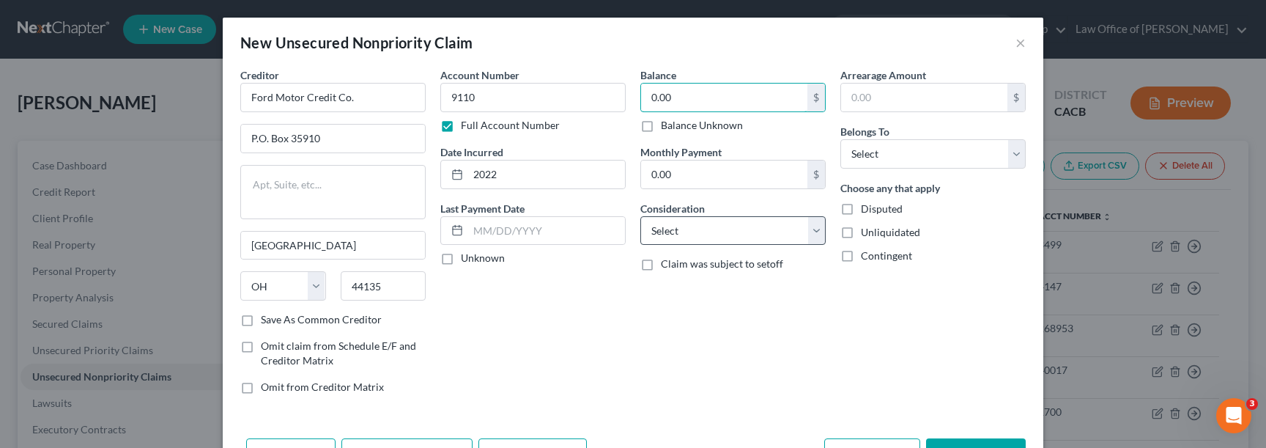
type input "0.00"
click at [673, 226] on select "Select Cable / Satellite Services Collection Agency Credit Card Debt Debt Couns…" at bounding box center [732, 230] width 185 height 29
select select "14"
click at [640, 216] on select "Select Cable / Satellite Services Collection Agency Credit Card Debt Debt Couns…" at bounding box center [732, 230] width 185 height 29
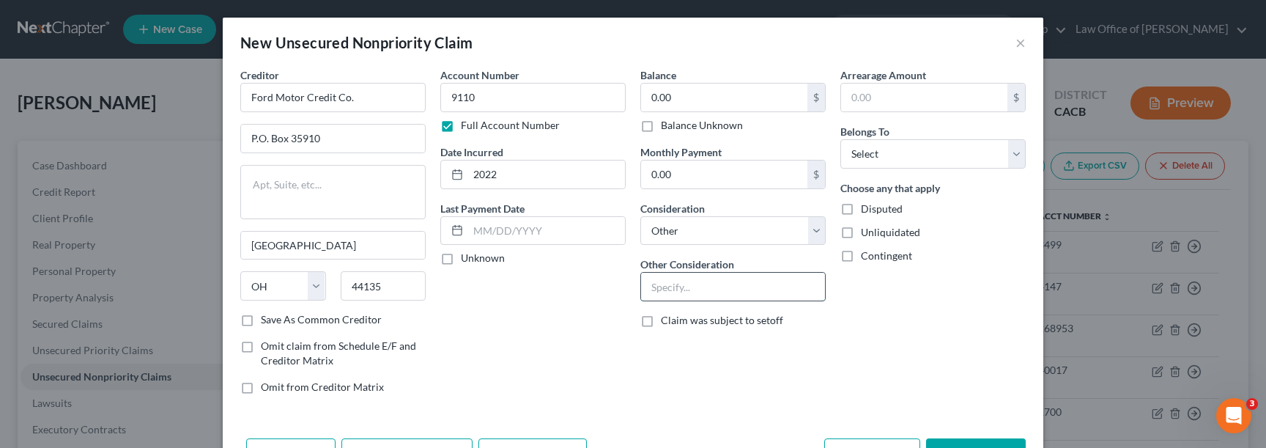
click at [700, 289] on input "text" at bounding box center [733, 287] width 184 height 28
type input "Notice Only"
click at [885, 149] on select "Select Debtor 1 Only Debtor 2 Only Debtor 1 And Debtor 2 Only At Least One Of T…" at bounding box center [932, 153] width 185 height 29
select select "0"
click at [840, 139] on select "Select Debtor 1 Only Debtor 2 Only Debtor 1 And Debtor 2 Only At Least One Of T…" at bounding box center [932, 153] width 185 height 29
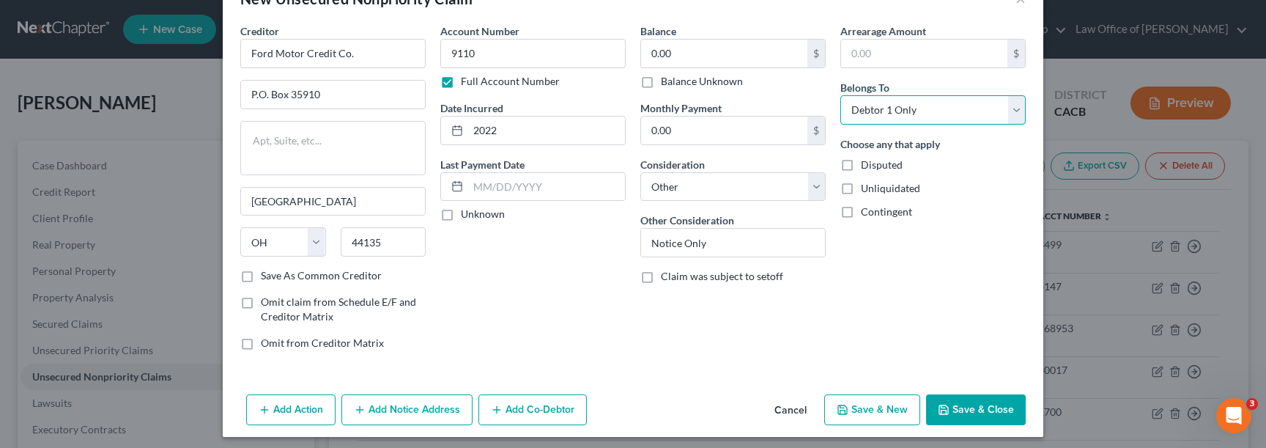
scroll to position [51, 0]
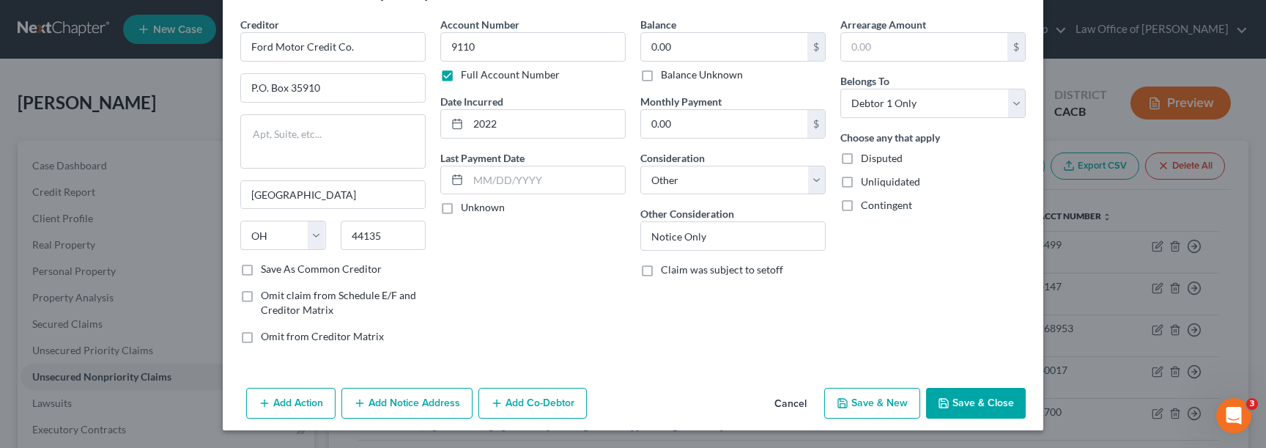
click at [565, 394] on button "Add Co-Debtor" at bounding box center [532, 403] width 108 height 31
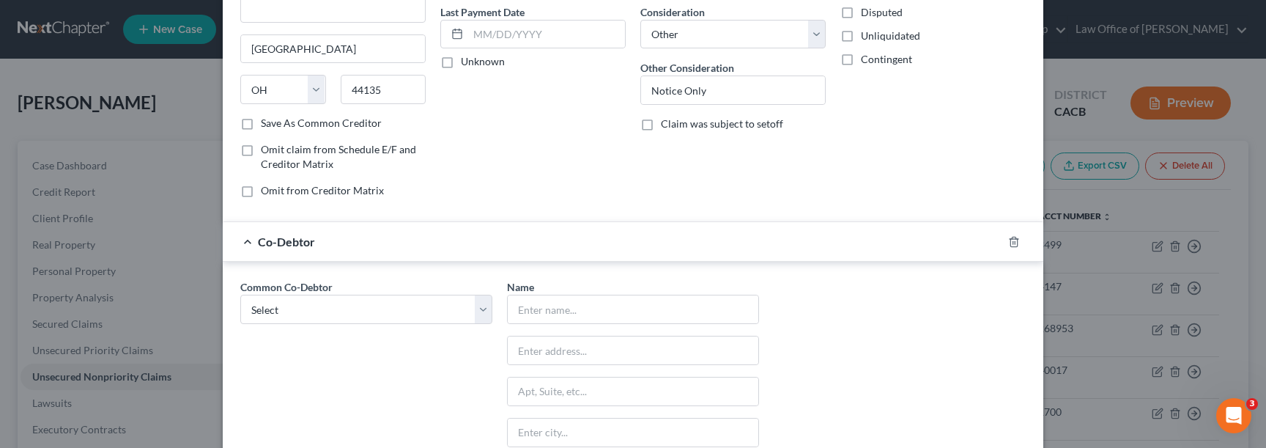
scroll to position [360, 0]
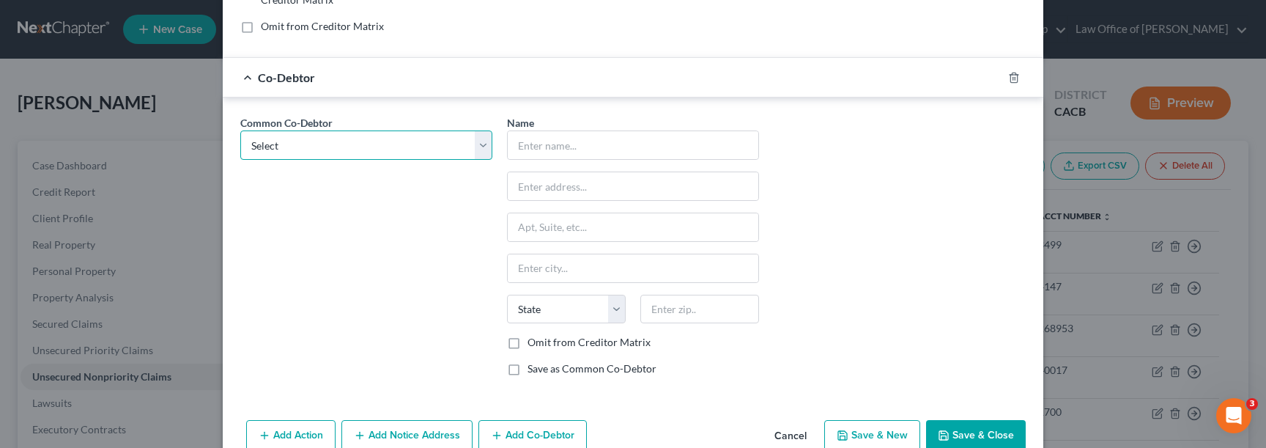
click at [386, 140] on select "Select Classic Hardwood Flooring Inc." at bounding box center [366, 144] width 252 height 29
select select "0"
click at [240, 130] on select "Select Classic Hardwood Flooring Inc." at bounding box center [366, 144] width 252 height 29
type input "Classic Hardwood Flooring Inc."
type input "Attn: Officer, Agent Manager"
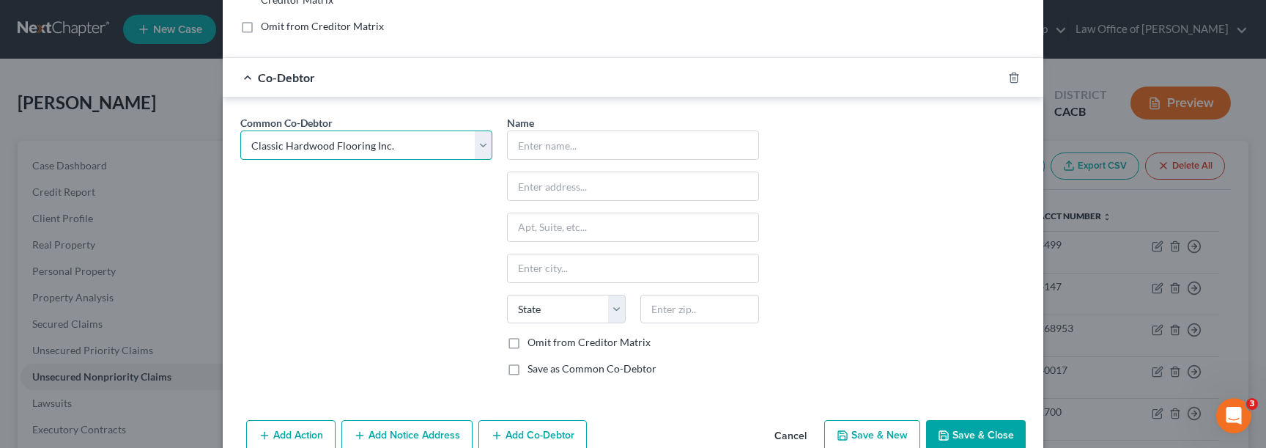
type input "7834 LAUREL CYN BLVD"
type input "North Hollywood"
select select "4"
type input "91605"
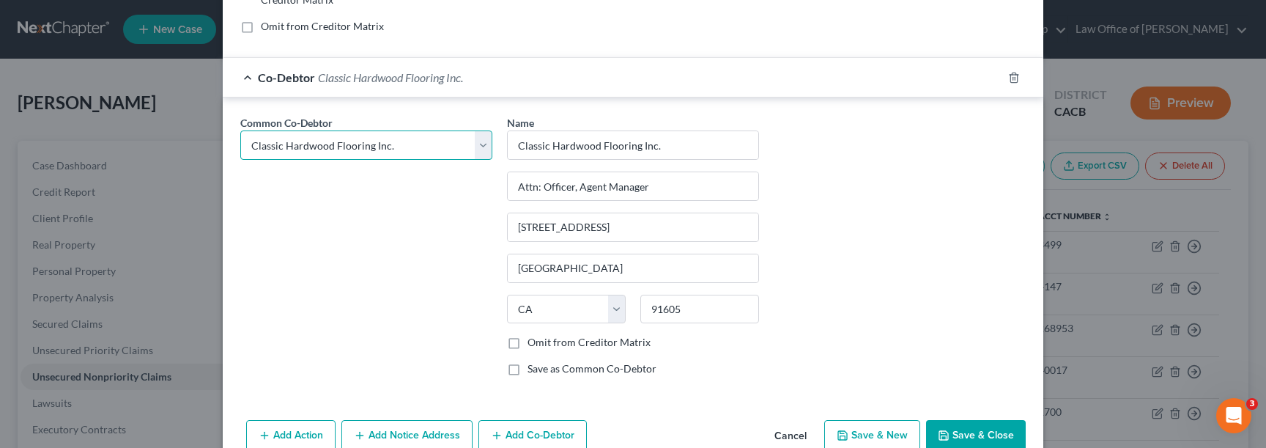
scroll to position [393, 0]
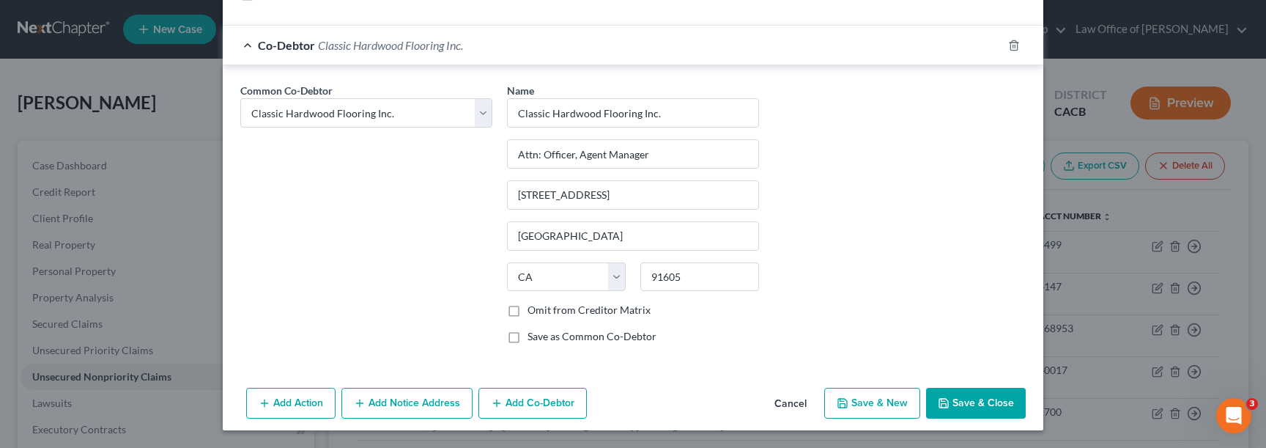
click at [957, 396] on button "Save & Close" at bounding box center [976, 403] width 100 height 31
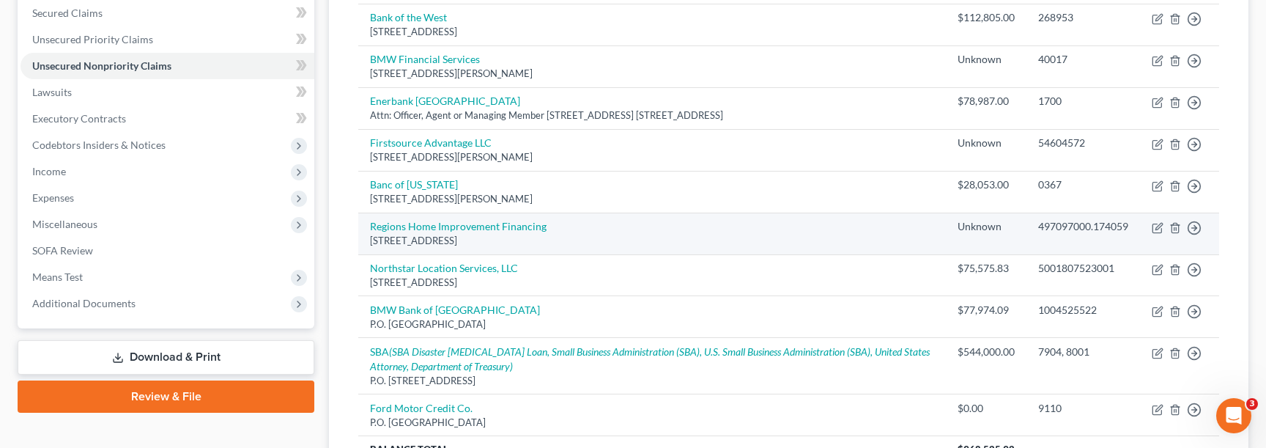
scroll to position [456, 0]
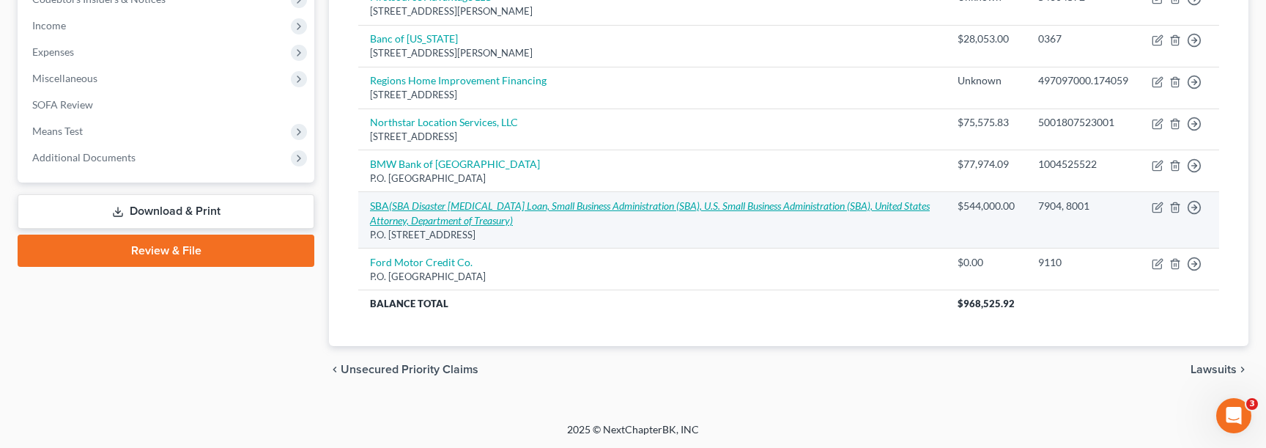
click at [520, 204] on icon "(SBA Disaster Covid Loan, Small Business Administration (SBA), U.S. Small Busin…" at bounding box center [650, 212] width 560 height 27
select select "38"
select select "14"
select select "0"
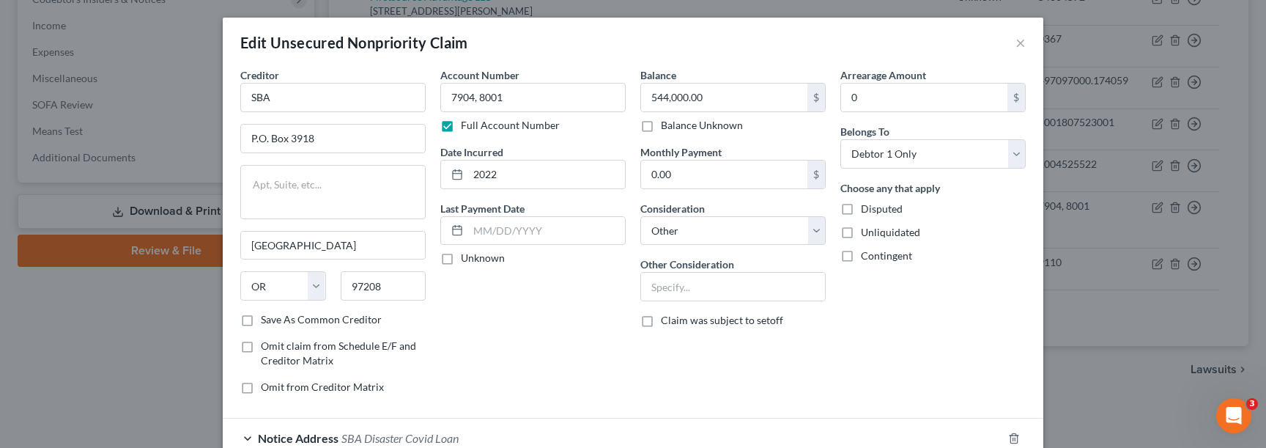
scroll to position [292, 0]
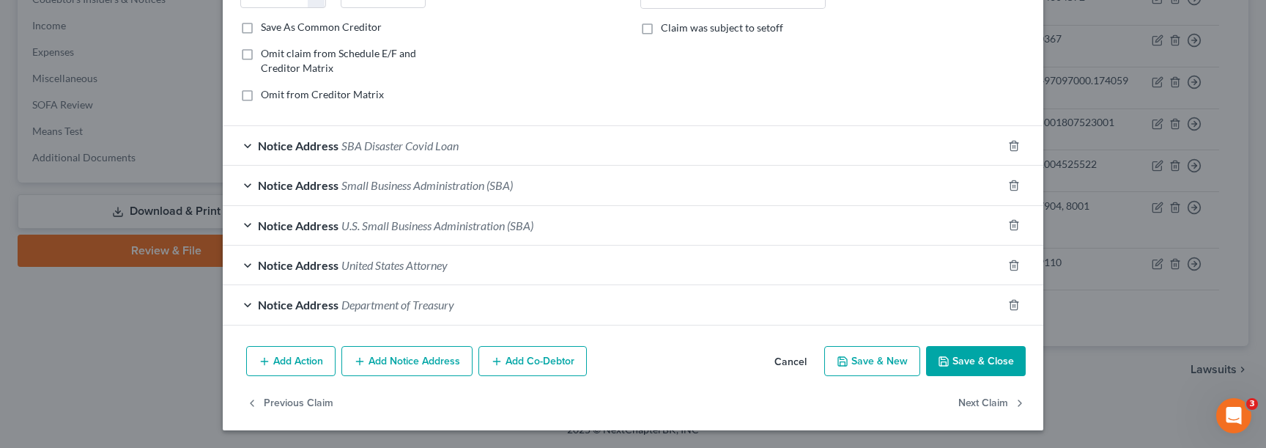
click at [428, 360] on button "Add Notice Address" at bounding box center [406, 361] width 131 height 31
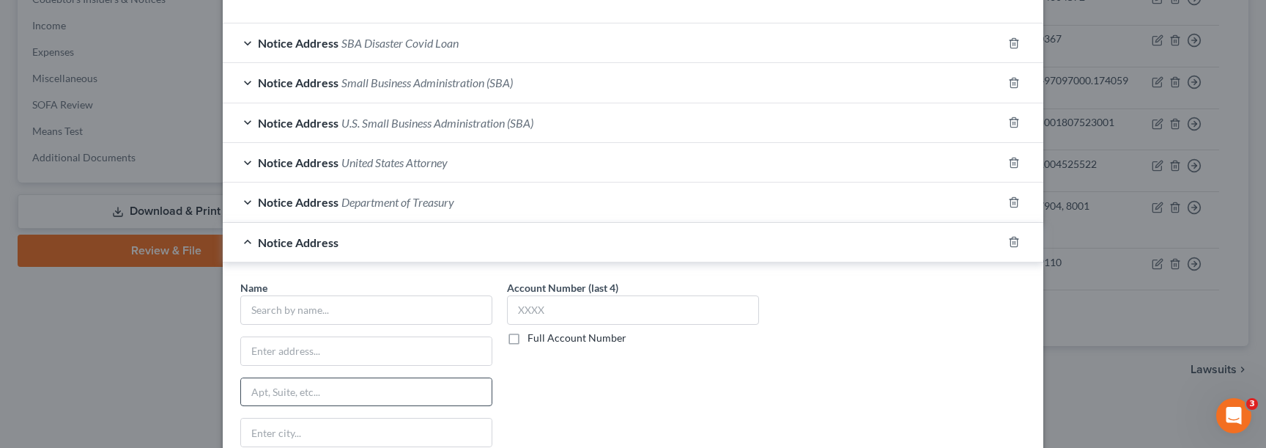
scroll to position [454, 0]
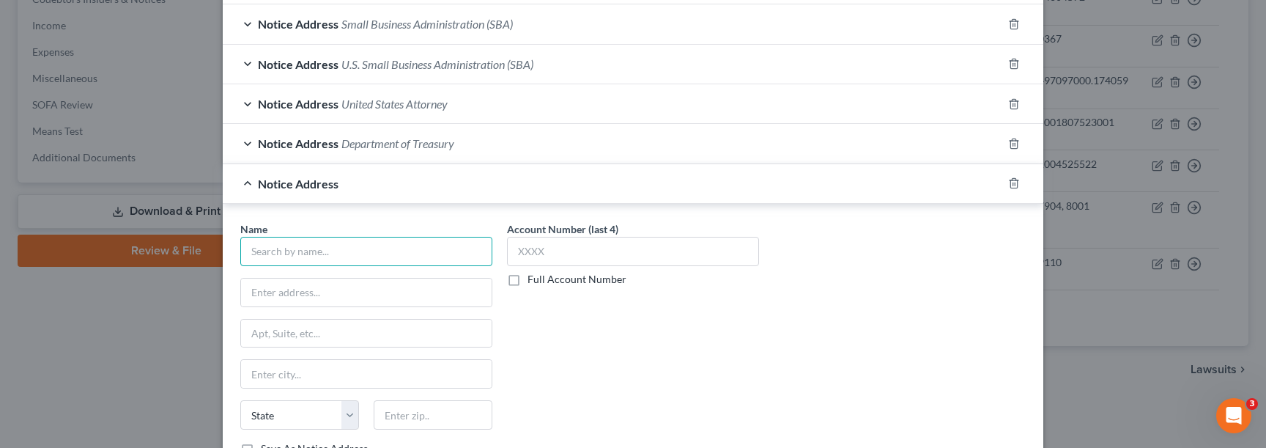
click at [351, 250] on input "text" at bounding box center [366, 251] width 252 height 29
type input "ConServe"
click at [341, 290] on input "text" at bounding box center [366, 292] width 251 height 28
type input "PO Box 3023"
type input "14304"
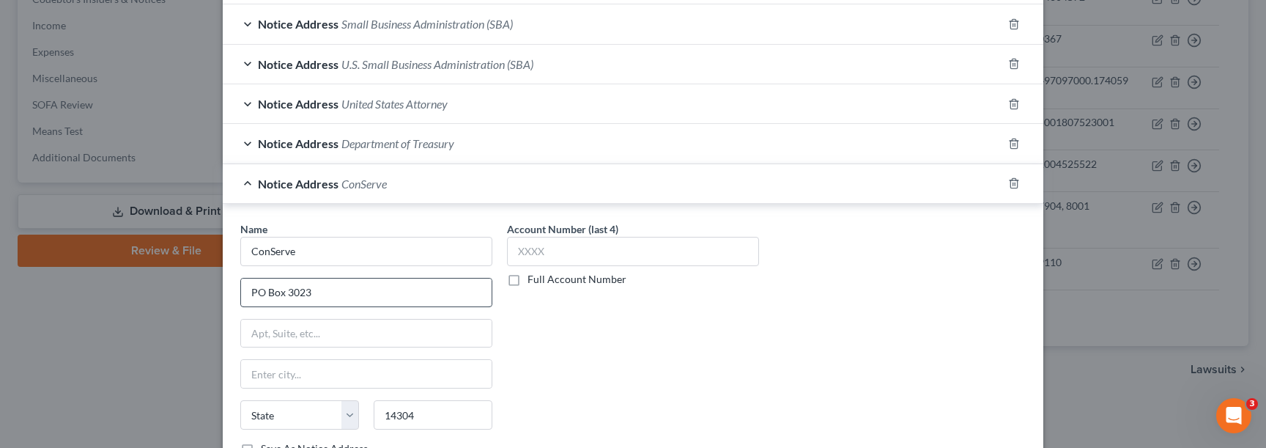
scroll to position [456, 0]
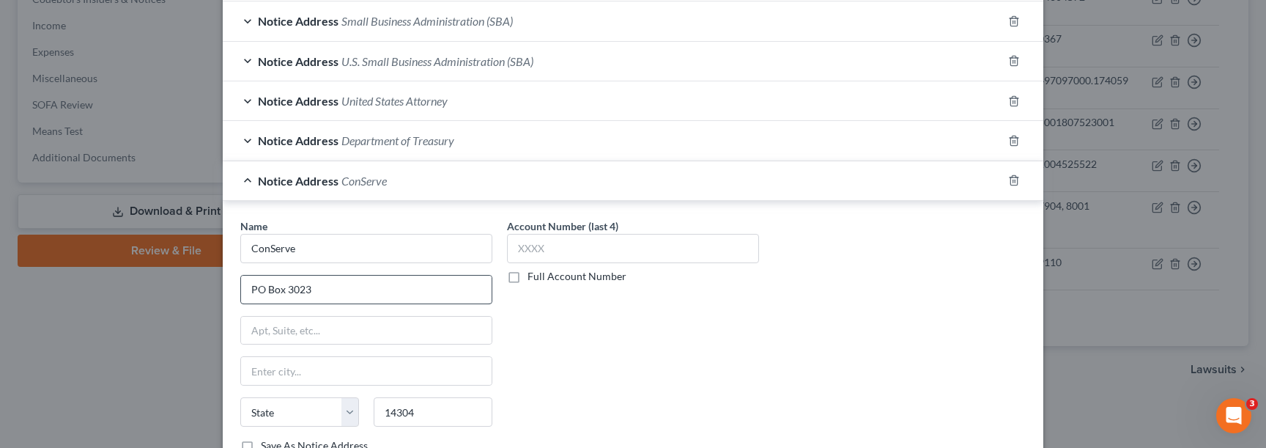
type input "Niagara Falls"
select select "35"
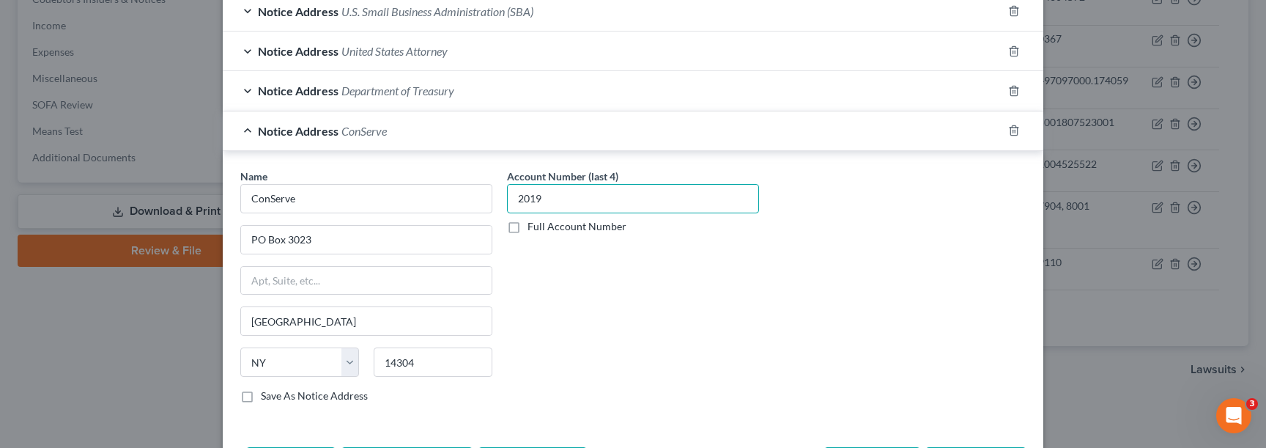
scroll to position [607, 0]
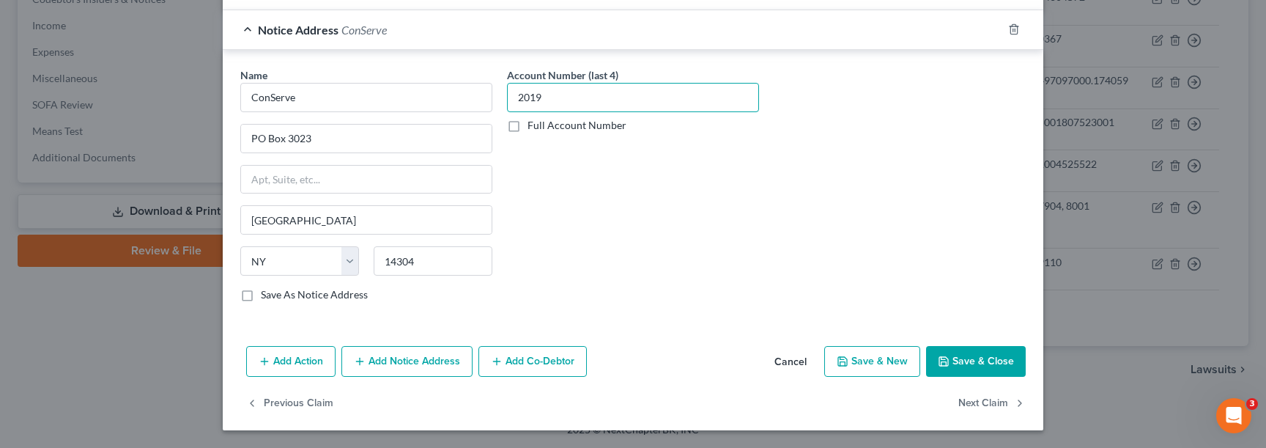
type input "2019"
click at [431, 363] on button "Add Notice Address" at bounding box center [406, 361] width 131 height 31
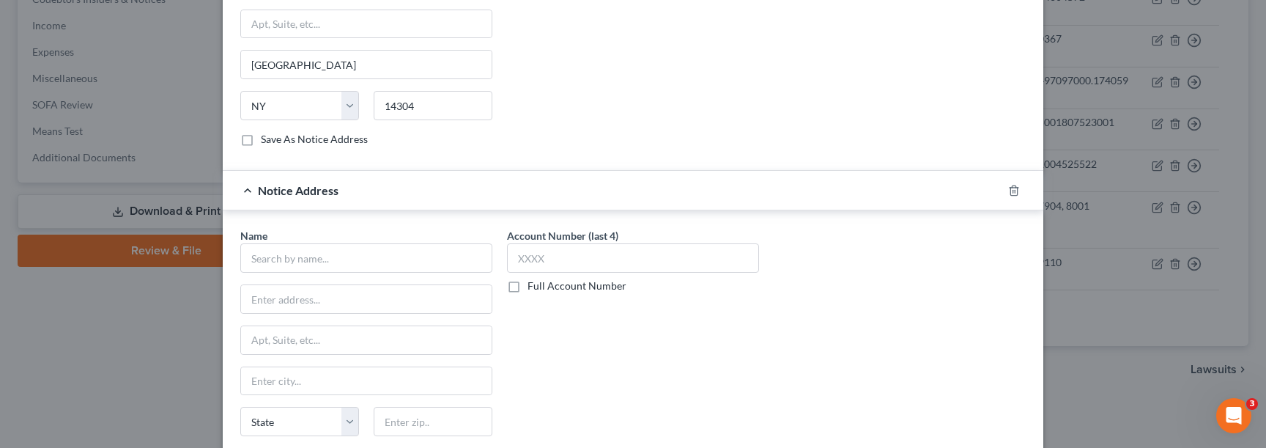
scroll to position [782, 0]
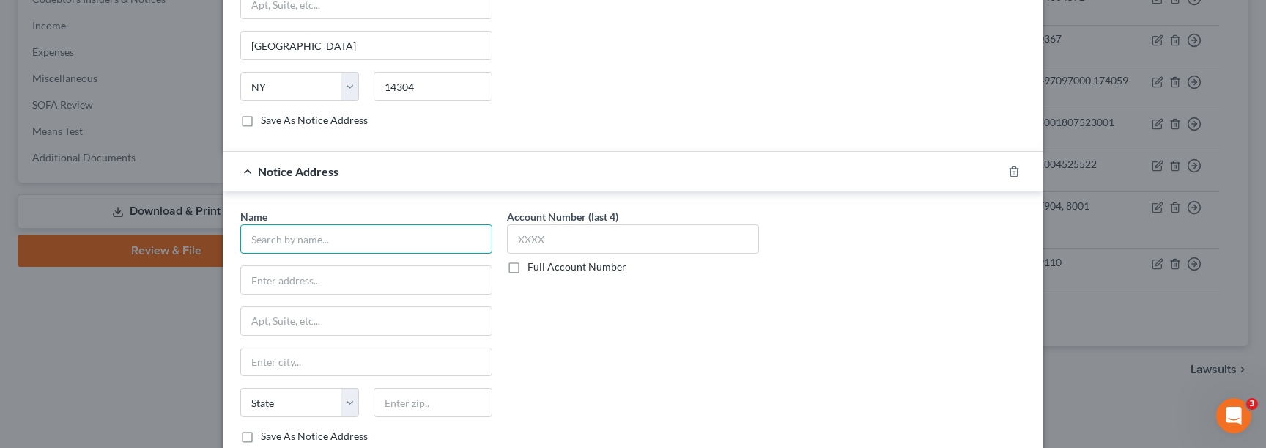
click at [374, 245] on input "text" at bounding box center [366, 238] width 252 height 29
type input "j"
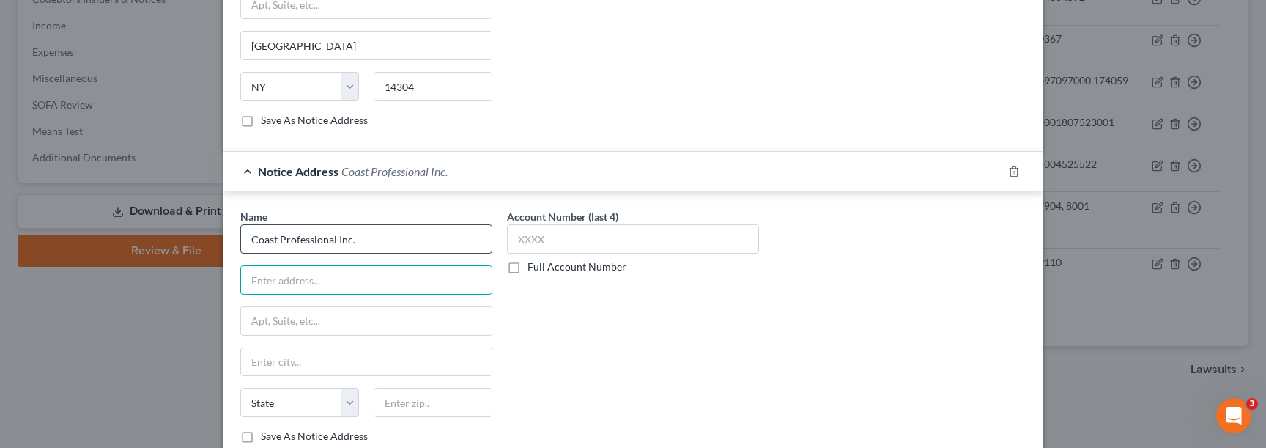
type input "Coast Professional Inc."
type input "PO Box 246"
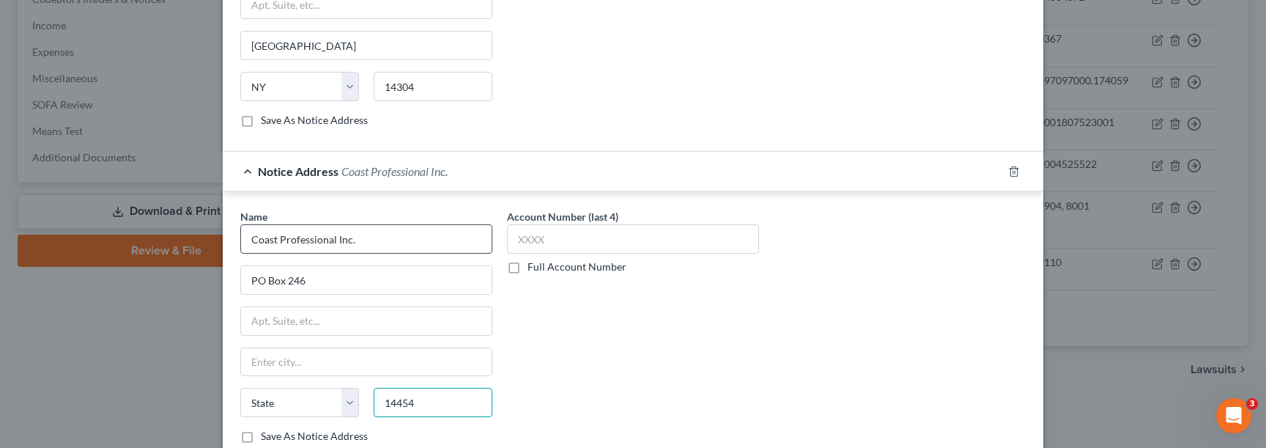
type input "14454"
type input "Geneseo"
select select "35"
click at [568, 243] on input "text" at bounding box center [633, 238] width 252 height 29
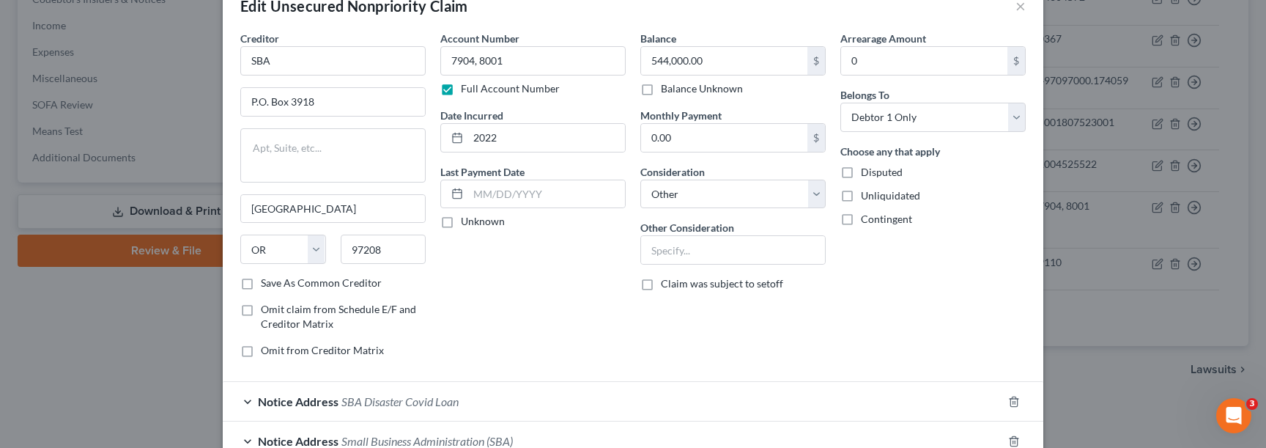
scroll to position [0, 0]
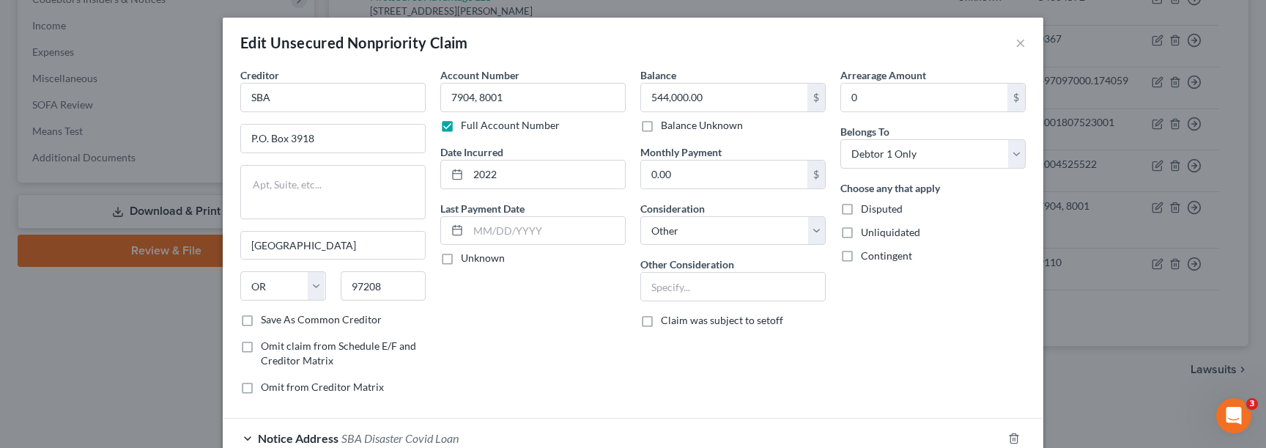
type input "8499"
click at [682, 125] on label "Balance Unknown" at bounding box center [702, 125] width 82 height 15
click at [676, 125] on input "Balance Unknown" at bounding box center [672, 123] width 10 height 10
checkbox input "true"
type input "0.00"
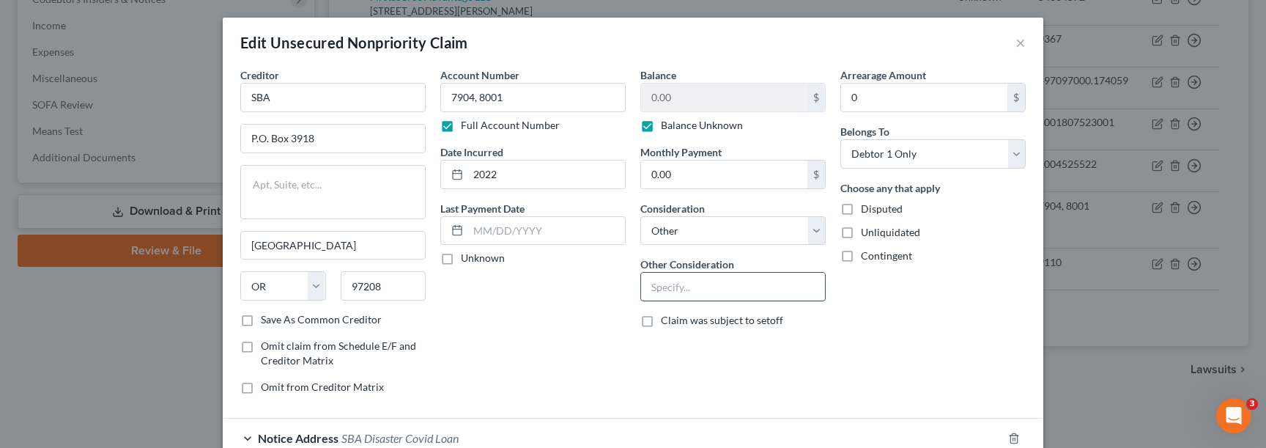
click at [674, 291] on input "text" at bounding box center [733, 287] width 184 height 28
type input "S"
drag, startPoint x: 691, startPoint y: 286, endPoint x: 539, endPoint y: 286, distance: 151.7
click at [544, 286] on div "Creditor * SBA P.O. Box 3918 Portland State AL AK AR AZ CA CO CT DE DC FL GA GU…" at bounding box center [633, 236] width 800 height 338
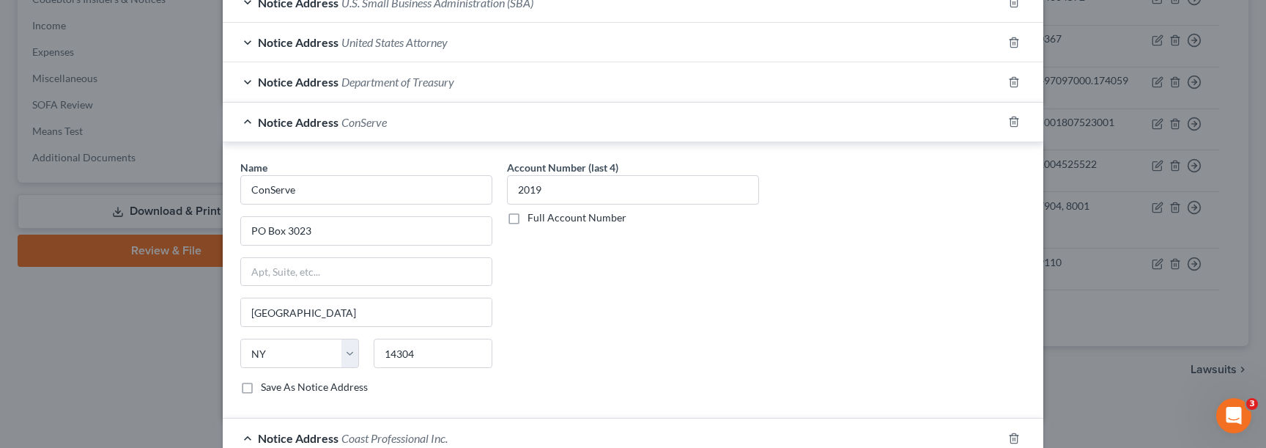
scroll to position [923, 0]
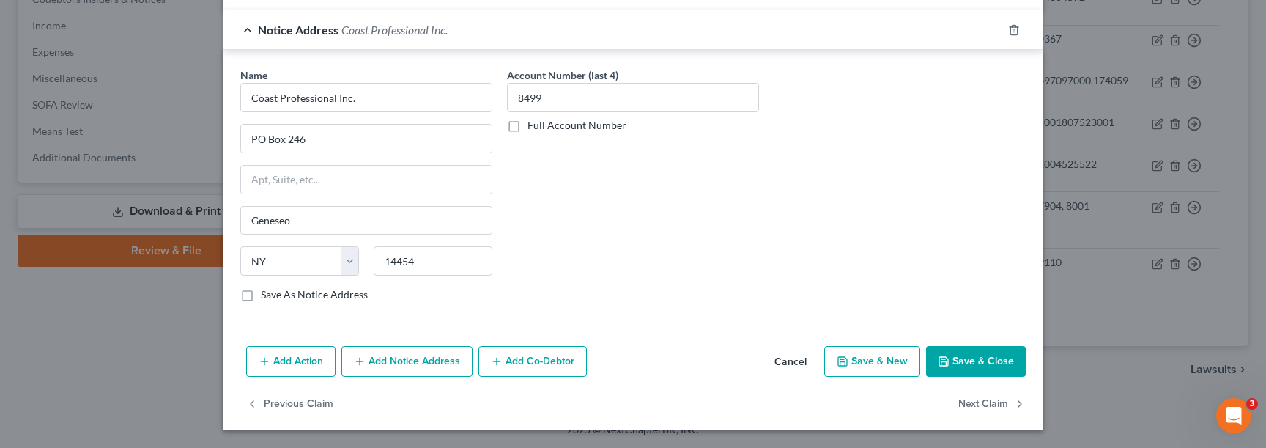
type input "Business Loan"
click at [530, 370] on button "Add Co-Debtor" at bounding box center [532, 361] width 108 height 31
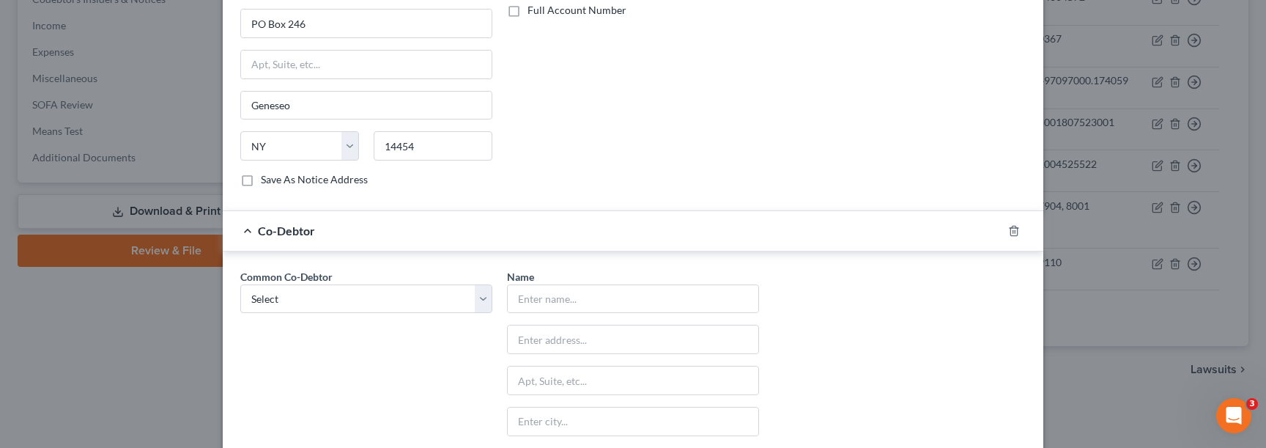
scroll to position [1067, 0]
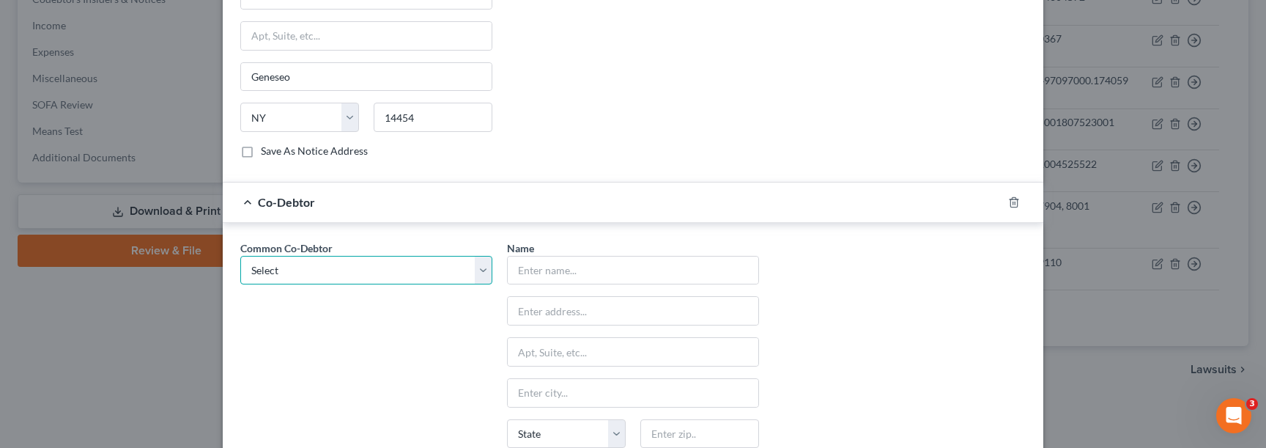
click at [432, 264] on select "Select Classic Hardwood Flooring Inc." at bounding box center [366, 270] width 252 height 29
select select "0"
click at [240, 256] on select "Select Classic Hardwood Flooring Inc." at bounding box center [366, 270] width 252 height 29
type input "Classic Hardwood Flooring Inc."
type input "Attn: Officer, Agent Manager"
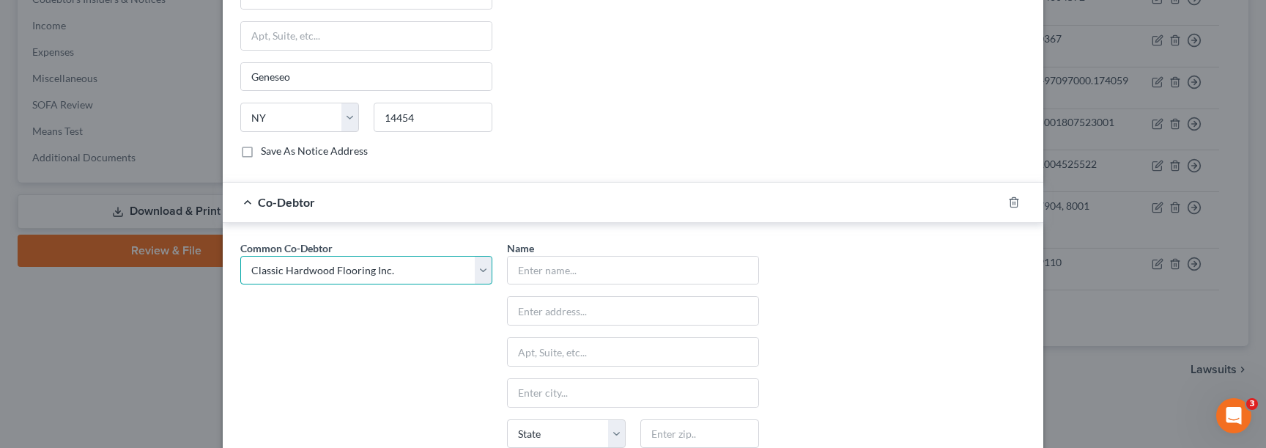
type input "7834 LAUREL CYN BLVD"
type input "North Hollywood"
select select "4"
type input "91605"
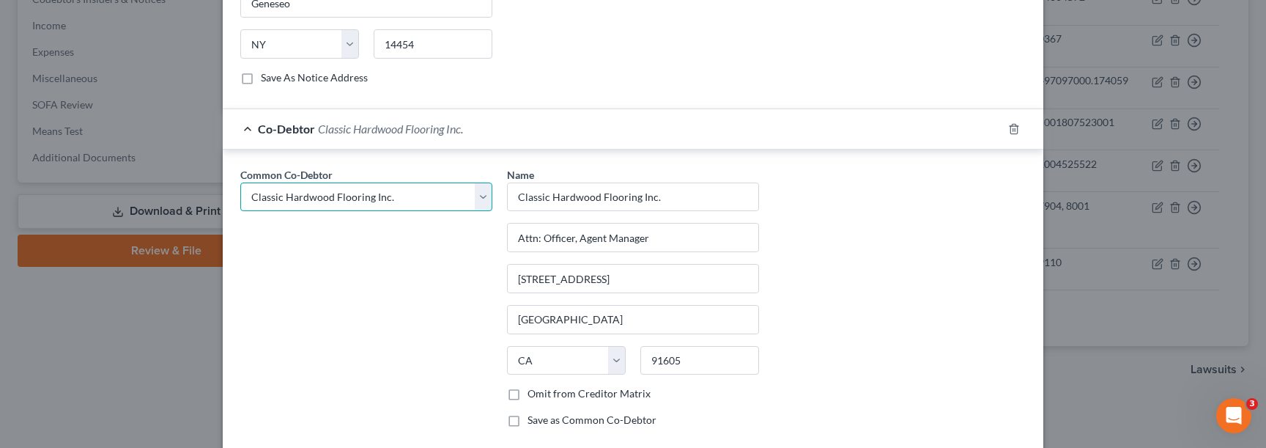
scroll to position [1266, 0]
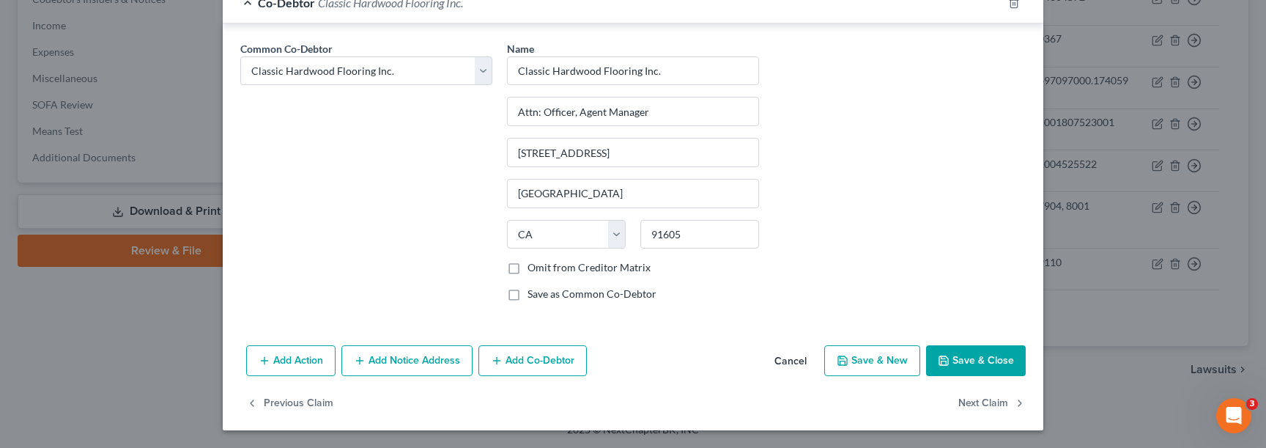
click at [533, 372] on button "Add Co-Debtor" at bounding box center [532, 360] width 108 height 31
select select "0"
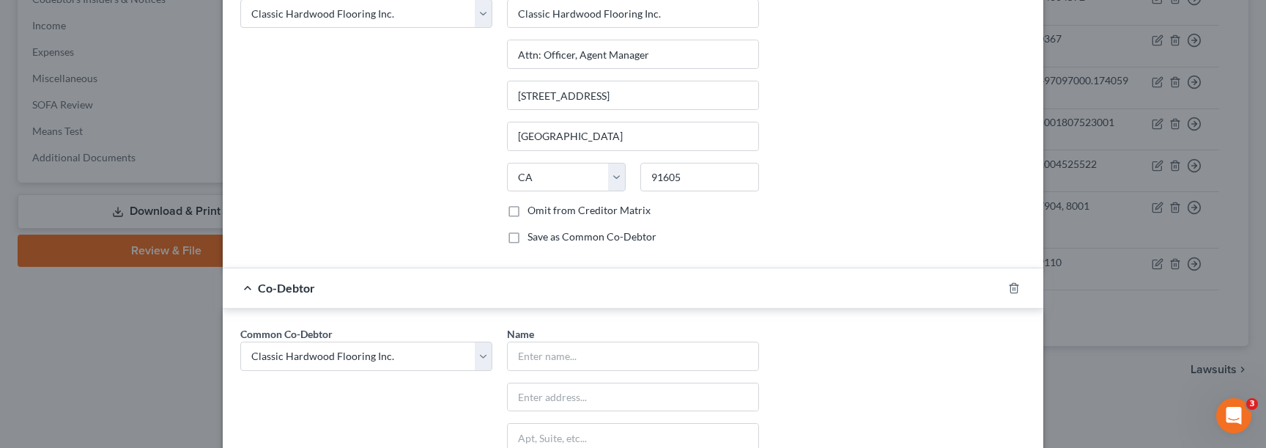
scroll to position [1343, 0]
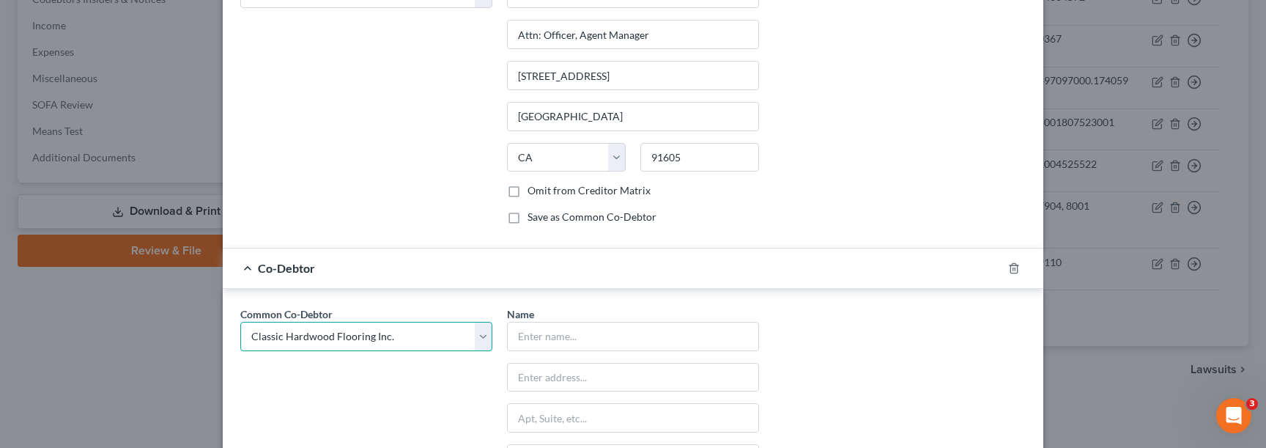
click at [434, 335] on select "Select Classic Hardwood Flooring Inc." at bounding box center [366, 336] width 252 height 29
select select
click at [240, 322] on select "Select Classic Hardwood Flooring Inc." at bounding box center [366, 336] width 252 height 29
select select
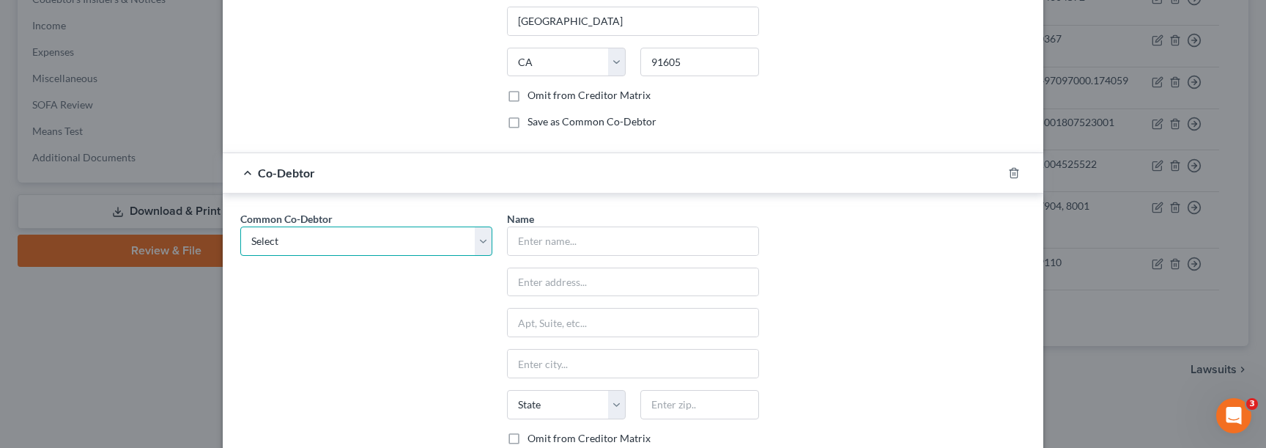
scroll to position [1469, 0]
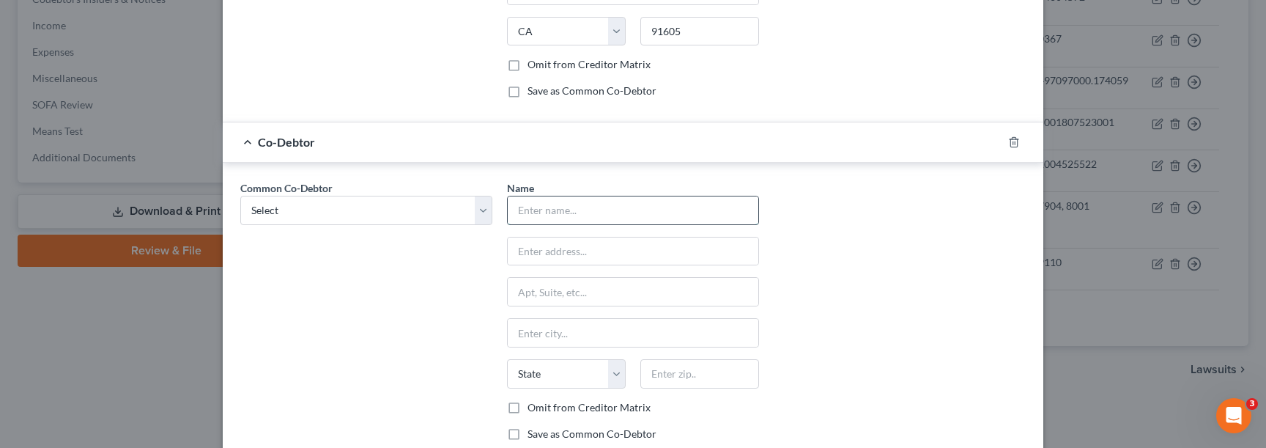
click at [550, 210] on input "text" at bounding box center [633, 210] width 251 height 28
type input "Victoria Jewelry Design Inc."
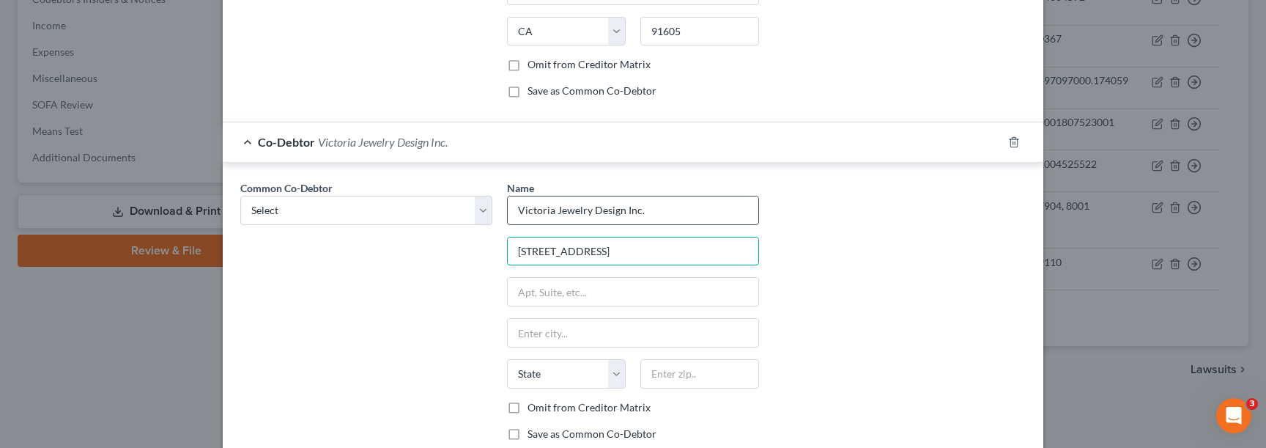
type input "7834 Laurel Canyon Blvd."
type input "91605"
type input "North Hollywood"
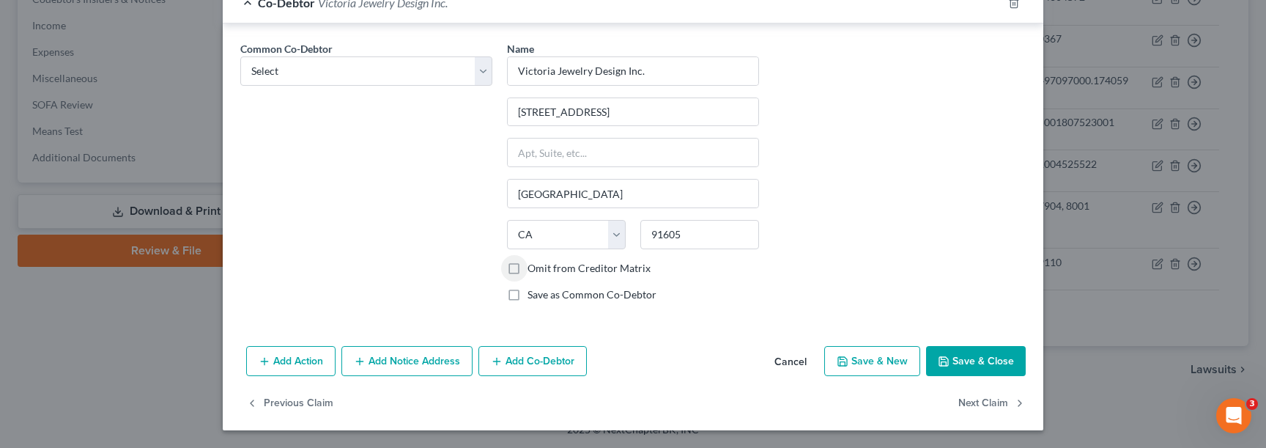
click at [963, 352] on button "Save & Close" at bounding box center [976, 361] width 100 height 31
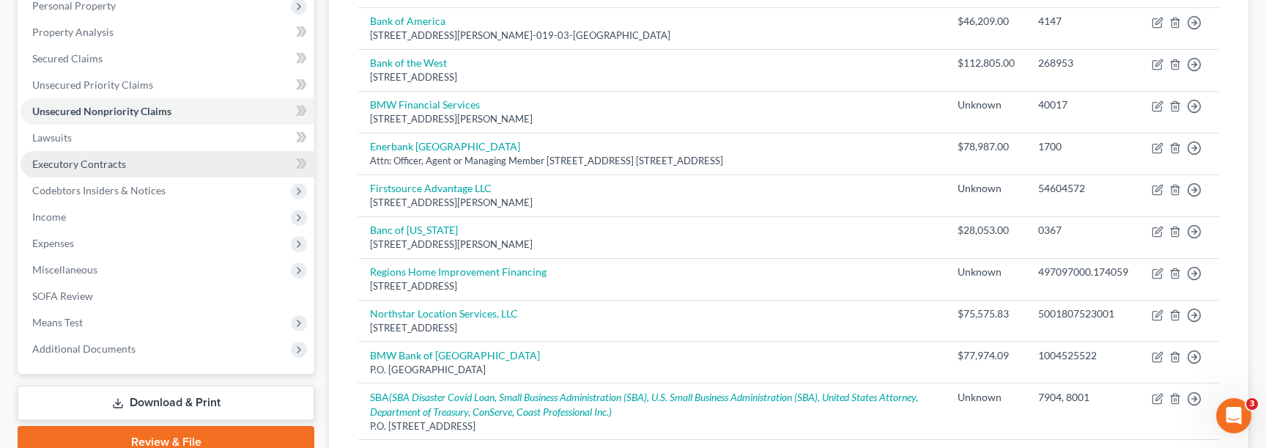
scroll to position [267, 0]
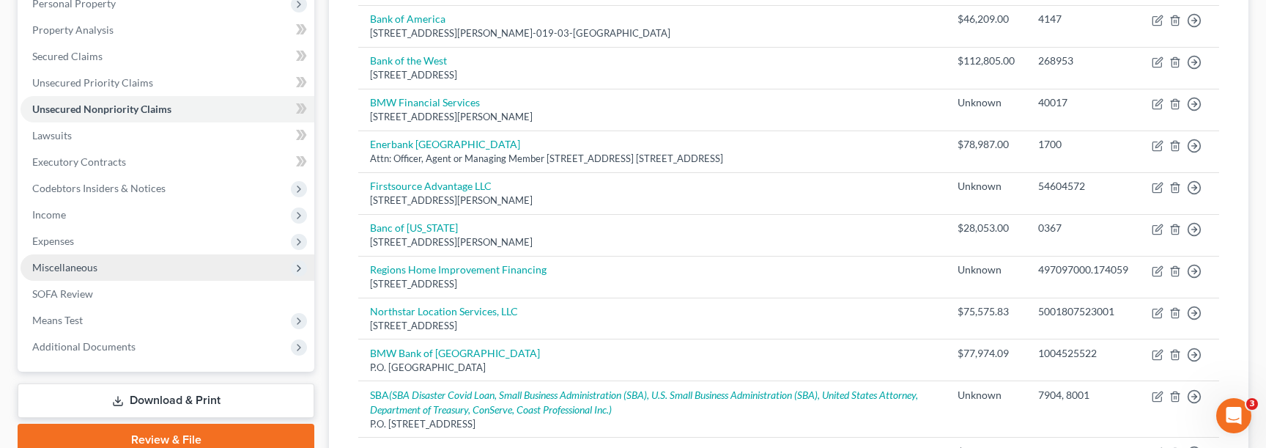
click at [72, 267] on span "Miscellaneous" at bounding box center [64, 267] width 65 height 12
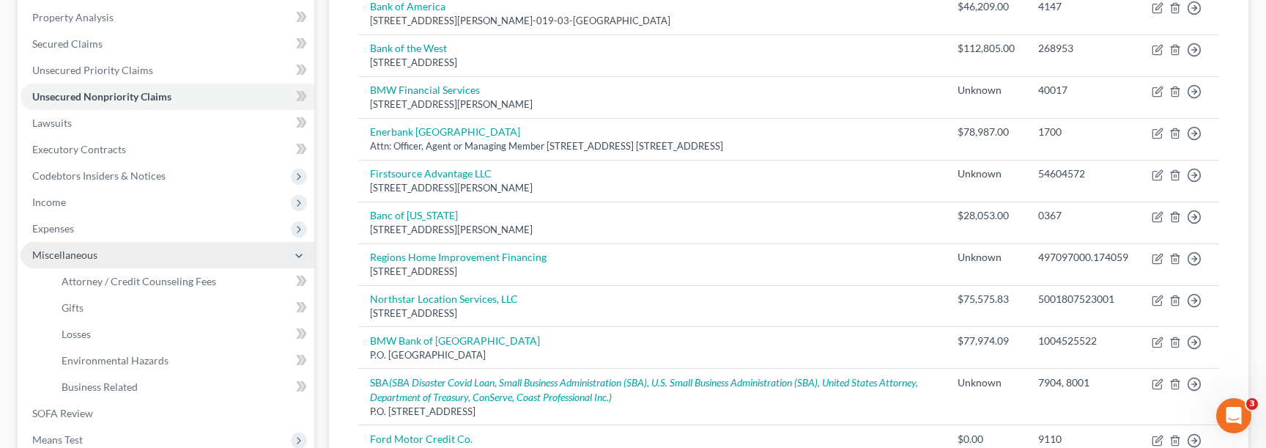
scroll to position [286, 0]
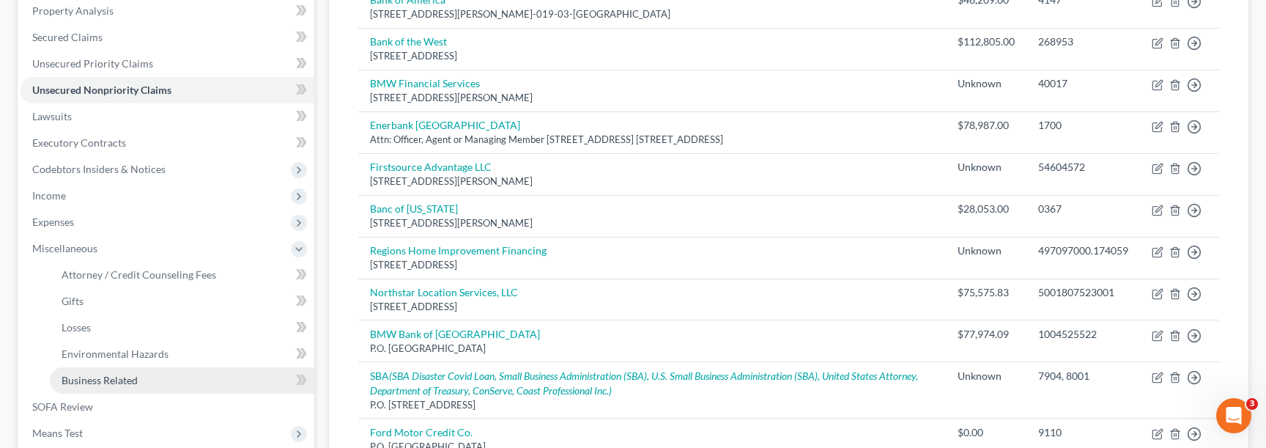
click at [112, 380] on span "Business Related" at bounding box center [100, 380] width 76 height 12
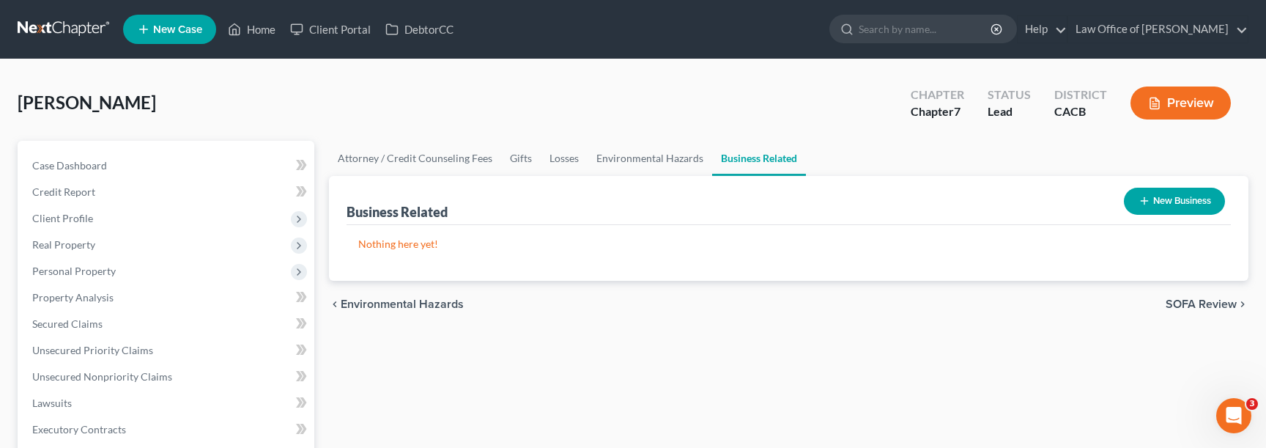
click at [1141, 204] on icon "button" at bounding box center [1145, 201] width 12 height 12
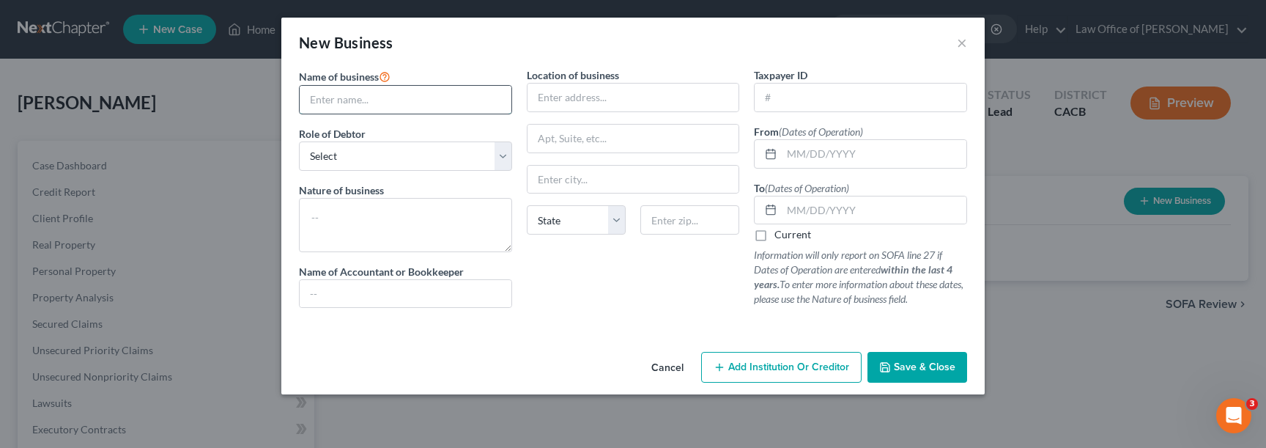
click at [451, 96] on input "text" at bounding box center [406, 100] width 212 height 28
click at [426, 105] on input "text" at bounding box center [406, 100] width 212 height 28
click at [394, 155] on select "Select A member of a limited liability company (LLC) or limited liability partn…" at bounding box center [405, 155] width 213 height 29
click at [299, 141] on select "Select A member of a limited liability company (LLC) or limited liability partn…" at bounding box center [405, 155] width 213 height 29
click at [369, 221] on textarea at bounding box center [405, 225] width 213 height 54
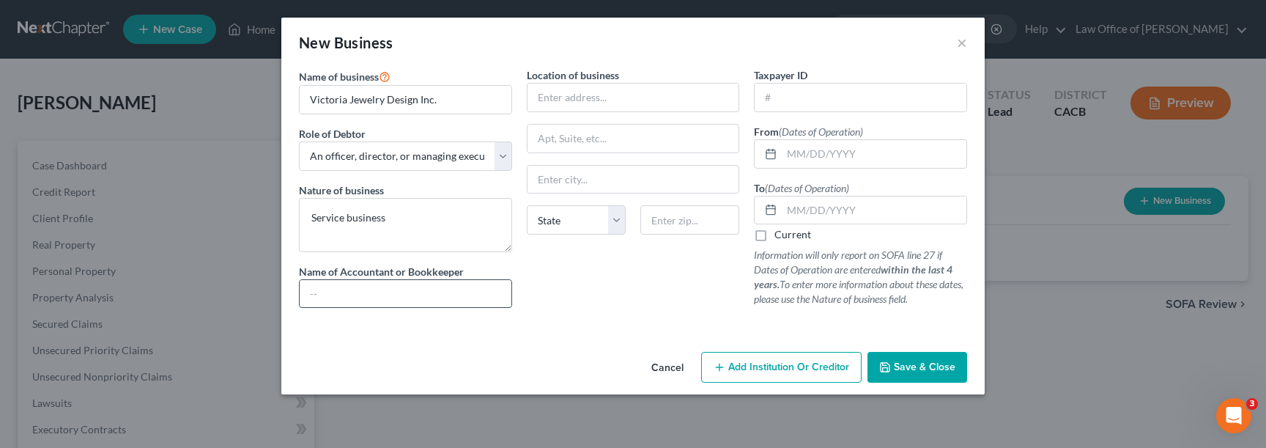
click at [360, 296] on input "text" at bounding box center [406, 294] width 212 height 28
click at [585, 100] on input "text" at bounding box center [633, 98] width 212 height 28
drag, startPoint x: 659, startPoint y: 95, endPoint x: 529, endPoint y: 99, distance: 130.5
click at [529, 99] on input "7834 Laurel Canyon Blvd." at bounding box center [633, 98] width 212 height 28
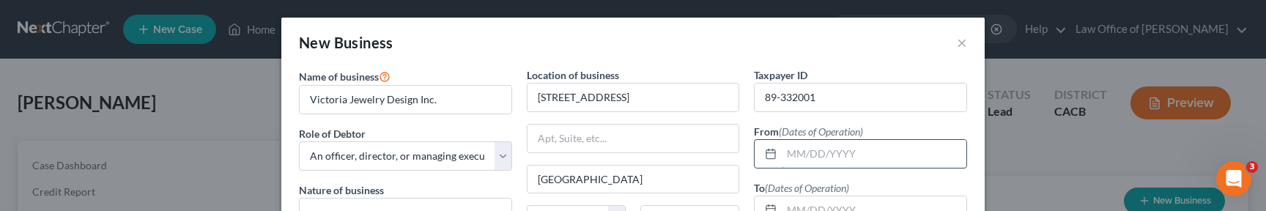
click at [819, 156] on input "text" at bounding box center [874, 154] width 185 height 28
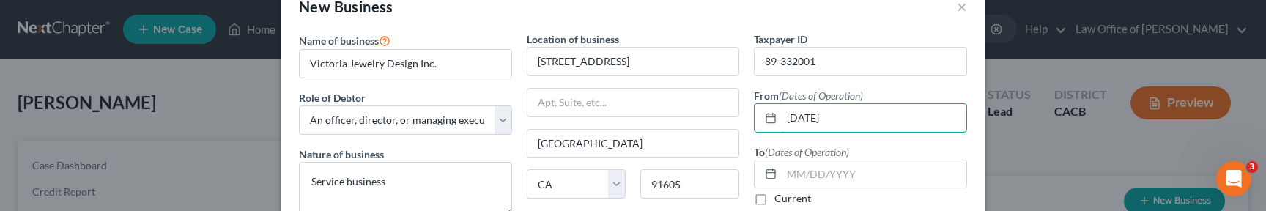
scroll to position [41, 0]
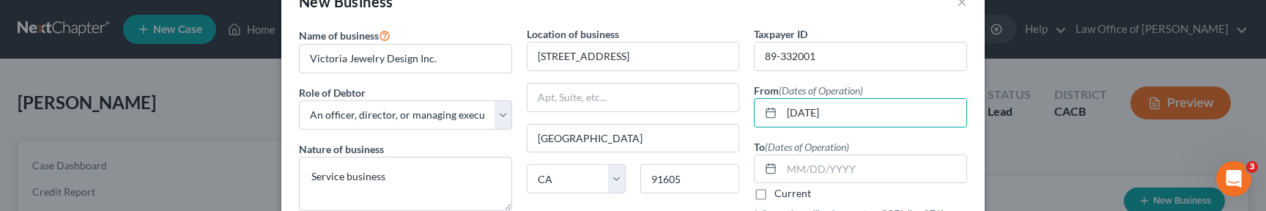
click at [796, 195] on label "Current" at bounding box center [792, 193] width 37 height 15
click at [790, 195] on input "Current" at bounding box center [785, 191] width 10 height 10
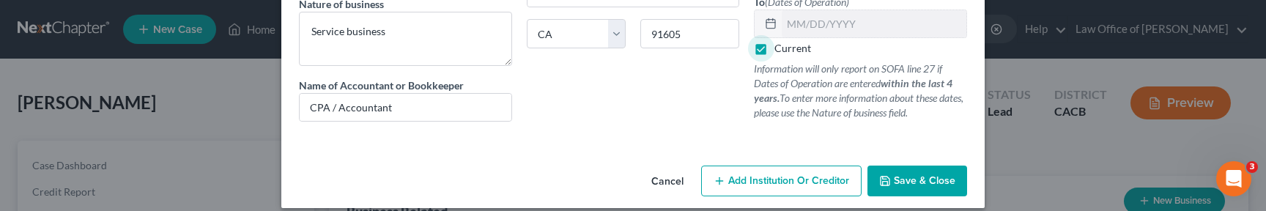
scroll to position [201, 0]
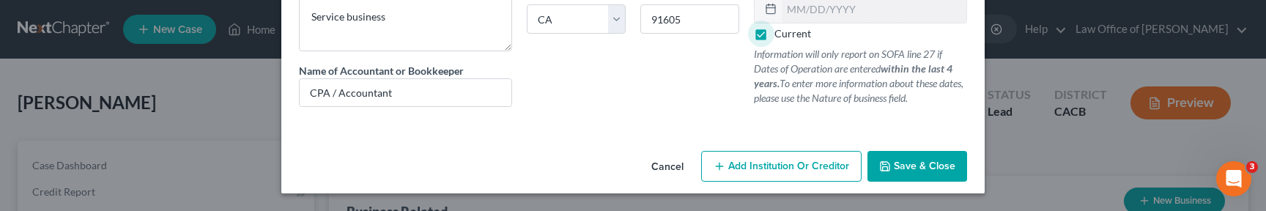
click at [889, 169] on icon "button" at bounding box center [885, 166] width 9 height 9
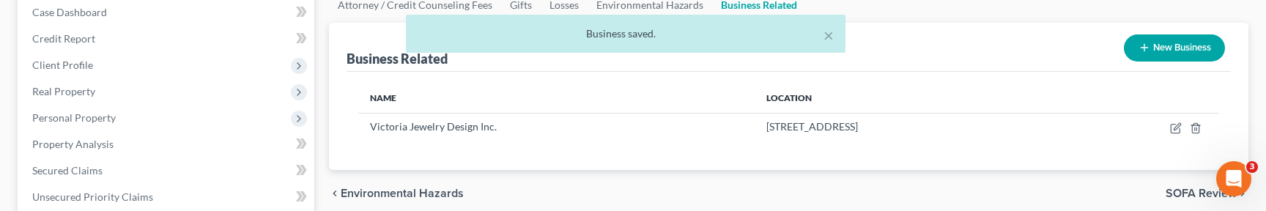
scroll to position [152, 0]
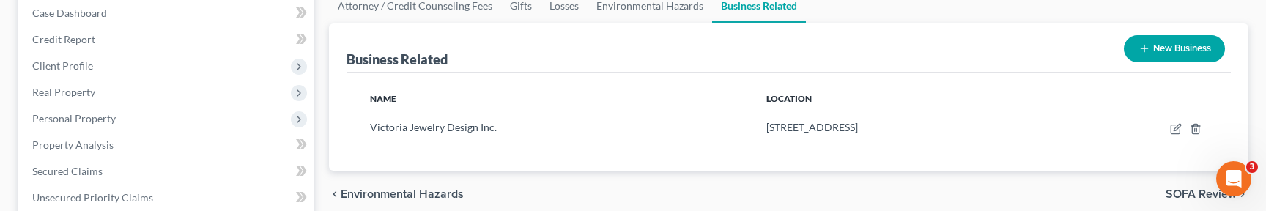
click at [1159, 53] on button "New Business" at bounding box center [1174, 48] width 101 height 27
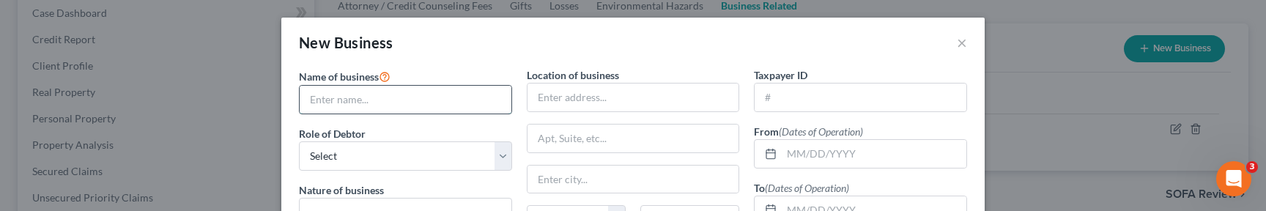
click at [437, 103] on input "text" at bounding box center [406, 100] width 212 height 28
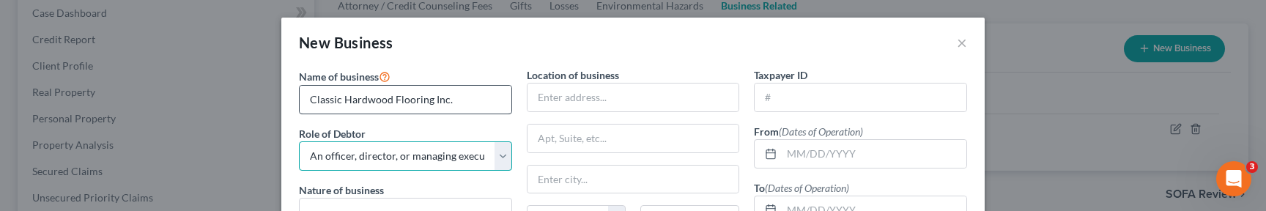
click at [299, 141] on select "Select A member of a limited liability company (LLC) or limited liability partn…" at bounding box center [405, 155] width 213 height 29
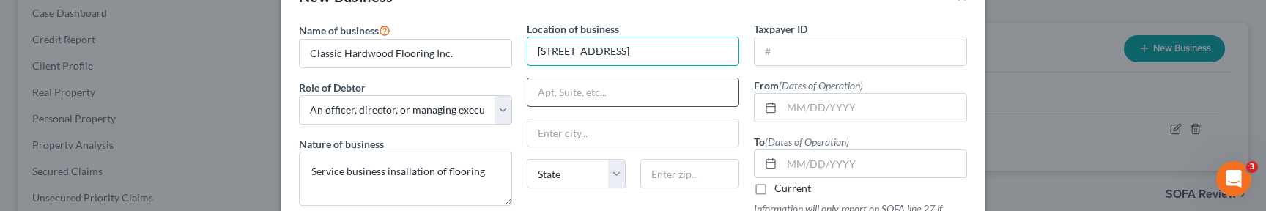
scroll to position [78, 0]
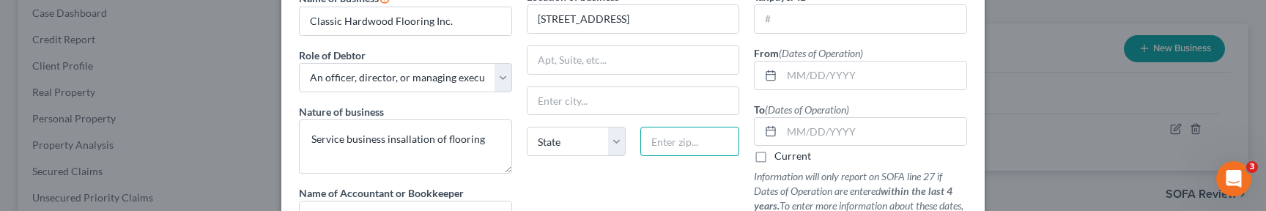
click at [659, 145] on input "text" at bounding box center [689, 141] width 99 height 29
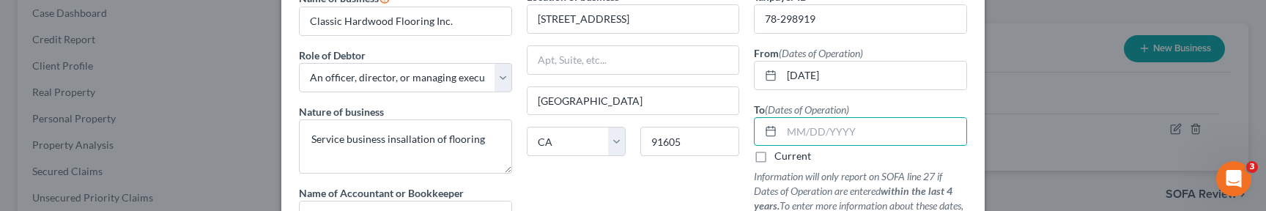
click at [795, 159] on label "Current" at bounding box center [792, 156] width 37 height 15
click at [790, 158] on input "Current" at bounding box center [785, 154] width 10 height 10
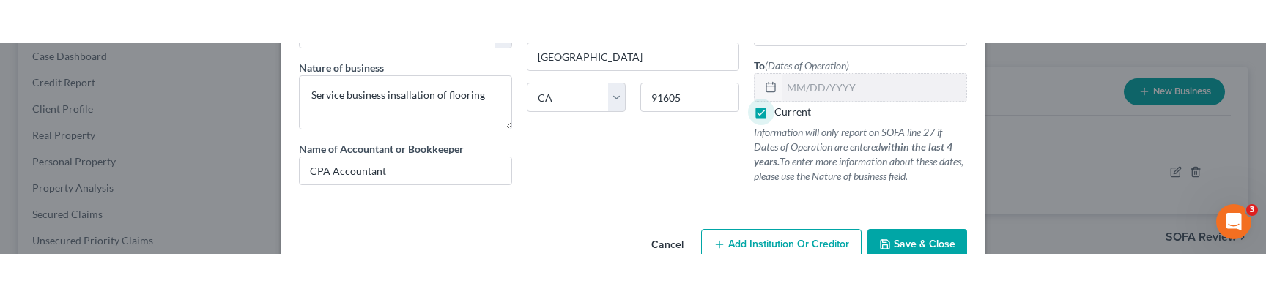
scroll to position [201, 0]
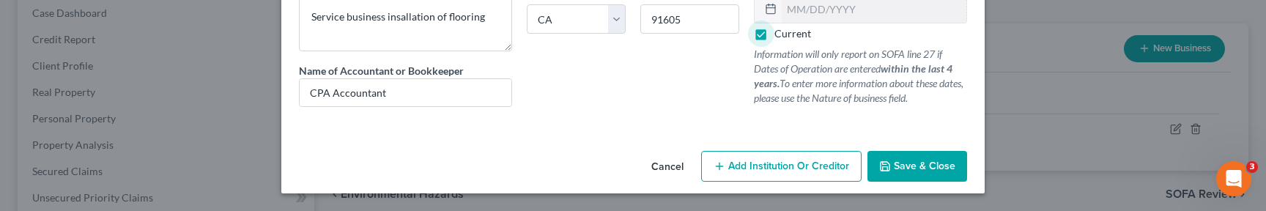
click at [889, 166] on icon "button" at bounding box center [885, 166] width 12 height 12
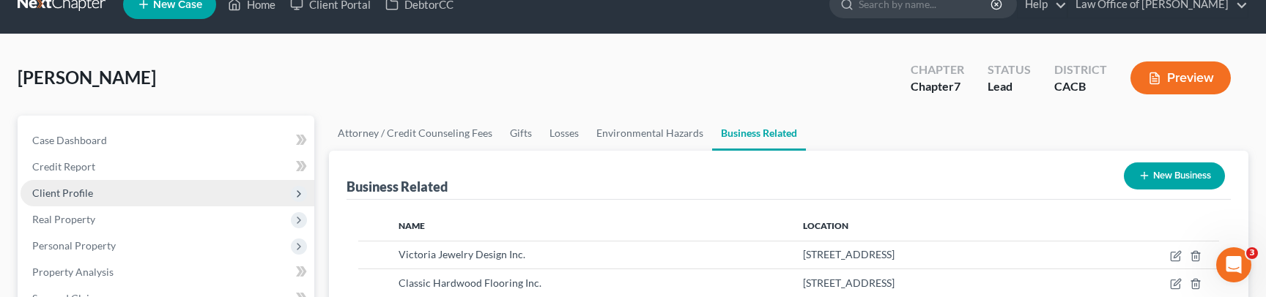
scroll to position [38, 0]
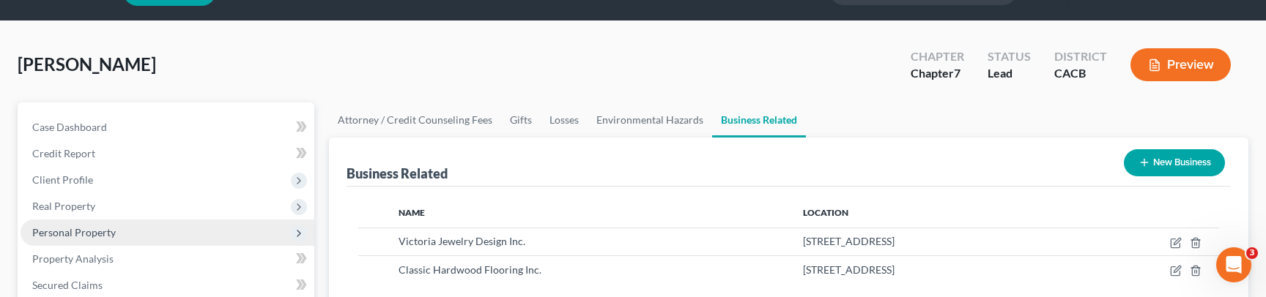
click at [87, 237] on span "Personal Property" at bounding box center [74, 232] width 84 height 12
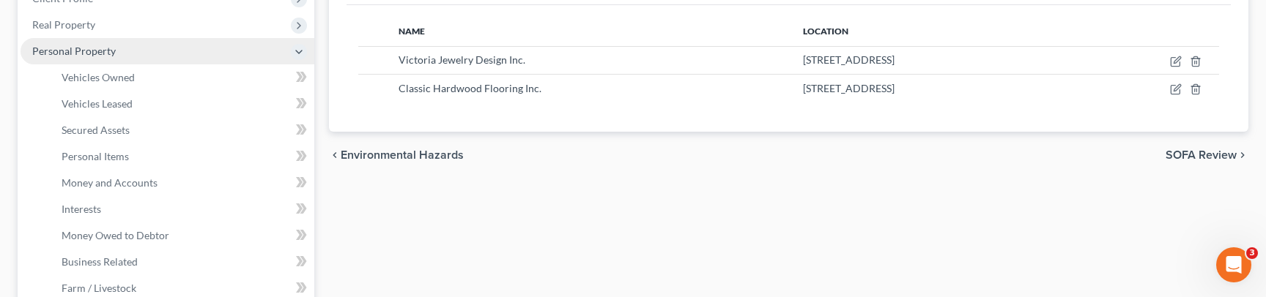
scroll to position [226, 0]
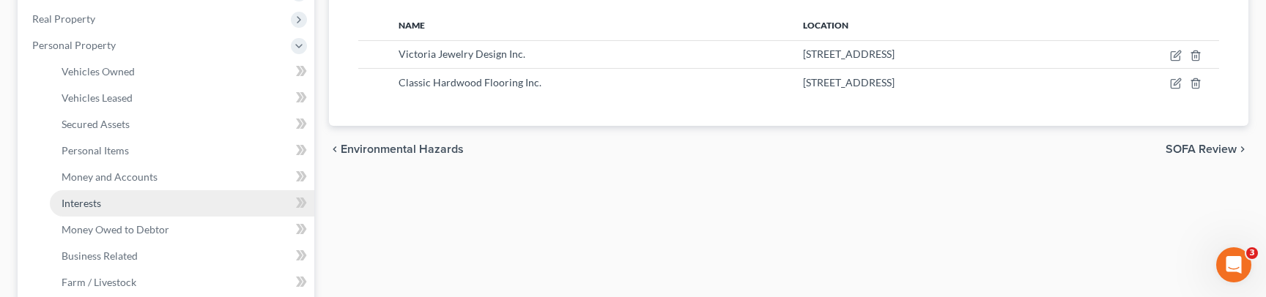
click at [84, 204] on span "Interests" at bounding box center [82, 203] width 40 height 12
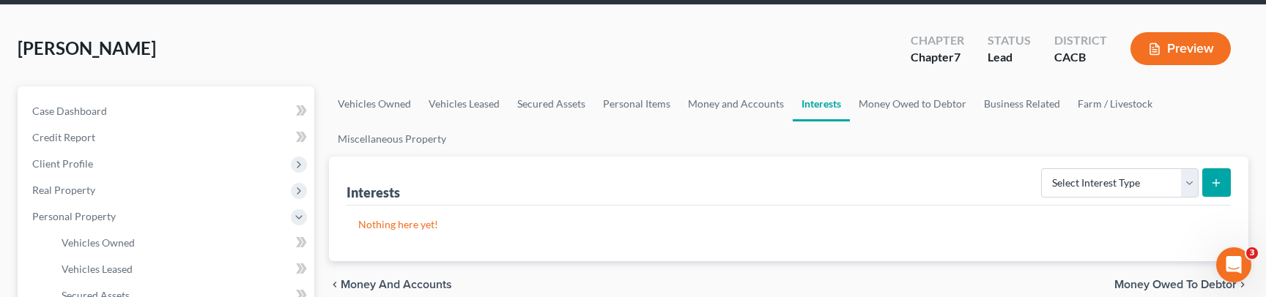
scroll to position [57, 0]
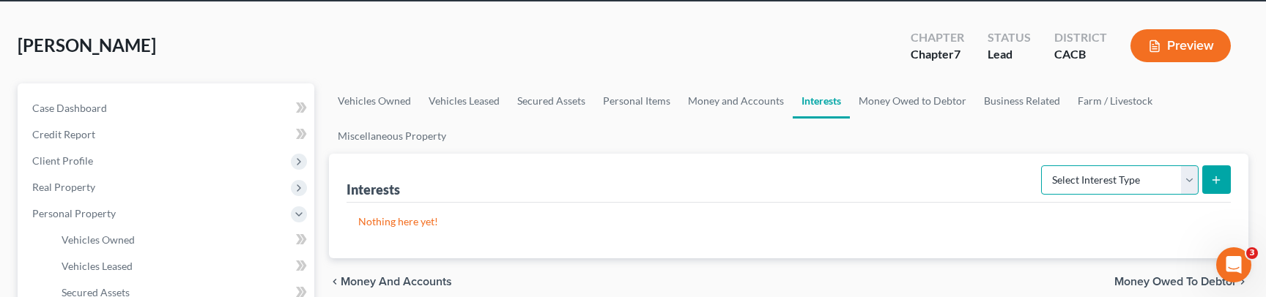
click at [1062, 180] on select "Select Interest Type 401K Annuity Bond Education IRA Government Bond Government…" at bounding box center [1120, 180] width 158 height 29
click at [1043, 166] on select "Select Interest Type 401K Annuity Bond Education IRA Government Bond Government…" at bounding box center [1120, 180] width 158 height 29
click at [1214, 180] on line "submit" at bounding box center [1216, 180] width 7 height 0
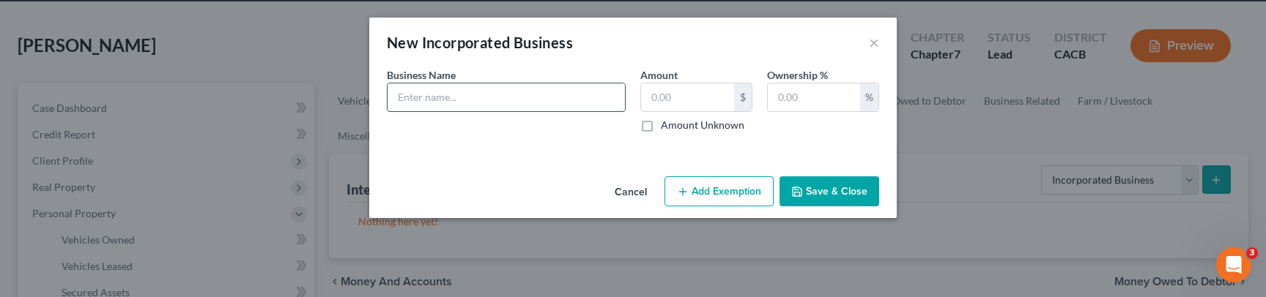
click at [492, 107] on input "text" at bounding box center [506, 98] width 237 height 28
click at [694, 127] on label "Amount Unknown" at bounding box center [703, 125] width 84 height 15
click at [676, 127] on input "Amount Unknown" at bounding box center [672, 123] width 10 height 10
click at [793, 104] on input "text" at bounding box center [814, 98] width 92 height 28
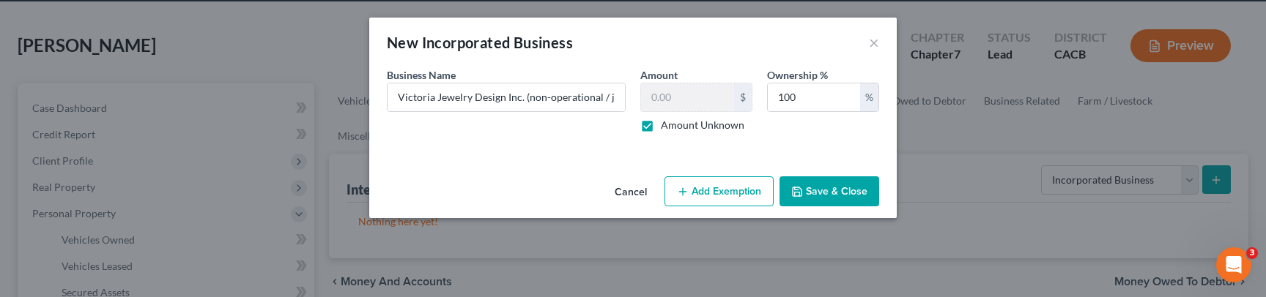
click at [829, 186] on button "Save & Close" at bounding box center [830, 192] width 100 height 31
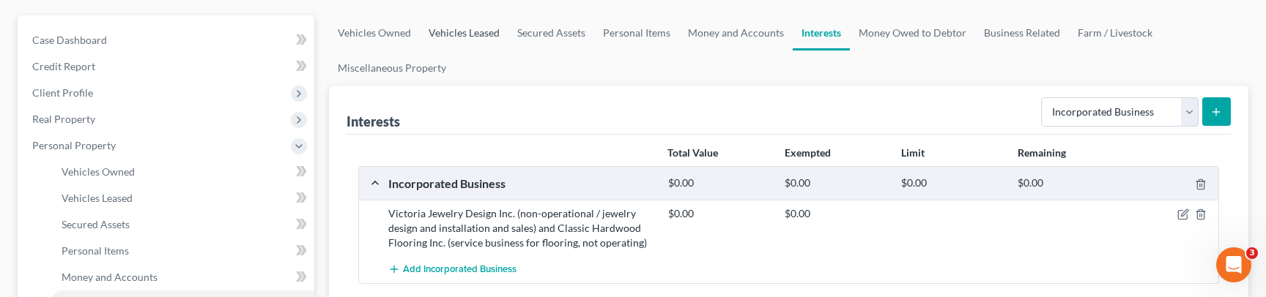
scroll to position [75, 0]
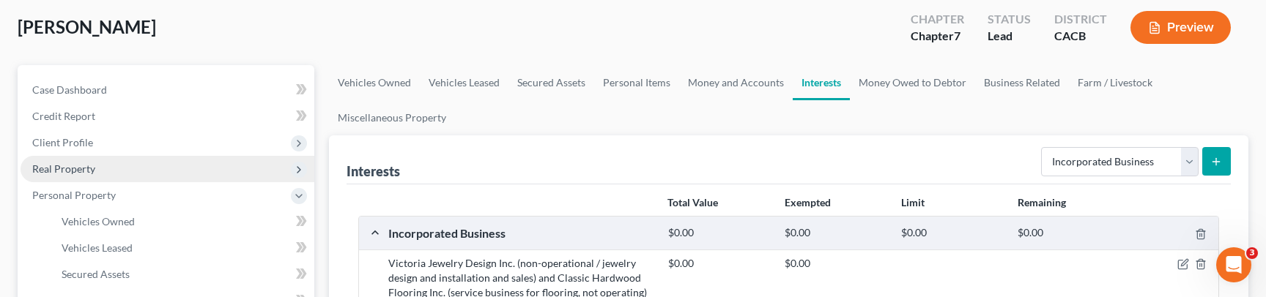
click at [70, 163] on span "Real Property" at bounding box center [63, 169] width 63 height 12
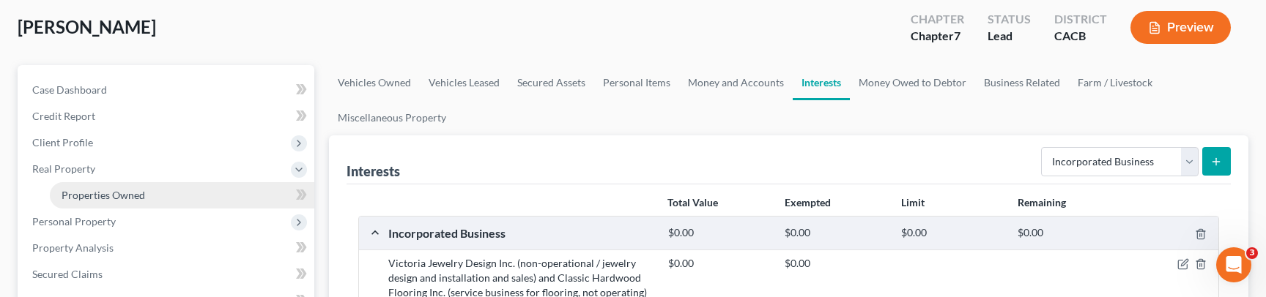
click at [113, 191] on span "Properties Owned" at bounding box center [104, 195] width 84 height 12
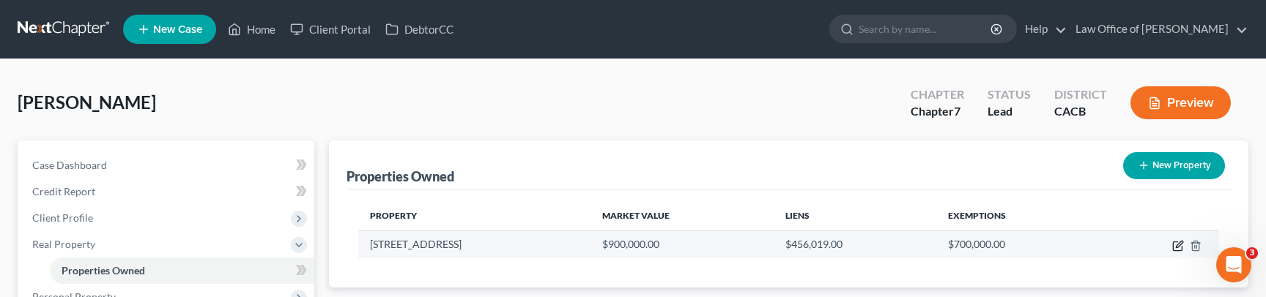
click at [1175, 243] on icon "button" at bounding box center [1178, 246] width 12 height 12
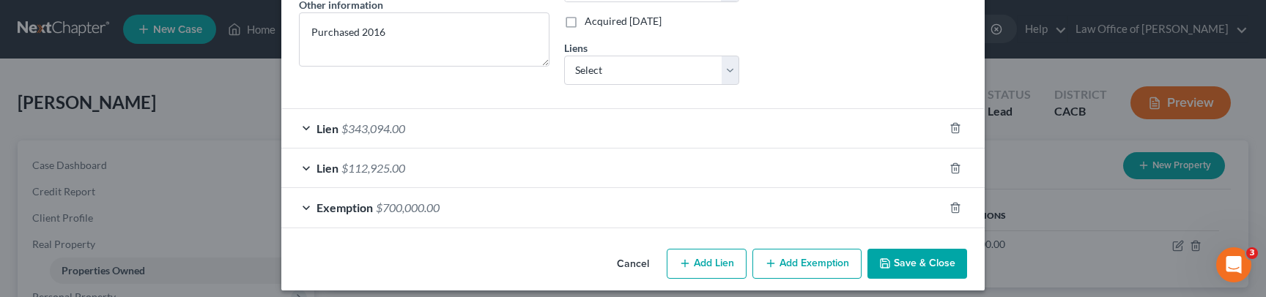
scroll to position [366, 0]
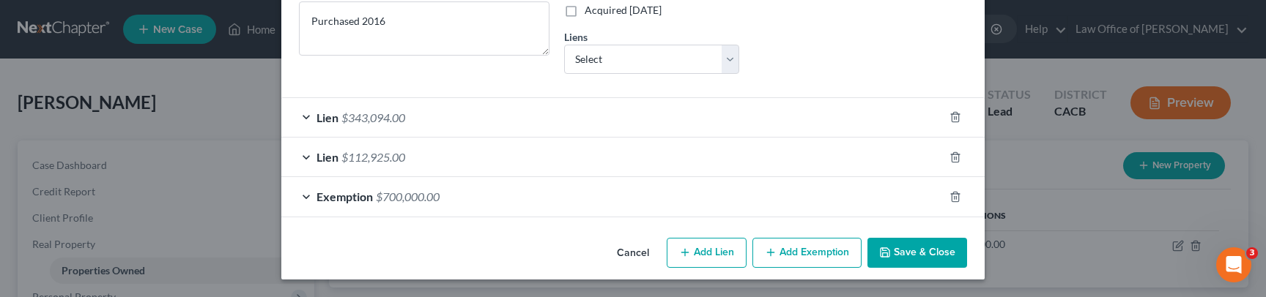
click at [920, 248] on button "Save & Close" at bounding box center [917, 253] width 100 height 31
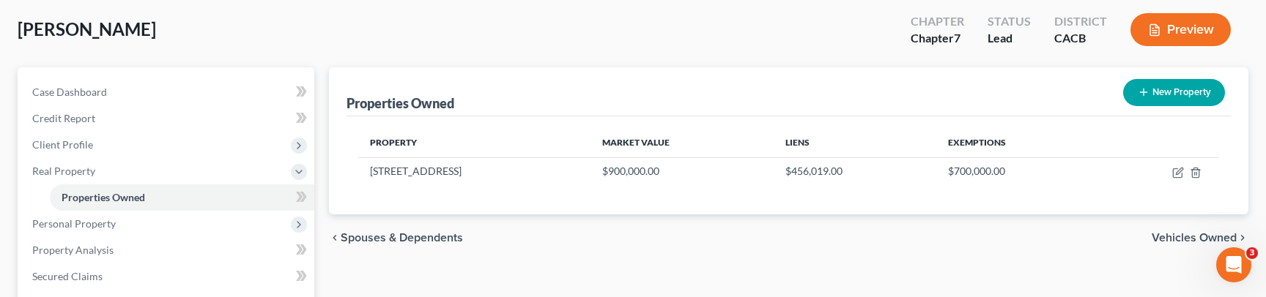
scroll to position [160, 0]
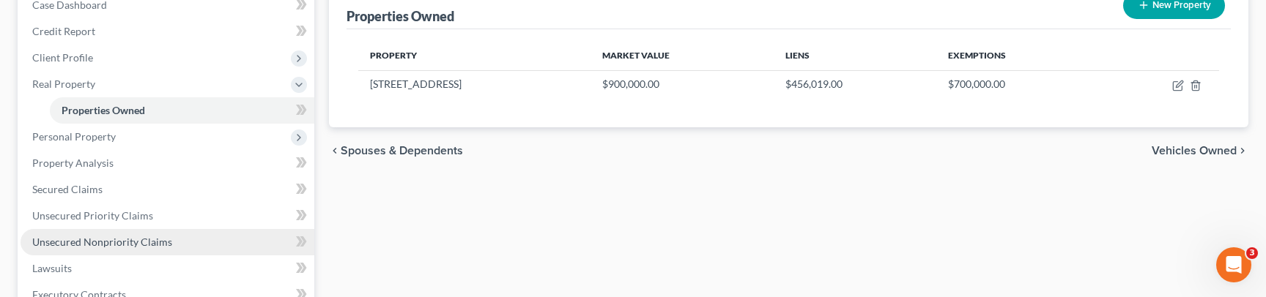
click at [137, 245] on span "Unsecured Nonpriority Claims" at bounding box center [102, 242] width 140 height 12
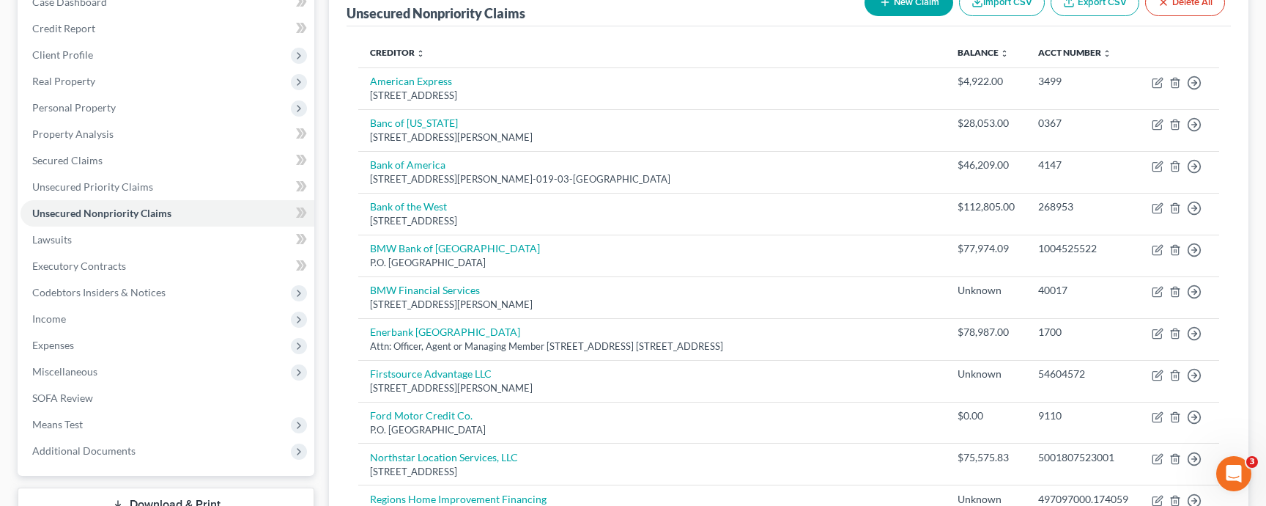
scroll to position [160, 0]
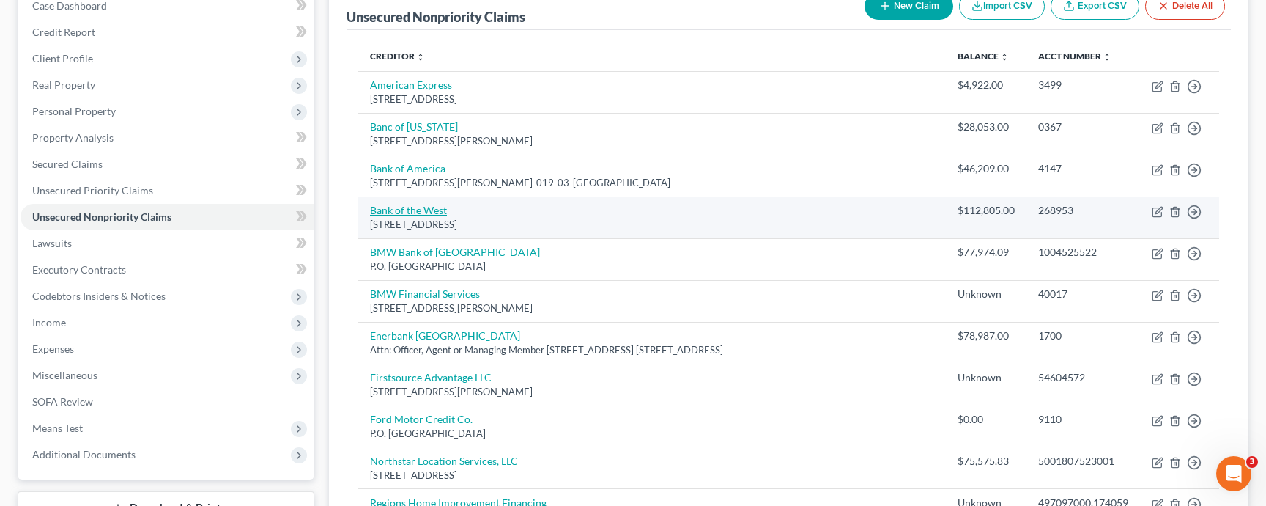
click at [425, 207] on link "Bank of the West" at bounding box center [408, 210] width 77 height 12
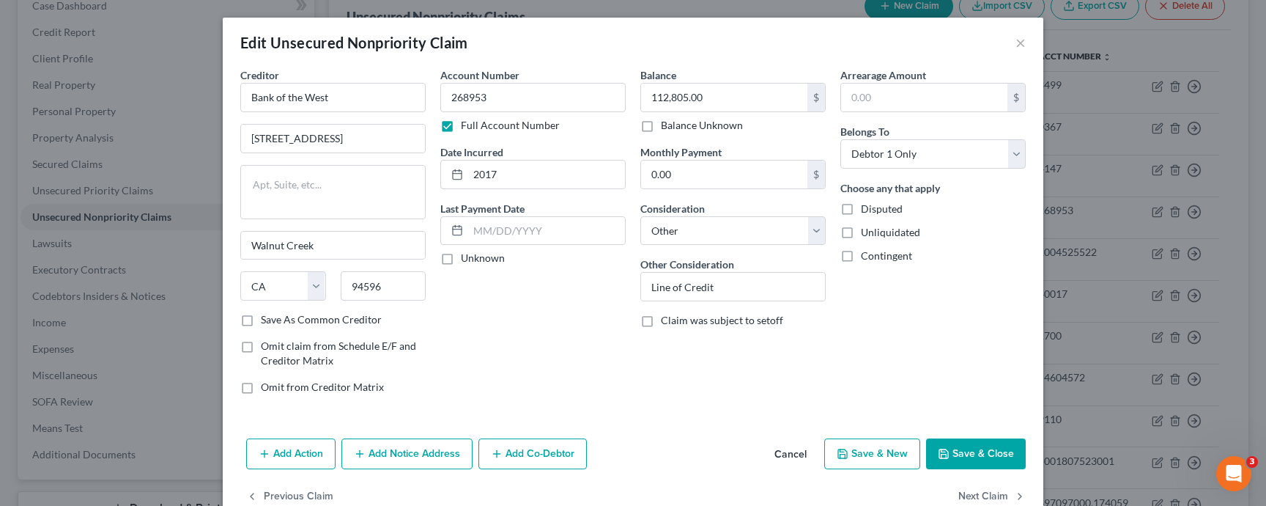
click at [681, 124] on label "Balance Unknown" at bounding box center [702, 125] width 82 height 15
click at [676, 124] on input "Balance Unknown" at bounding box center [672, 123] width 10 height 10
click at [963, 451] on button "Save & Close" at bounding box center [976, 453] width 100 height 31
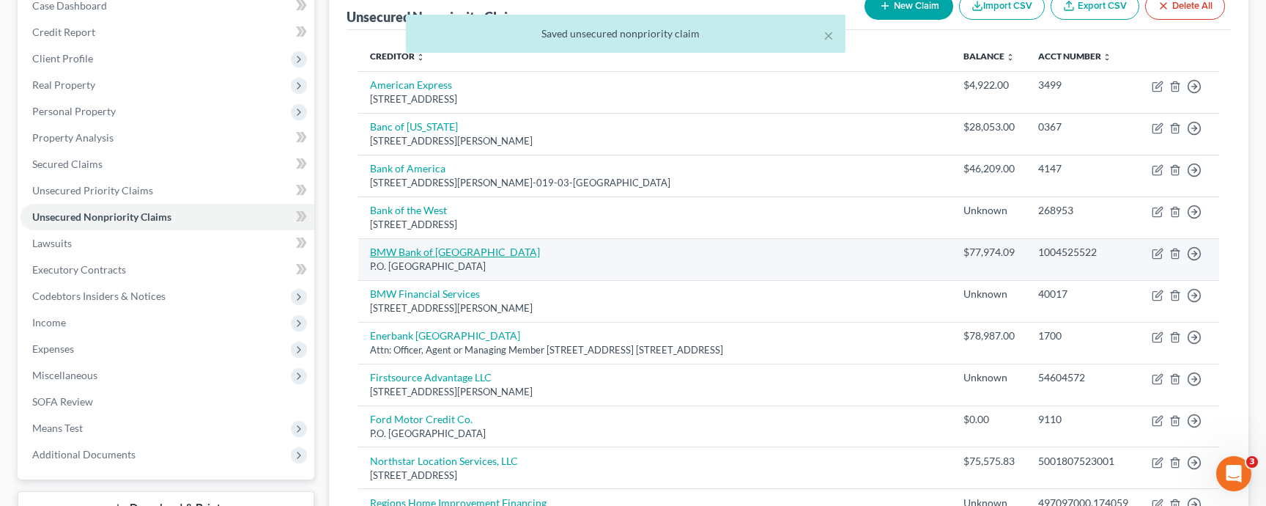
click at [461, 251] on link "BMW Bank of North America" at bounding box center [455, 251] width 170 height 12
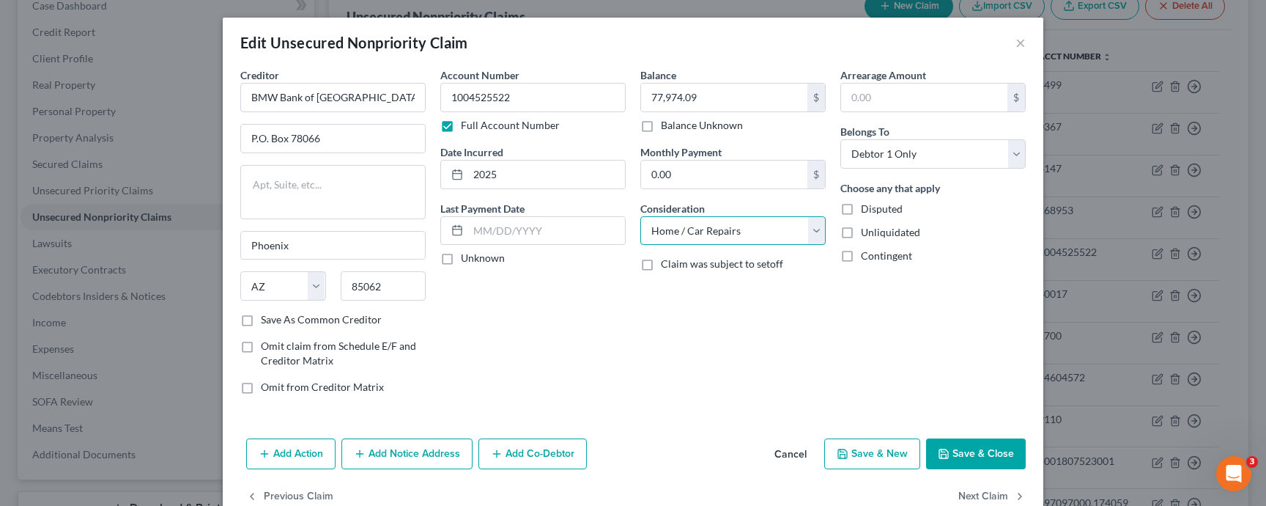
click at [726, 234] on select "Select Cable / Satellite Services Collection Agency Credit Card Debt Debt Couns…" at bounding box center [732, 230] width 185 height 29
click at [640, 216] on select "Select Cable / Satellite Services Collection Agency Credit Card Debt Debt Couns…" at bounding box center [732, 230] width 185 height 29
click at [665, 116] on div "77,974.09 $ Balance Unknown" at bounding box center [732, 108] width 185 height 50
click at [665, 119] on label "Balance Unknown" at bounding box center [702, 125] width 82 height 15
click at [667, 119] on input "Balance Unknown" at bounding box center [672, 123] width 10 height 10
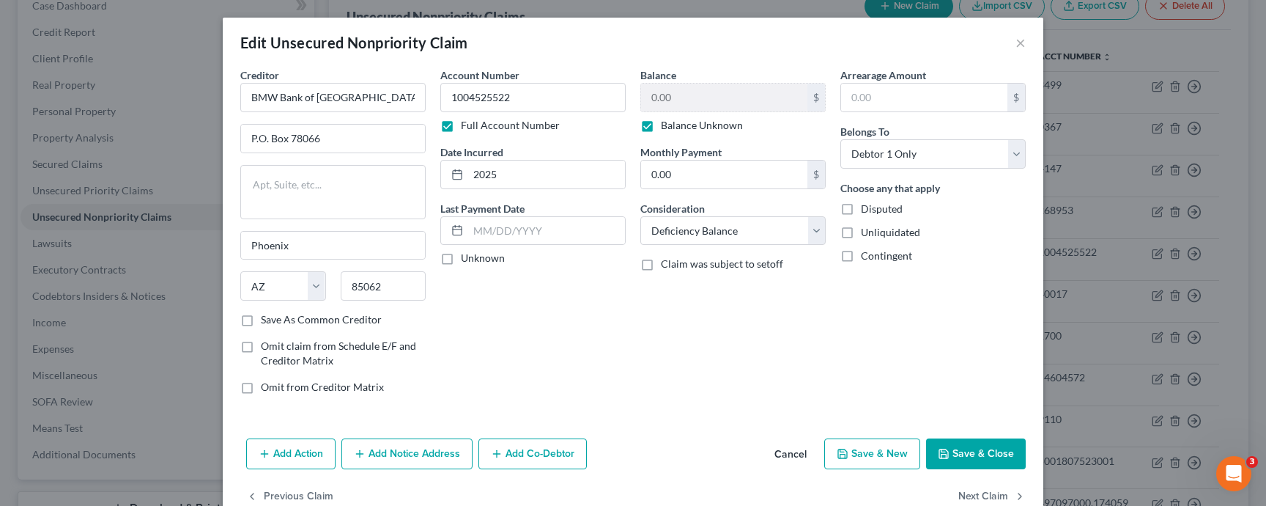
click at [969, 454] on button "Save & Close" at bounding box center [976, 453] width 100 height 31
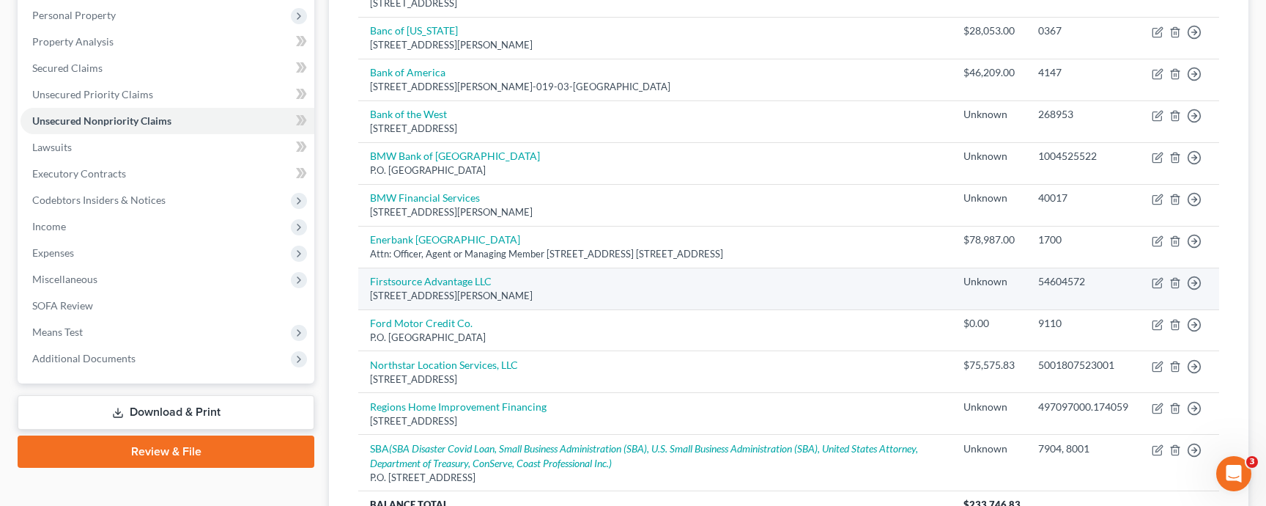
scroll to position [261, 0]
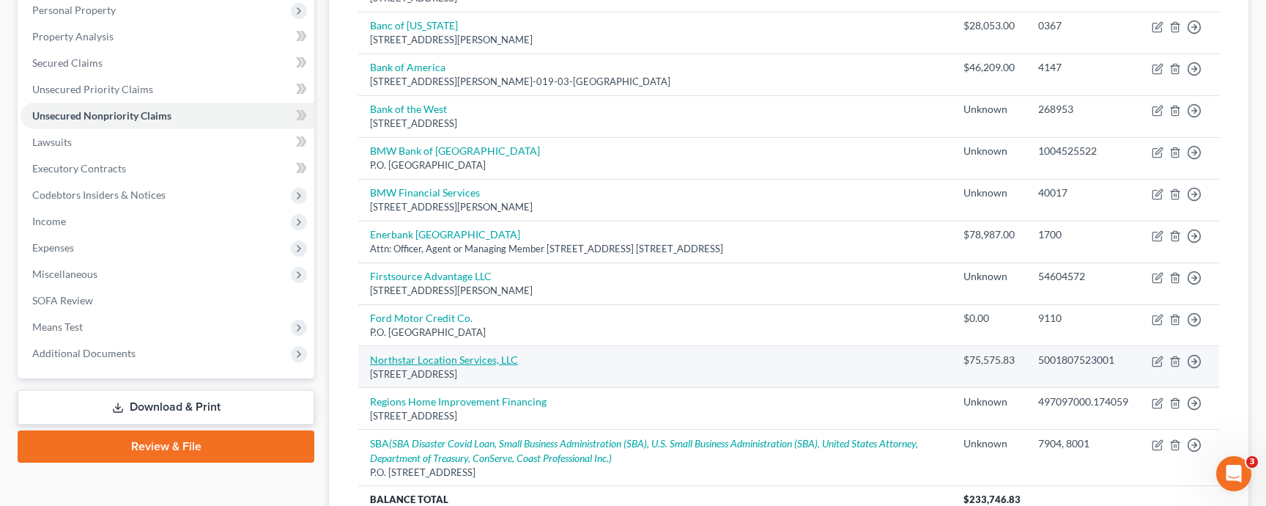
click at [432, 358] on link "Northstar Location Services, LLC" at bounding box center [444, 359] width 148 height 12
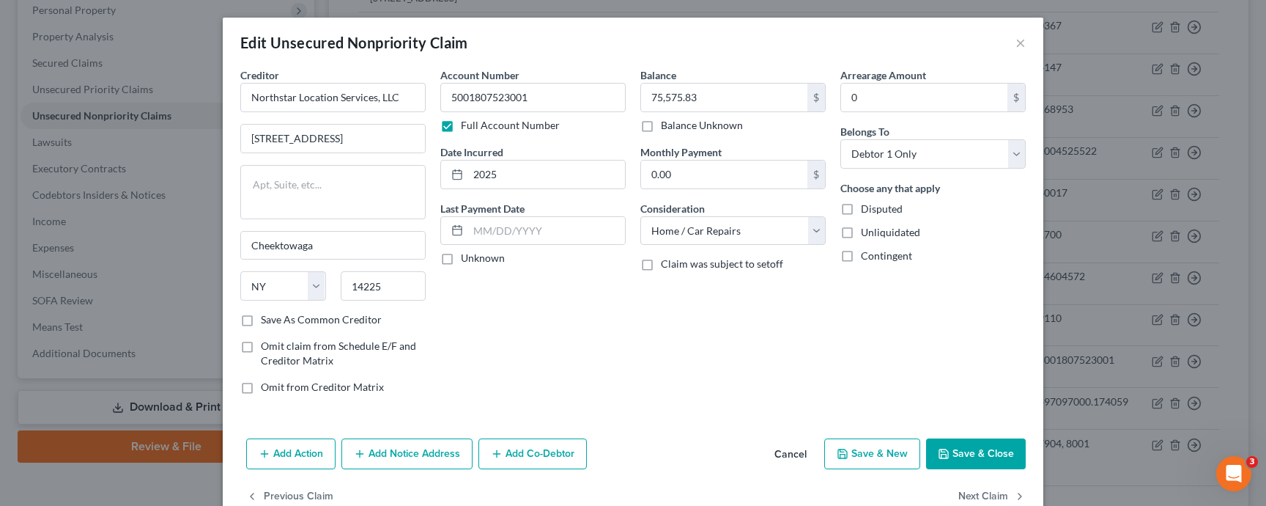
scroll to position [34, 0]
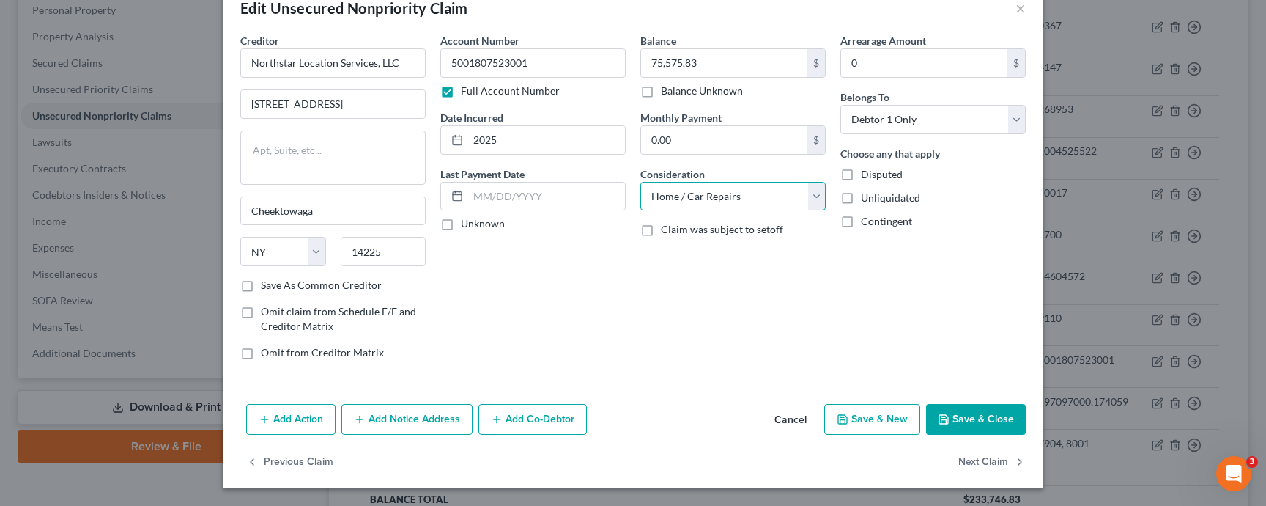
click at [670, 196] on select "Select Cable / Satellite Services Collection Agency Credit Card Debt Debt Couns…" at bounding box center [732, 196] width 185 height 29
click at [640, 182] on select "Select Cable / Satellite Services Collection Agency Credit Card Debt Debt Couns…" at bounding box center [732, 196] width 185 height 29
click at [396, 417] on button "Add Notice Address" at bounding box center [406, 419] width 131 height 31
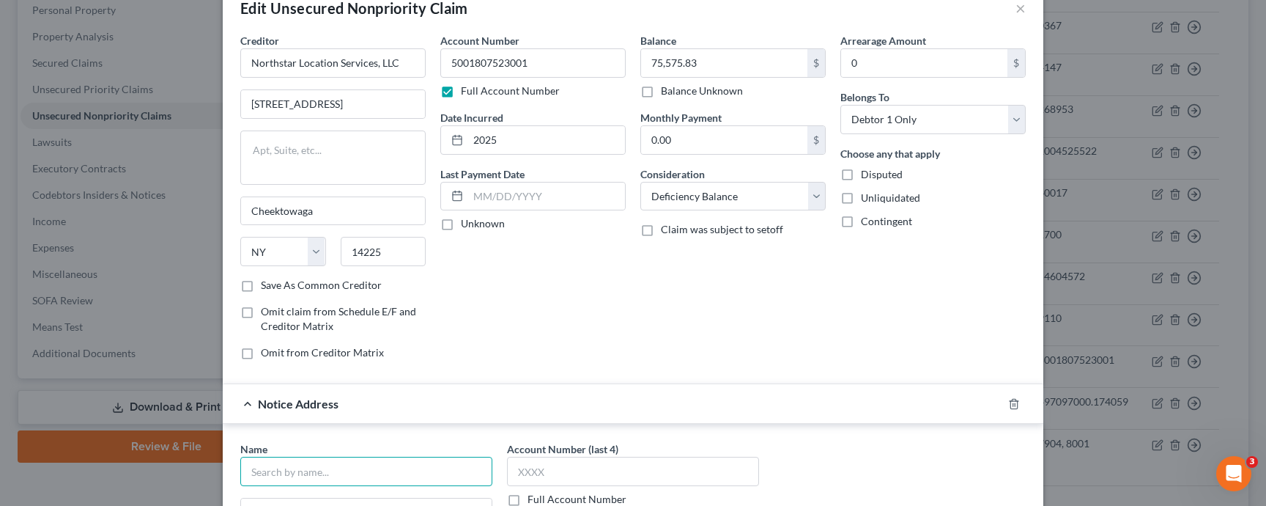
click at [377, 456] on input "text" at bounding box center [366, 470] width 252 height 29
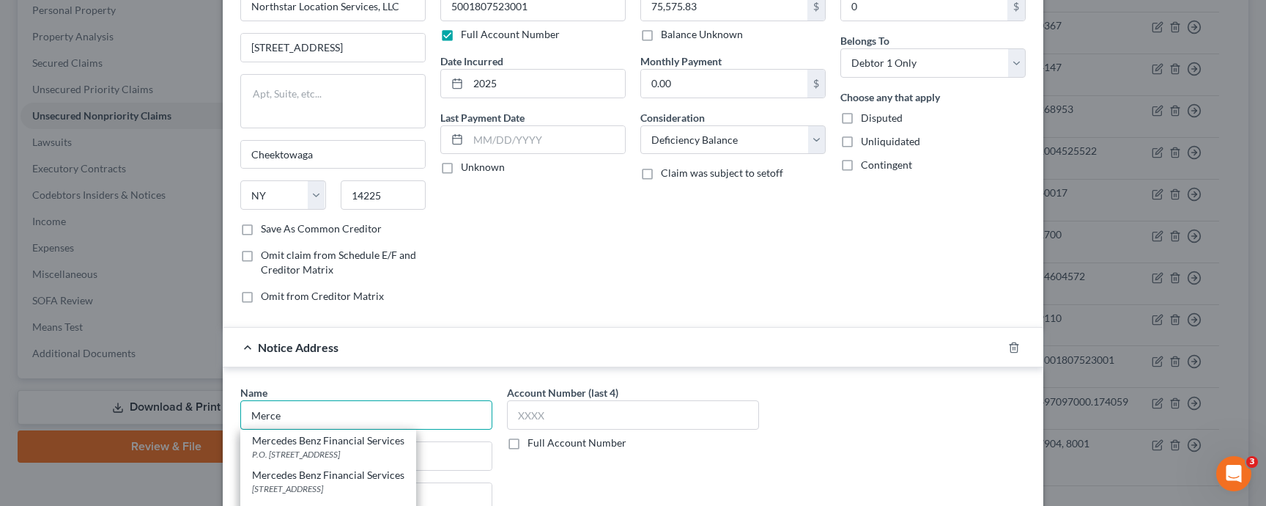
scroll to position [98, 0]
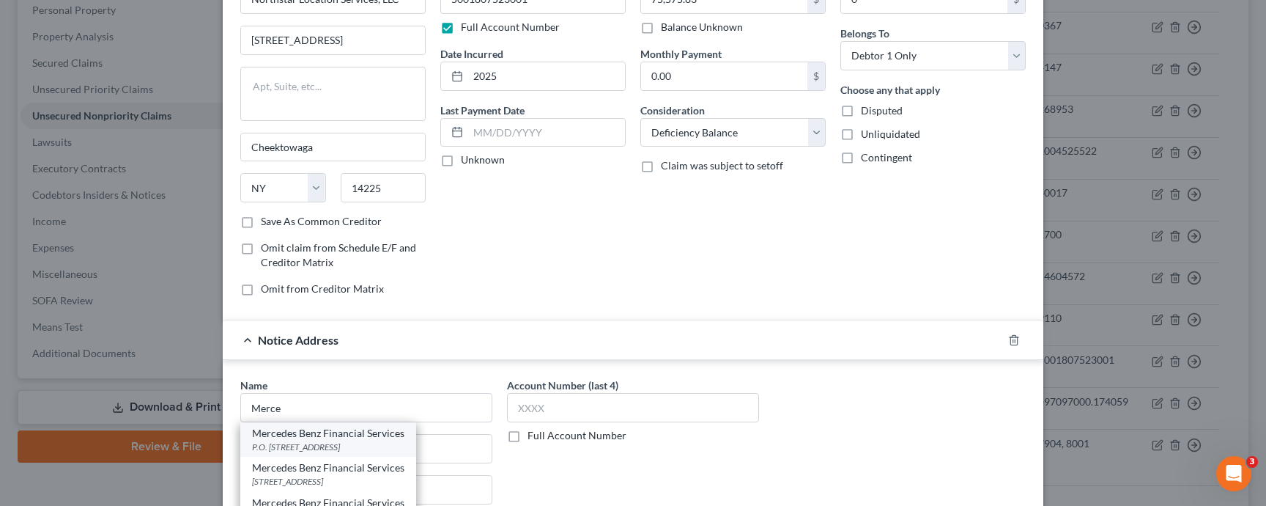
click at [374, 438] on div "Mercedes Benz Financial Services" at bounding box center [328, 433] width 152 height 15
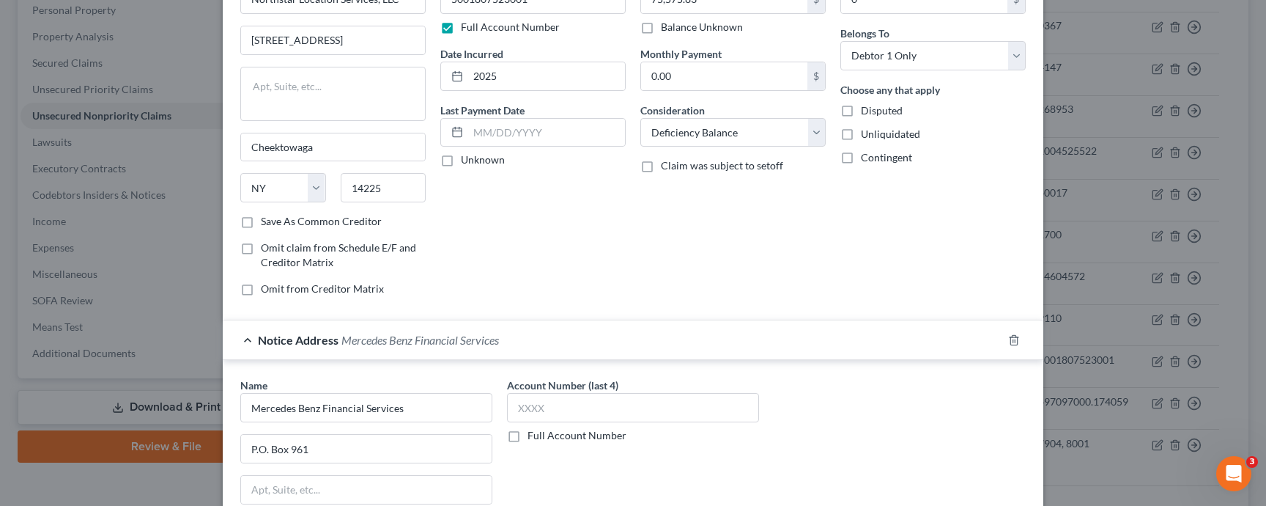
scroll to position [0, 0]
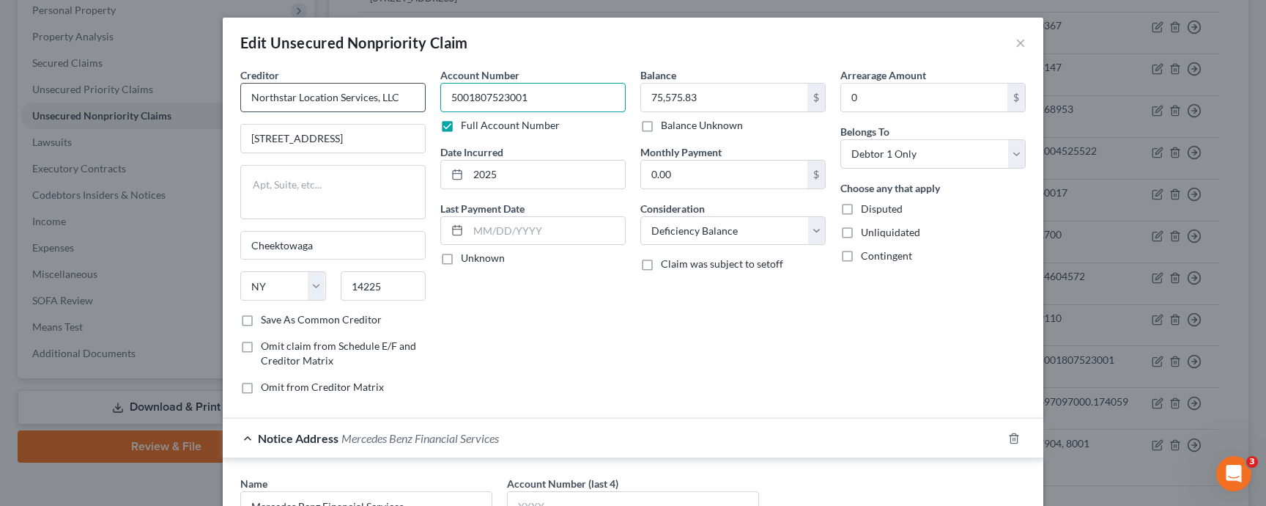
drag, startPoint x: 553, startPoint y: 103, endPoint x: 415, endPoint y: 103, distance: 138.5
click at [415, 103] on div "Creditor * Northstar Location Services, LLC 4285 Genesee St. Cheektowaga State …" at bounding box center [633, 236] width 800 height 338
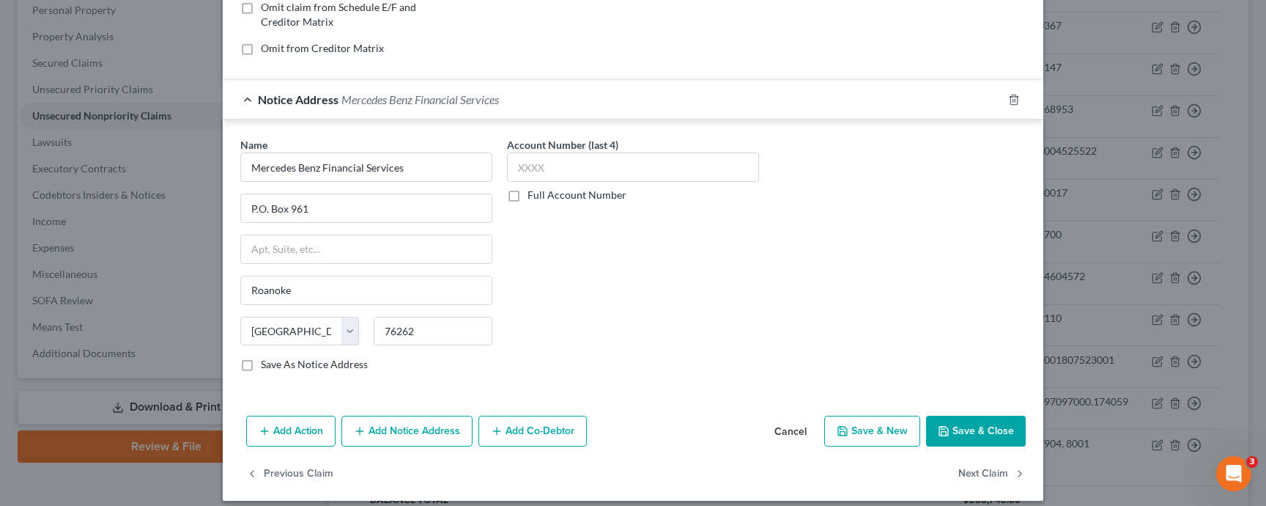
scroll to position [350, 0]
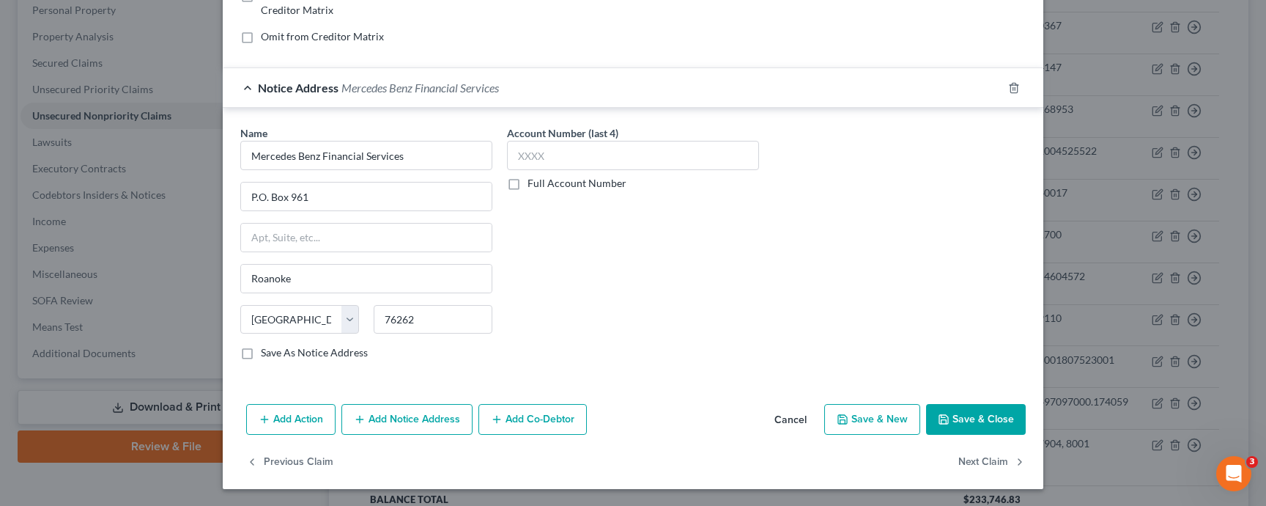
click at [537, 193] on div "Account Number (last 4) Full Account Number" at bounding box center [633, 248] width 267 height 246
click at [538, 183] on label "Full Account Number" at bounding box center [576, 183] width 99 height 15
click at [538, 183] on input "Full Account Number" at bounding box center [538, 181] width 10 height 10
click at [565, 140] on label "Account Number" at bounding box center [546, 132] width 79 height 15
click at [563, 157] on input "text" at bounding box center [633, 155] width 252 height 29
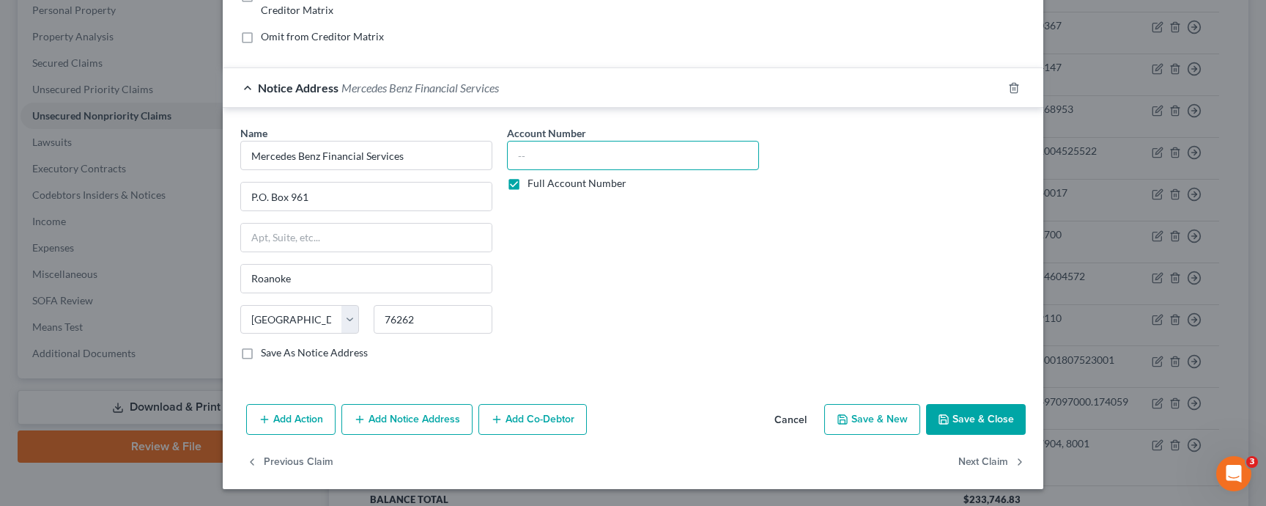
paste input "5001807523001"
click at [965, 420] on button "Save & Close" at bounding box center [976, 419] width 100 height 31
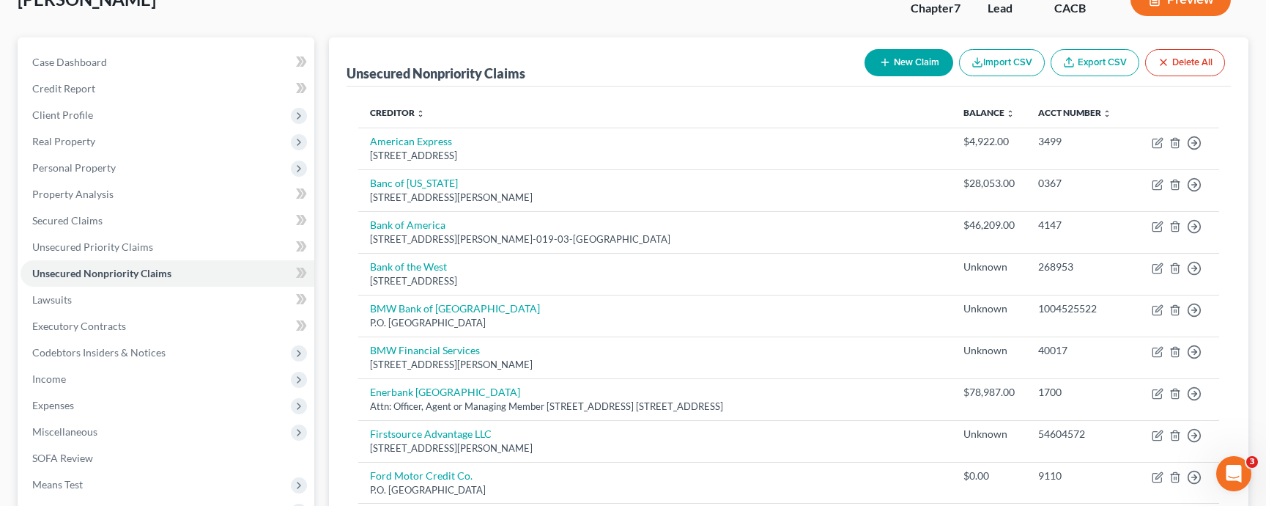
scroll to position [92, 0]
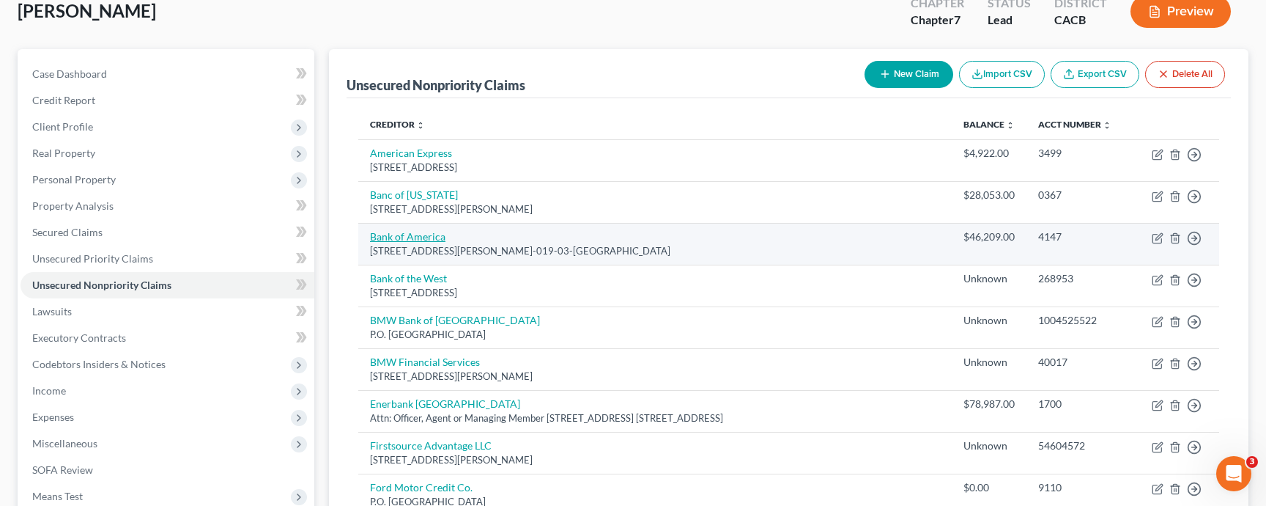
click at [408, 237] on link "Bank of America" at bounding box center [407, 236] width 75 height 12
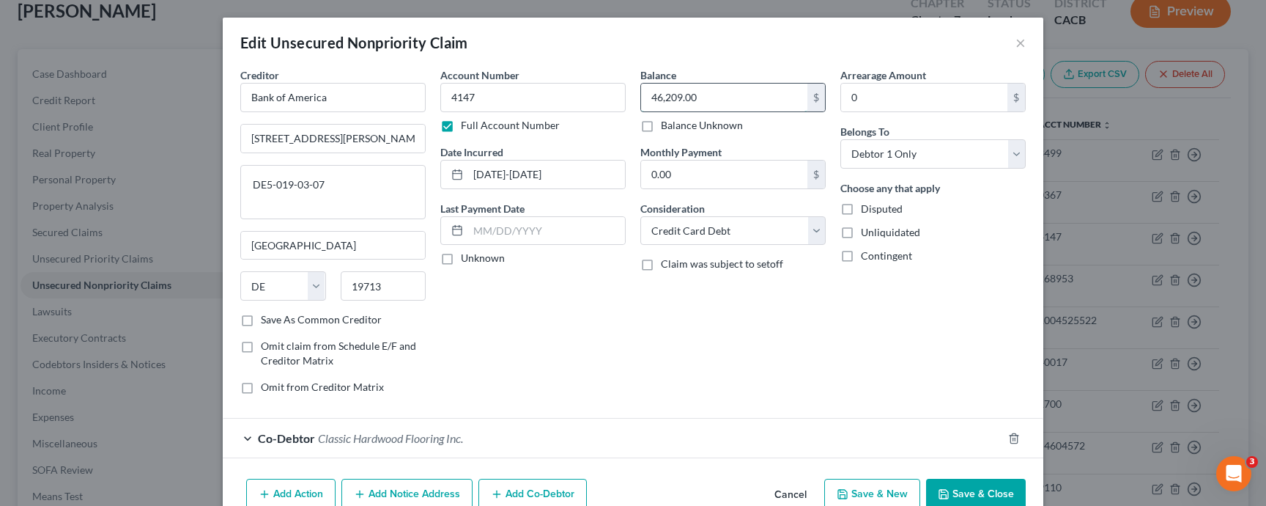
click at [656, 99] on input "46,209.00" at bounding box center [724, 98] width 166 height 28
click at [653, 99] on input "46,209.00" at bounding box center [724, 98] width 166 height 28
click at [955, 456] on button "Save & Close" at bounding box center [976, 493] width 100 height 31
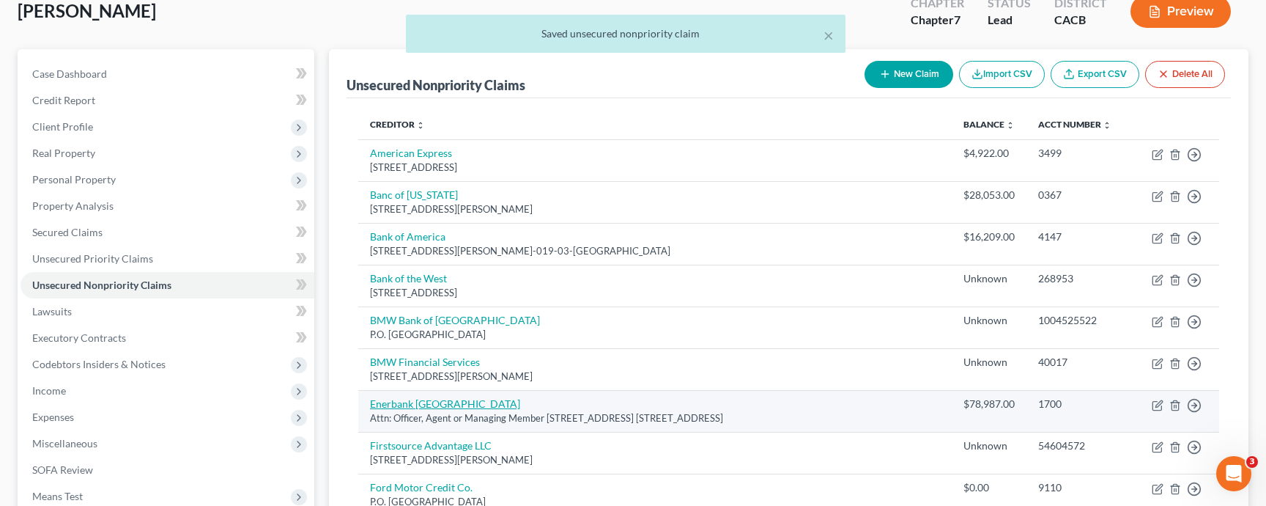
click at [421, 407] on link "Enerbank USA" at bounding box center [445, 403] width 150 height 12
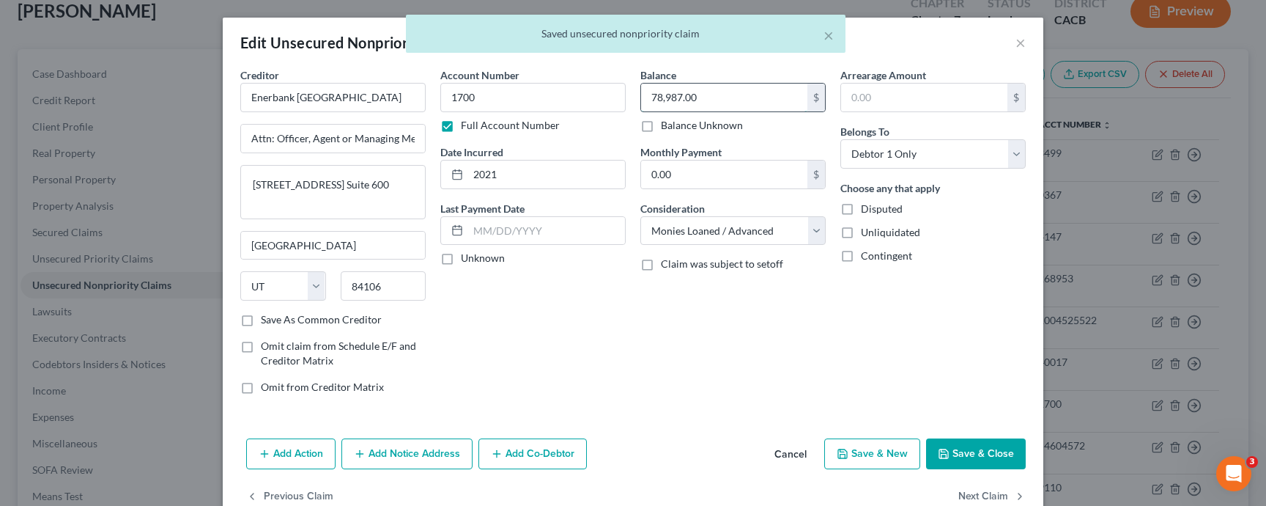
click at [651, 100] on input "78,987.00" at bounding box center [724, 98] width 166 height 28
drag, startPoint x: 658, startPoint y: 97, endPoint x: 634, endPoint y: 97, distance: 24.2
click at [634, 97] on div "Balance 78,987.00 $ Balance Unknown Balance Undetermined 78,987.00 $ Balance Un…" at bounding box center [733, 236] width 200 height 338
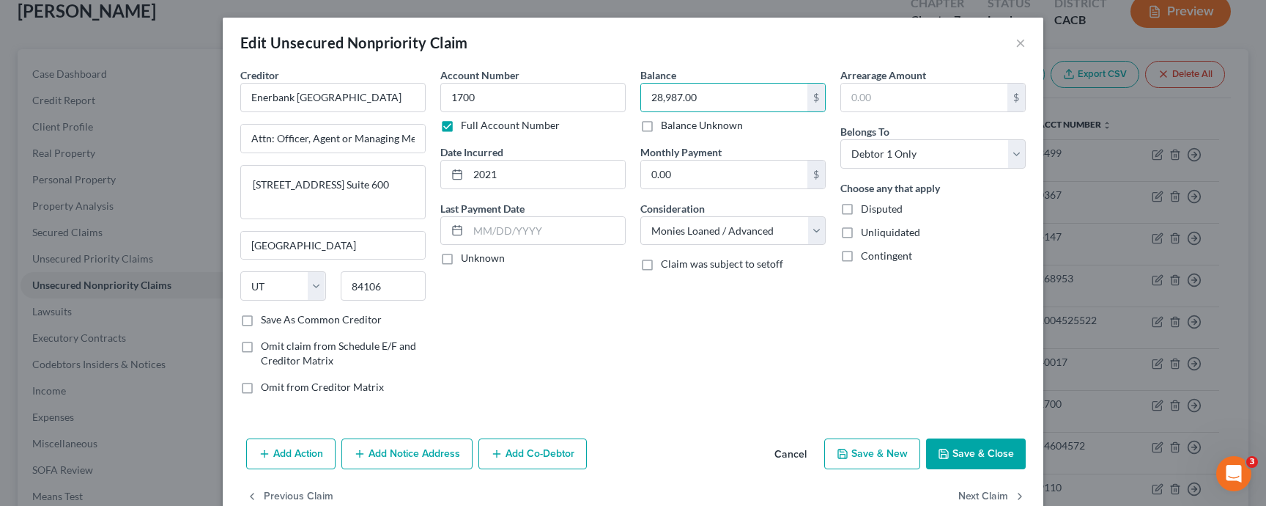
click at [966, 451] on button "Save & Close" at bounding box center [976, 453] width 100 height 31
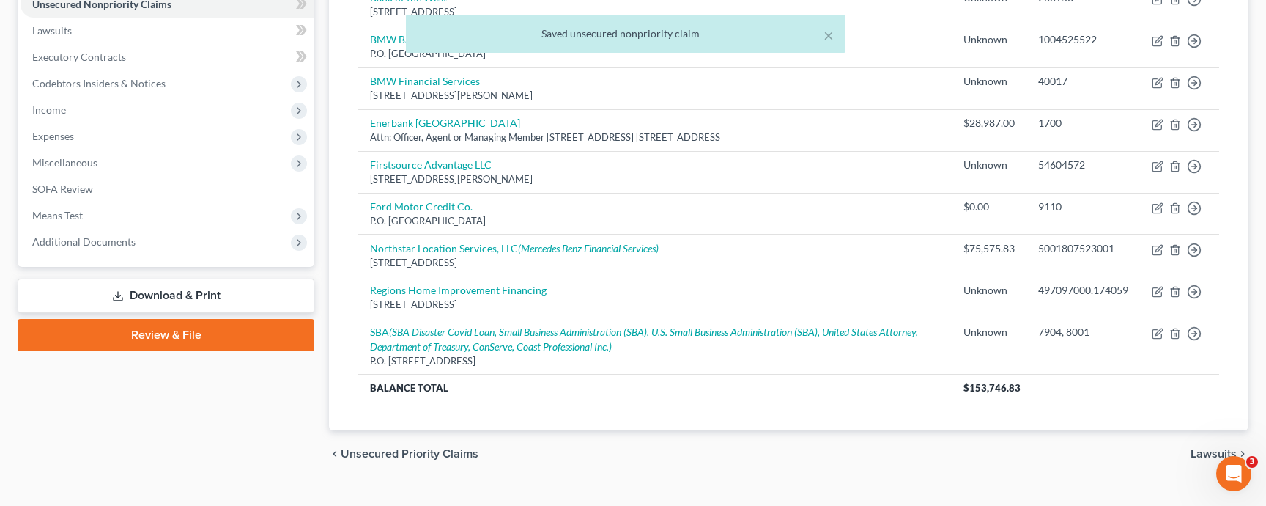
scroll to position [399, 0]
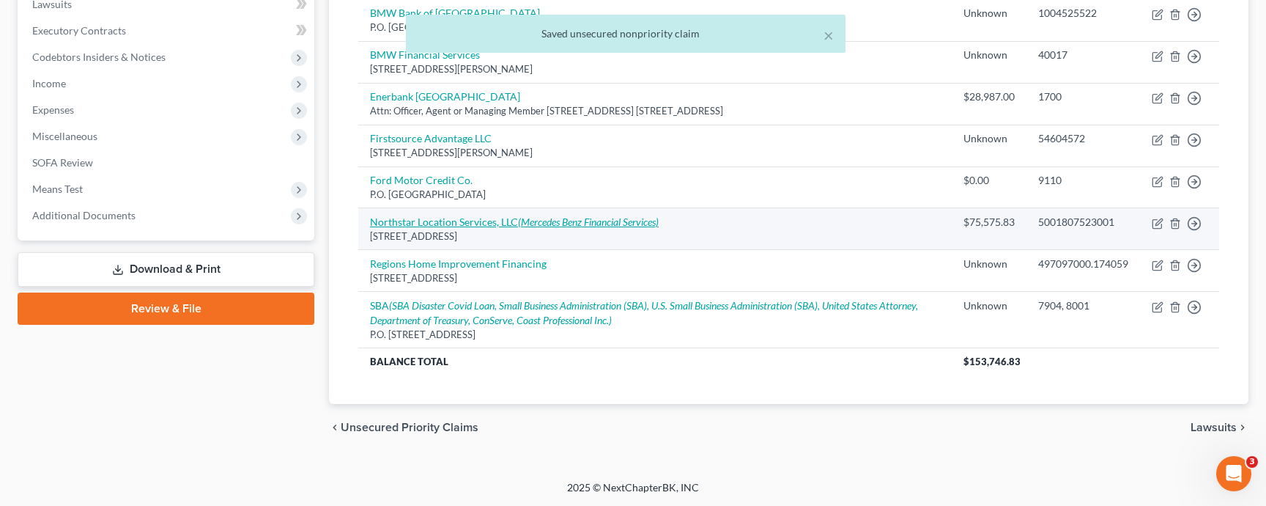
click at [555, 221] on icon "(Mercedes Benz Financial Services)" at bounding box center [588, 221] width 141 height 12
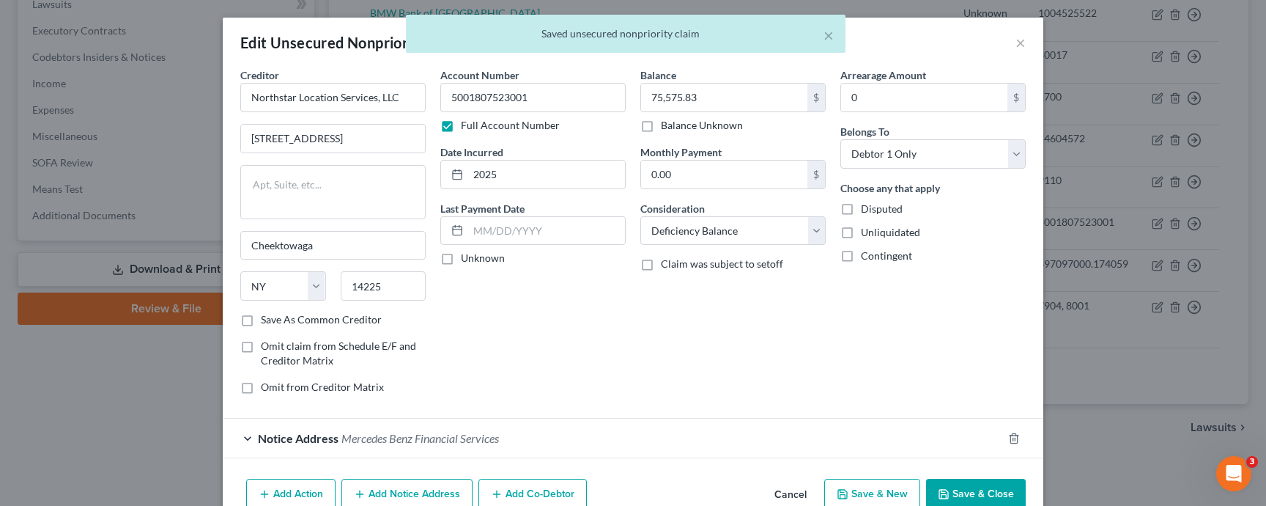
click at [706, 122] on label "Balance Unknown" at bounding box center [702, 125] width 82 height 15
click at [676, 122] on input "Balance Unknown" at bounding box center [672, 123] width 10 height 10
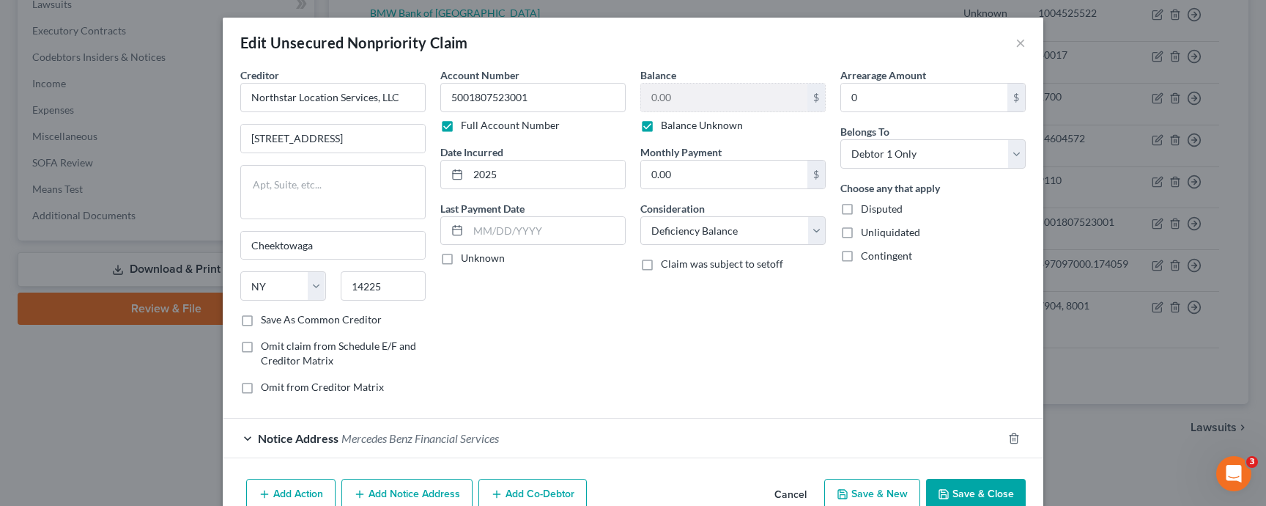
click at [965, 456] on button "Save & Close" at bounding box center [976, 493] width 100 height 31
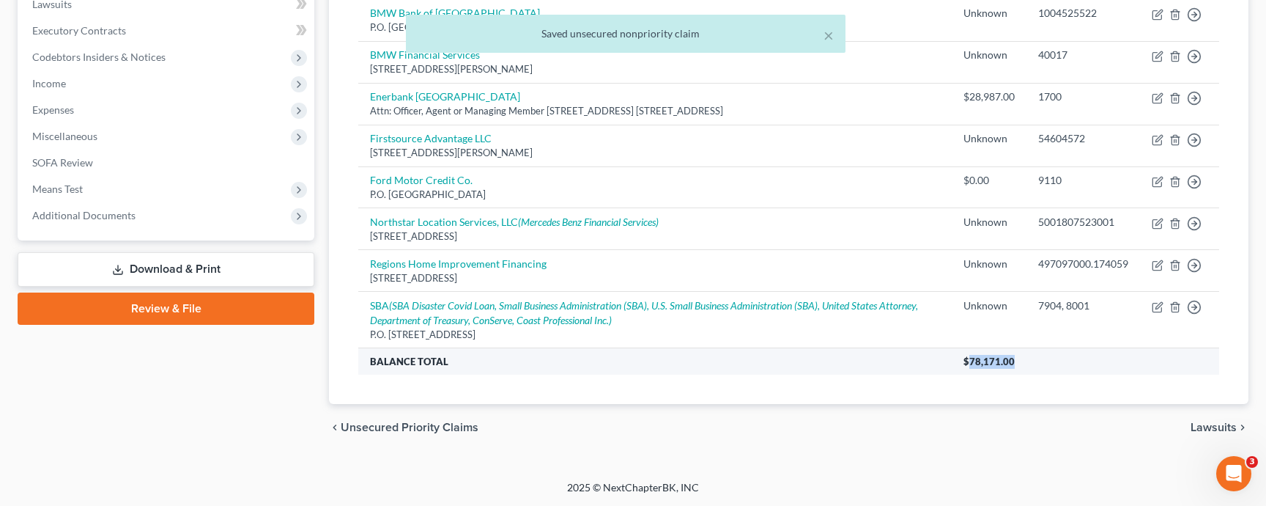
drag, startPoint x: 1009, startPoint y: 361, endPoint x: 965, endPoint y: 361, distance: 44.0
click at [965, 361] on span "$78,171.00" at bounding box center [988, 361] width 51 height 12
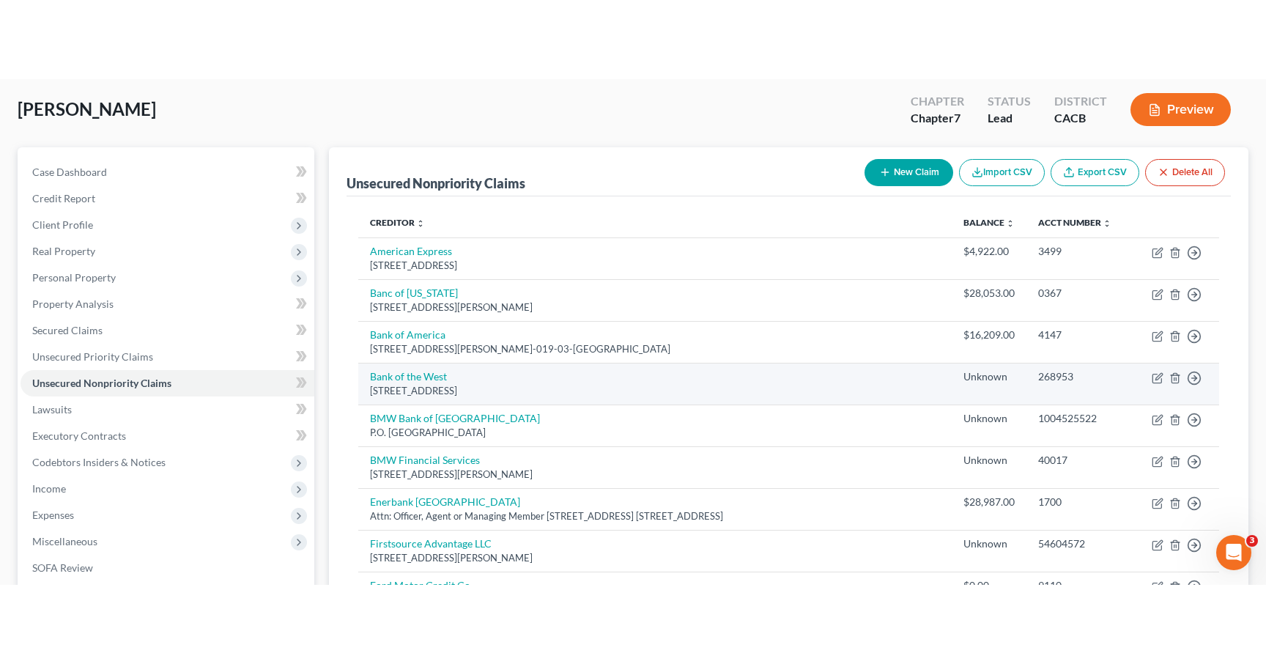
scroll to position [0, 0]
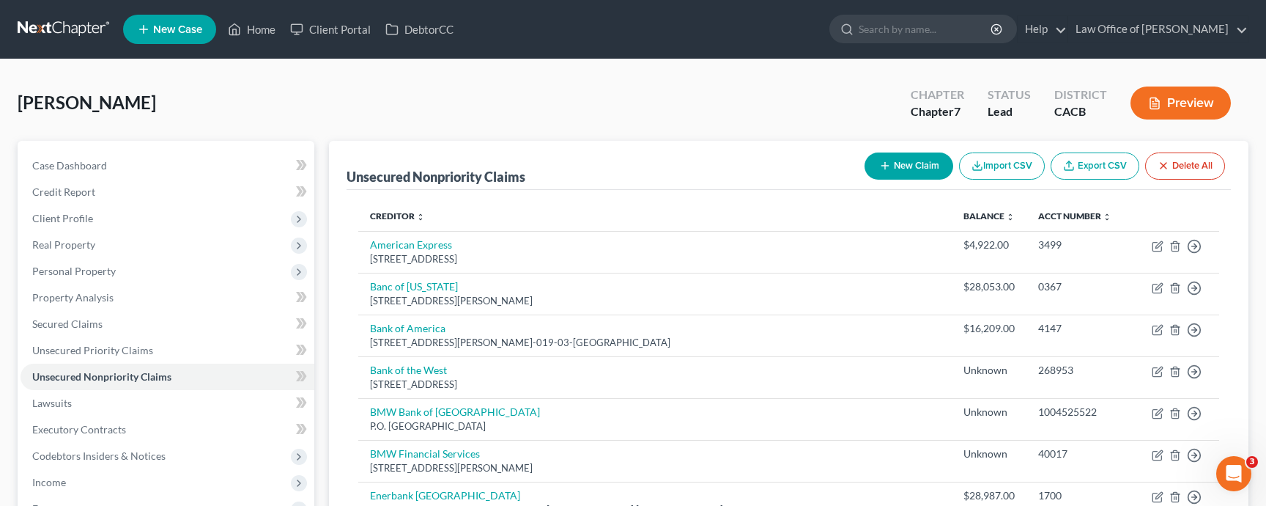
click at [1179, 107] on button "Preview" at bounding box center [1180, 102] width 100 height 33
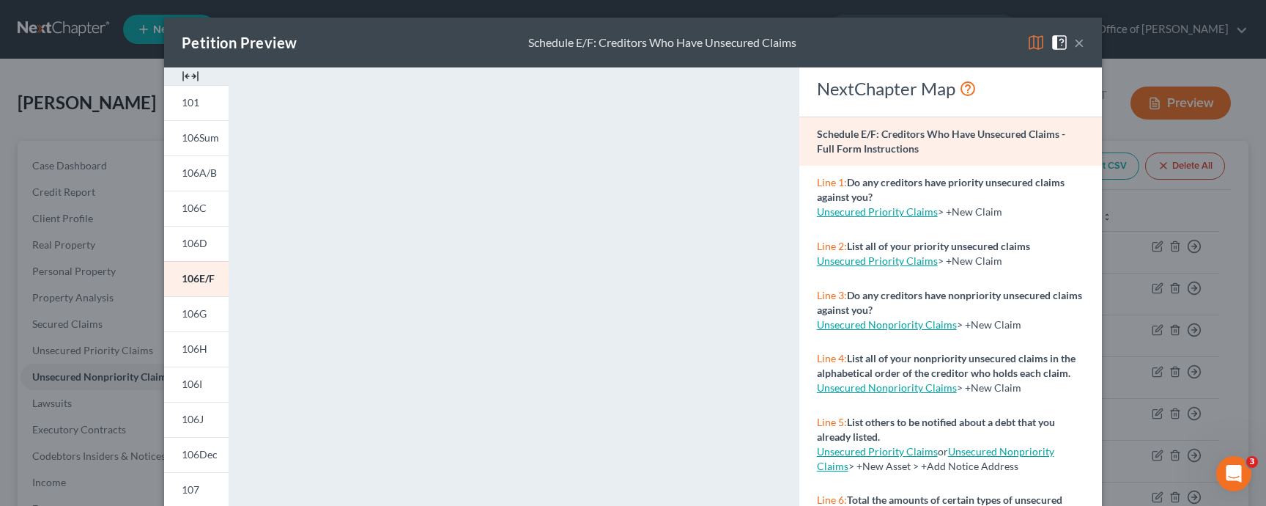
click at [1032, 40] on img at bounding box center [1036, 43] width 18 height 18
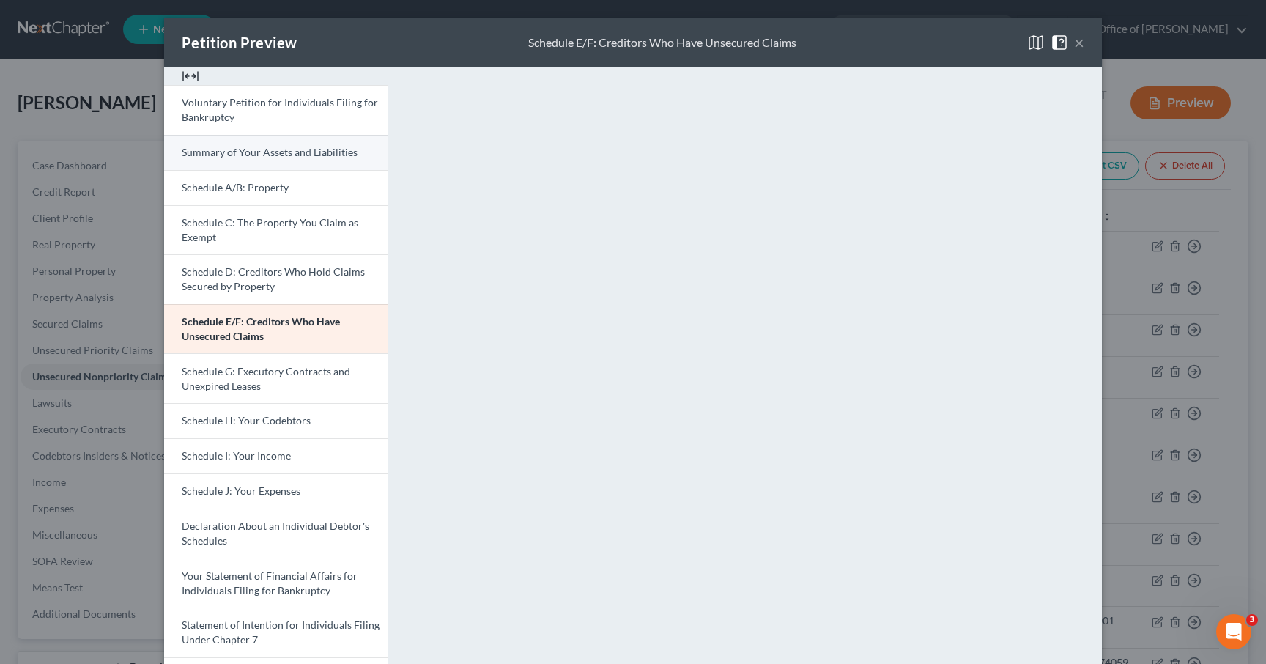
click at [230, 151] on span "Summary of Your Assets and Liabilities" at bounding box center [270, 152] width 176 height 12
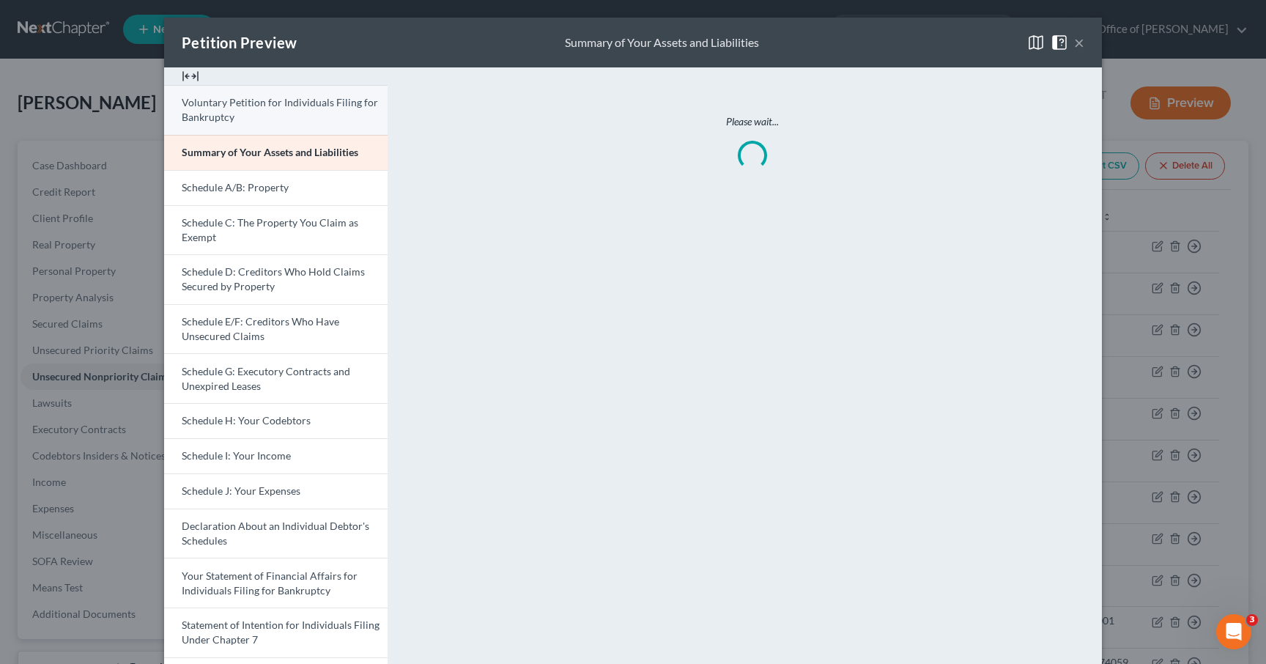
click at [272, 111] on link "Voluntary Petition for Individuals Filing for Bankruptcy" at bounding box center [275, 110] width 223 height 50
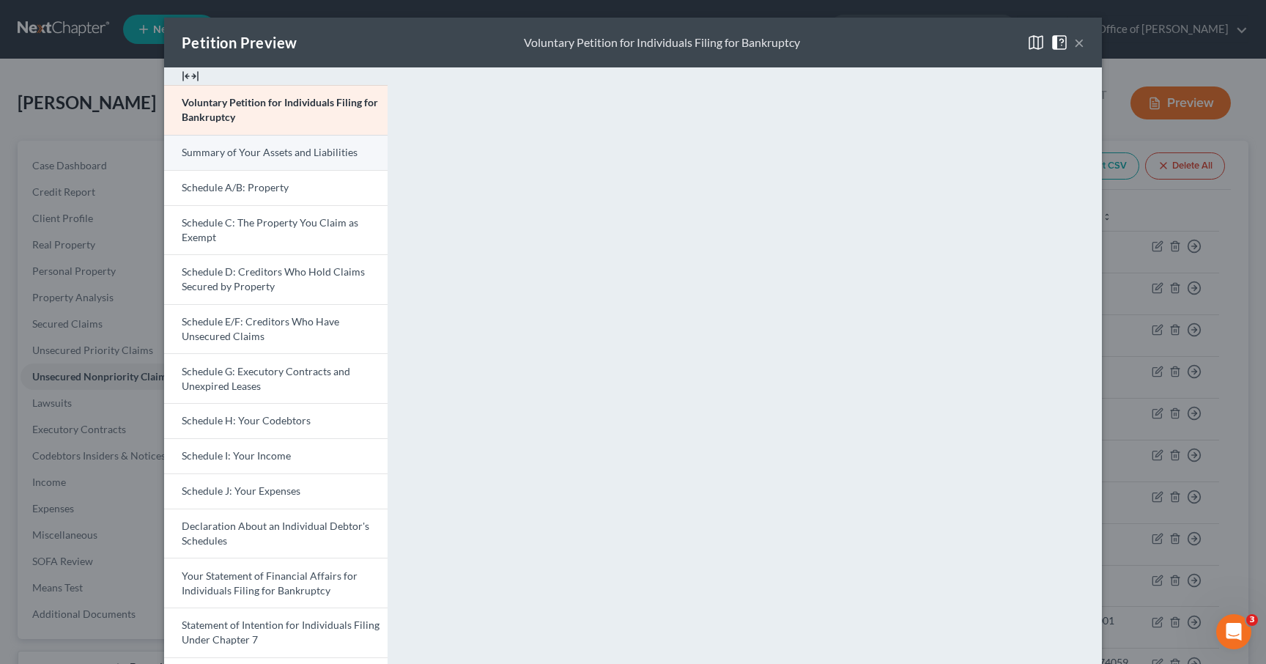
click at [268, 158] on span "Summary of Your Assets and Liabilities" at bounding box center [270, 152] width 176 height 12
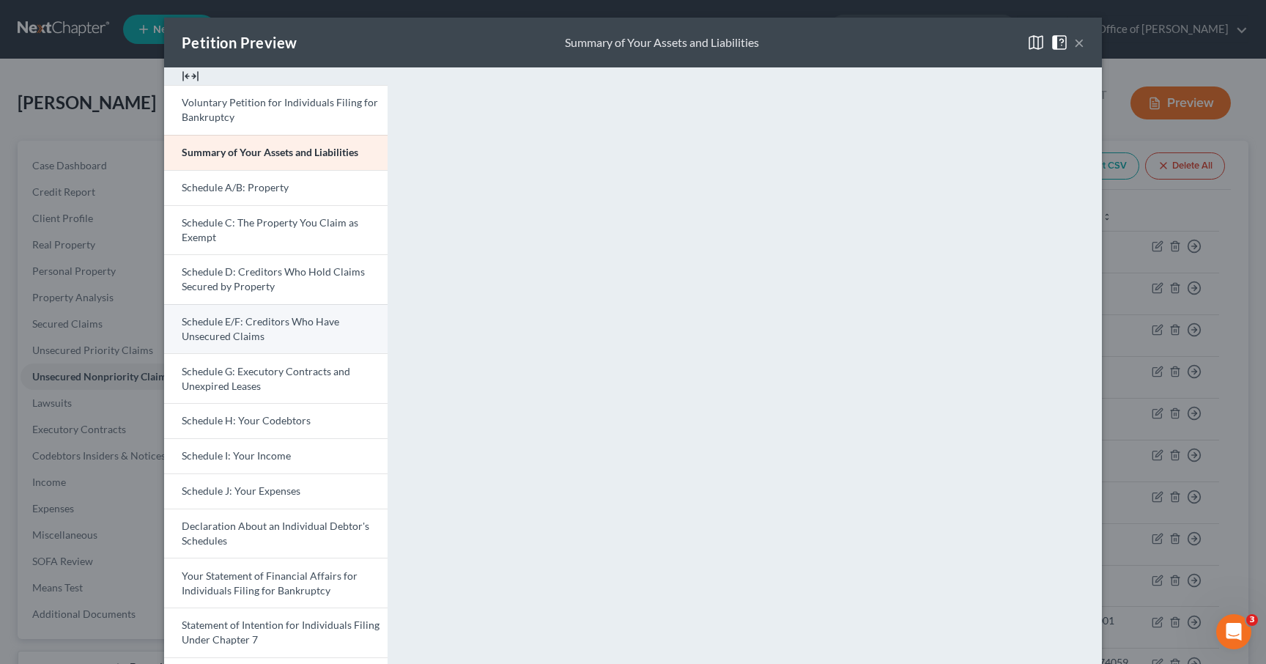
click at [267, 333] on link "Schedule E/F: Creditors Who Have Unsecured Claims" at bounding box center [275, 329] width 223 height 50
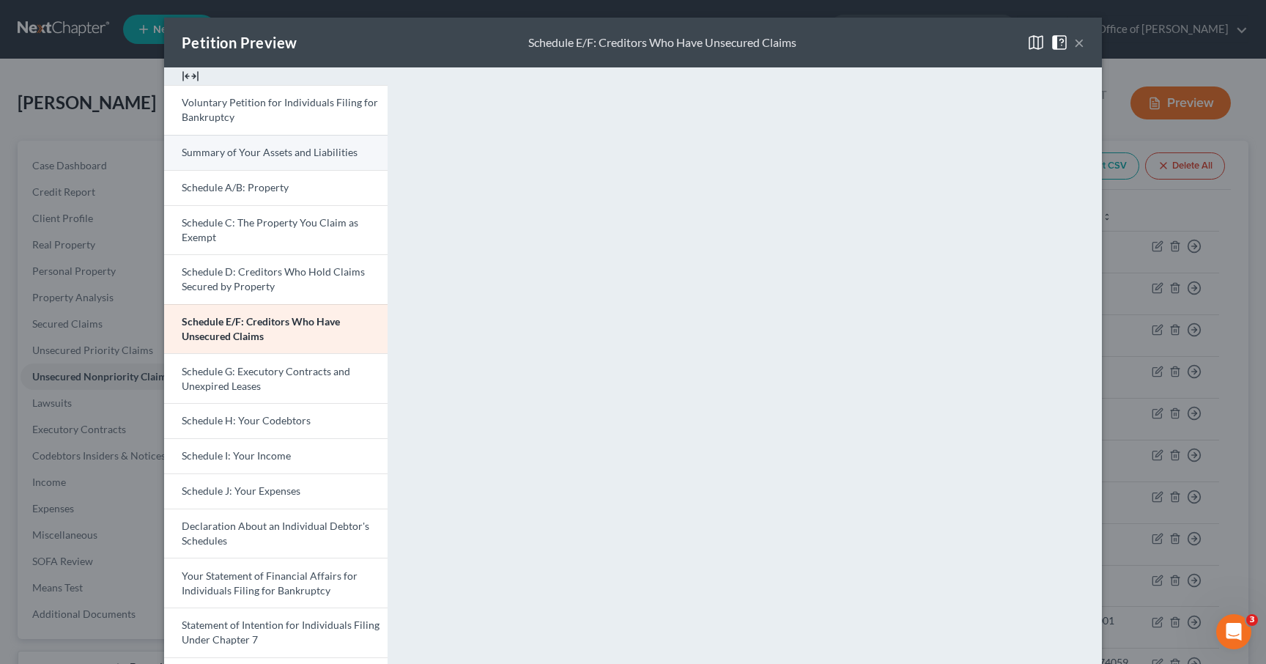
click at [237, 158] on span "Summary of Your Assets and Liabilities" at bounding box center [270, 152] width 176 height 12
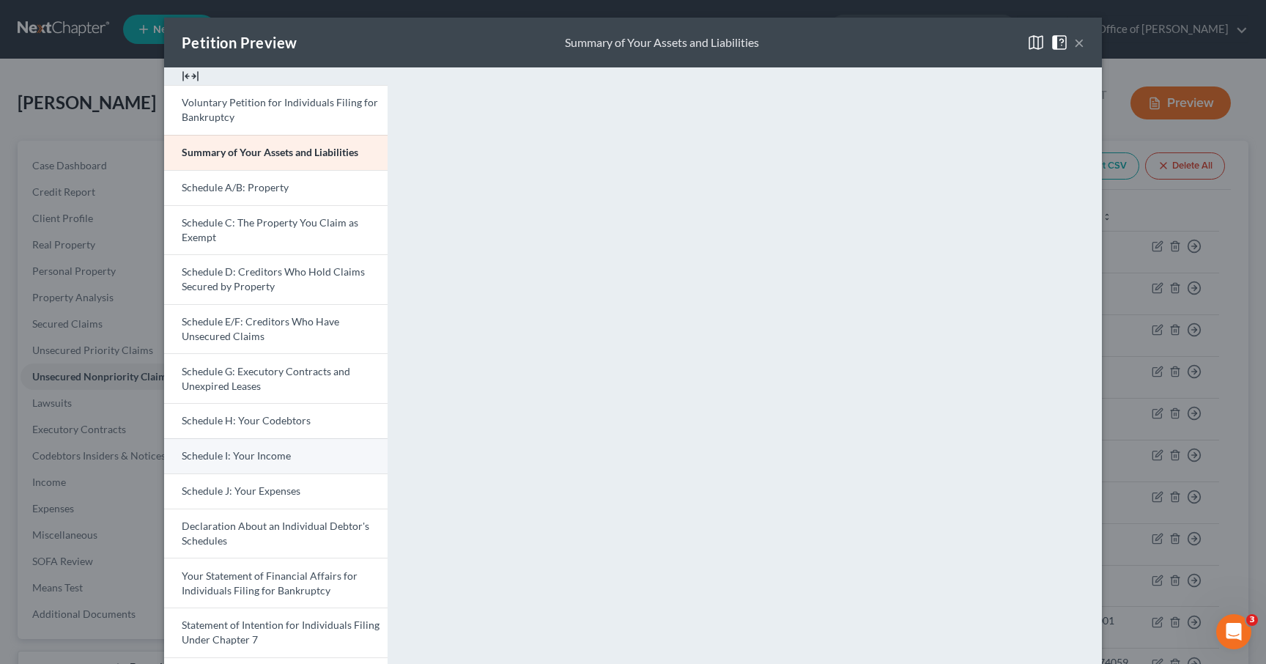
click at [248, 455] on span "Schedule I: Your Income" at bounding box center [236, 455] width 109 height 12
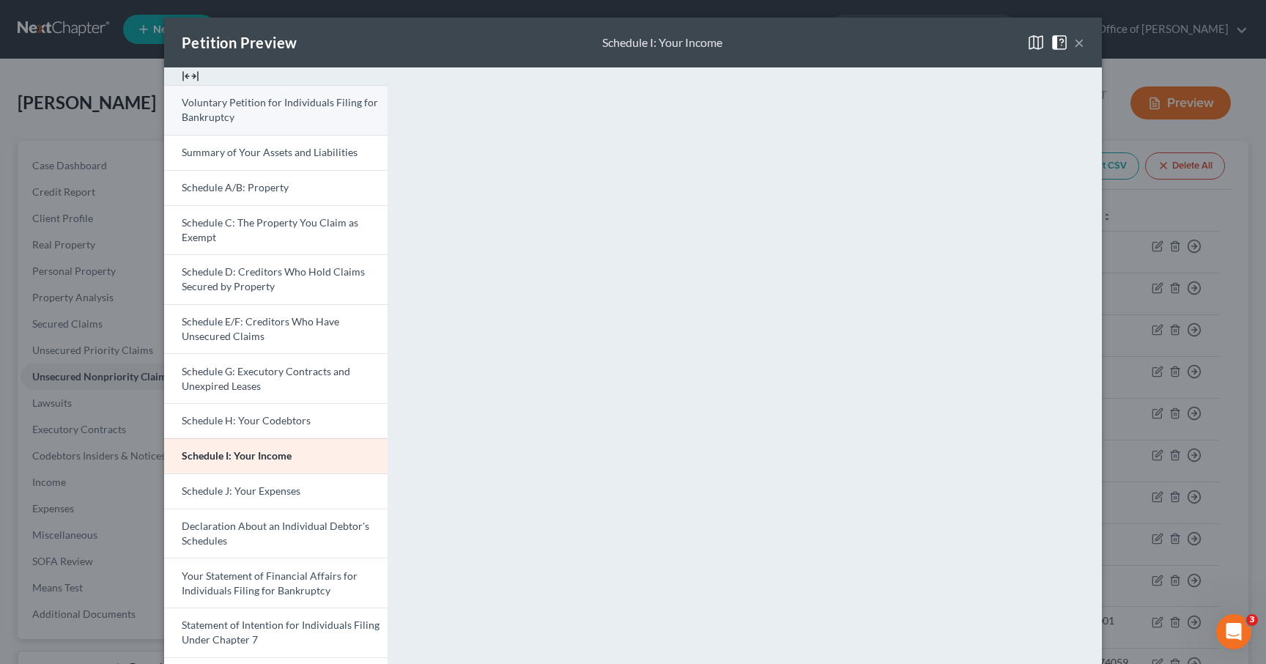
click at [243, 107] on span "Voluntary Petition for Individuals Filing for Bankruptcy" at bounding box center [280, 109] width 196 height 27
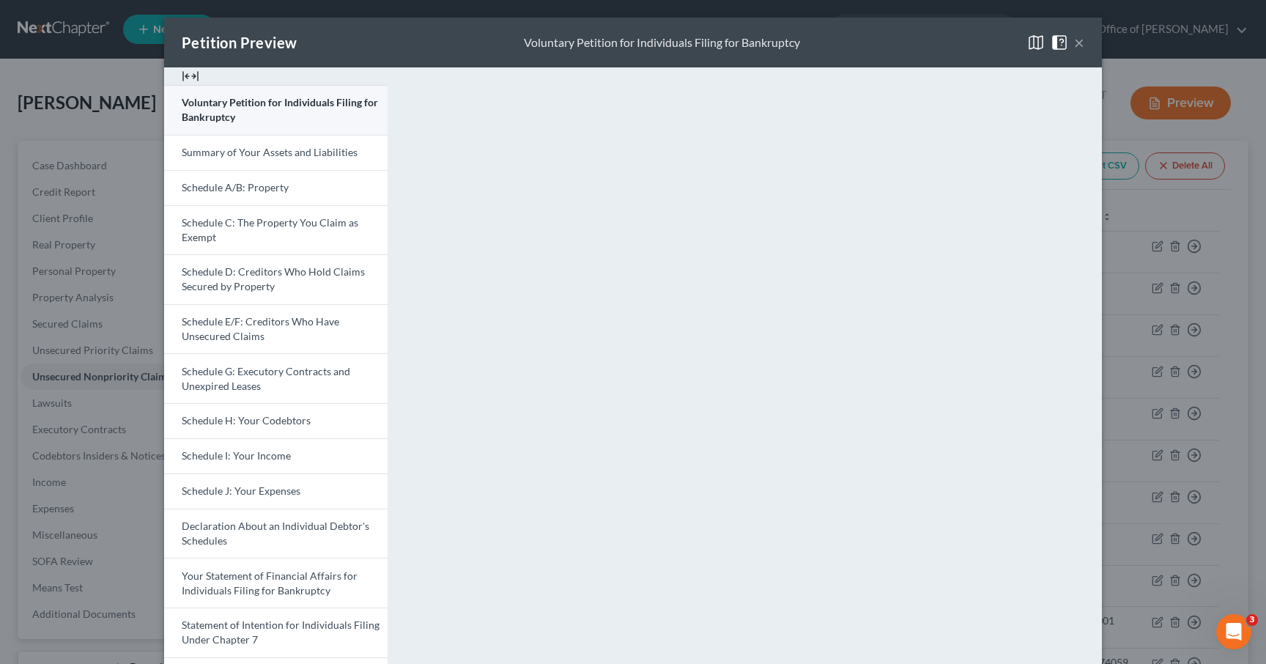
click at [316, 100] on span "Voluntary Petition for Individuals Filing for Bankruptcy" at bounding box center [280, 109] width 196 height 27
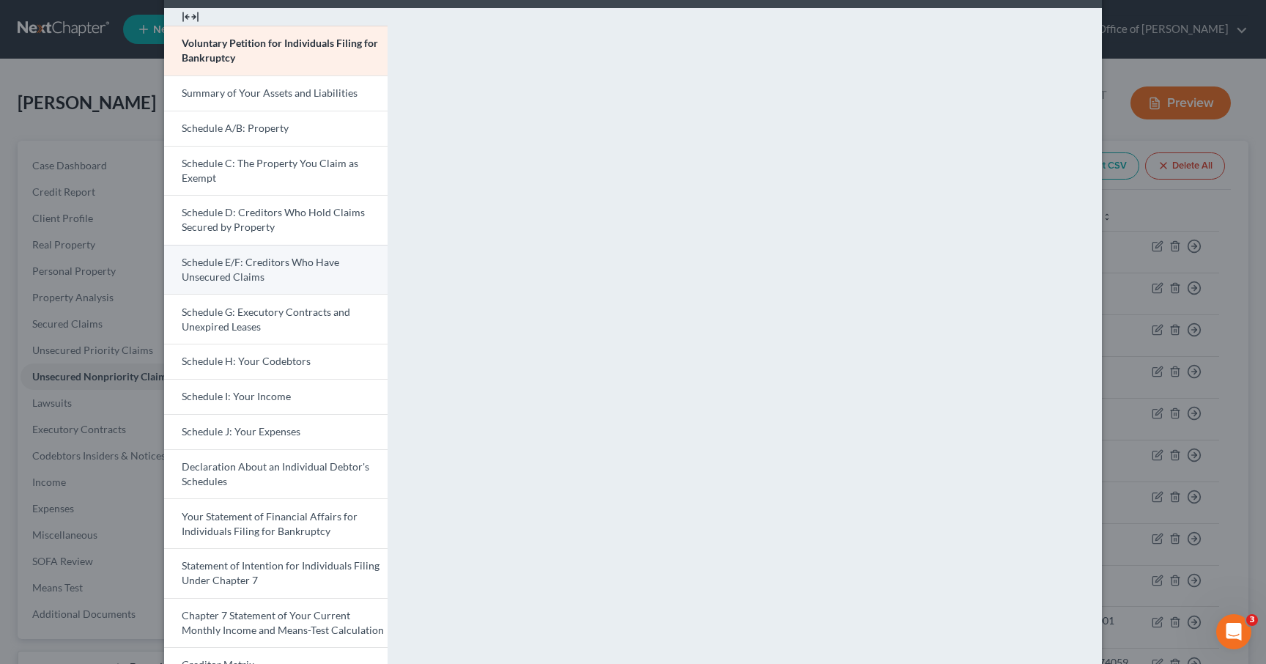
scroll to position [62, 0]
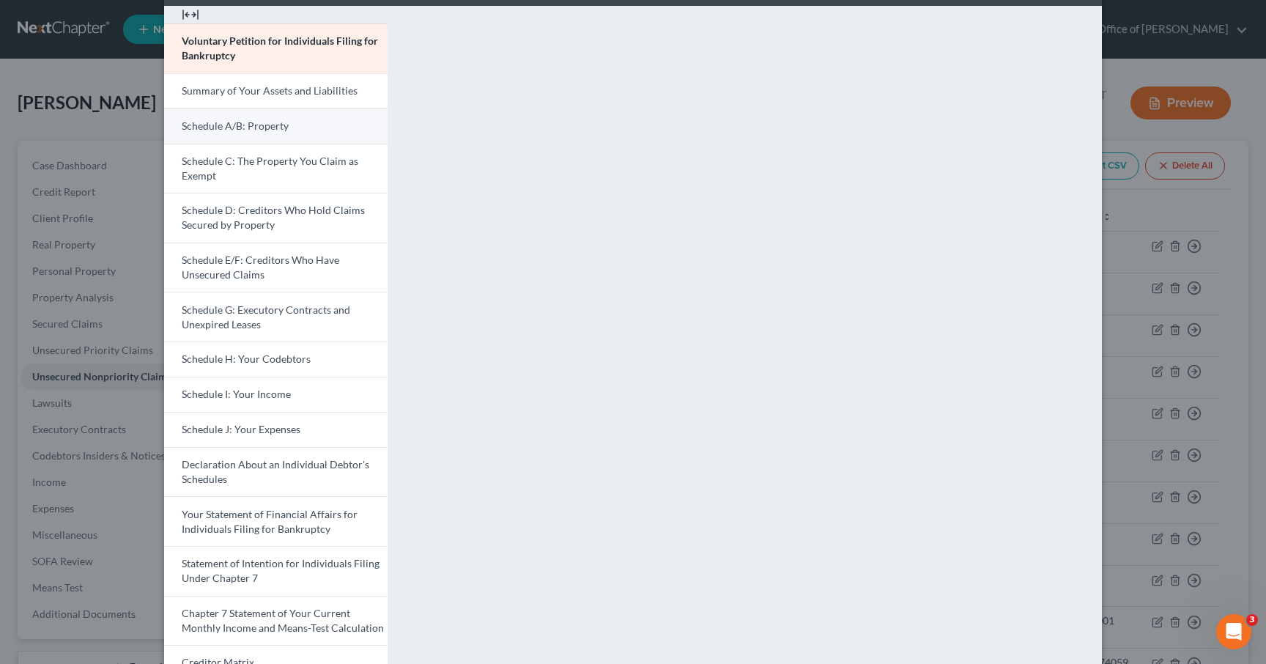
click at [267, 122] on span "Schedule A/B: Property" at bounding box center [235, 125] width 107 height 12
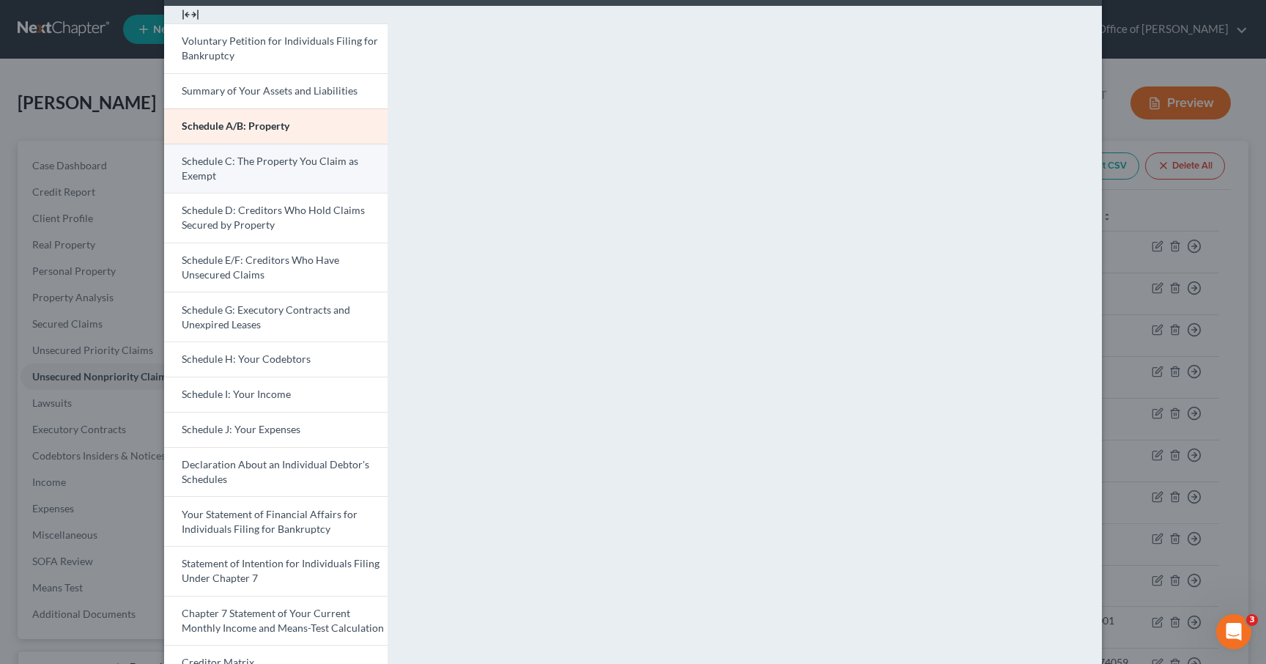
click at [253, 171] on link "Schedule C: The Property You Claim as Exempt" at bounding box center [275, 169] width 223 height 50
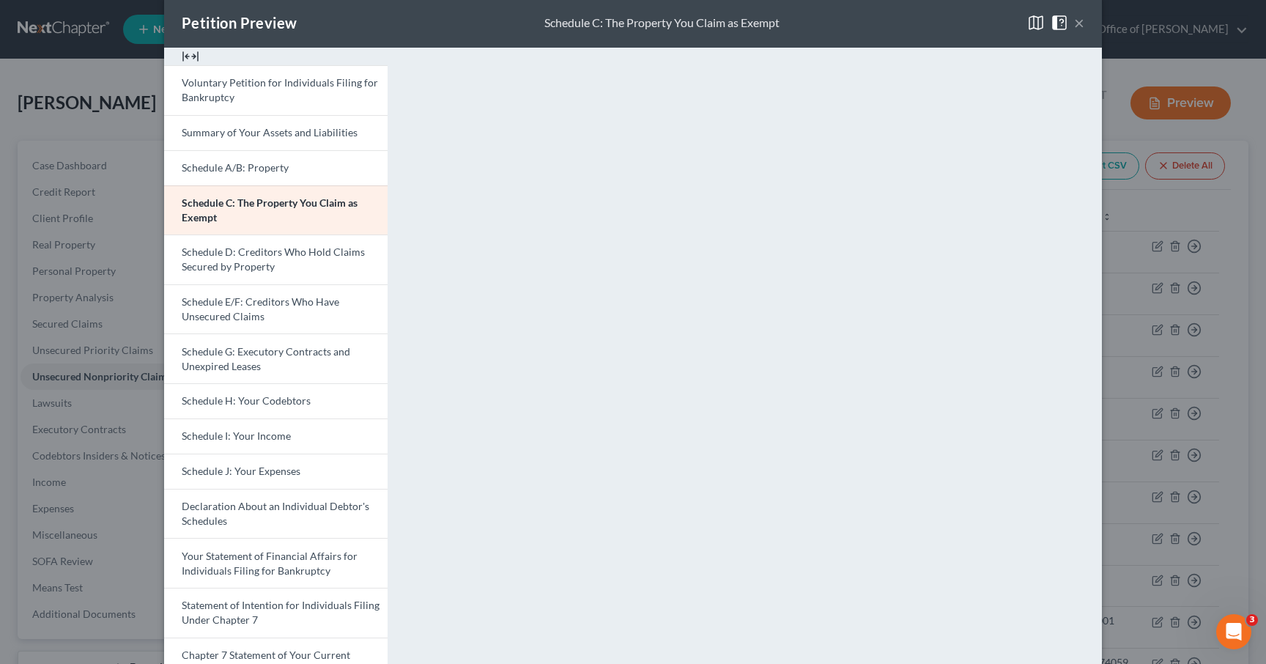
scroll to position [0, 0]
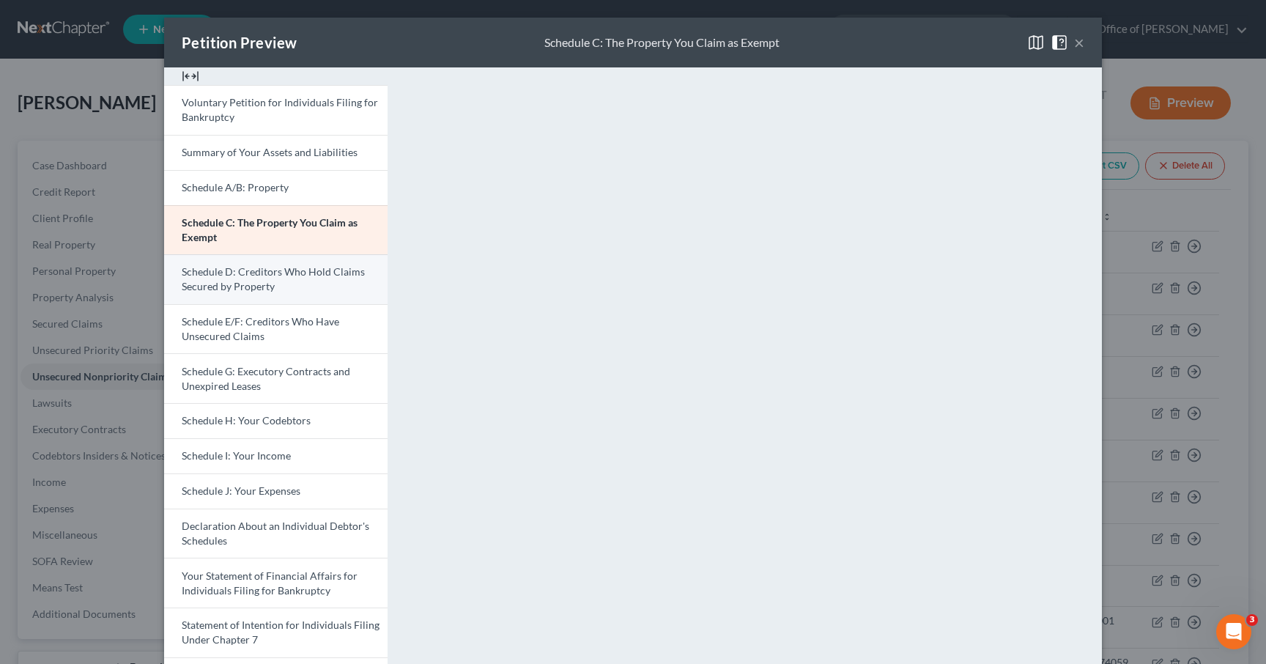
click at [237, 282] on span "Schedule D: Creditors Who Hold Claims Secured by Property" at bounding box center [273, 278] width 183 height 27
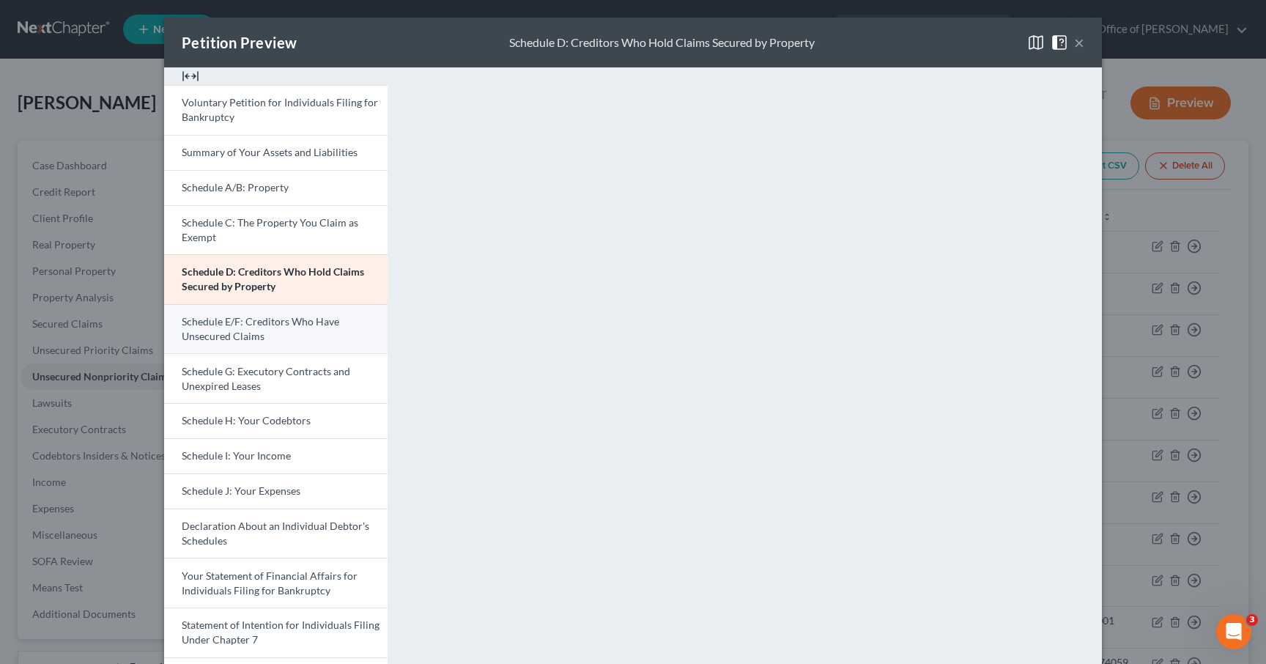
click at [253, 330] on span "Schedule E/F: Creditors Who Have Unsecured Claims" at bounding box center [261, 328] width 158 height 27
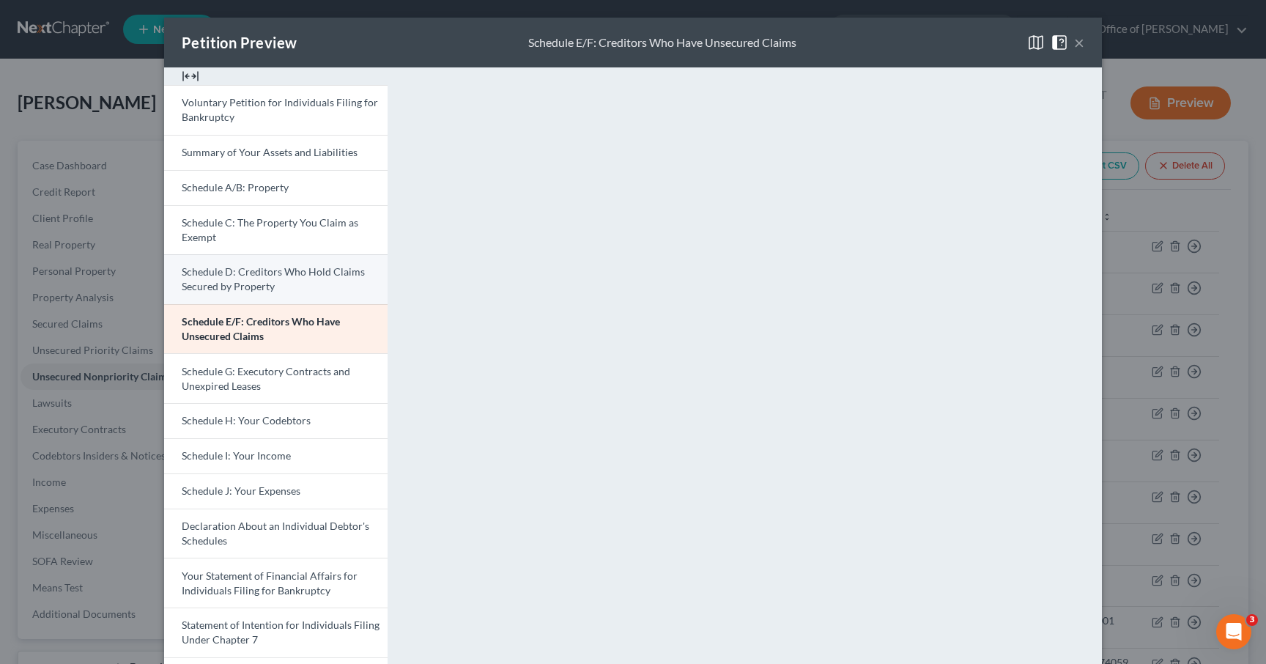
click at [248, 267] on span "Schedule D: Creditors Who Hold Claims Secured by Property" at bounding box center [273, 278] width 183 height 27
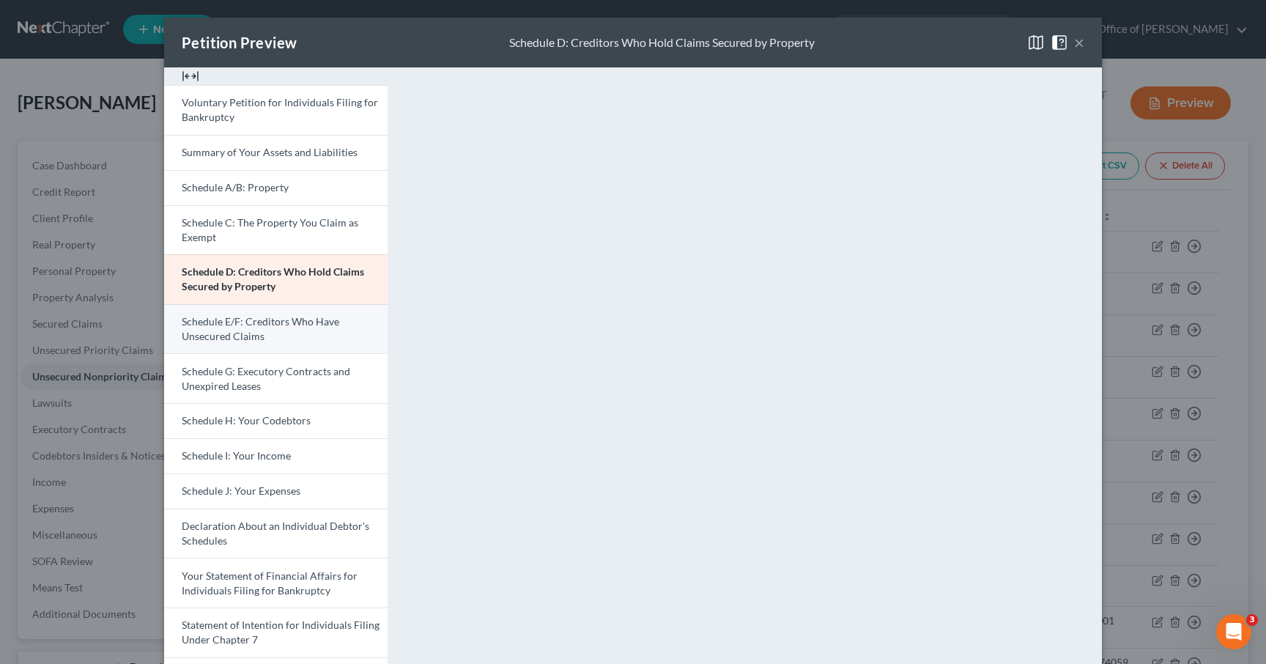
click at [266, 347] on link "Schedule E/F: Creditors Who Have Unsecured Claims" at bounding box center [275, 329] width 223 height 50
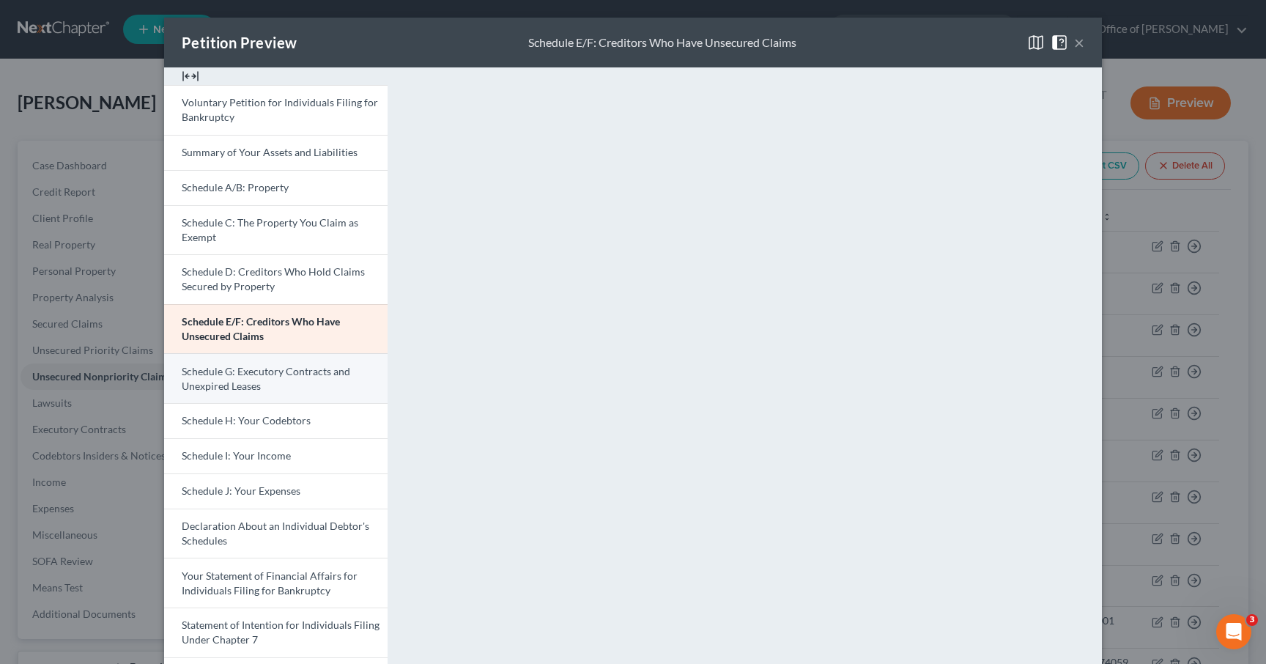
click at [269, 383] on link "Schedule G: Executory Contracts and Unexpired Leases" at bounding box center [275, 378] width 223 height 50
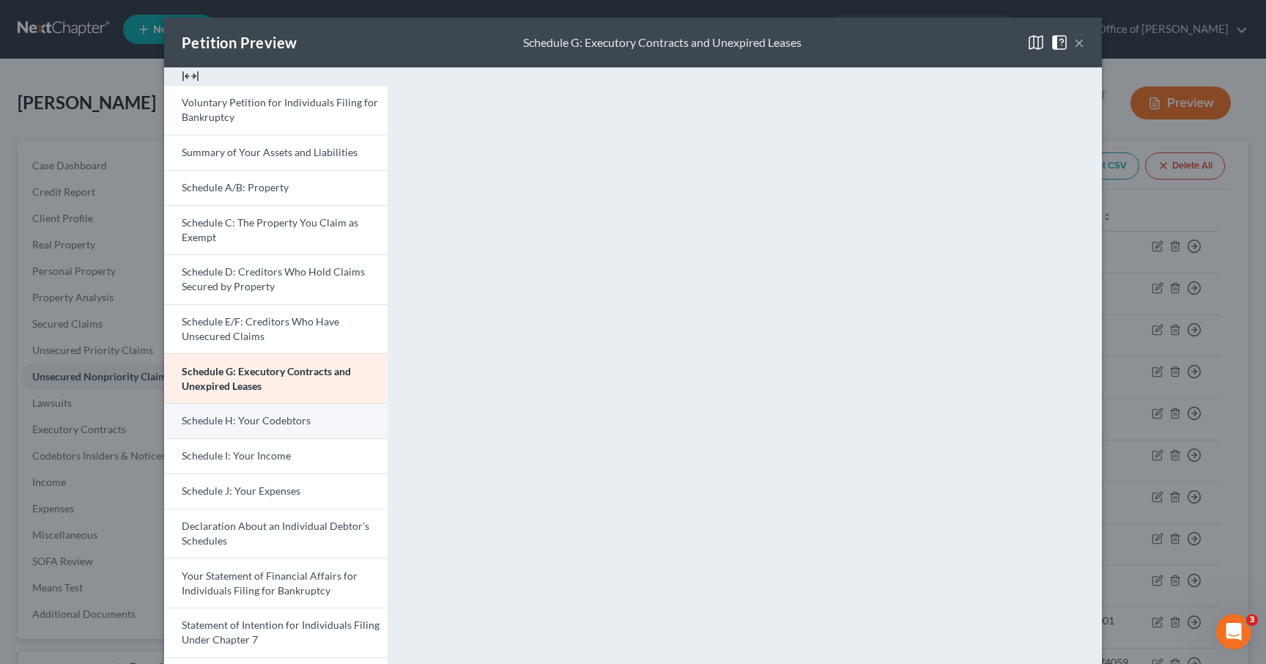
click at [265, 425] on span "Schedule H: Your Codebtors" at bounding box center [246, 420] width 129 height 12
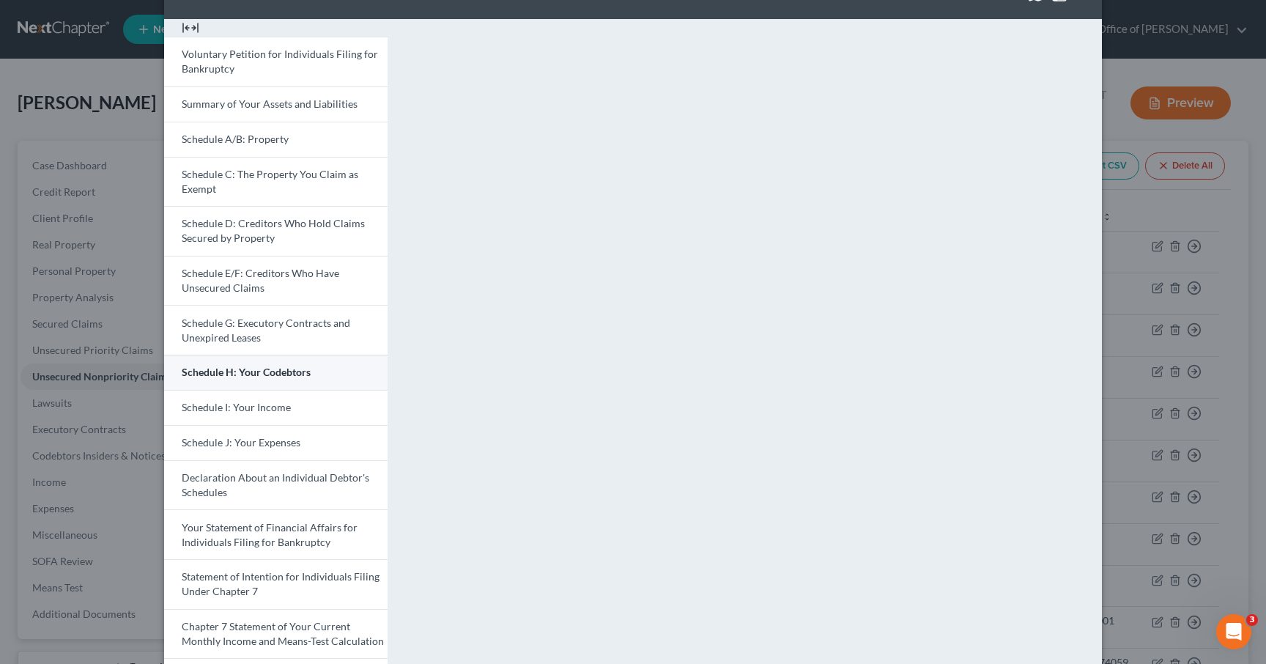
scroll to position [50, 0]
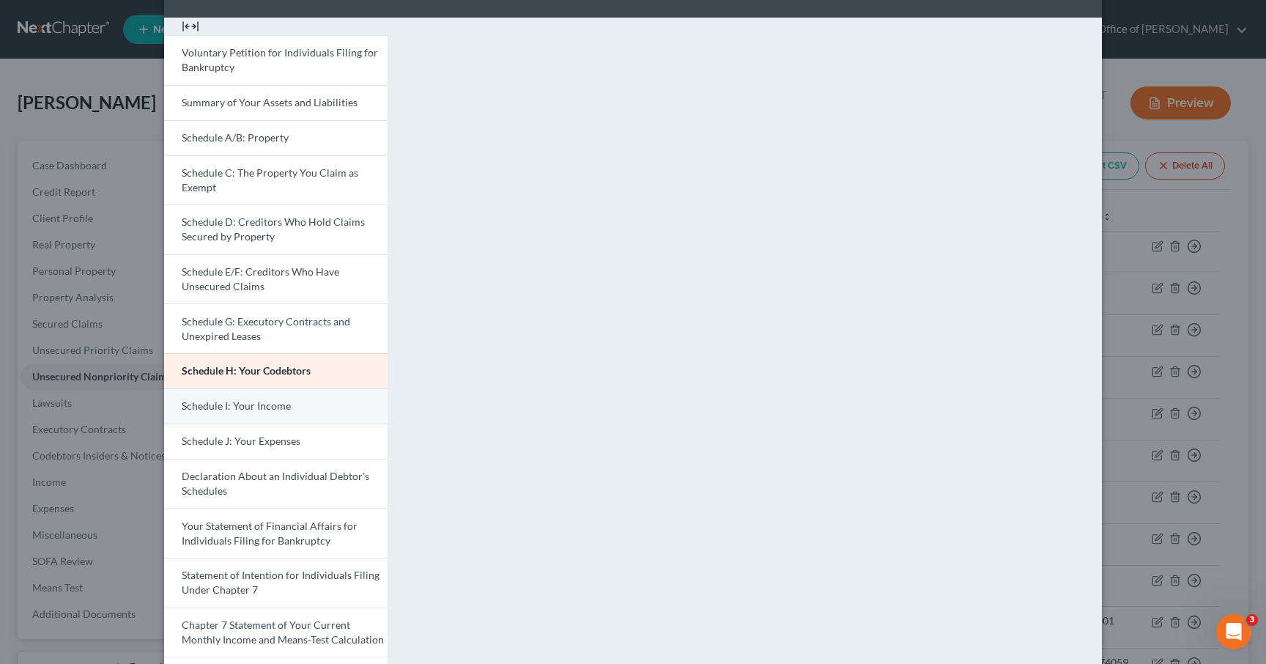
click at [245, 403] on span "Schedule I: Your Income" at bounding box center [236, 405] width 109 height 12
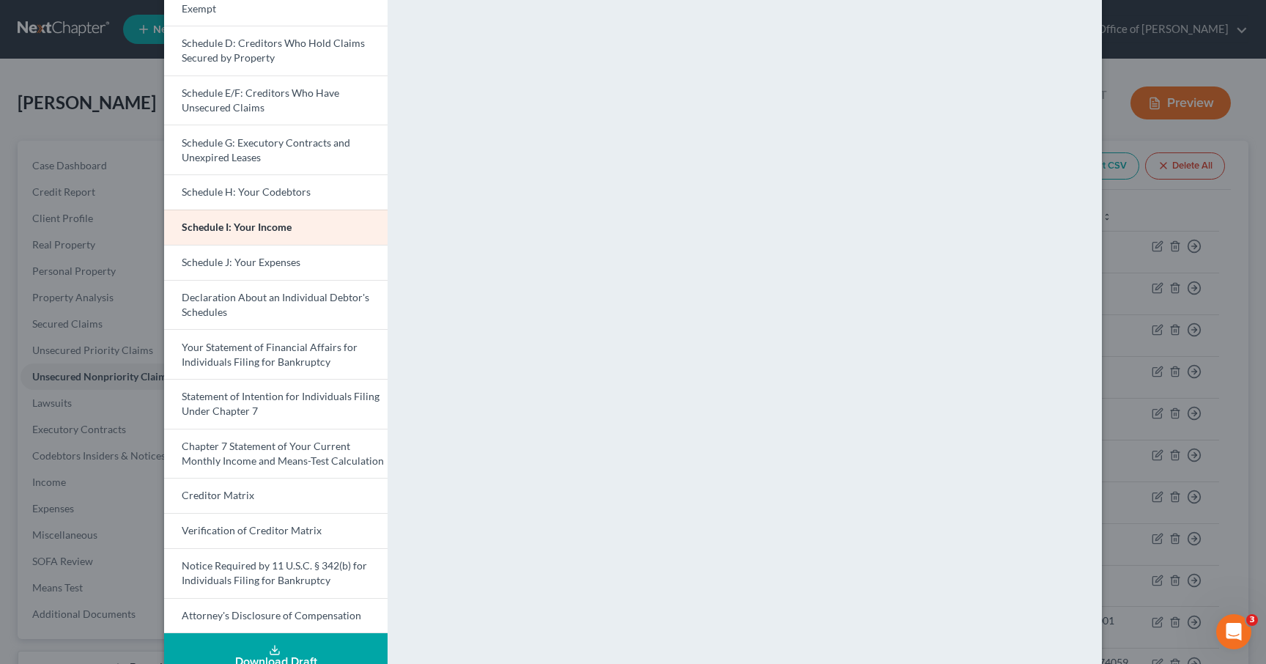
scroll to position [260, 0]
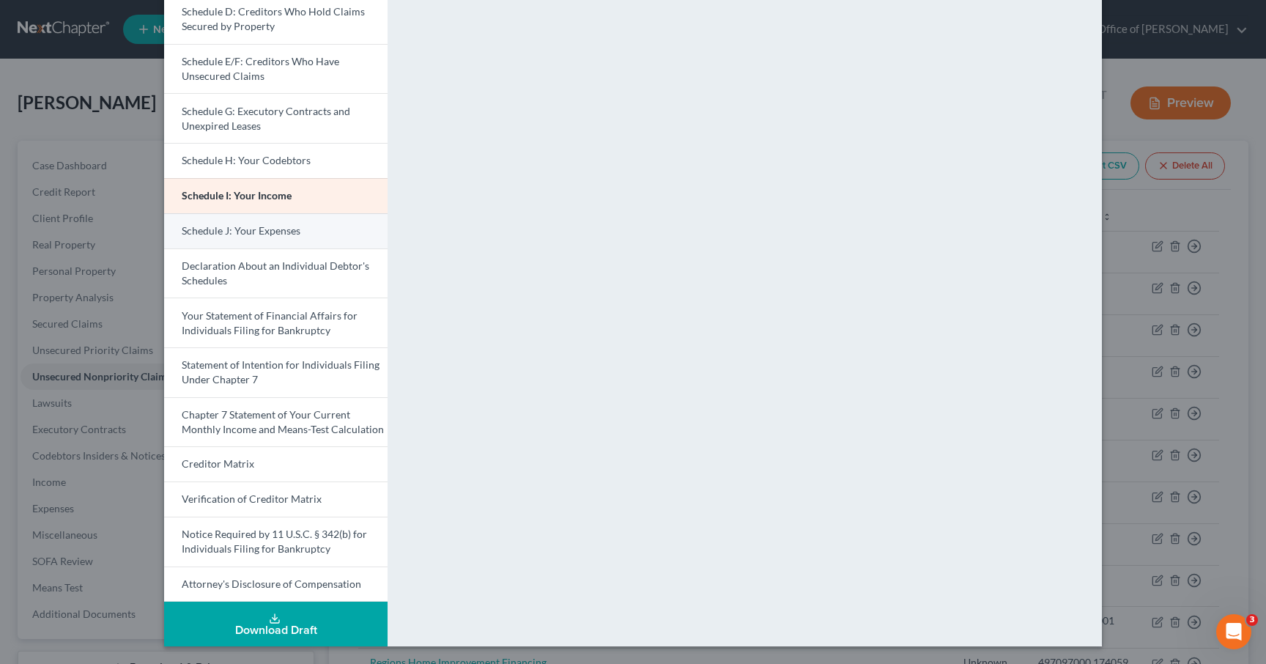
click at [270, 231] on span "Schedule J: Your Expenses" at bounding box center [241, 230] width 119 height 12
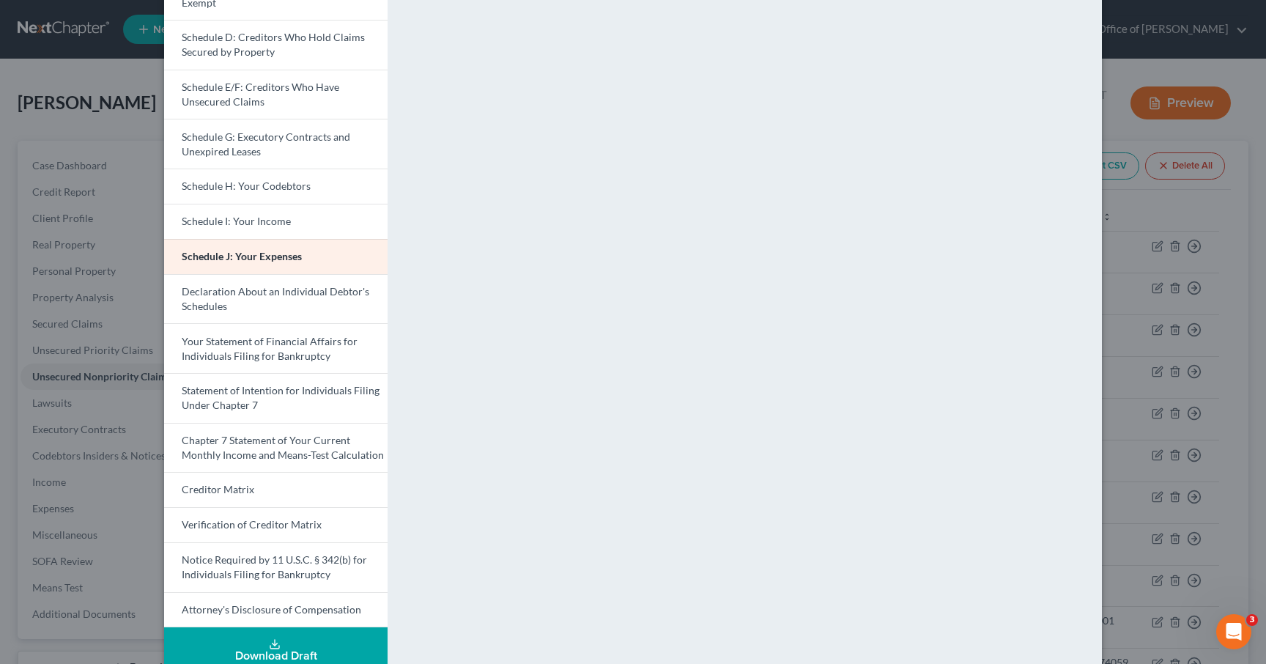
scroll to position [188, 0]
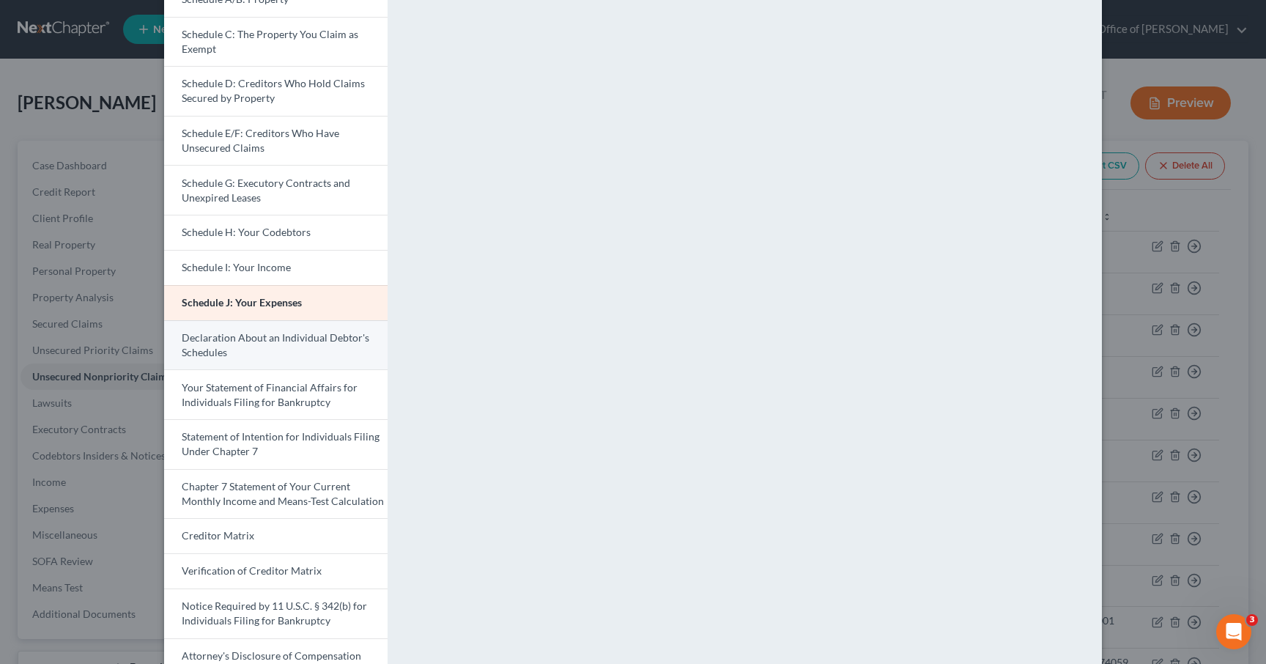
click at [259, 344] on link "Declaration About an Individual Debtor's Schedules" at bounding box center [275, 345] width 223 height 50
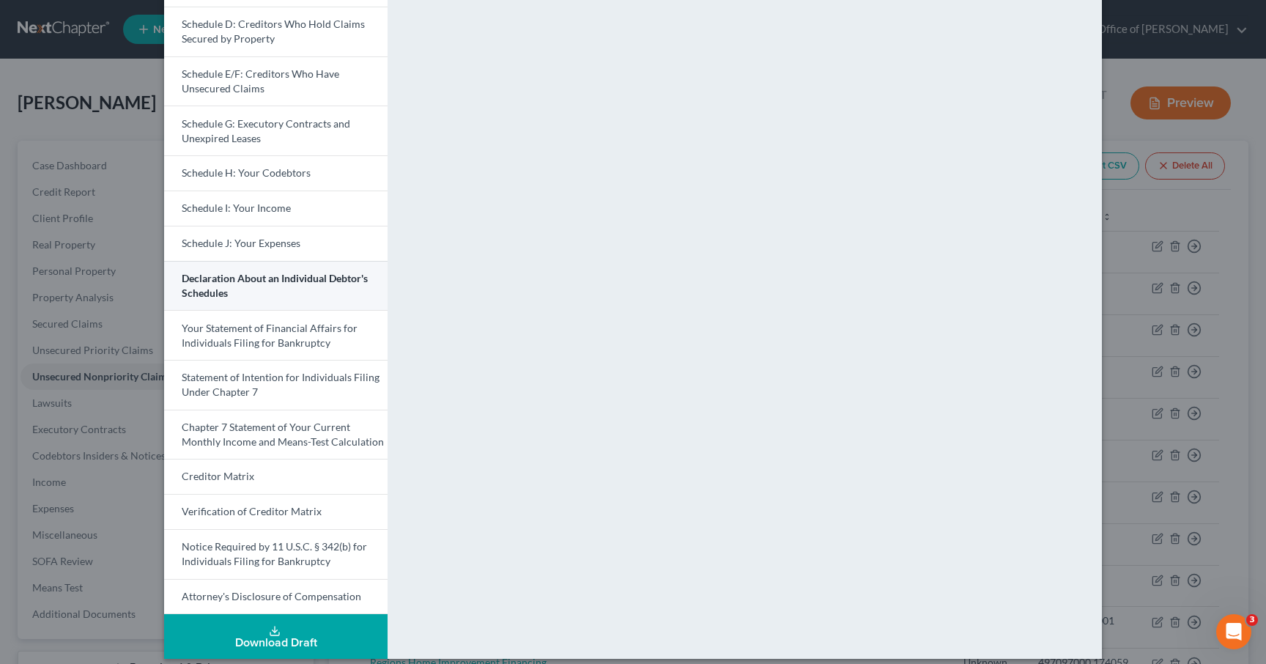
scroll to position [260, 0]
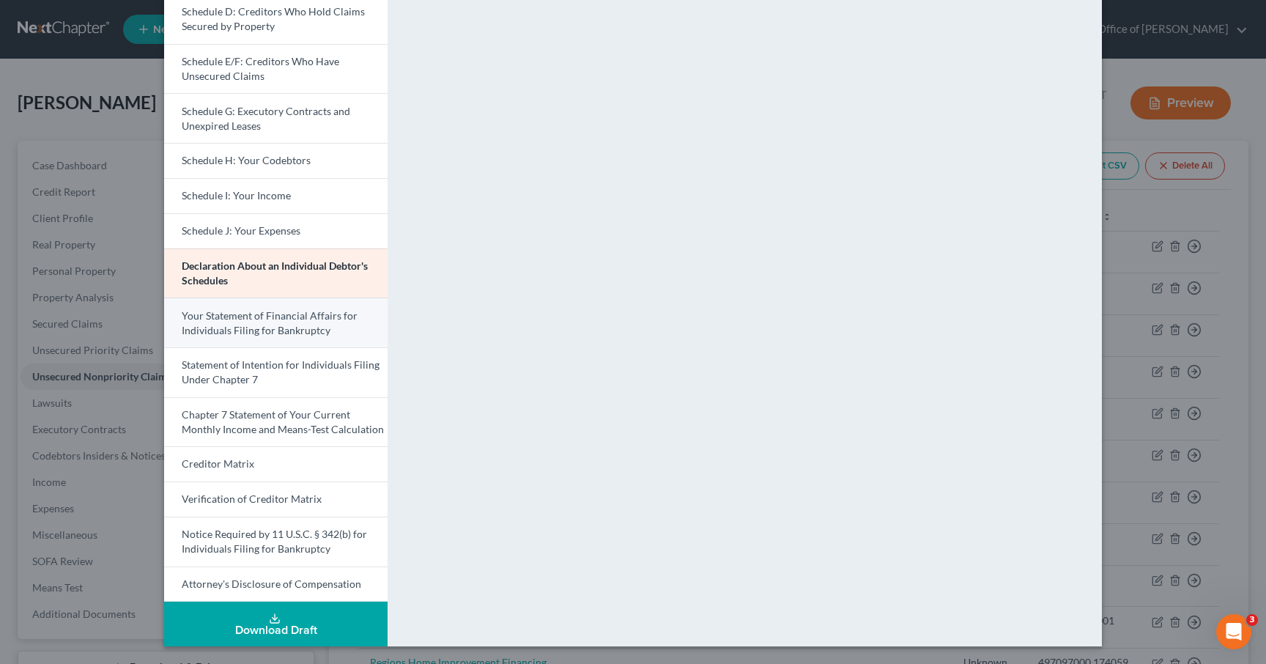
click at [267, 330] on span "Your Statement of Financial Affairs for Individuals Filing for Bankruptcy" at bounding box center [270, 322] width 176 height 27
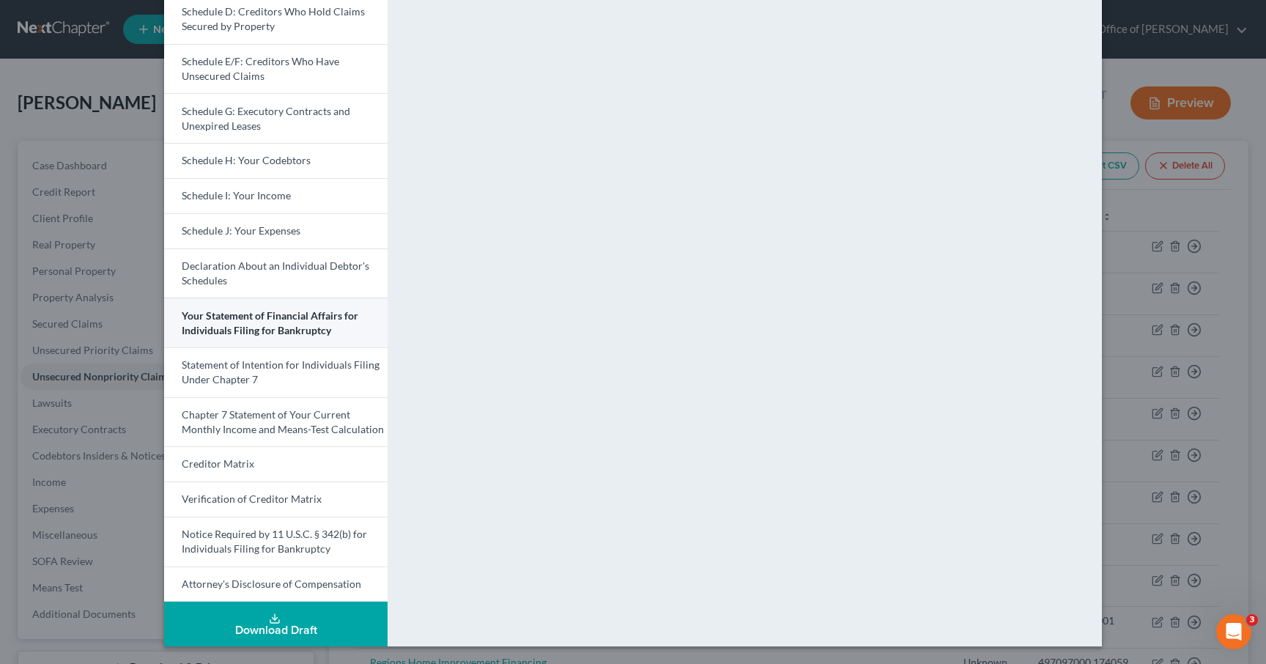
click at [272, 318] on span "Your Statement of Financial Affairs for Individuals Filing for Bankruptcy" at bounding box center [270, 322] width 177 height 27
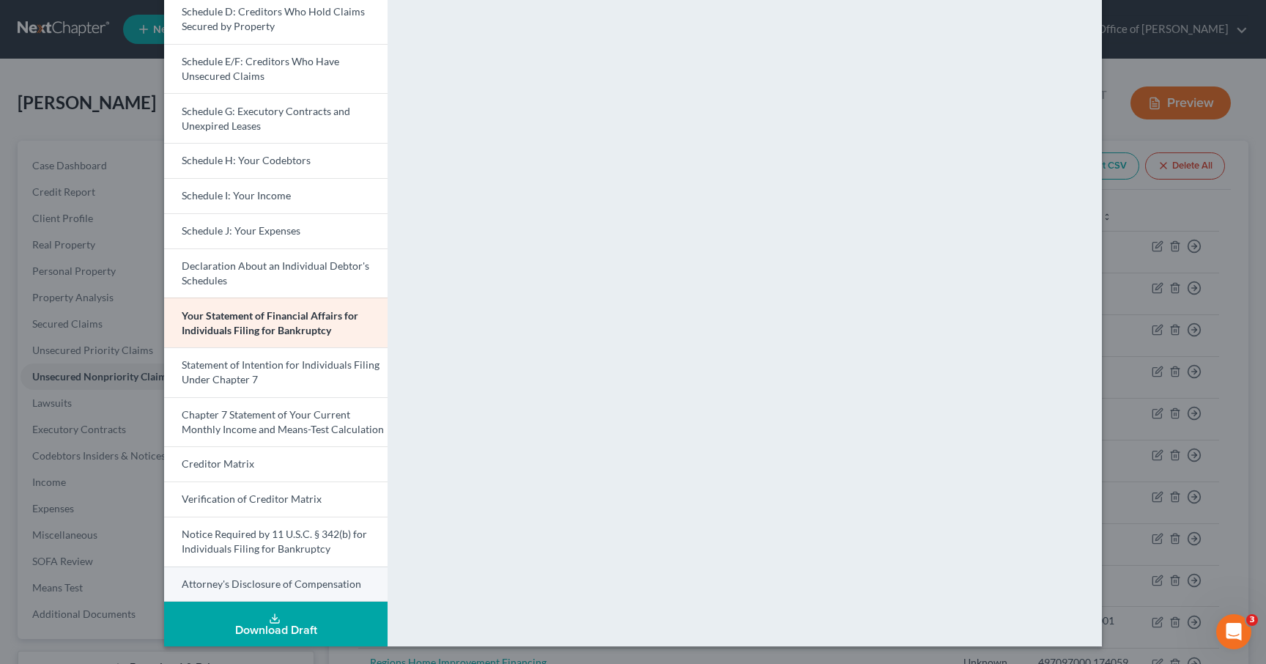
click at [246, 456] on link "Attorney's Disclosure of Compensation" at bounding box center [275, 584] width 223 height 36
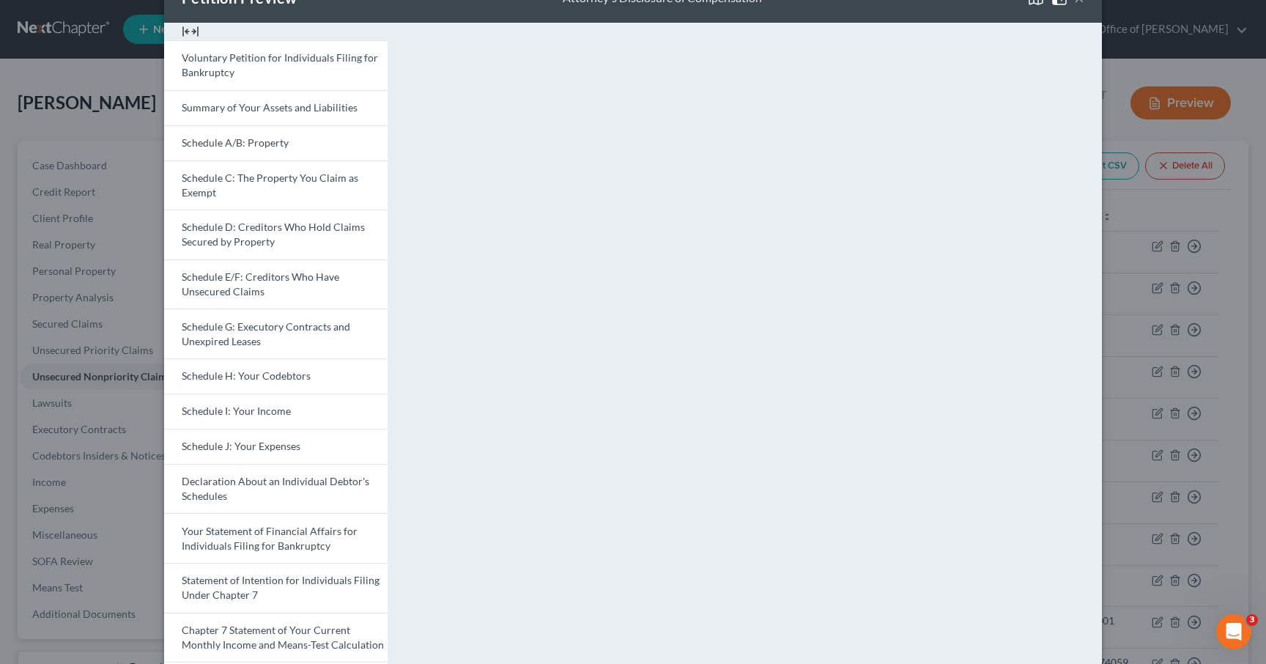
scroll to position [0, 0]
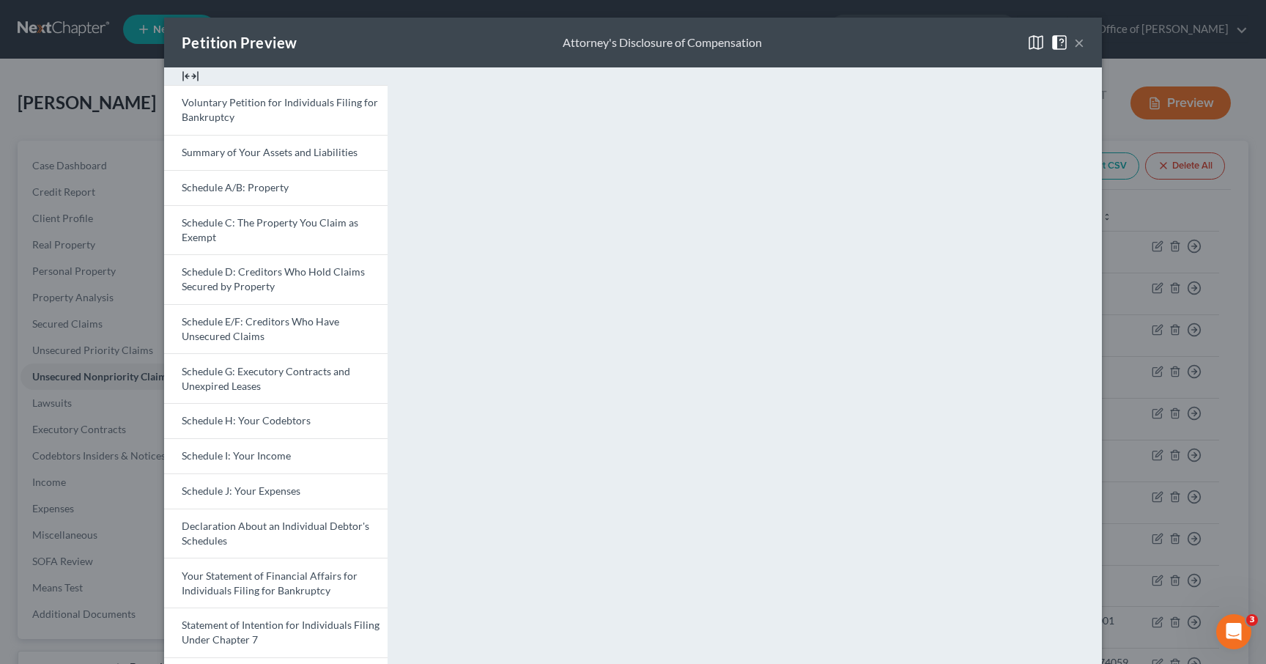
click at [1079, 45] on button "×" at bounding box center [1079, 43] width 10 height 18
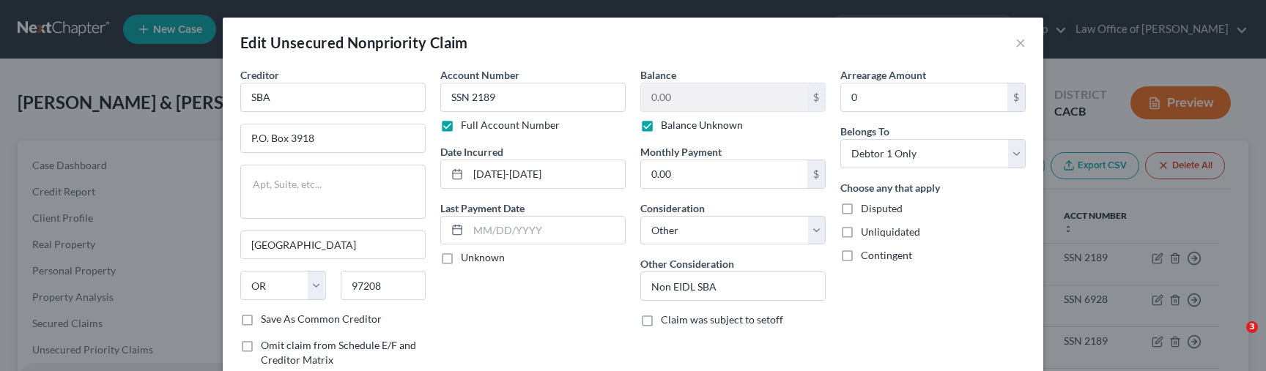
select select "38"
select select "14"
select select "0"
select select "45"
select select "4"
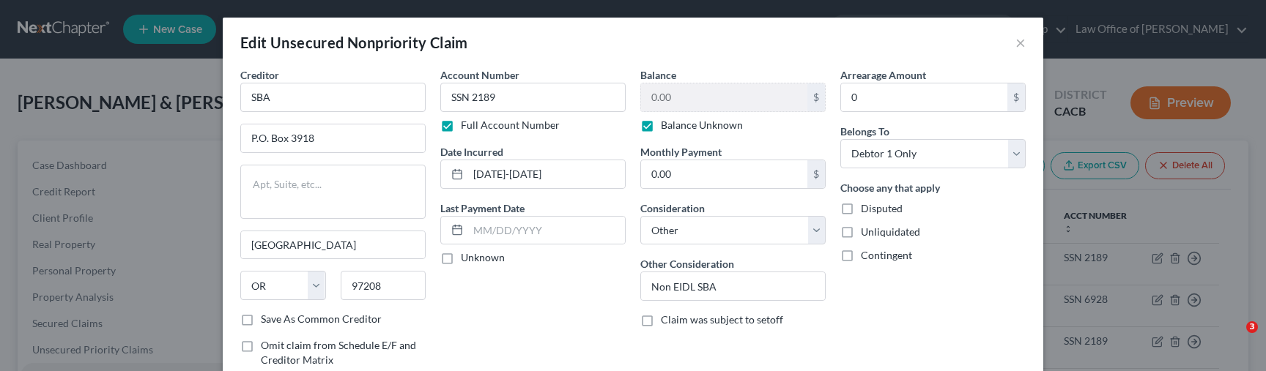
select select "0"
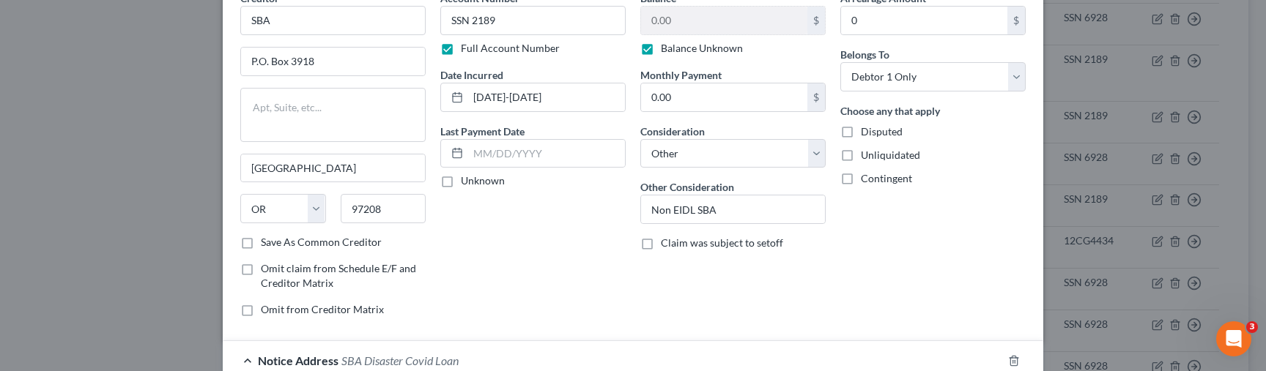
scroll to position [78, 0]
click at [695, 142] on select "Select Cable / Satellite Services Collection Agency Credit Card Debt Debt Couns…" at bounding box center [732, 152] width 185 height 29
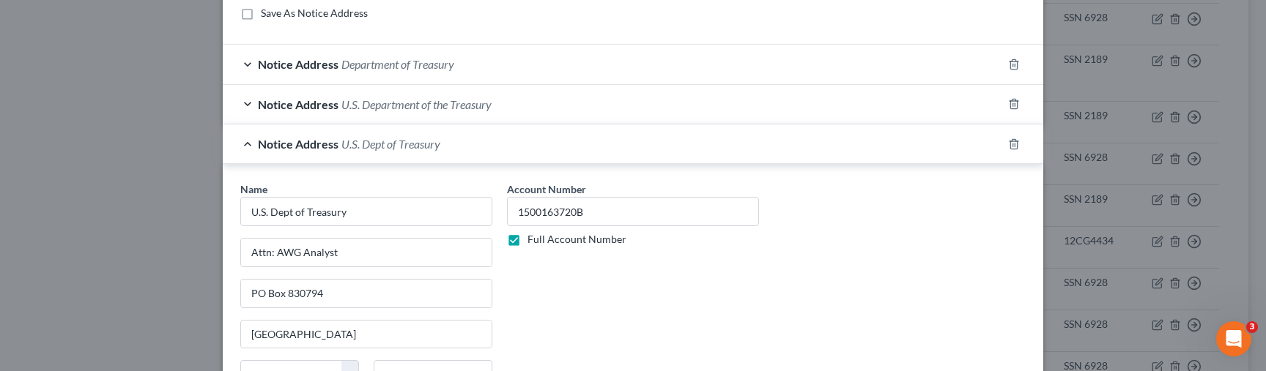
scroll to position [1049, 0]
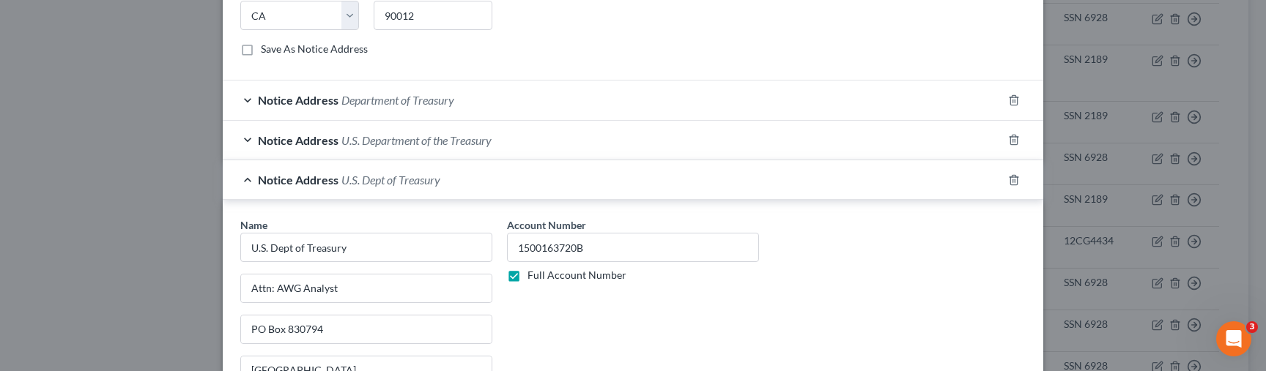
click at [423, 170] on div "Notice Address U.S. Dept of Treasury" at bounding box center [613, 179] width 780 height 39
click at [423, 177] on span "United States Attorney" at bounding box center [394, 179] width 106 height 14
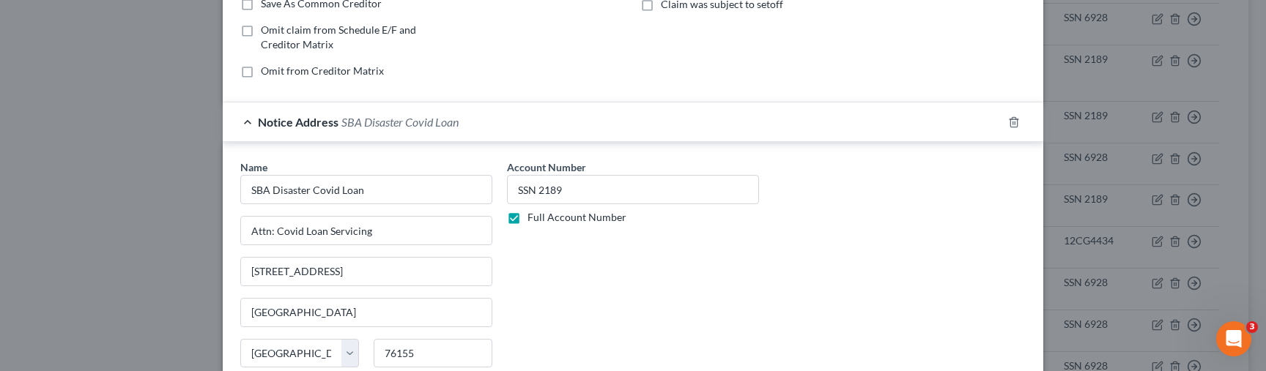
scroll to position [308, 0]
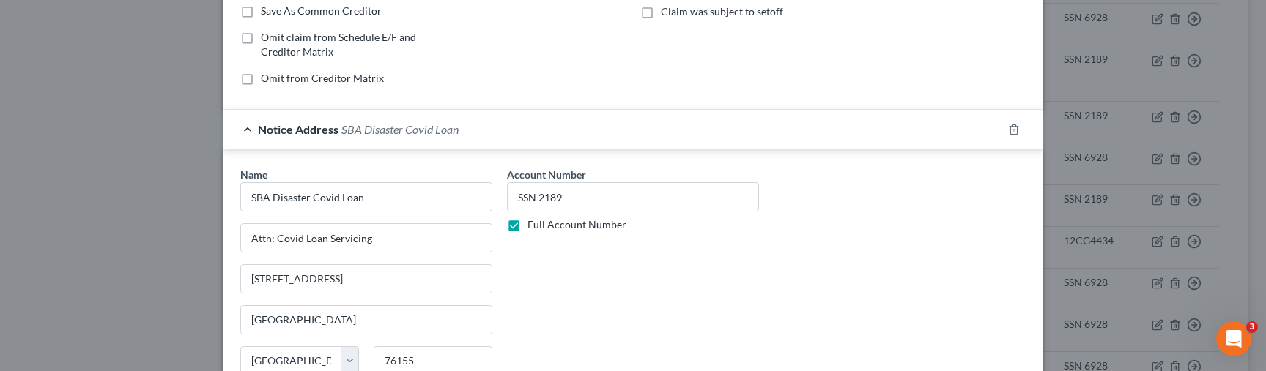
click at [415, 141] on div "Notice Address SBA Disaster Covid Loan" at bounding box center [613, 129] width 780 height 39
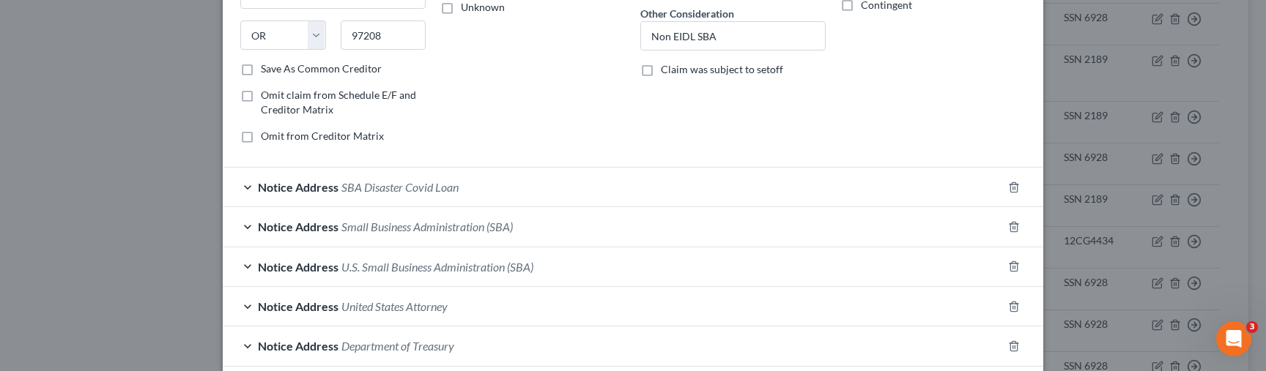
scroll to position [256, 0]
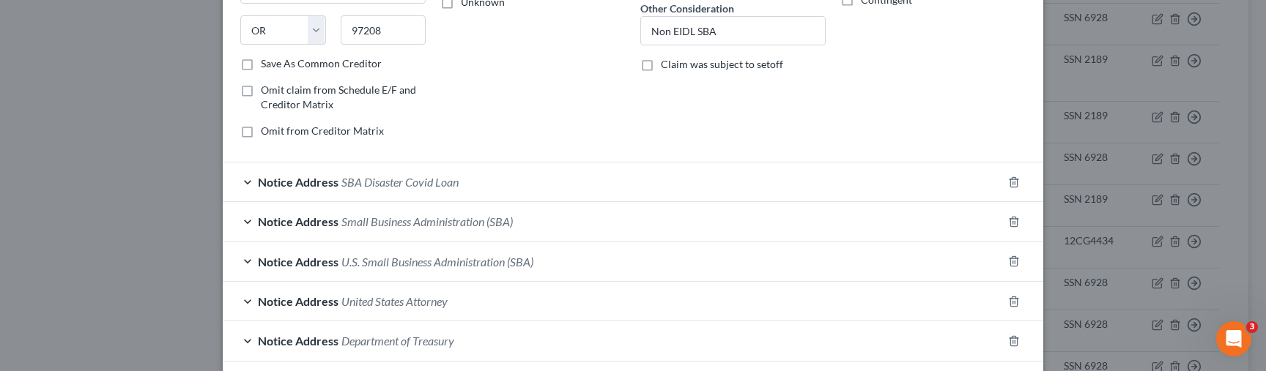
click at [429, 172] on div "Notice Address SBA Disaster Covid Loan" at bounding box center [613, 182] width 780 height 39
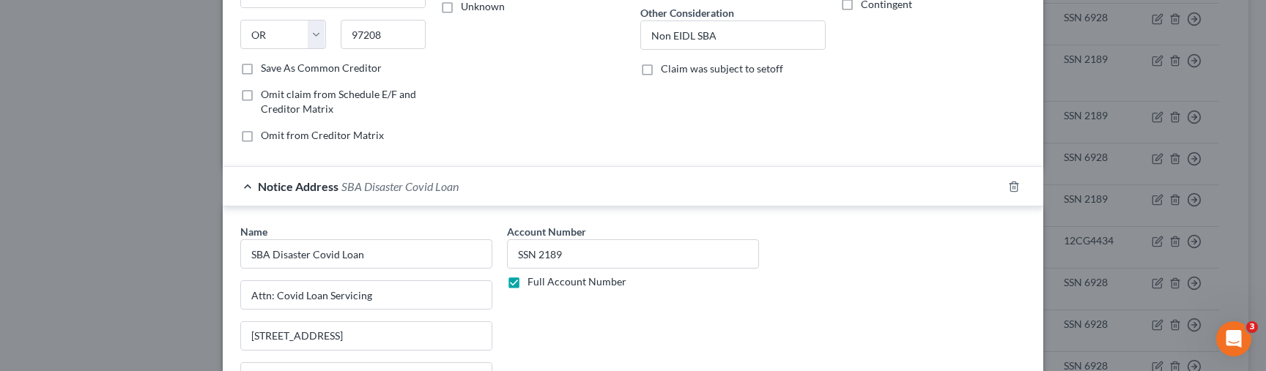
scroll to position [252, 0]
click at [401, 194] on div "Notice Address SBA Disaster Covid Loan" at bounding box center [613, 185] width 780 height 39
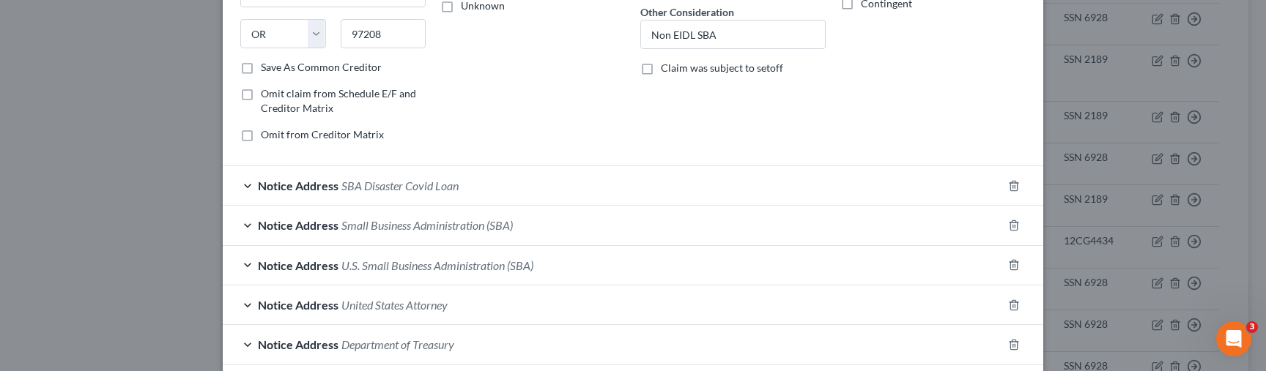
click at [393, 227] on span "Small Business Administration (SBA)" at bounding box center [426, 225] width 171 height 14
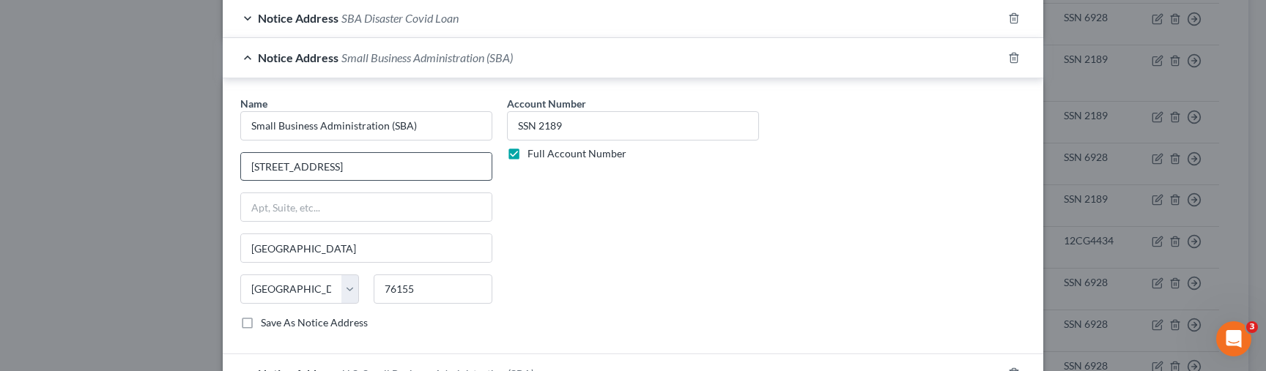
scroll to position [415, 0]
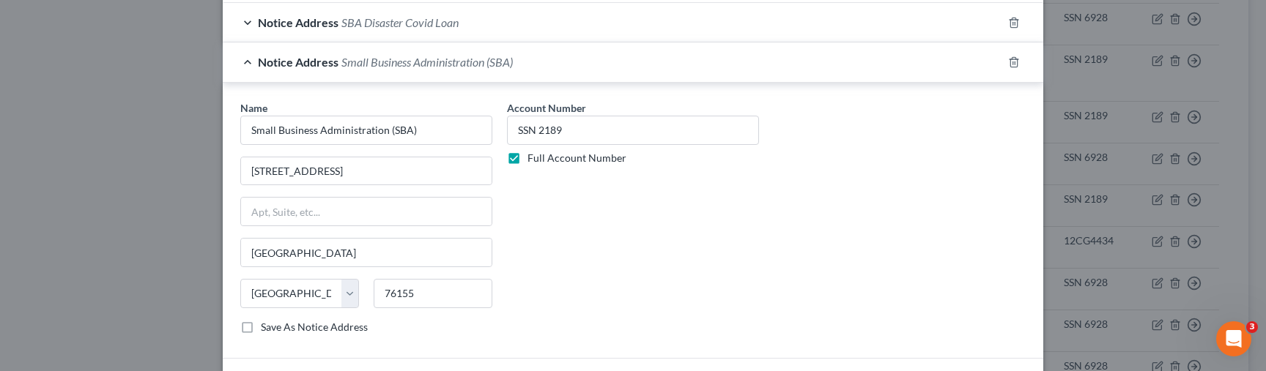
click at [397, 76] on div "Notice Address Small Business Administration (SBA)" at bounding box center [613, 61] width 780 height 39
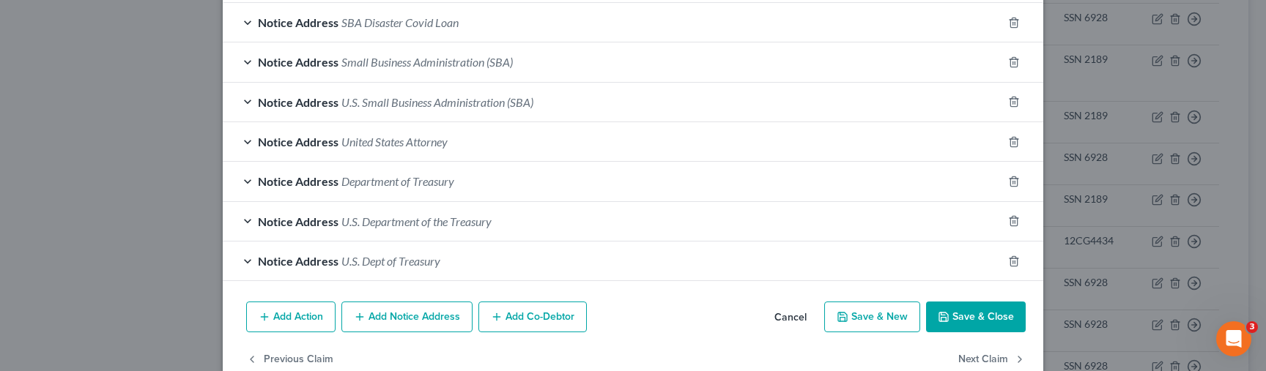
click at [450, 111] on div "Notice Address U.S. Small Business Administration (SBA)" at bounding box center [613, 102] width 780 height 39
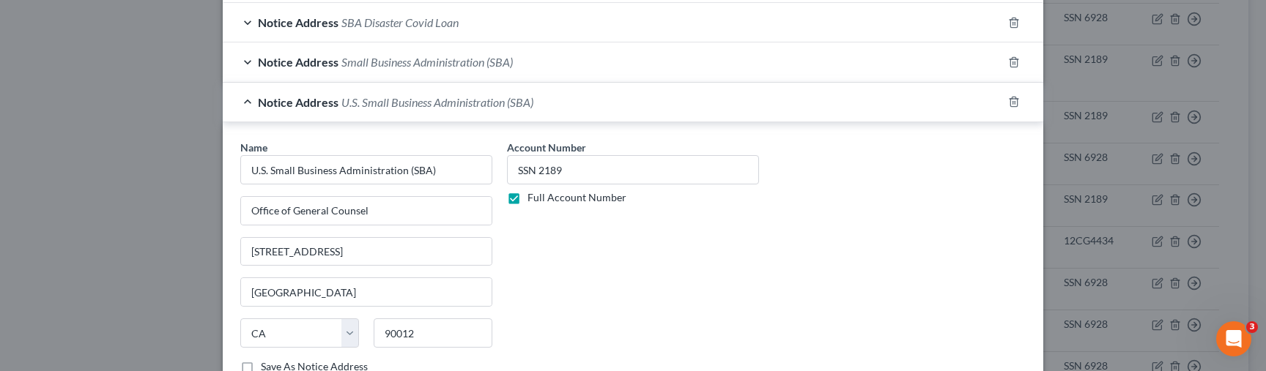
click at [352, 108] on span "U.S. Small Business Administration (SBA)" at bounding box center [437, 102] width 192 height 14
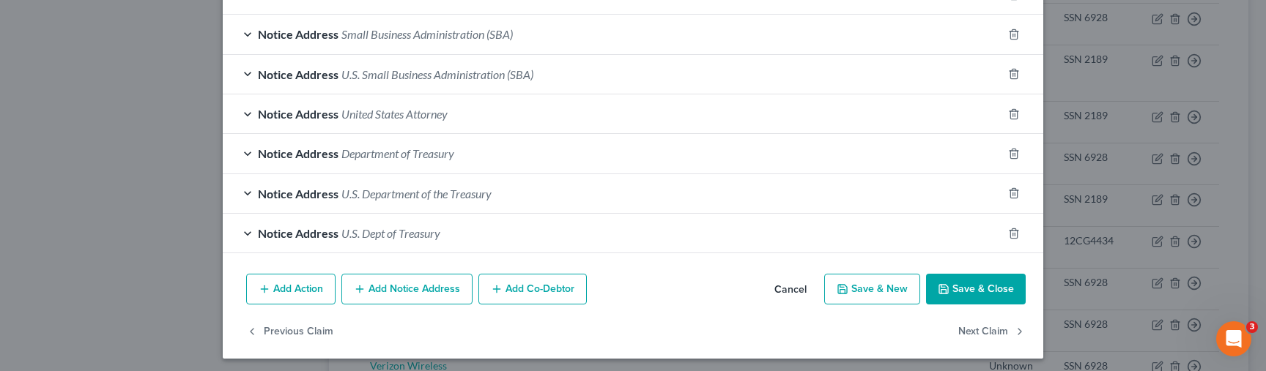
scroll to position [448, 0]
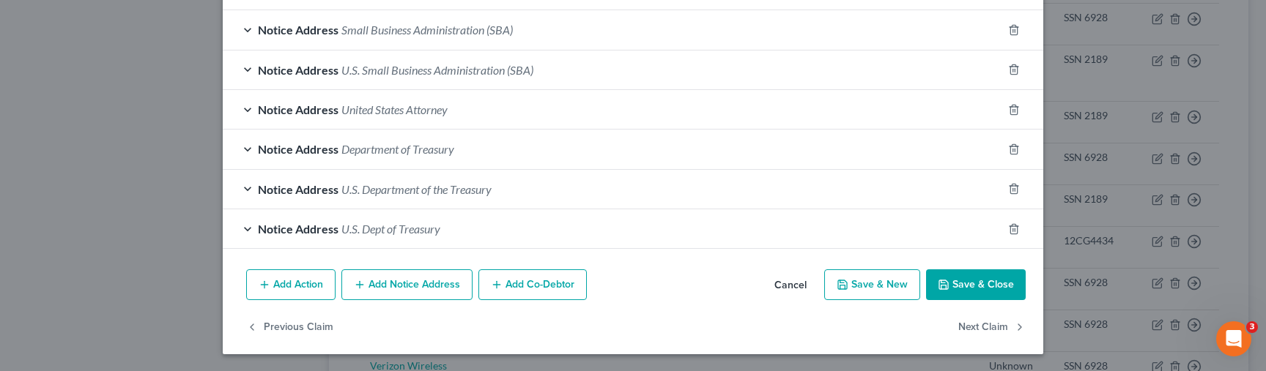
click at [367, 109] on span "United States Attorney" at bounding box center [394, 110] width 106 height 14
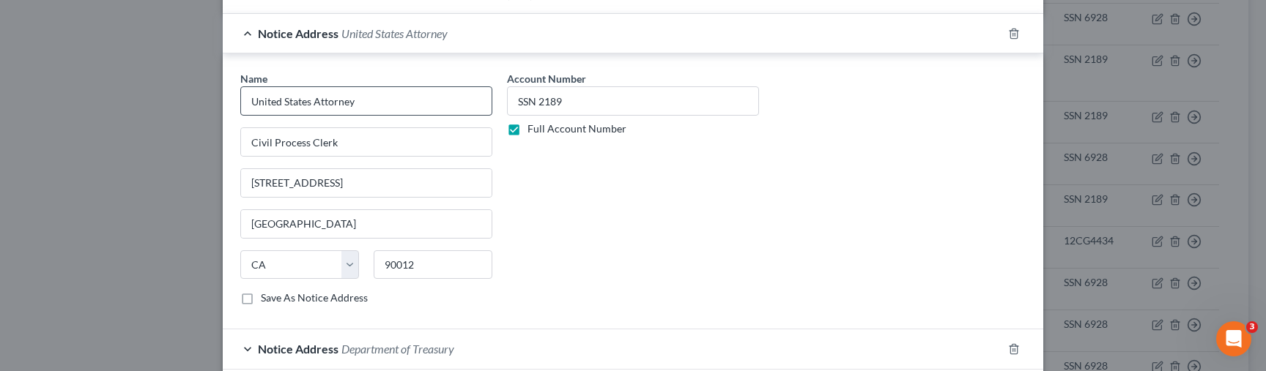
scroll to position [515, 0]
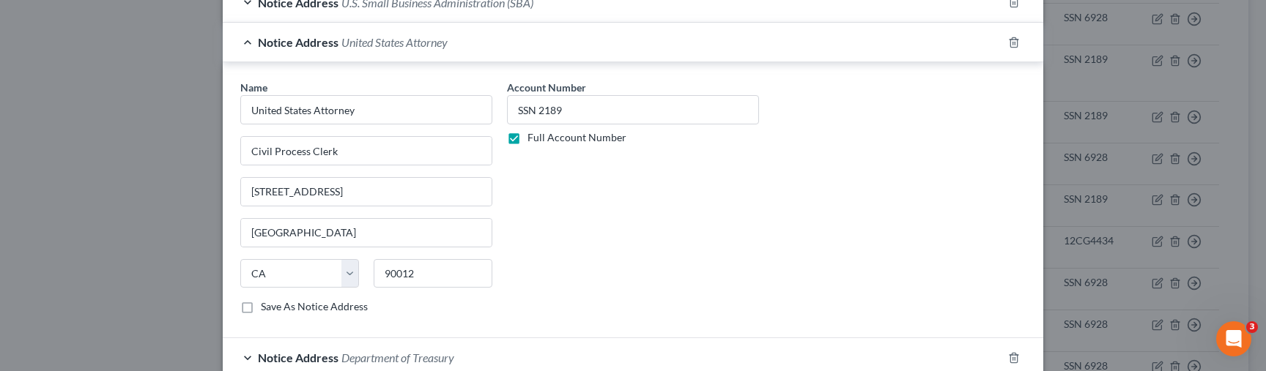
click at [398, 65] on div "Name * United States Attorney Civil Process Clerk [STREET_ADDRESS] State [US_ST…" at bounding box center [633, 200] width 821 height 276
click at [404, 55] on div "Notice Address United States Attorney" at bounding box center [613, 42] width 780 height 39
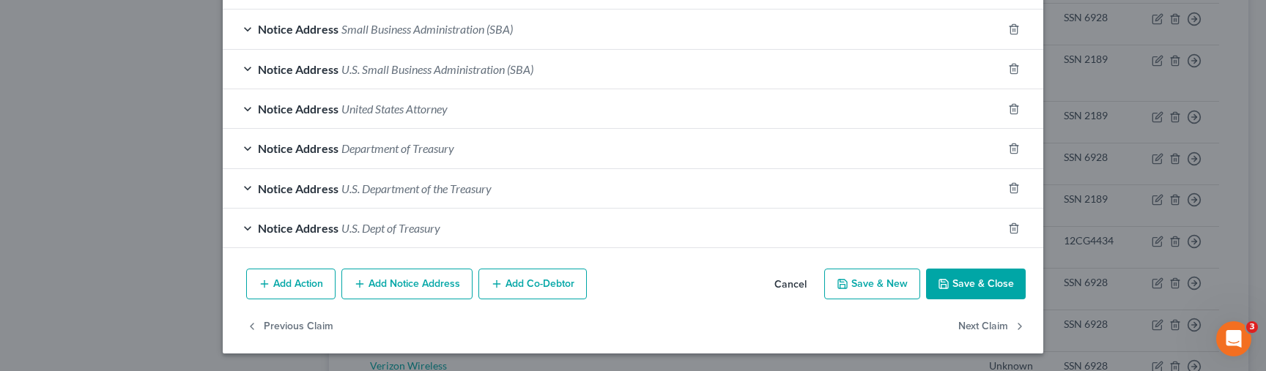
scroll to position [448, 0]
click at [396, 142] on span "Department of Treasury" at bounding box center [397, 149] width 113 height 14
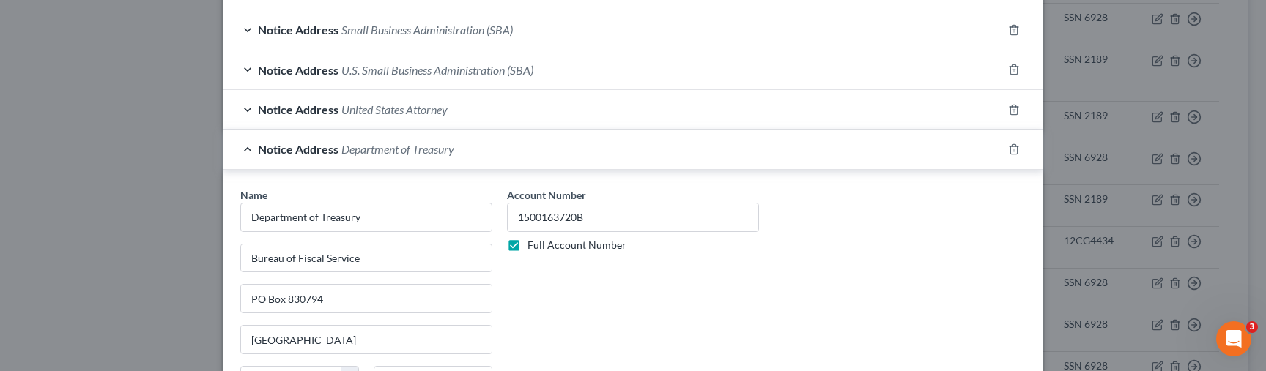
scroll to position [515, 0]
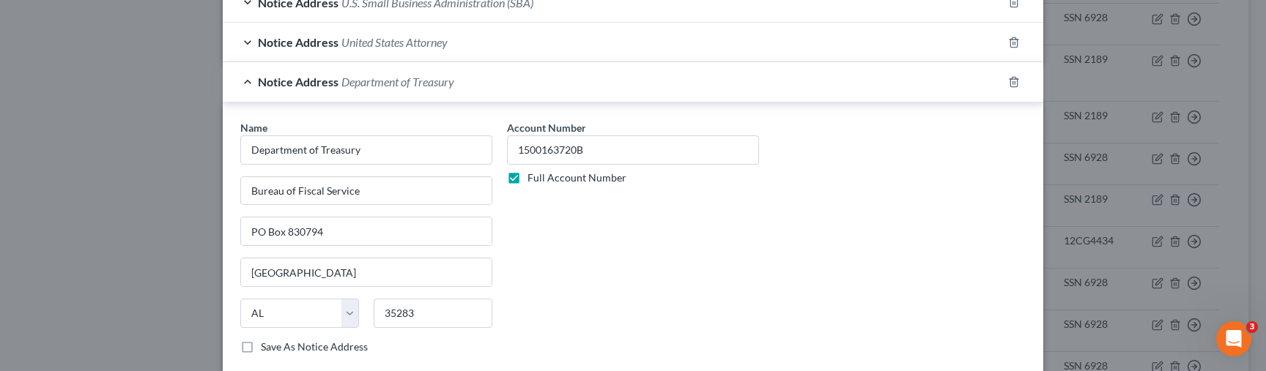
click at [388, 82] on span "Department of Treasury" at bounding box center [397, 82] width 113 height 14
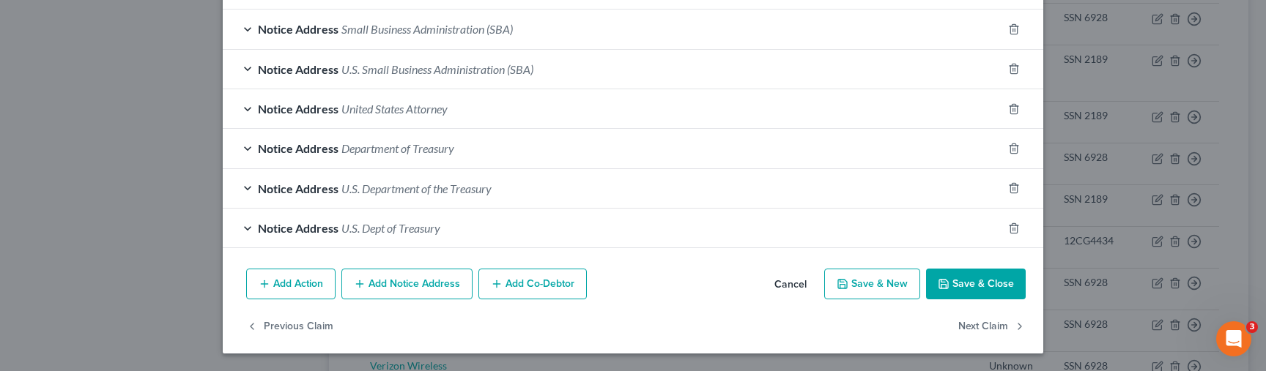
scroll to position [448, 0]
click at [399, 177] on div "Notice Address U.S. Department of the Treasury" at bounding box center [613, 189] width 780 height 39
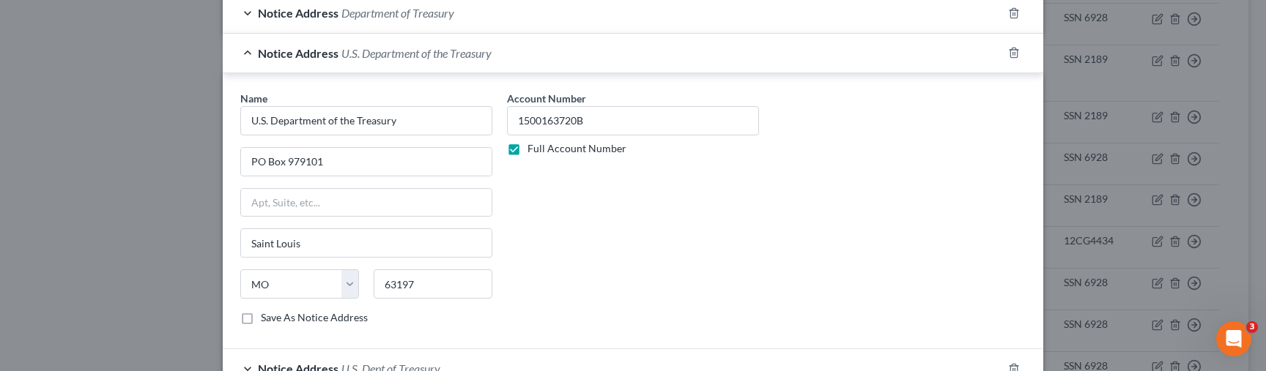
scroll to position [598, 0]
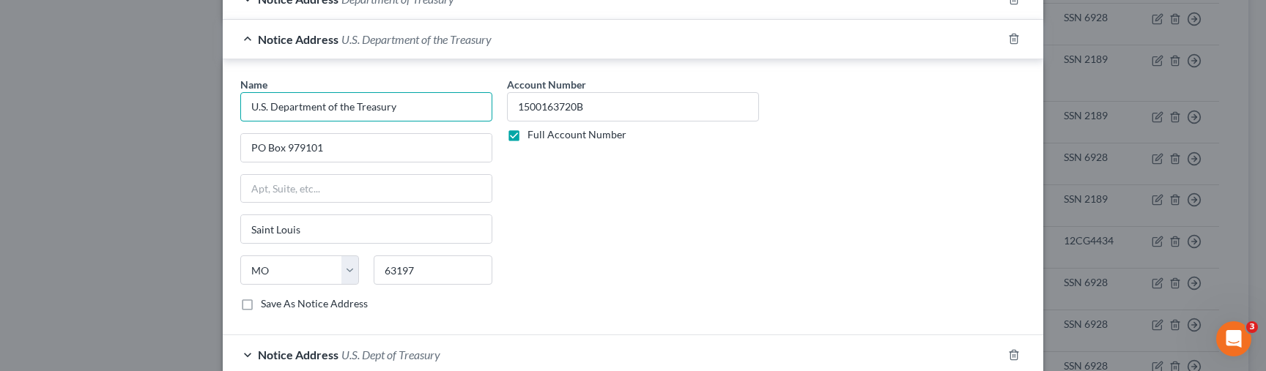
click at [404, 105] on input "U.S. Department of the Treasury" at bounding box center [366, 106] width 252 height 29
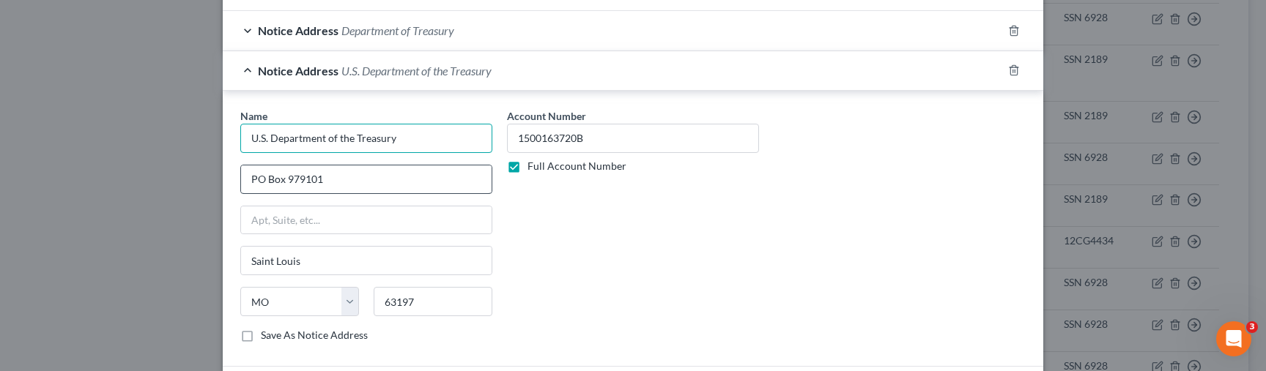
scroll to position [567, 0]
click at [417, 71] on span "U.S. Department of the Treasury" at bounding box center [416, 70] width 150 height 14
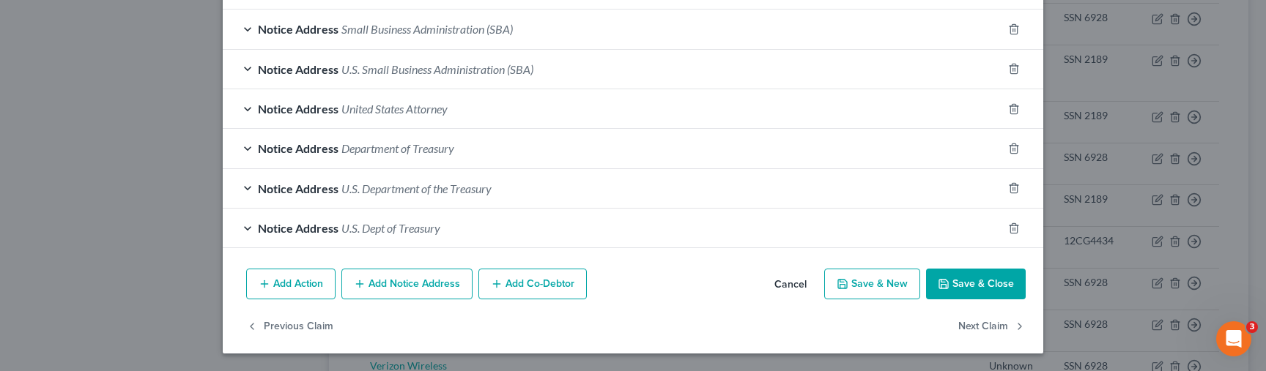
scroll to position [448, 0]
click at [412, 158] on div "Notice Address Department of Treasury" at bounding box center [613, 149] width 780 height 39
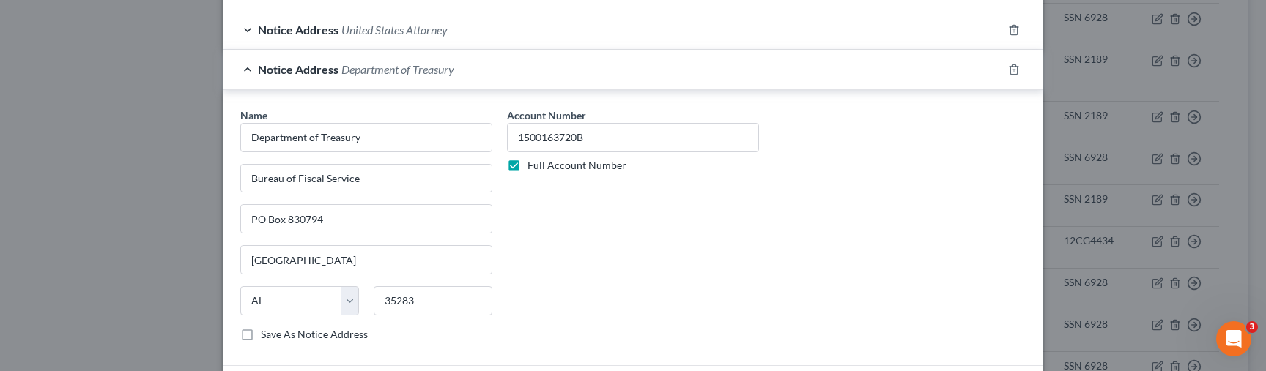
scroll to position [520, 0]
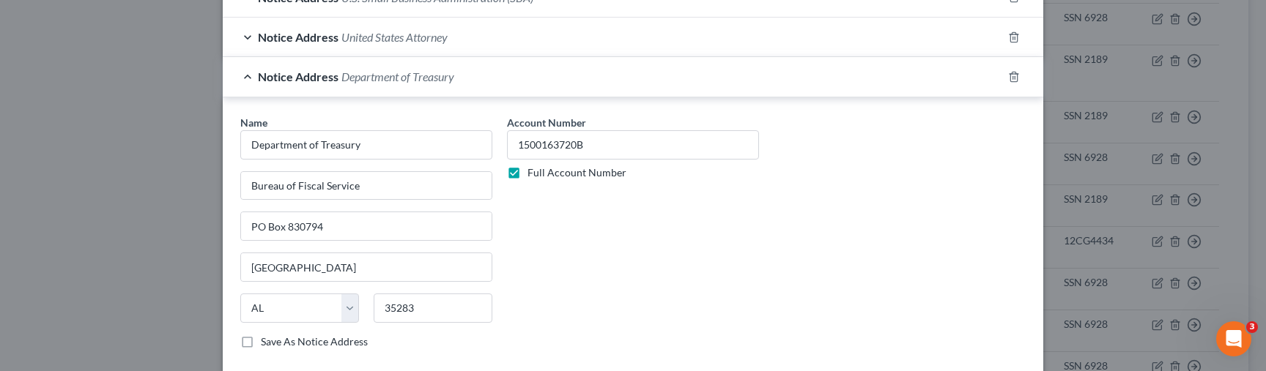
click at [416, 62] on div "Notice Address Department of Treasury" at bounding box center [613, 76] width 780 height 39
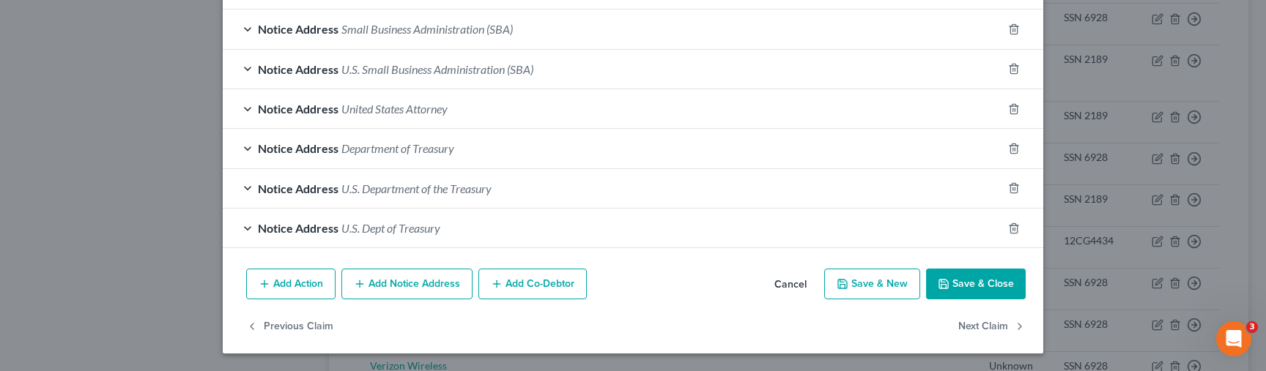
scroll to position [448, 0]
click at [455, 230] on div "Notice Address U.S. Dept of Treasury" at bounding box center [613, 229] width 780 height 39
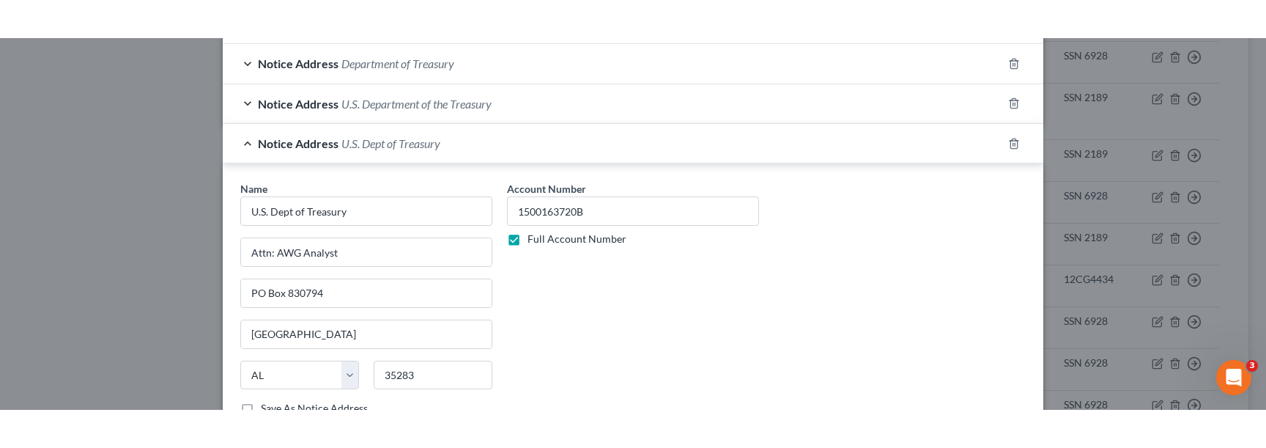
scroll to position [571, 0]
